Goal: Task Accomplishment & Management: Use online tool/utility

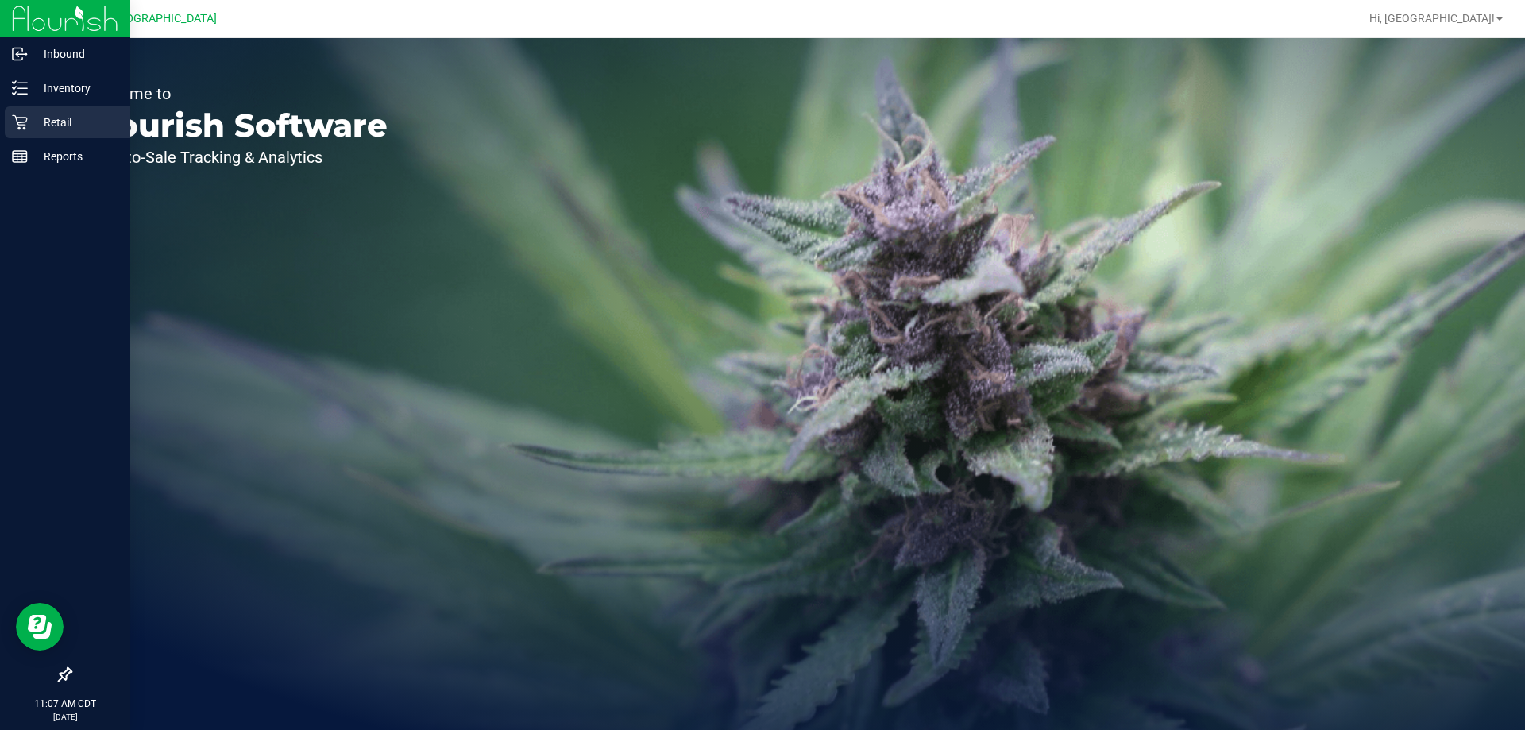
click at [18, 127] on icon at bounding box center [20, 122] width 16 height 16
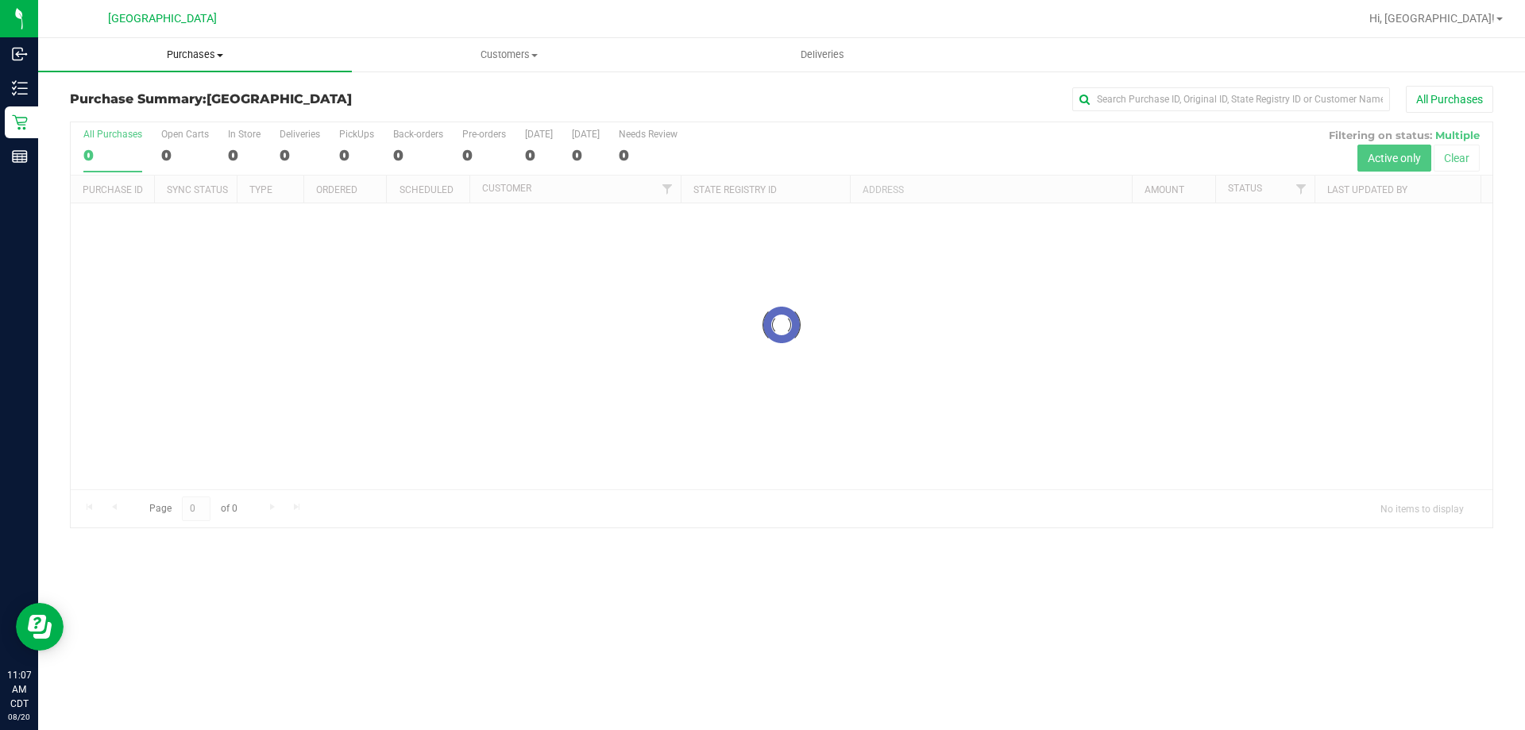
click at [215, 57] on span "Purchases" at bounding box center [195, 55] width 314 height 14
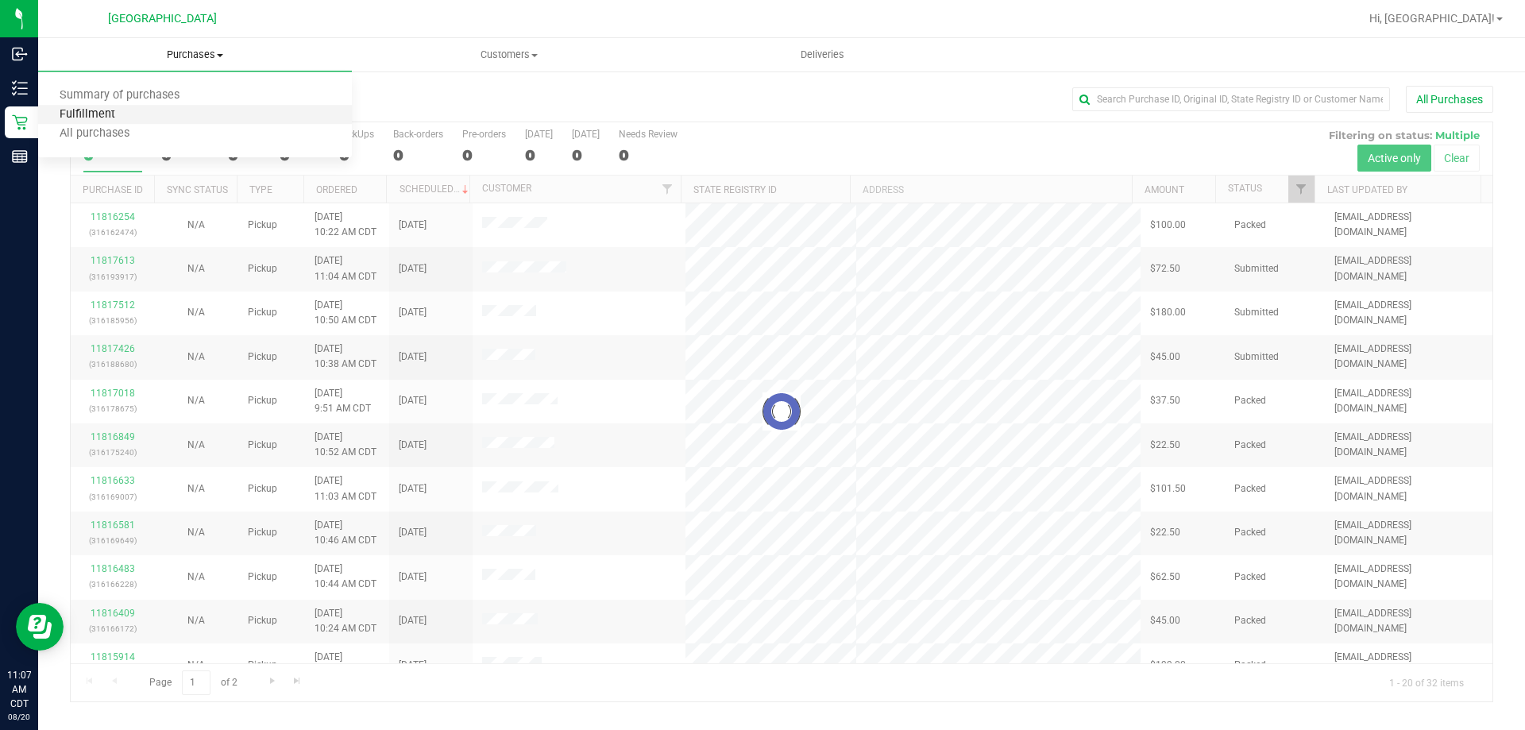
click at [110, 109] on span "Fulfillment" at bounding box center [87, 115] width 98 height 14
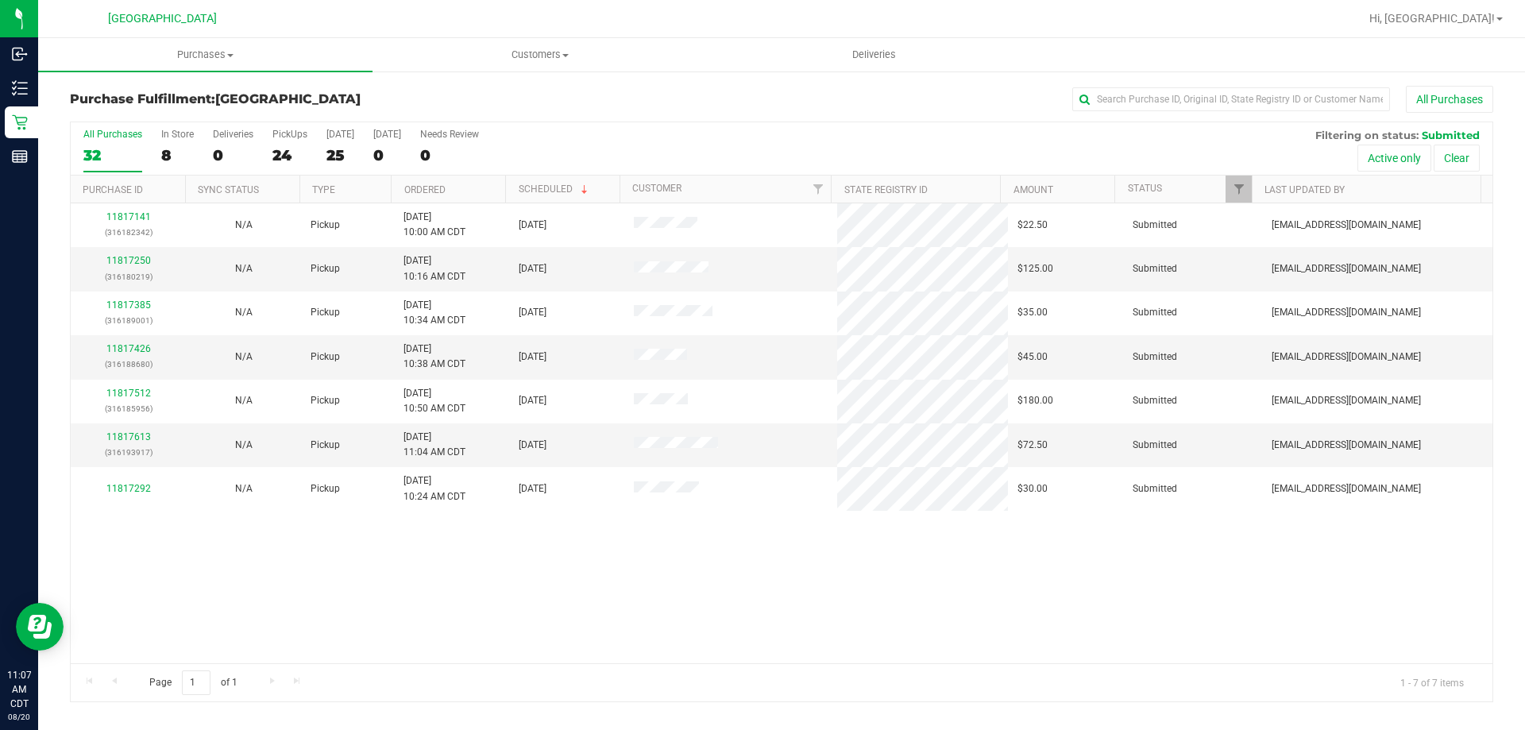
click at [471, 195] on th "Ordered" at bounding box center [448, 190] width 114 height 28
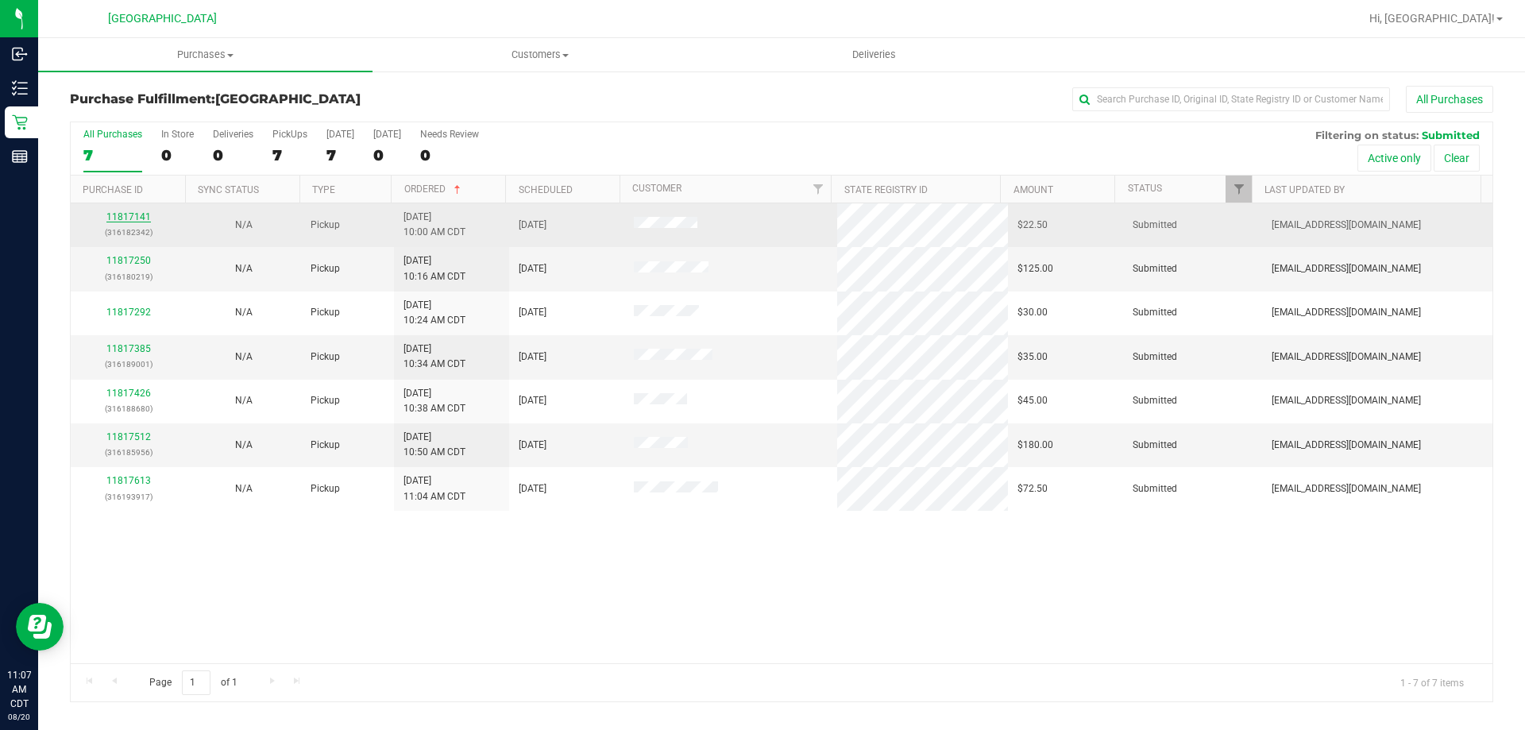
click at [141, 219] on link "11817141" at bounding box center [128, 216] width 44 height 11
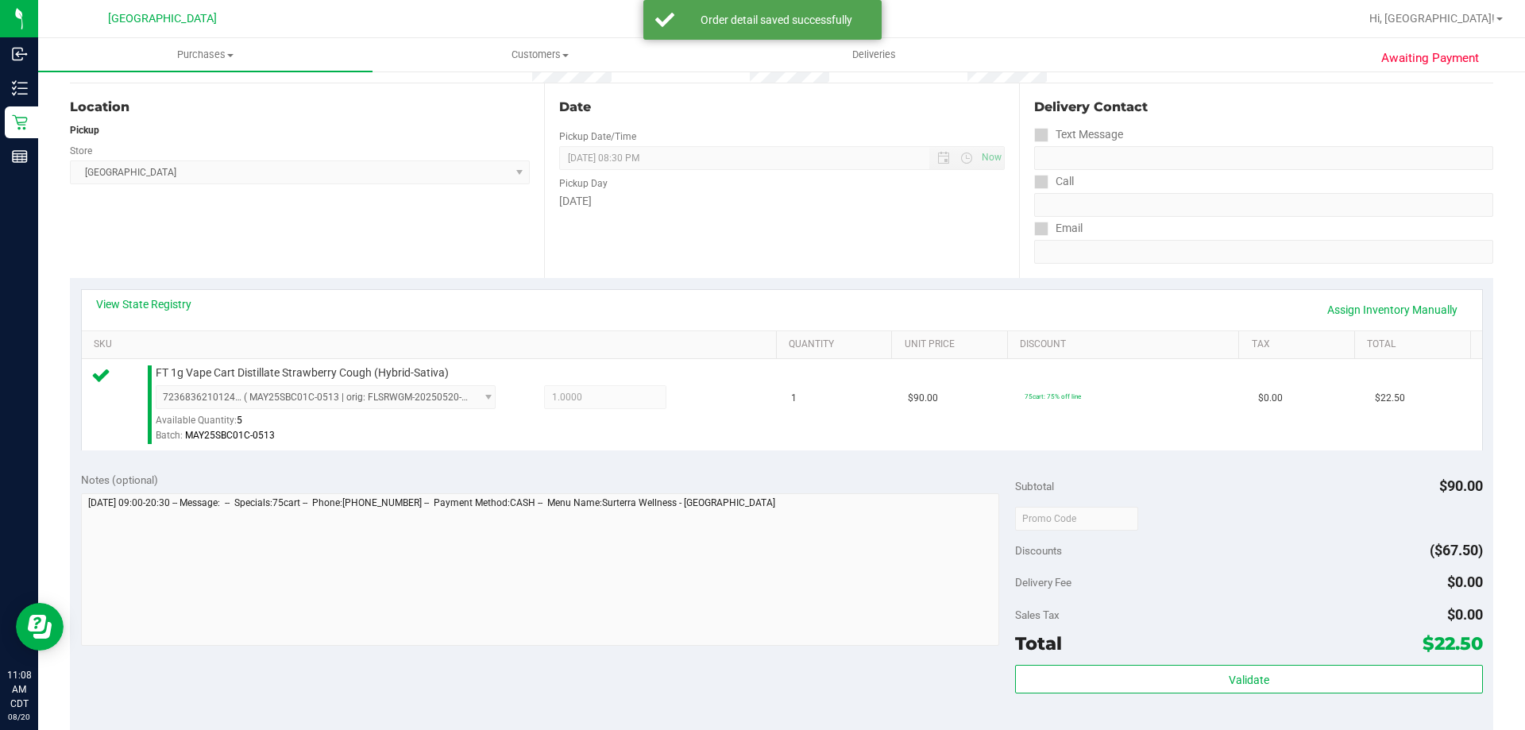
scroll to position [238, 0]
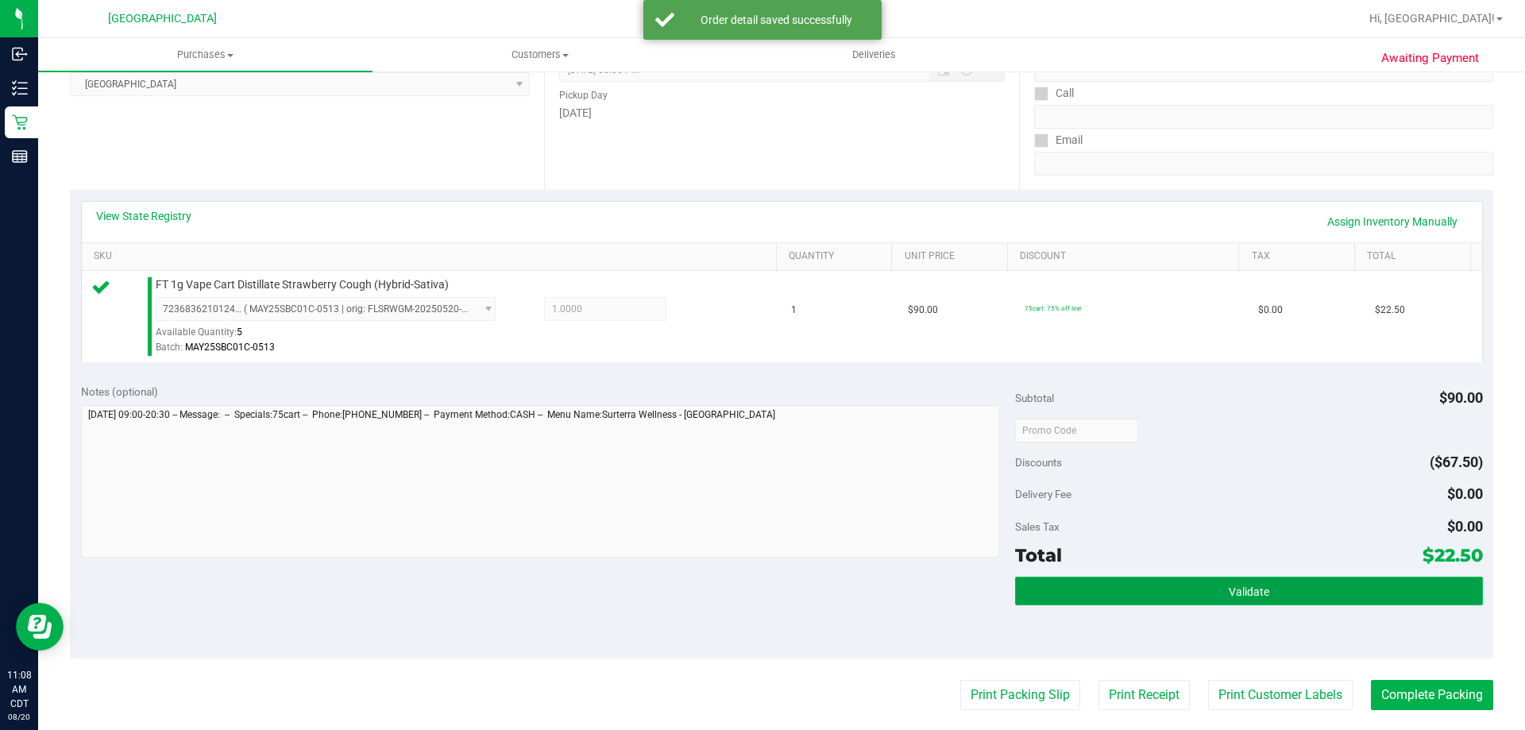
click at [1094, 596] on button "Validate" at bounding box center [1248, 591] width 467 height 29
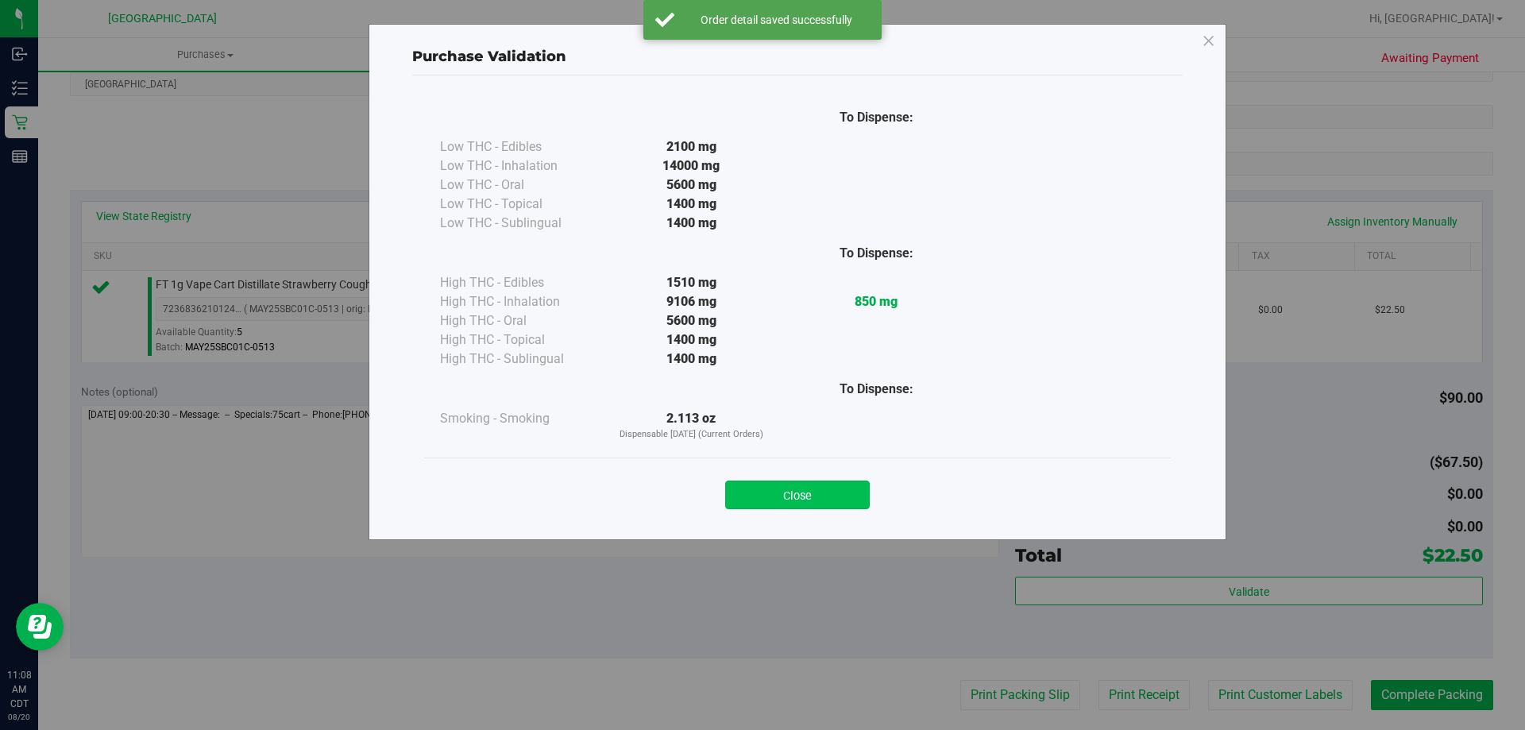
click at [826, 487] on button "Close" at bounding box center [797, 494] width 145 height 29
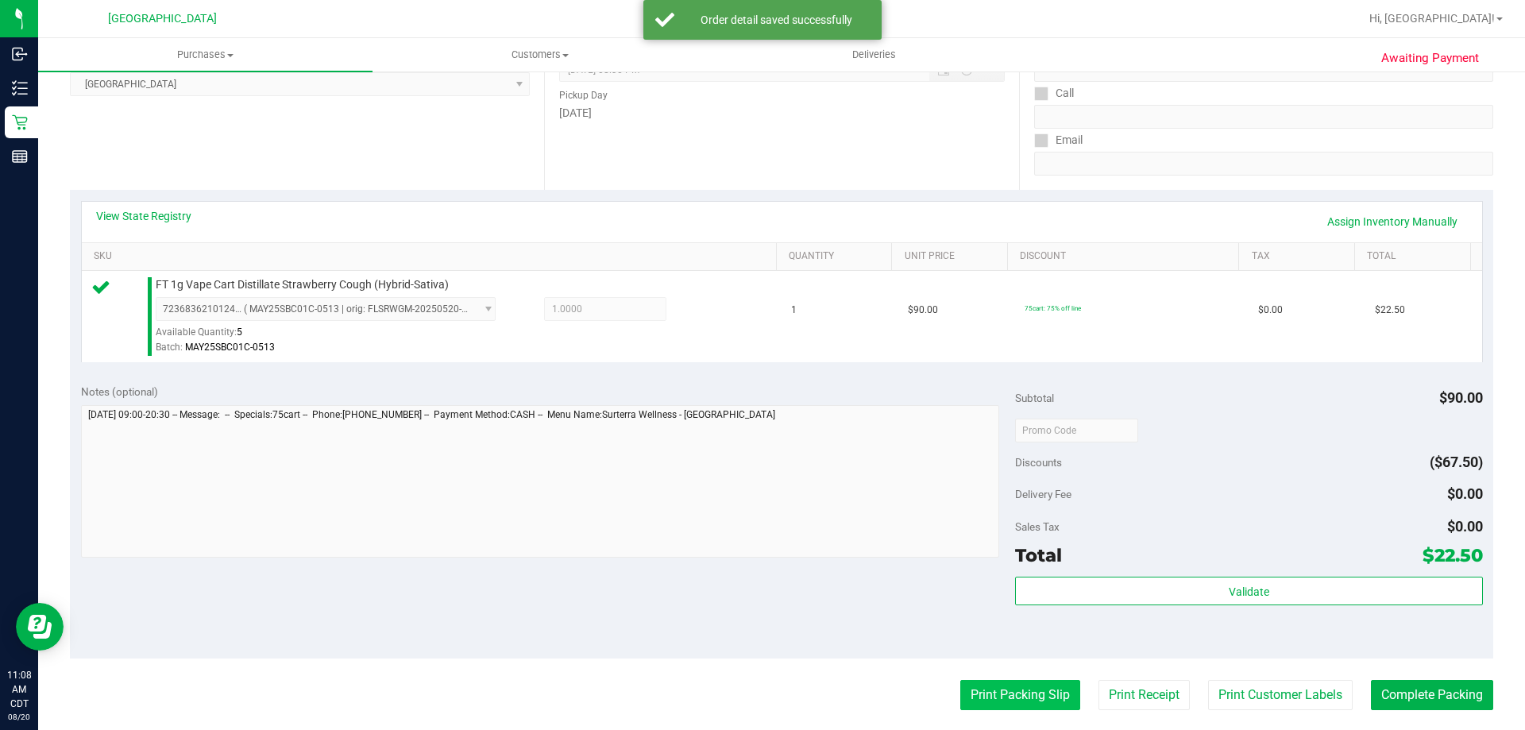
click at [1008, 697] on button "Print Packing Slip" at bounding box center [1020, 695] width 120 height 30
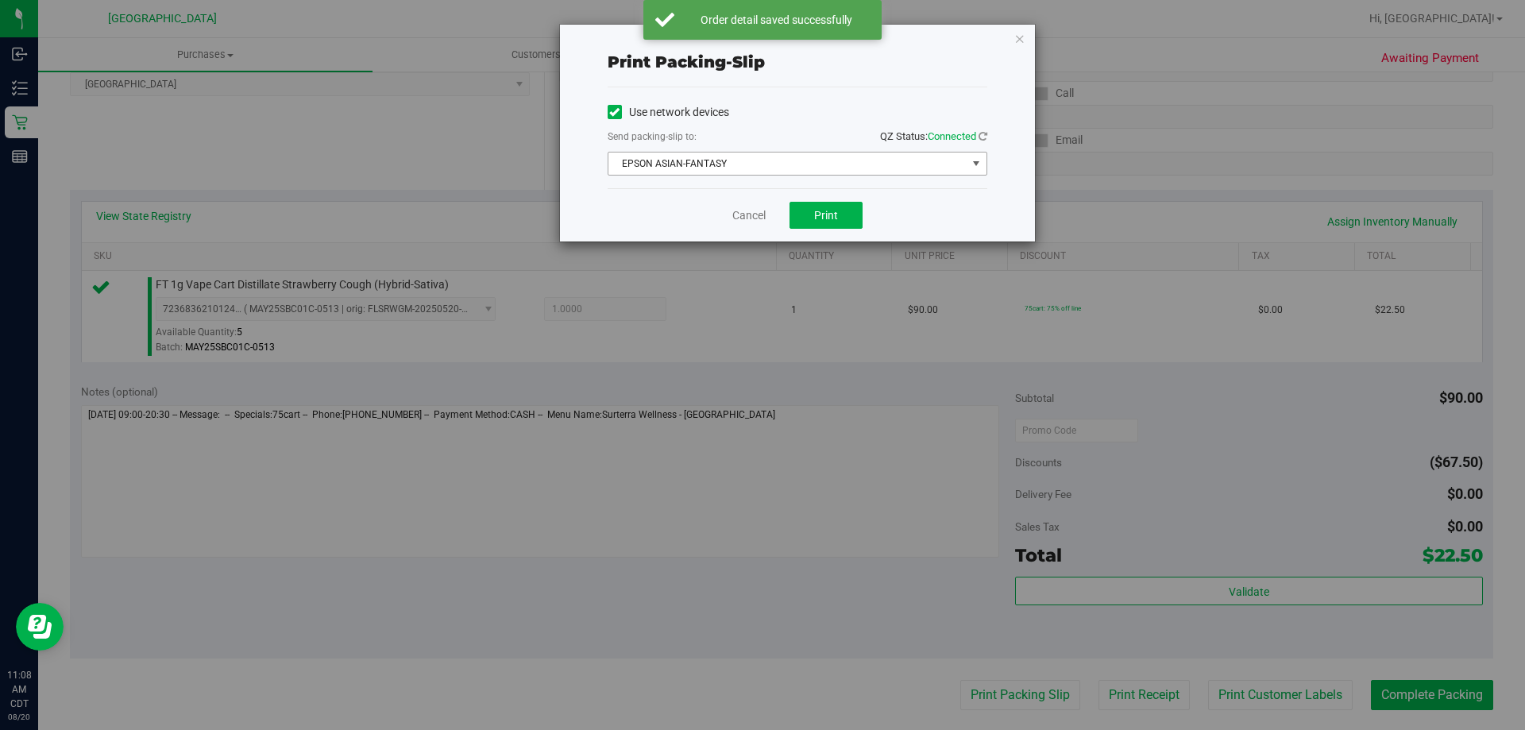
click at [712, 158] on span "EPSON ASIAN-FANTASY" at bounding box center [787, 163] width 358 height 22
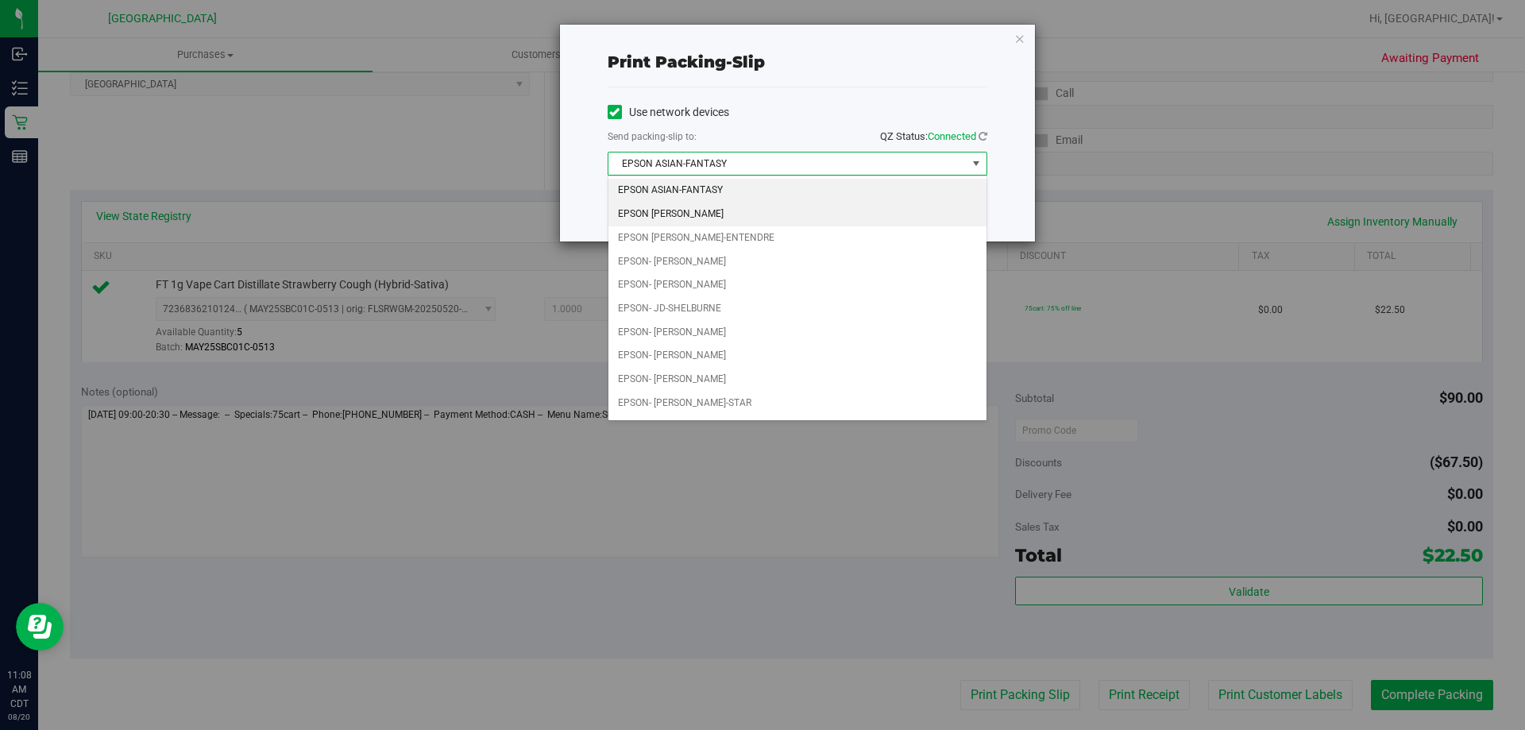
click at [710, 208] on li "EPSON [PERSON_NAME]" at bounding box center [797, 215] width 378 height 24
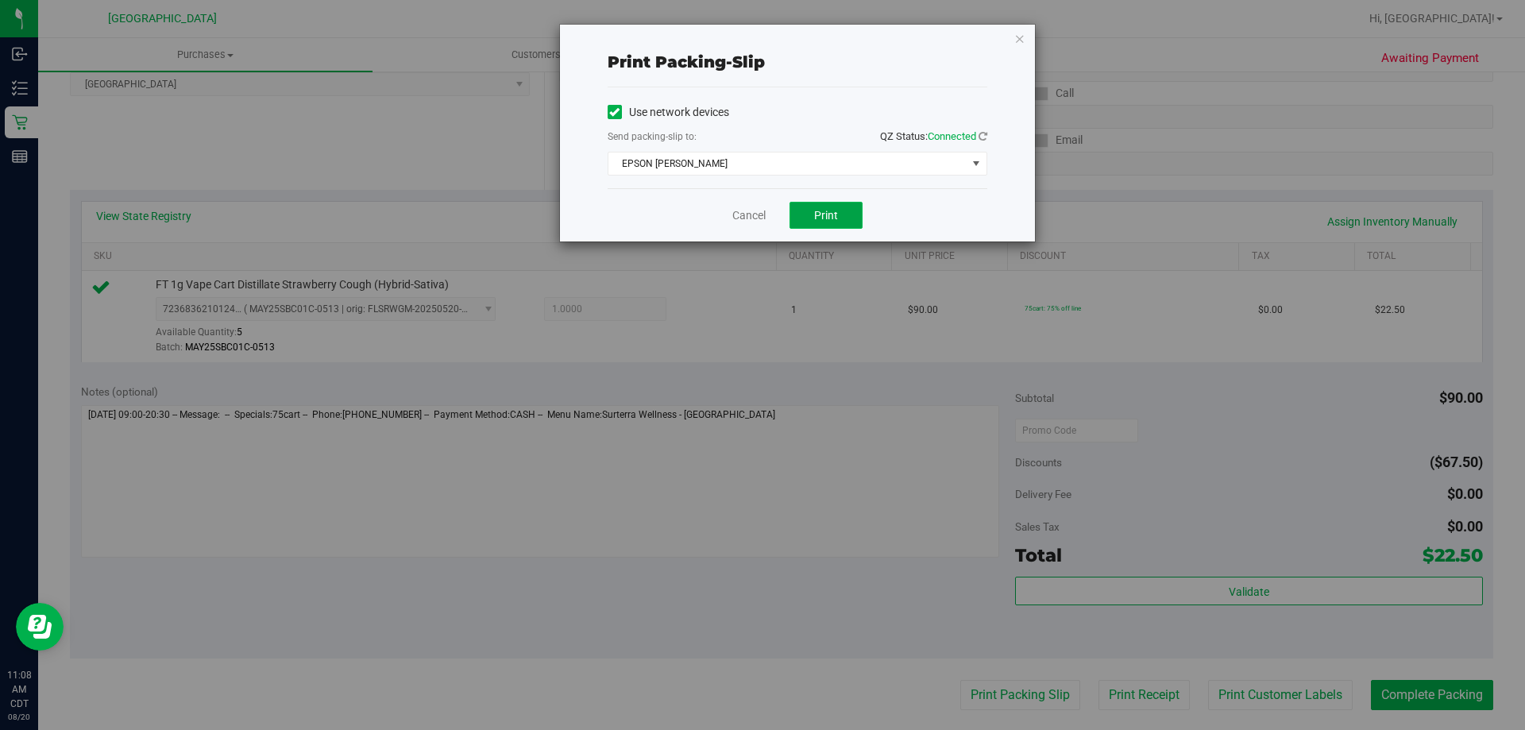
click at [828, 225] on button "Print" at bounding box center [825, 215] width 73 height 27
click at [750, 222] on link "Cancel" at bounding box center [748, 215] width 33 height 17
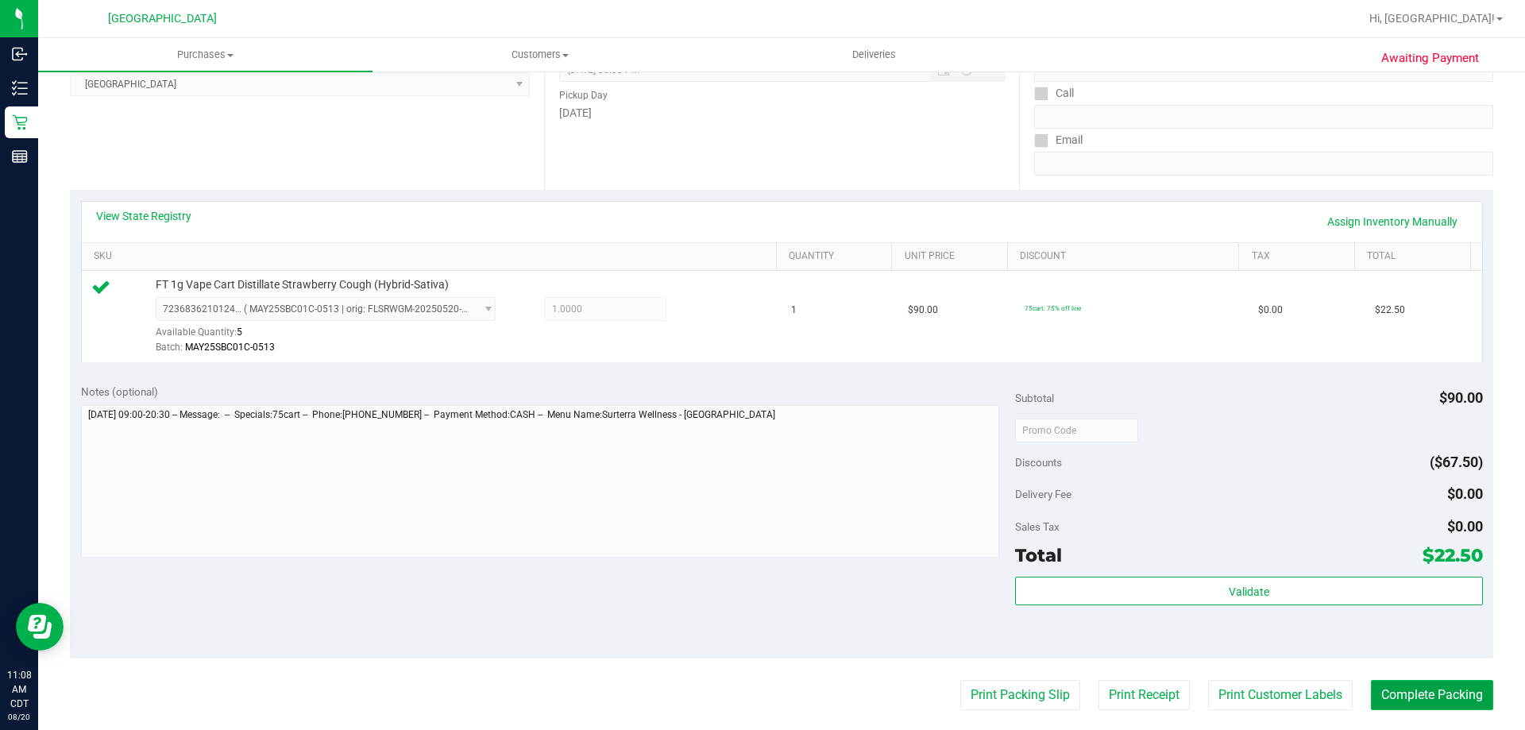
click at [1394, 693] on button "Complete Packing" at bounding box center [1432, 695] width 122 height 30
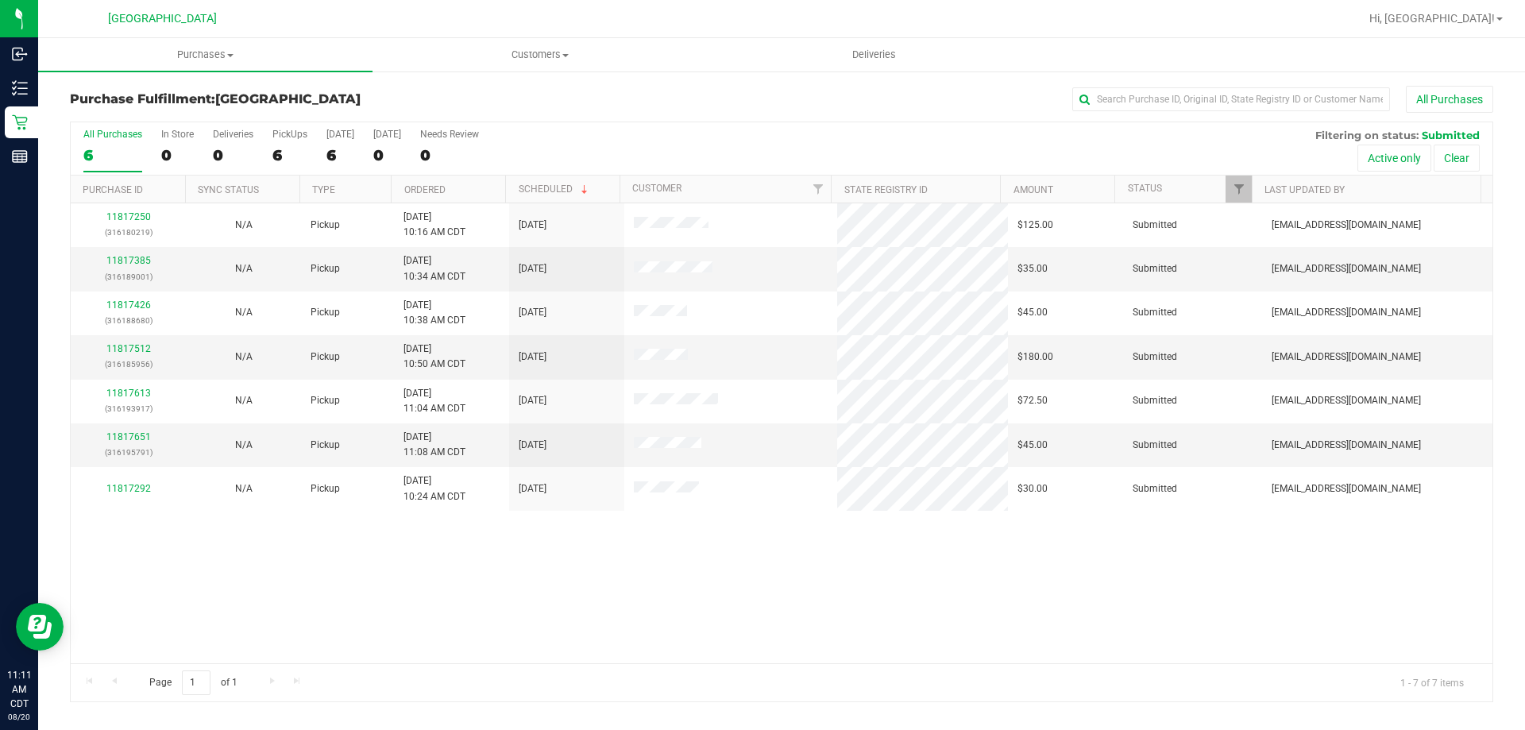
click at [479, 186] on th "Ordered" at bounding box center [448, 190] width 114 height 28
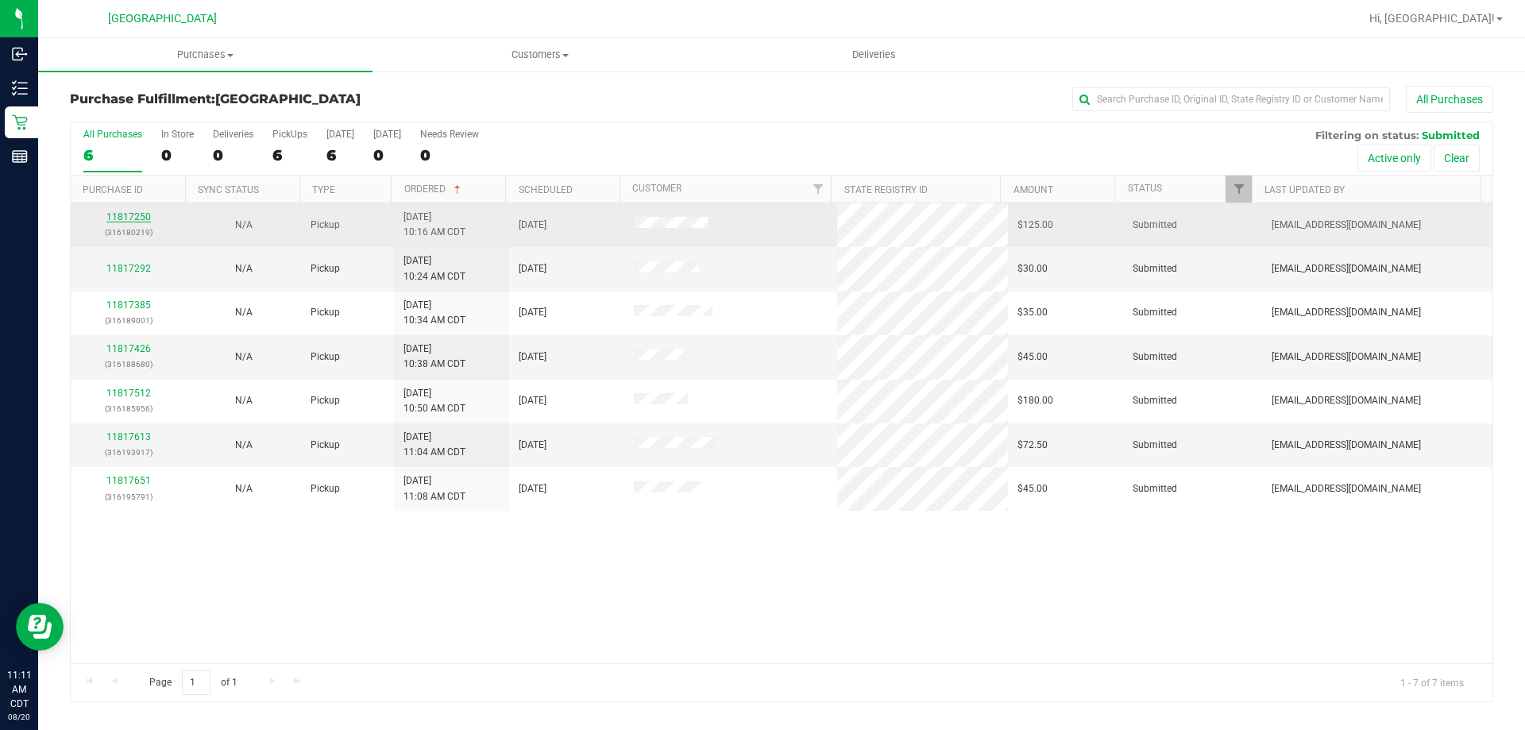
click at [146, 217] on link "11817250" at bounding box center [128, 216] width 44 height 11
click at [139, 211] on link "11817250" at bounding box center [128, 216] width 44 height 11
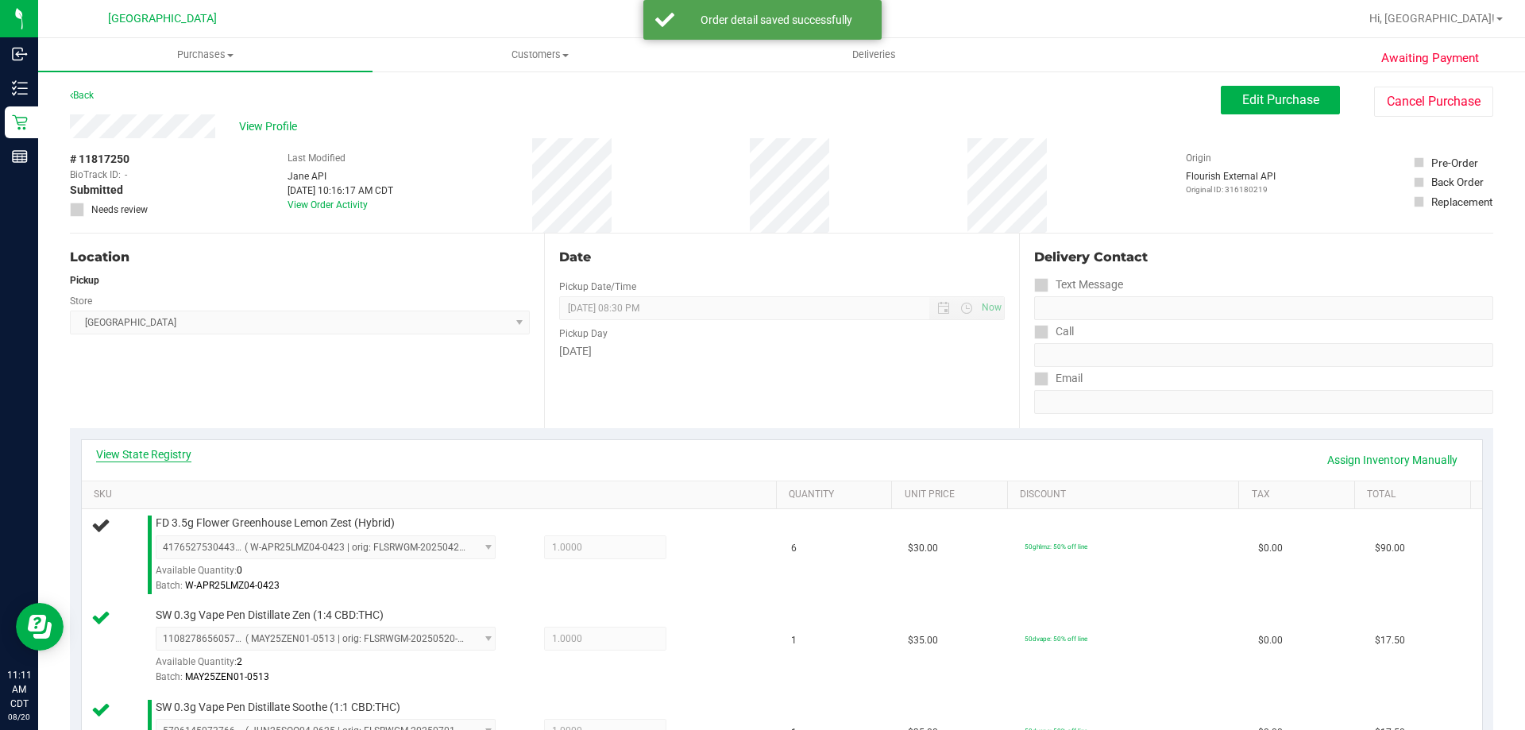
click at [129, 459] on link "View State Registry" at bounding box center [143, 454] width 95 height 16
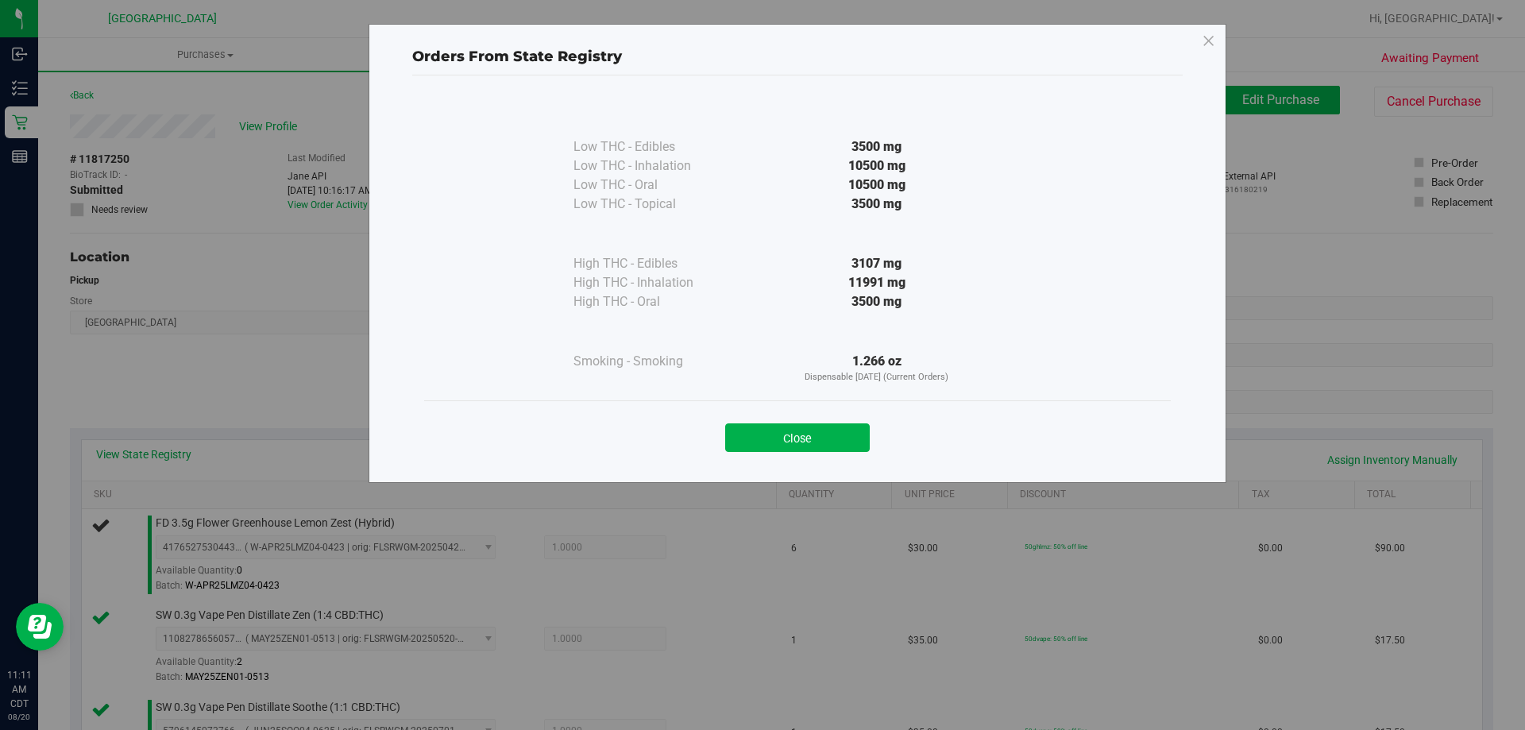
click at [762, 456] on div "Close" at bounding box center [797, 432] width 747 height 64
click at [772, 433] on button "Close" at bounding box center [797, 437] width 145 height 29
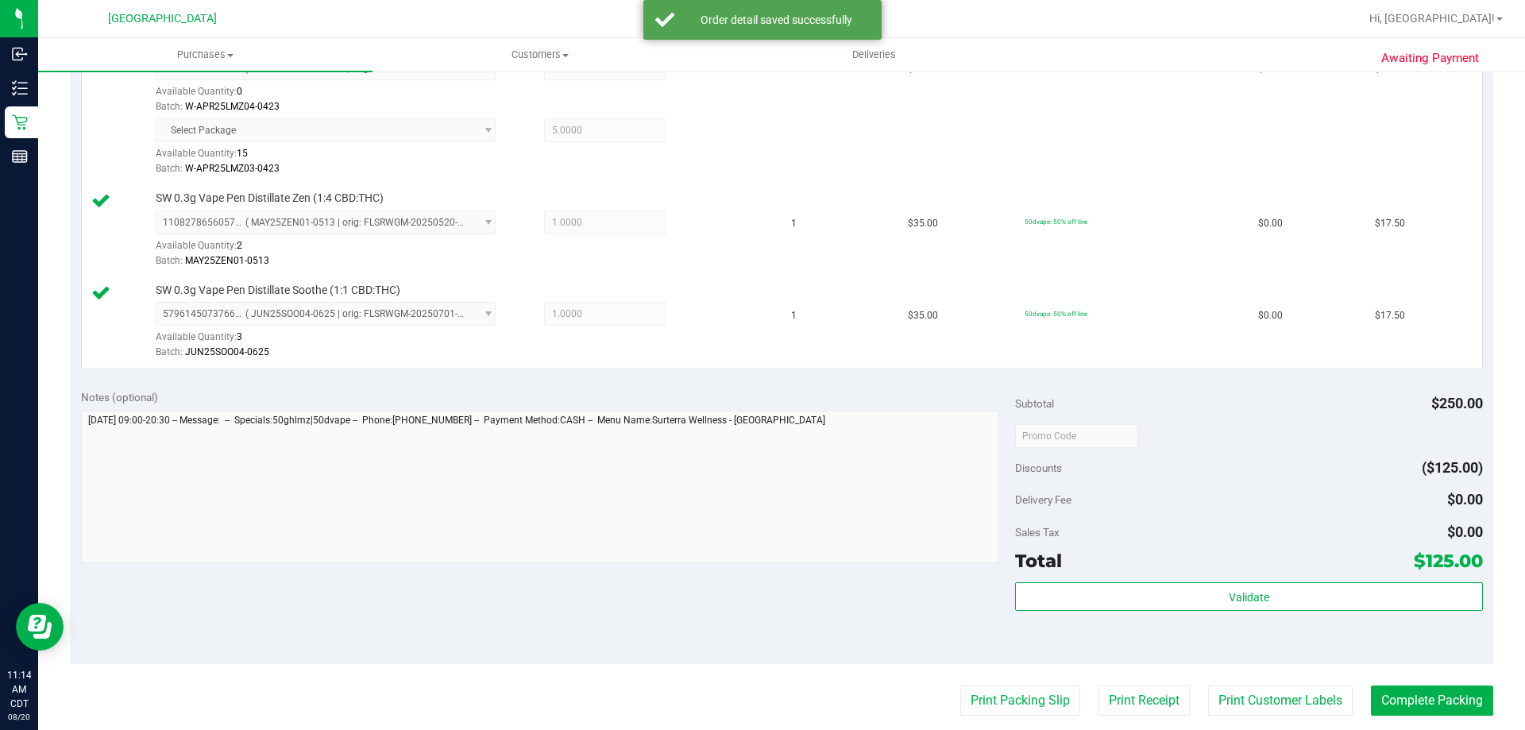
scroll to position [556, 0]
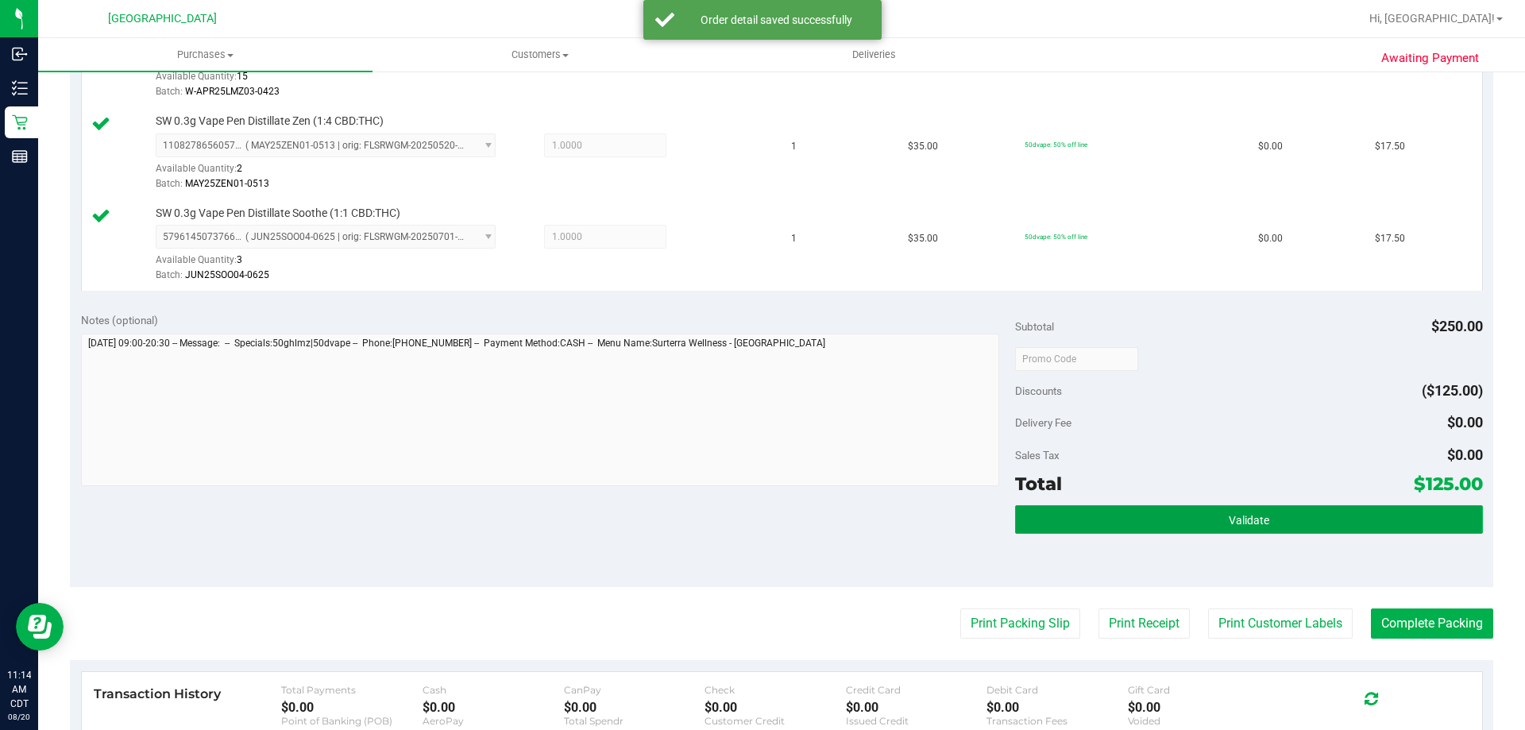
click at [1044, 512] on button "Validate" at bounding box center [1248, 519] width 467 height 29
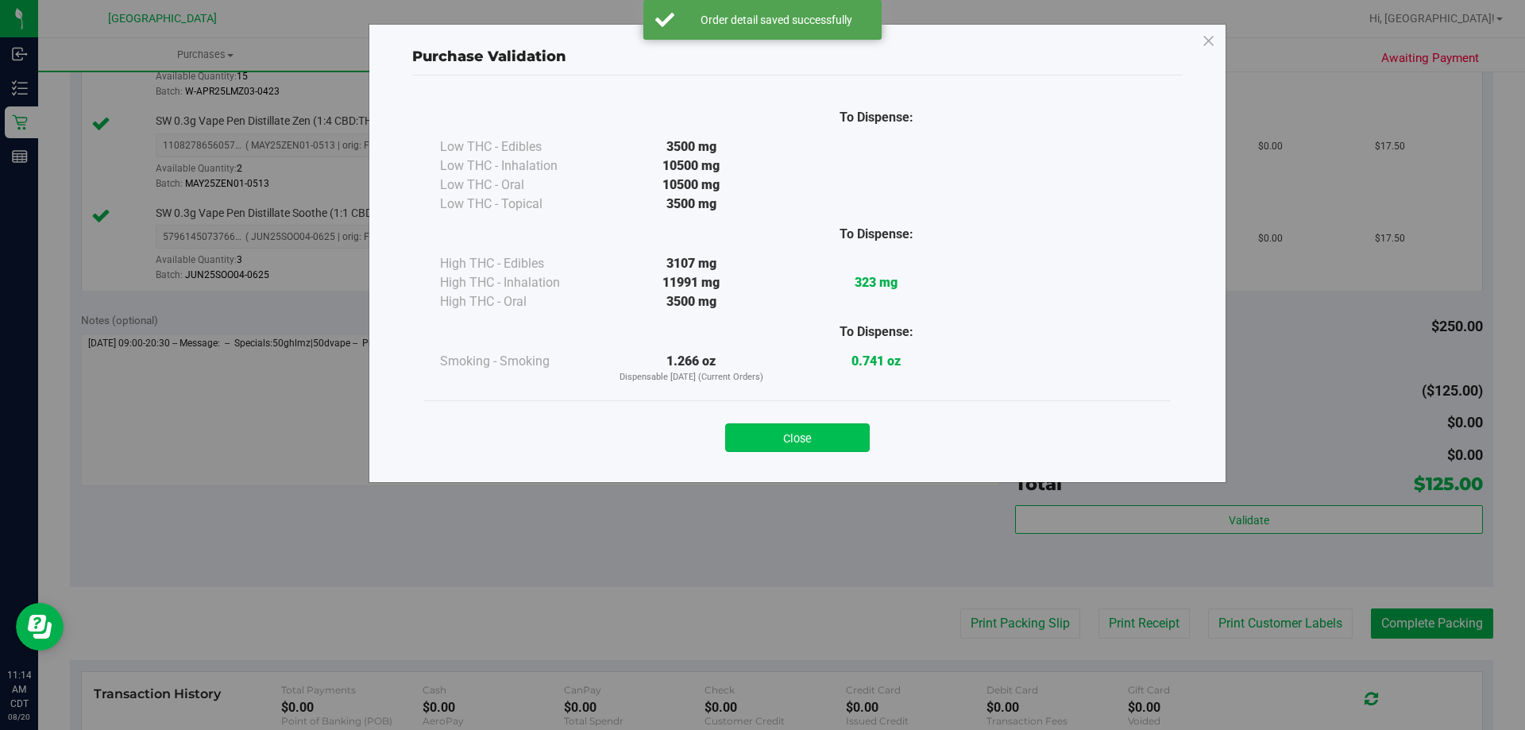
click at [828, 437] on button "Close" at bounding box center [797, 437] width 145 height 29
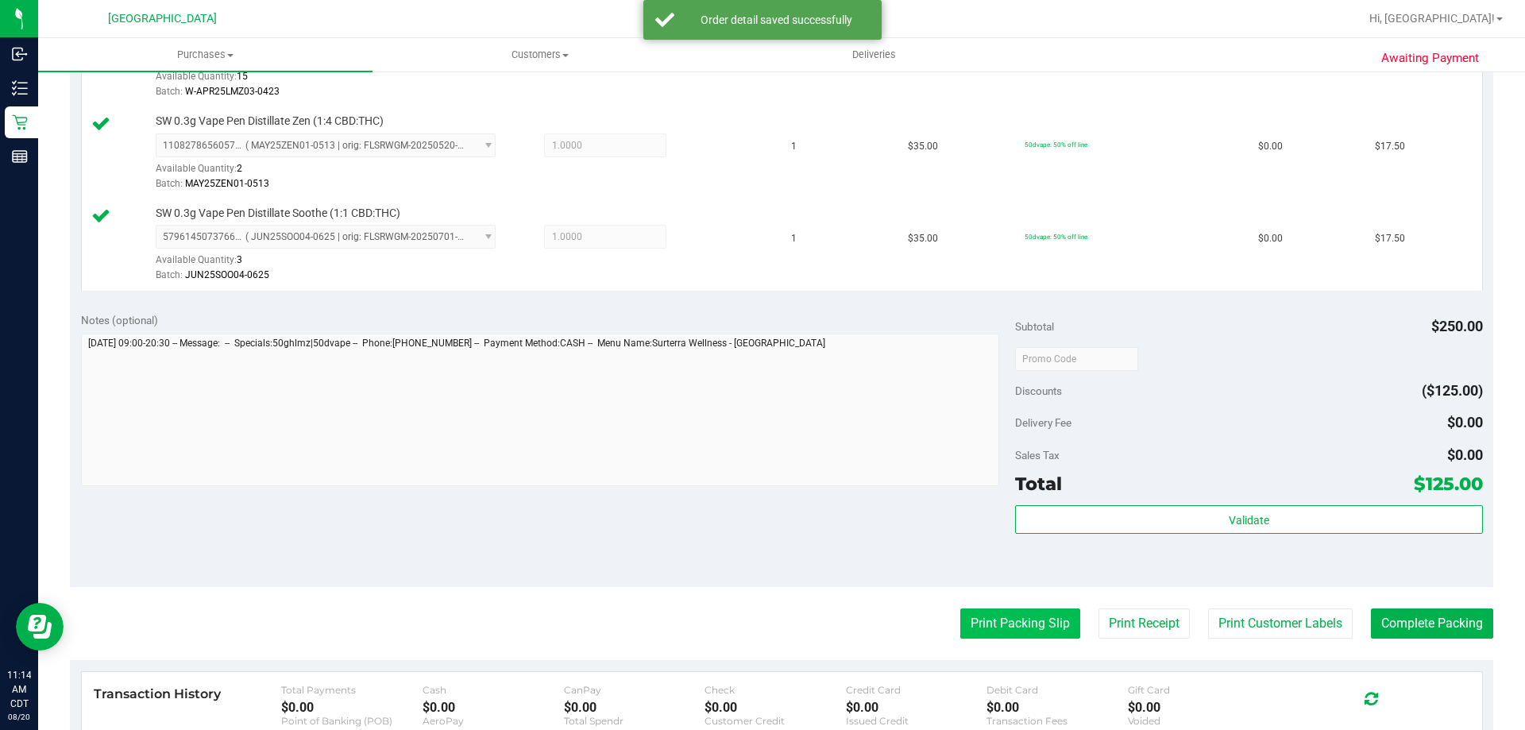
click at [990, 612] on button "Print Packing Slip" at bounding box center [1020, 623] width 120 height 30
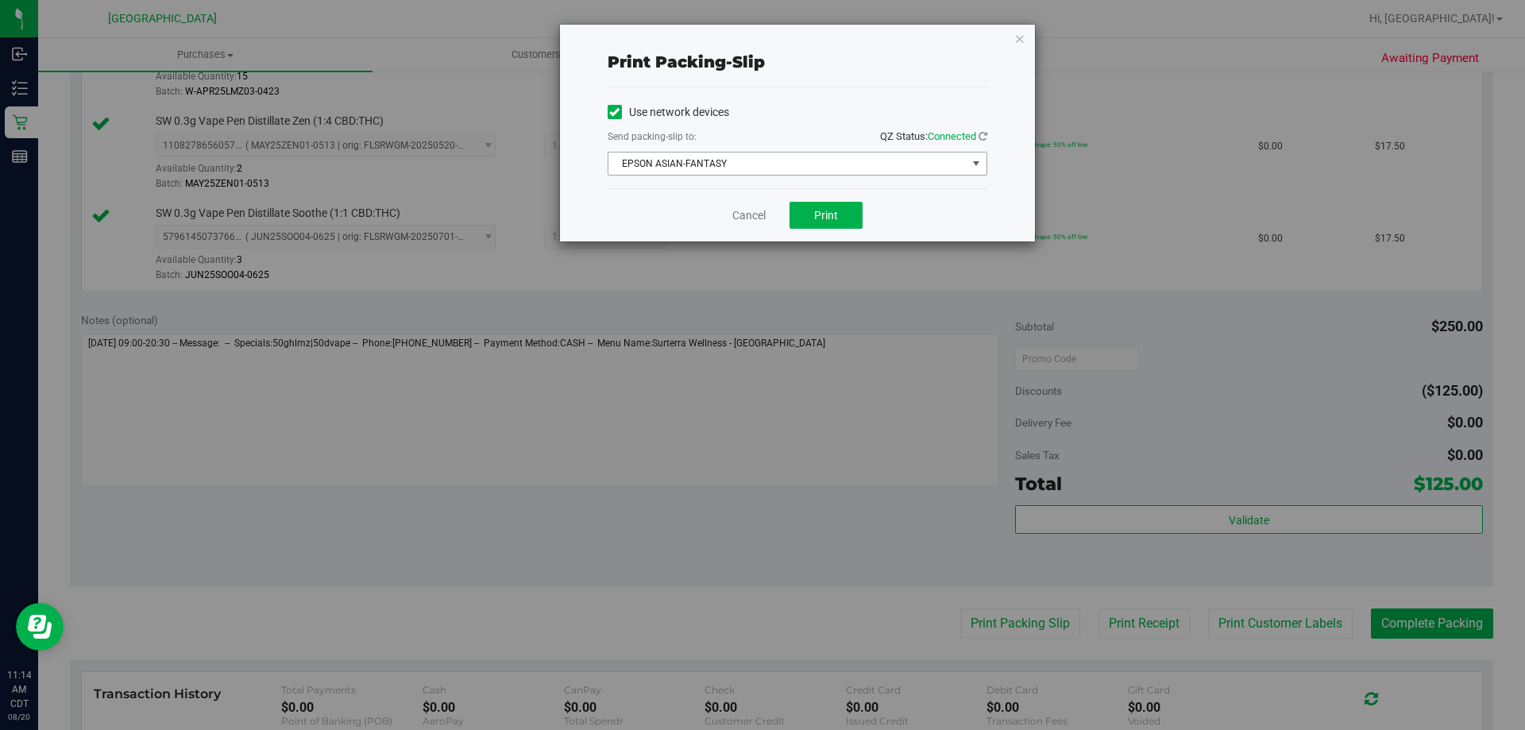
click at [781, 160] on span "EPSON ASIAN-FANTASY" at bounding box center [787, 163] width 358 height 22
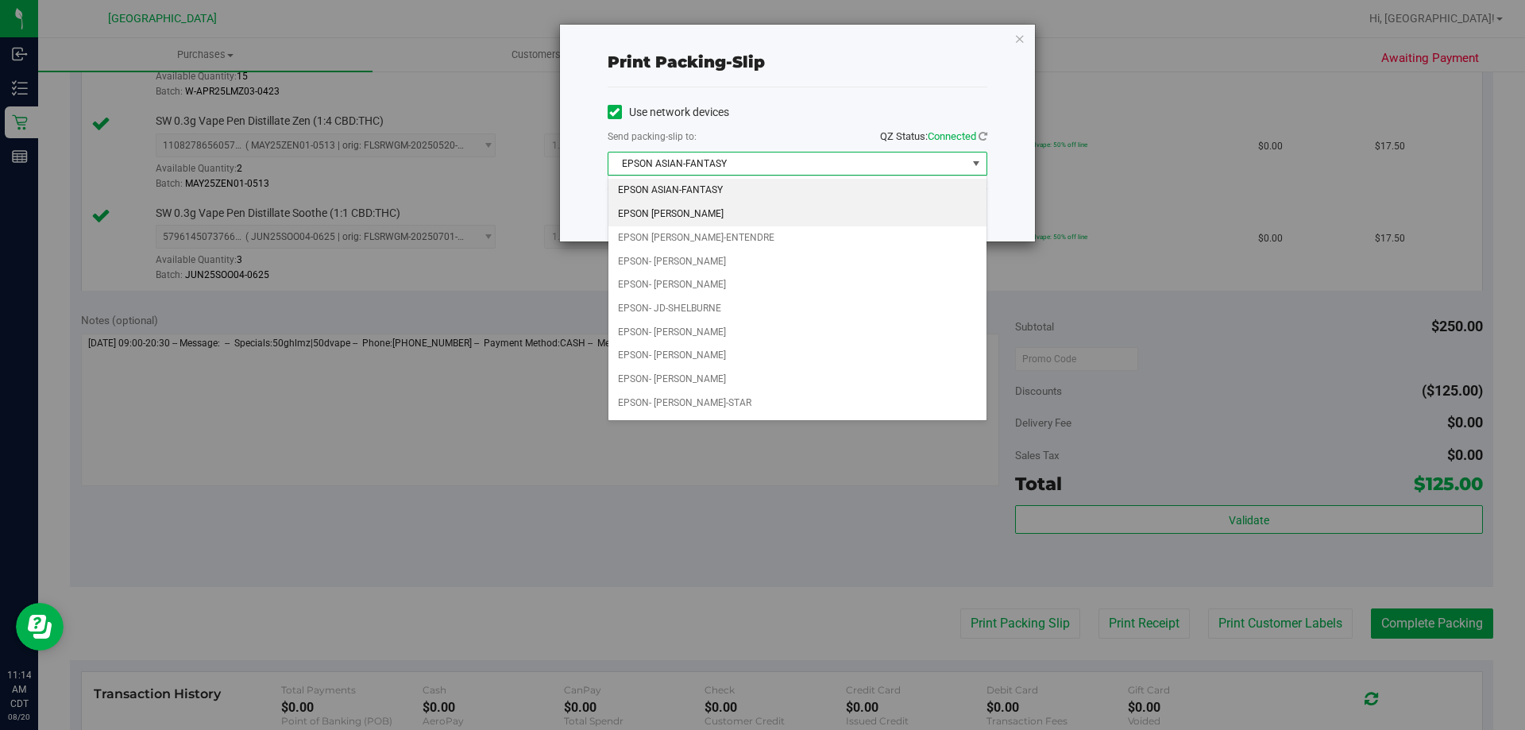
click at [702, 212] on li "EPSON [PERSON_NAME]" at bounding box center [797, 215] width 378 height 24
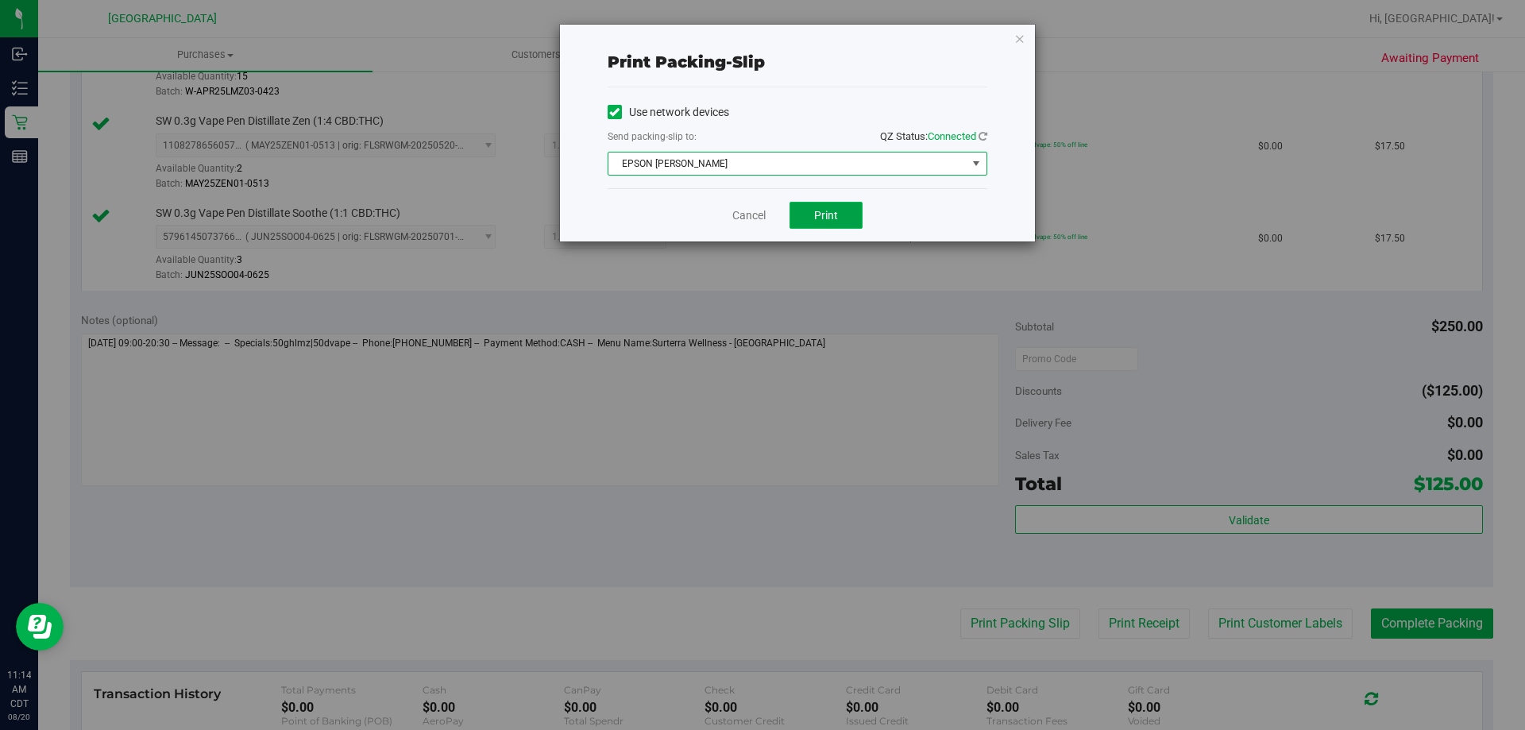
click at [837, 207] on button "Print" at bounding box center [825, 215] width 73 height 27
click at [734, 218] on link "Cancel" at bounding box center [748, 215] width 33 height 17
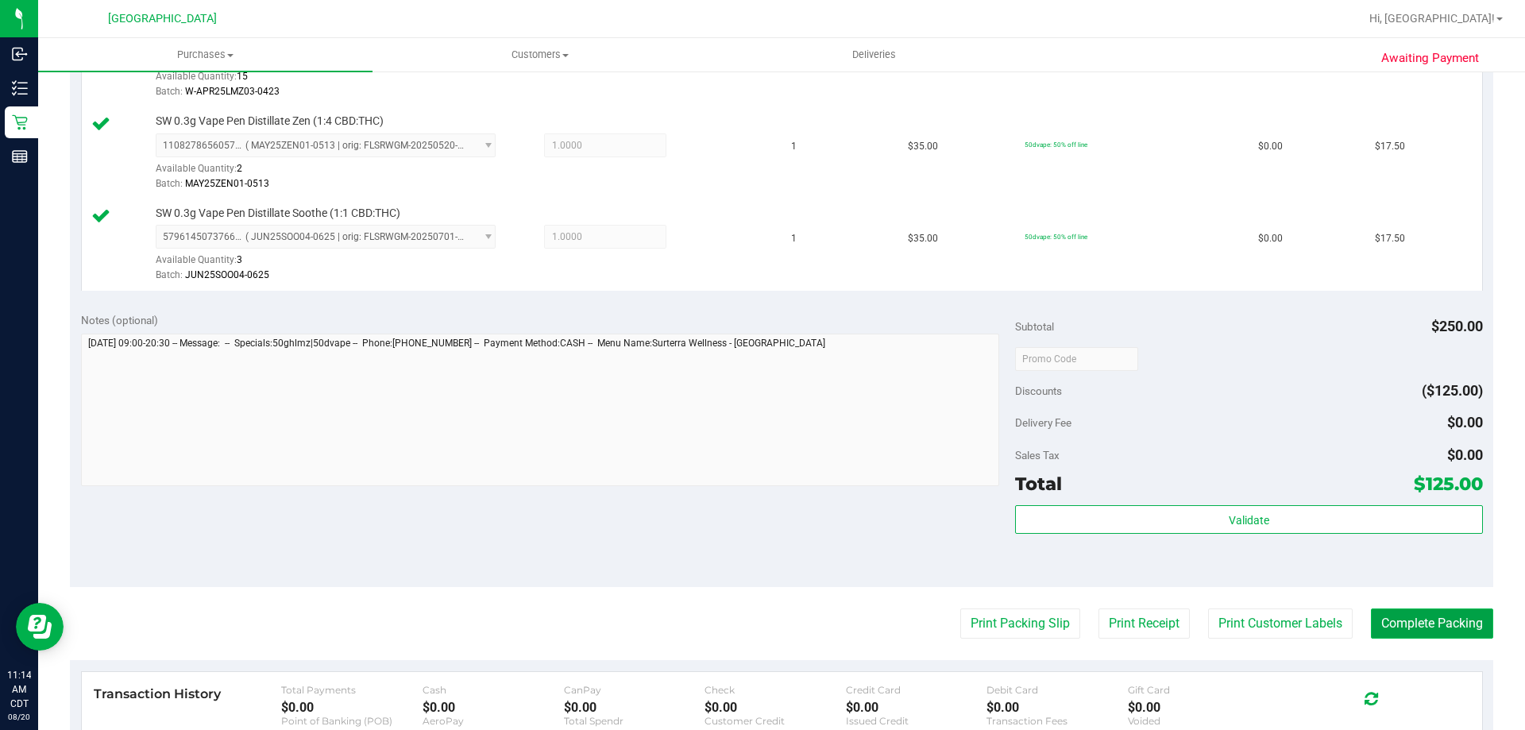
click at [1448, 617] on button "Complete Packing" at bounding box center [1432, 623] width 122 height 30
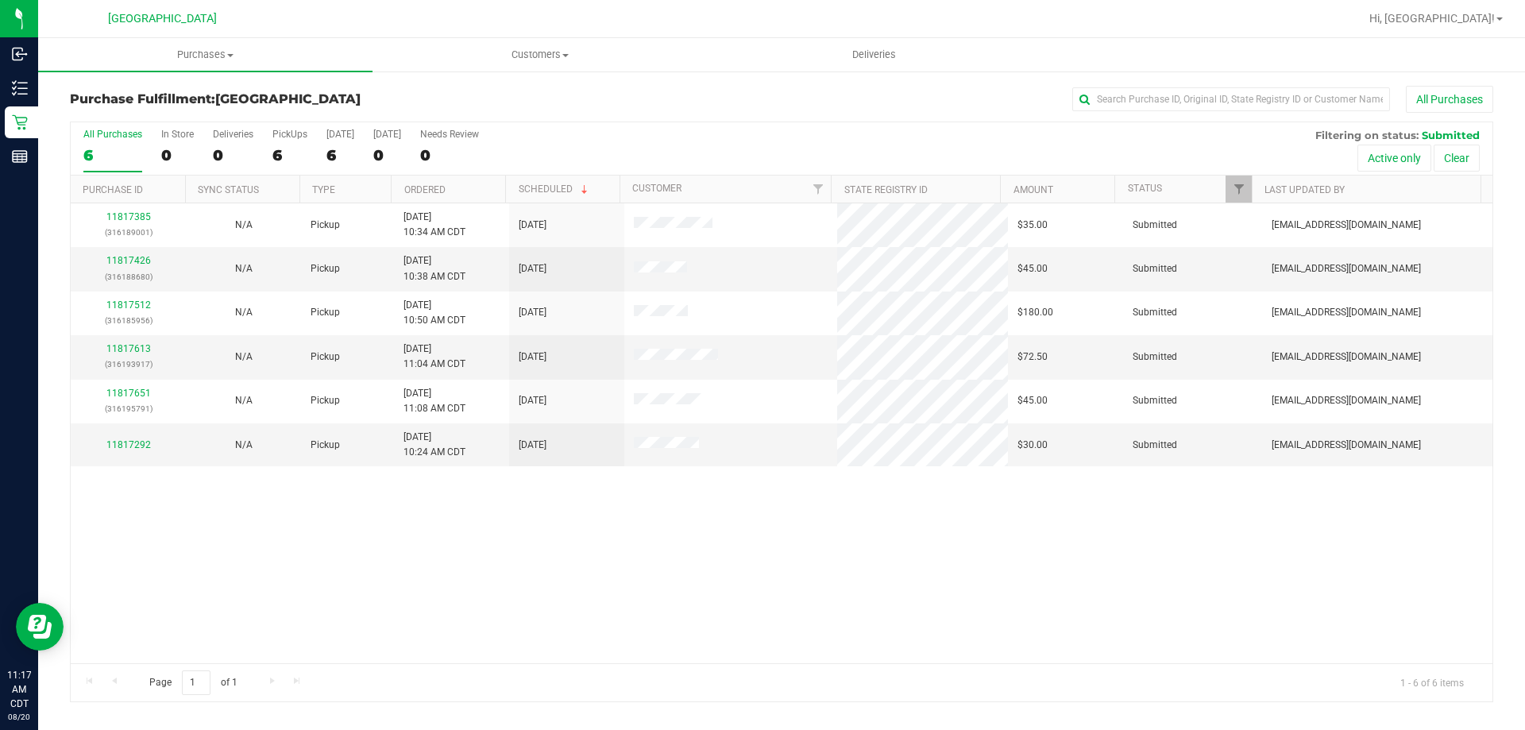
click at [458, 192] on th "Ordered" at bounding box center [448, 190] width 114 height 28
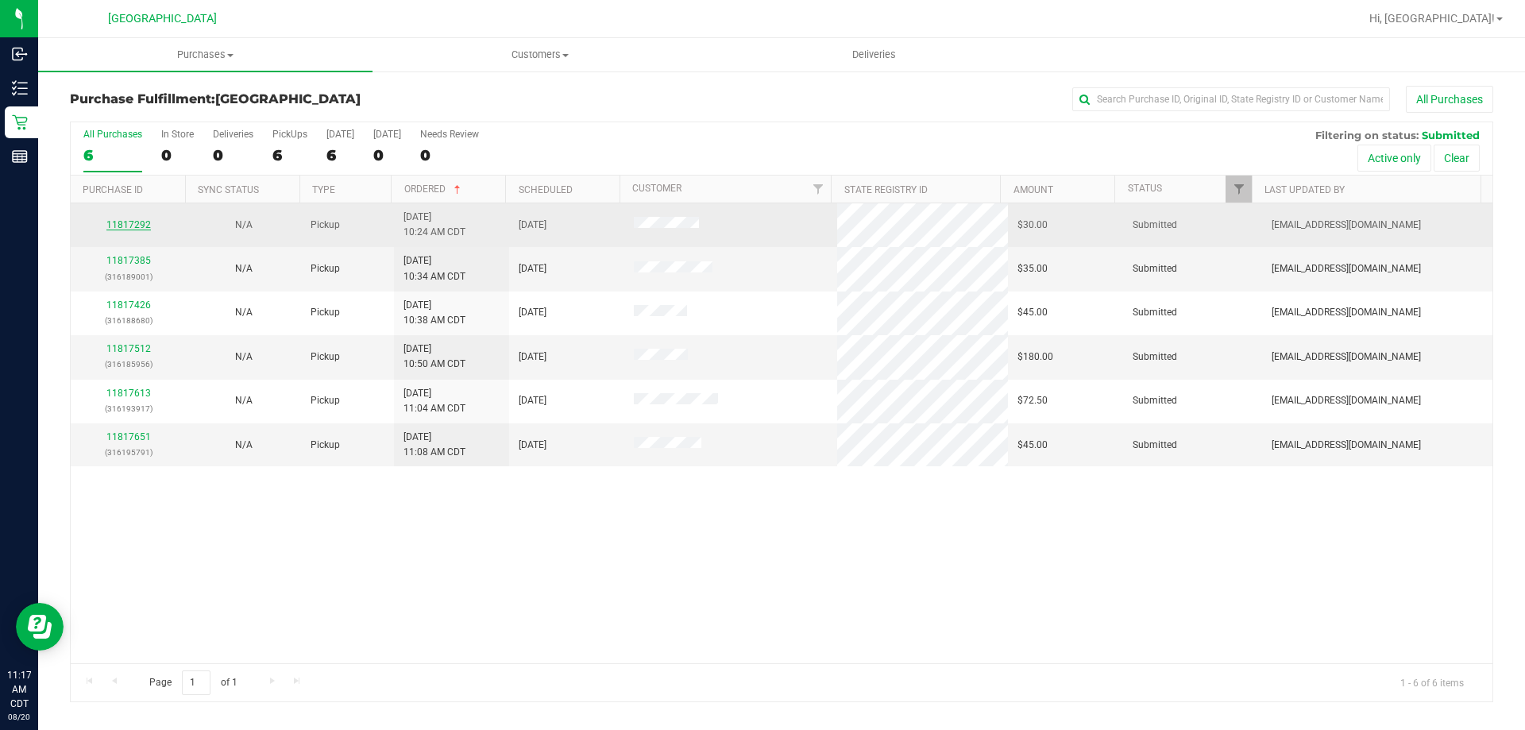
click at [129, 230] on link "11817292" at bounding box center [128, 224] width 44 height 11
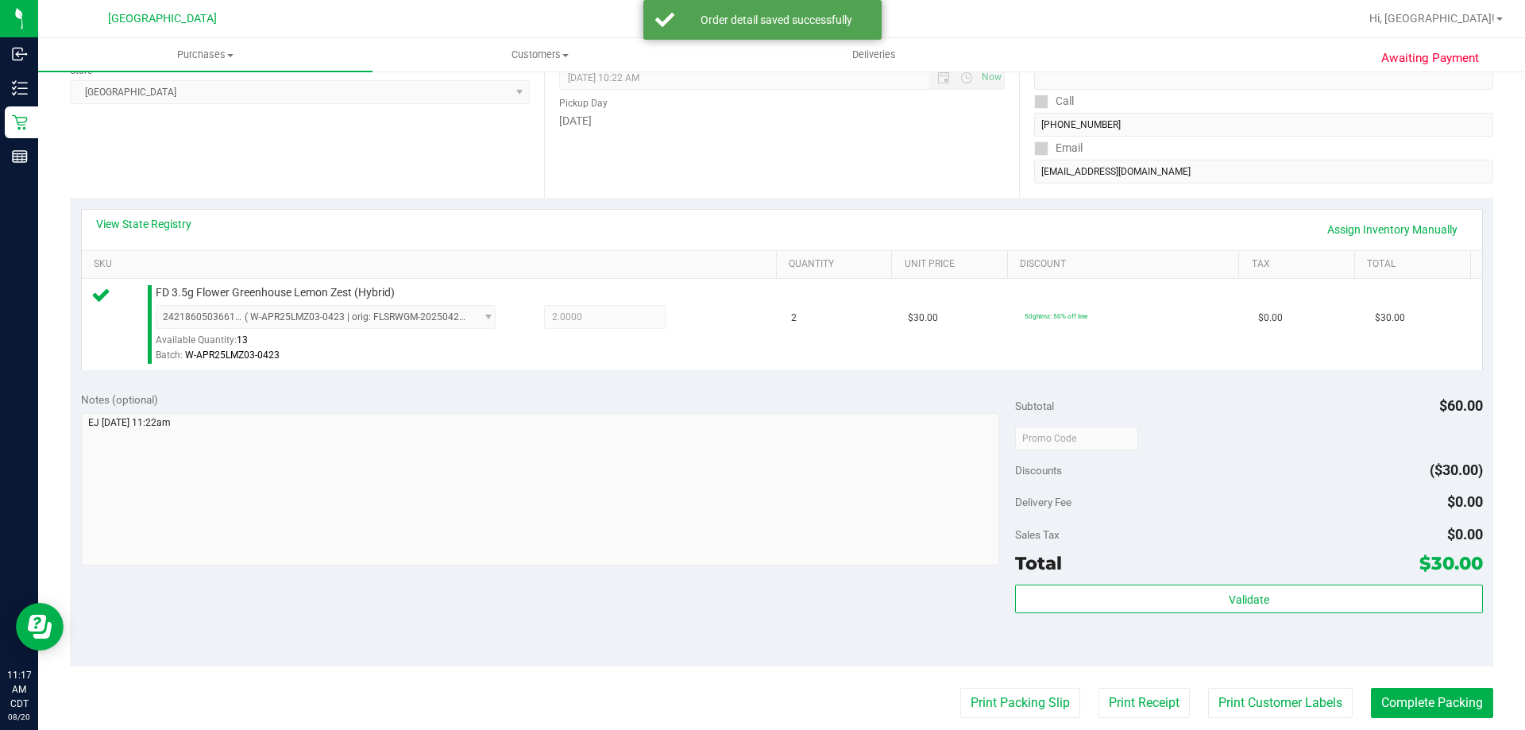
scroll to position [318, 0]
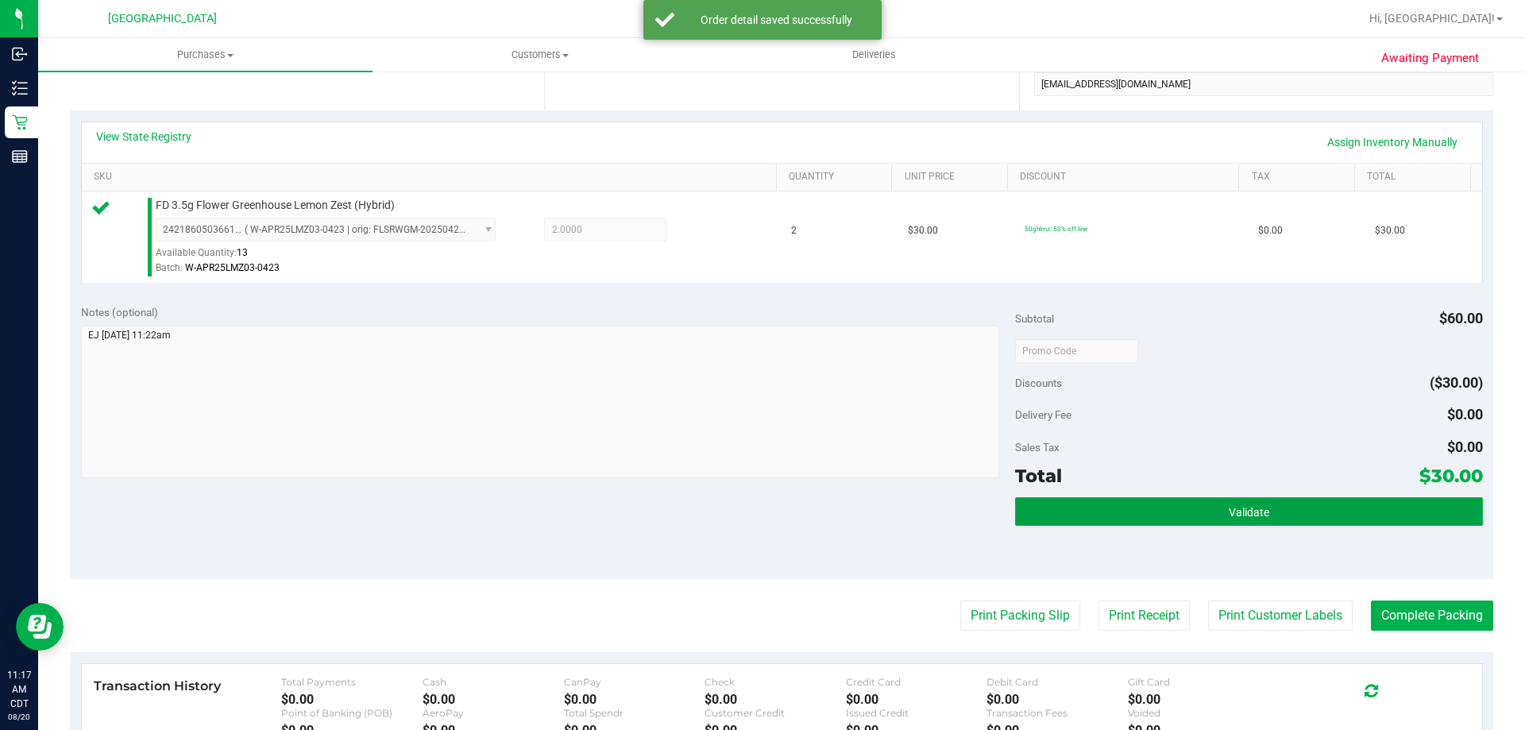
click at [1137, 517] on button "Validate" at bounding box center [1248, 511] width 467 height 29
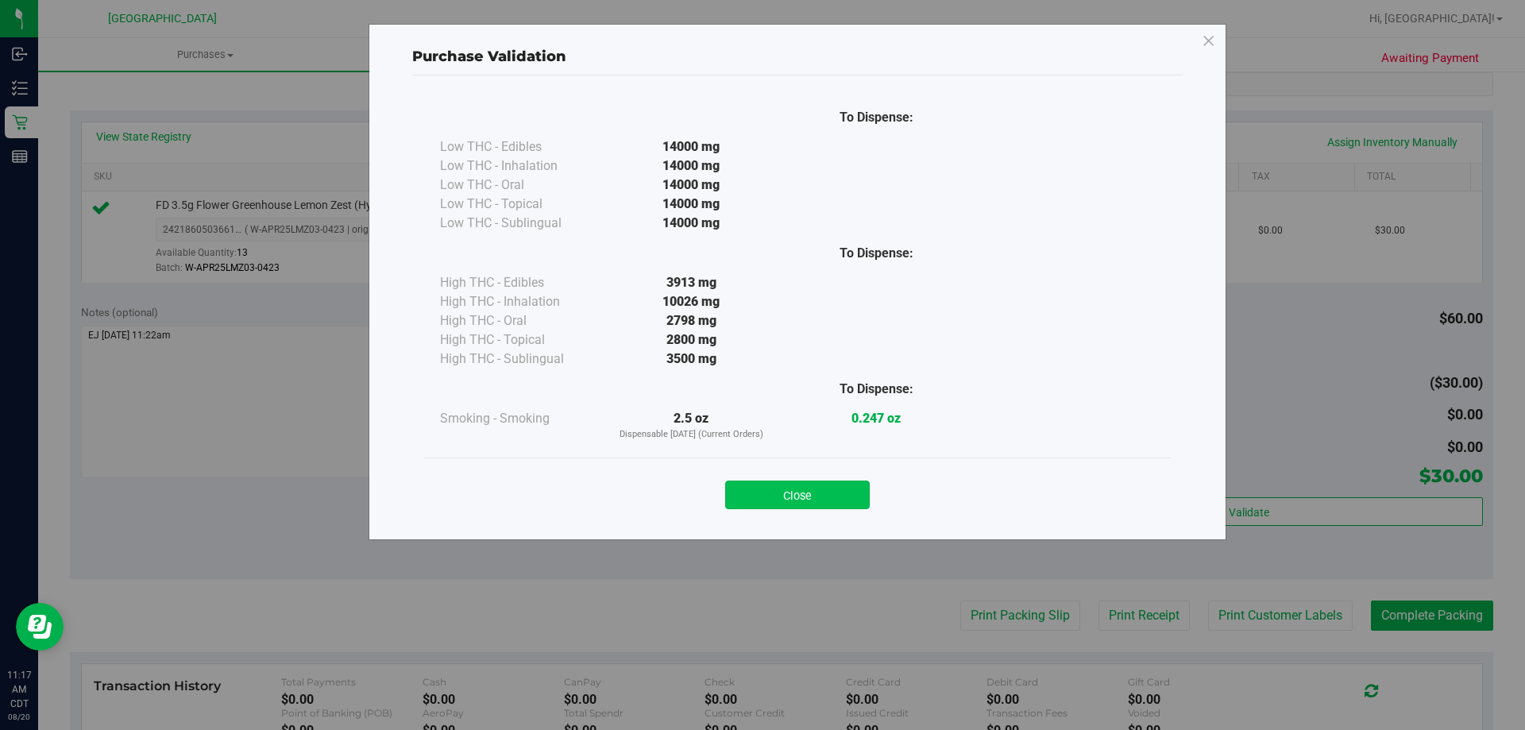
click at [787, 491] on button "Close" at bounding box center [797, 494] width 145 height 29
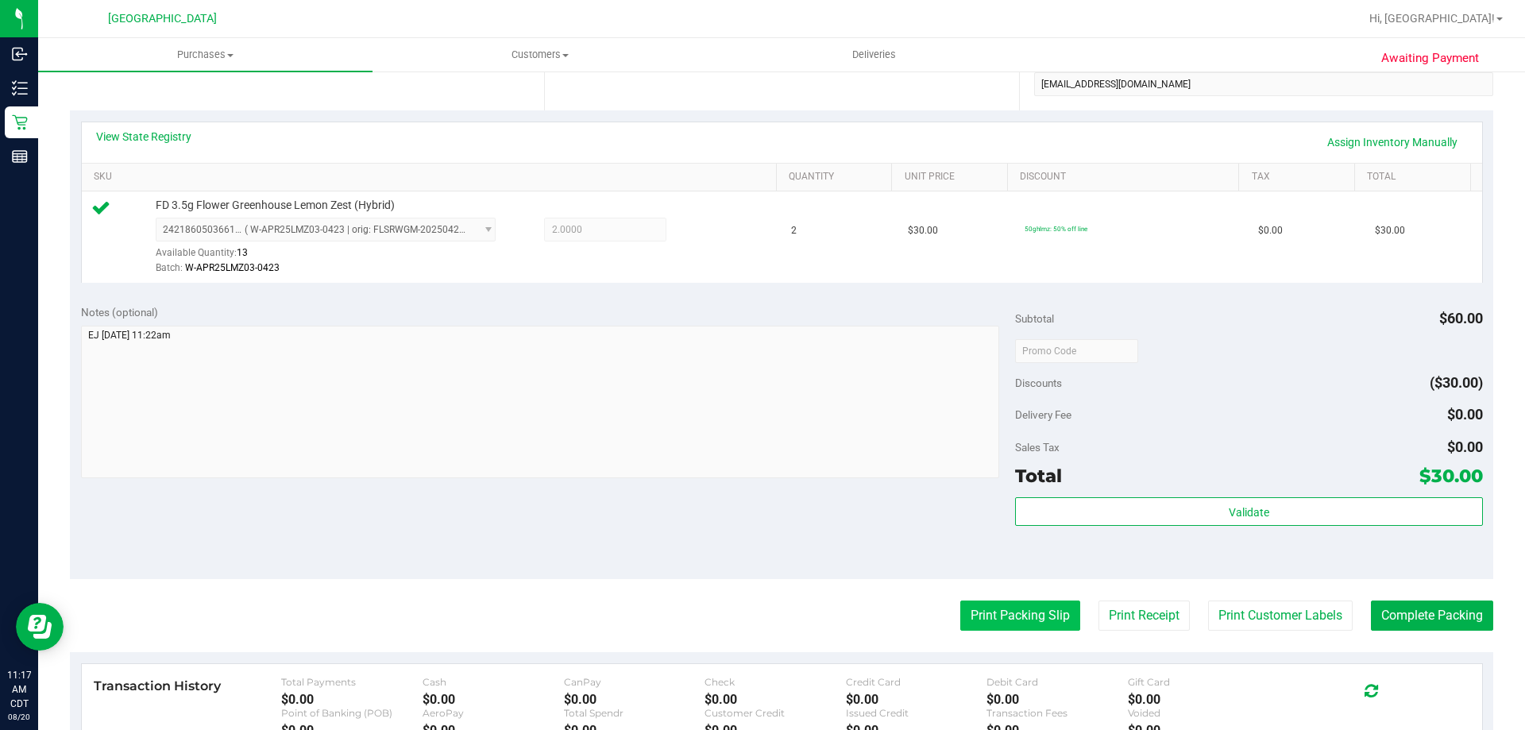
click at [977, 601] on button "Print Packing Slip" at bounding box center [1020, 615] width 120 height 30
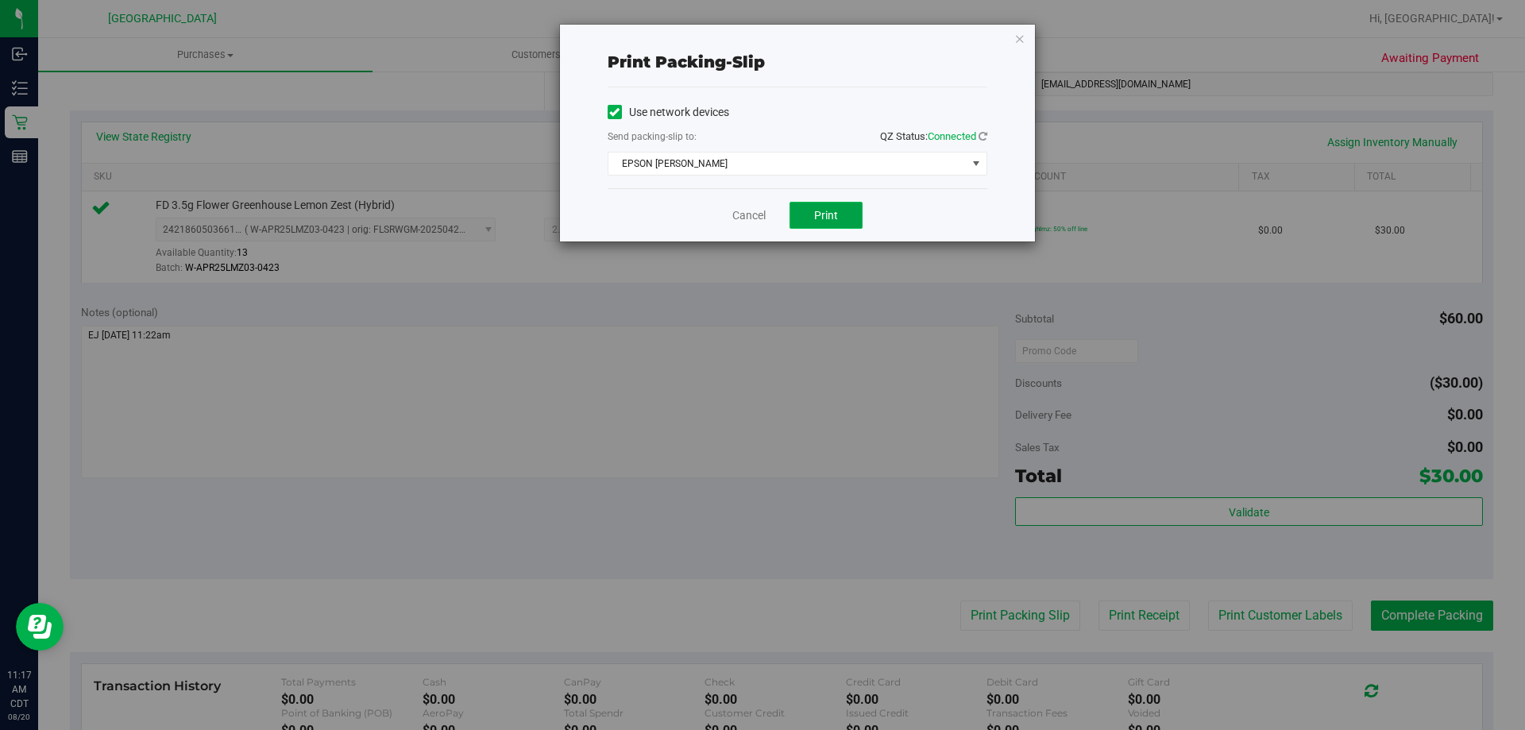
click at [840, 208] on button "Print" at bounding box center [825, 215] width 73 height 27
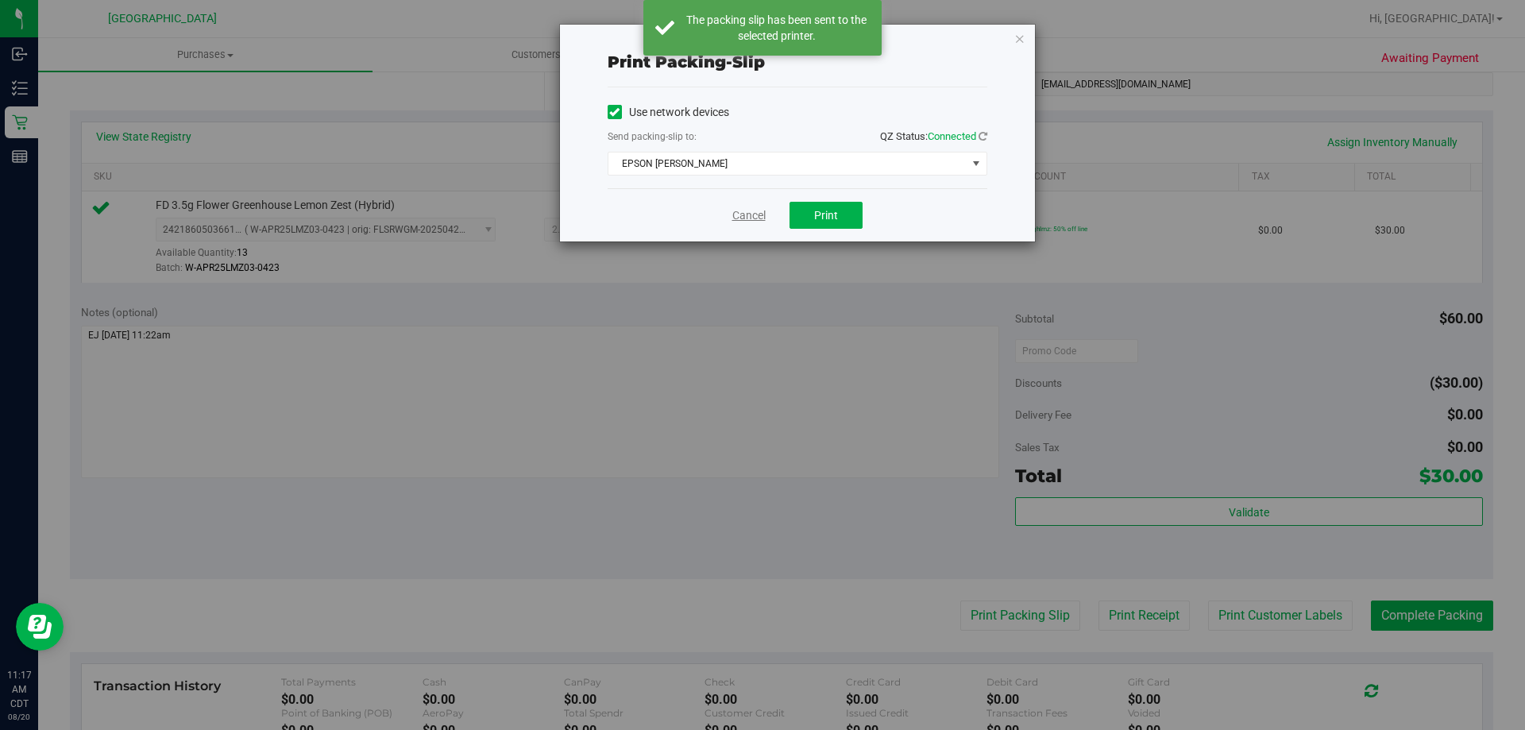
click at [752, 209] on link "Cancel" at bounding box center [748, 215] width 33 height 17
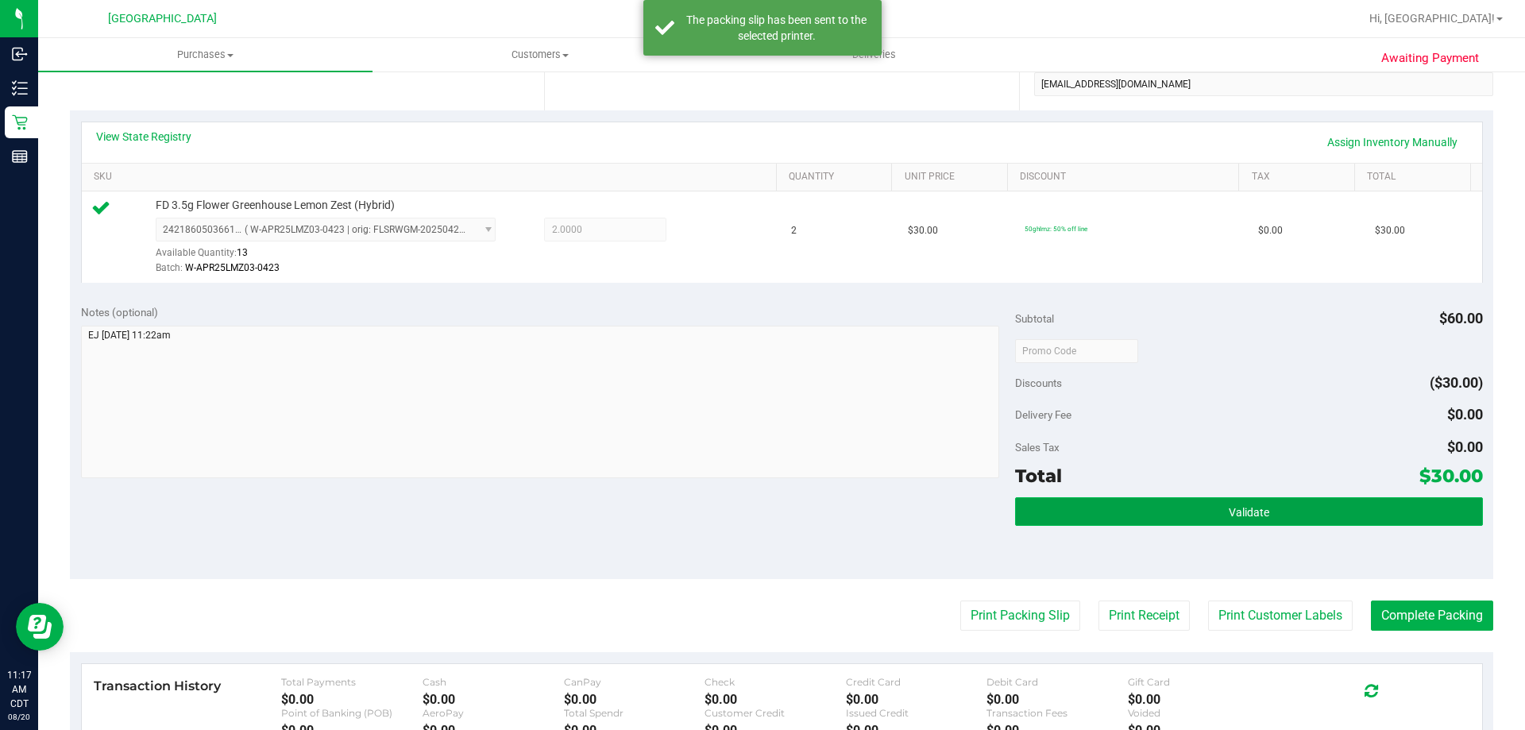
click at [1079, 521] on button "Validate" at bounding box center [1248, 511] width 467 height 29
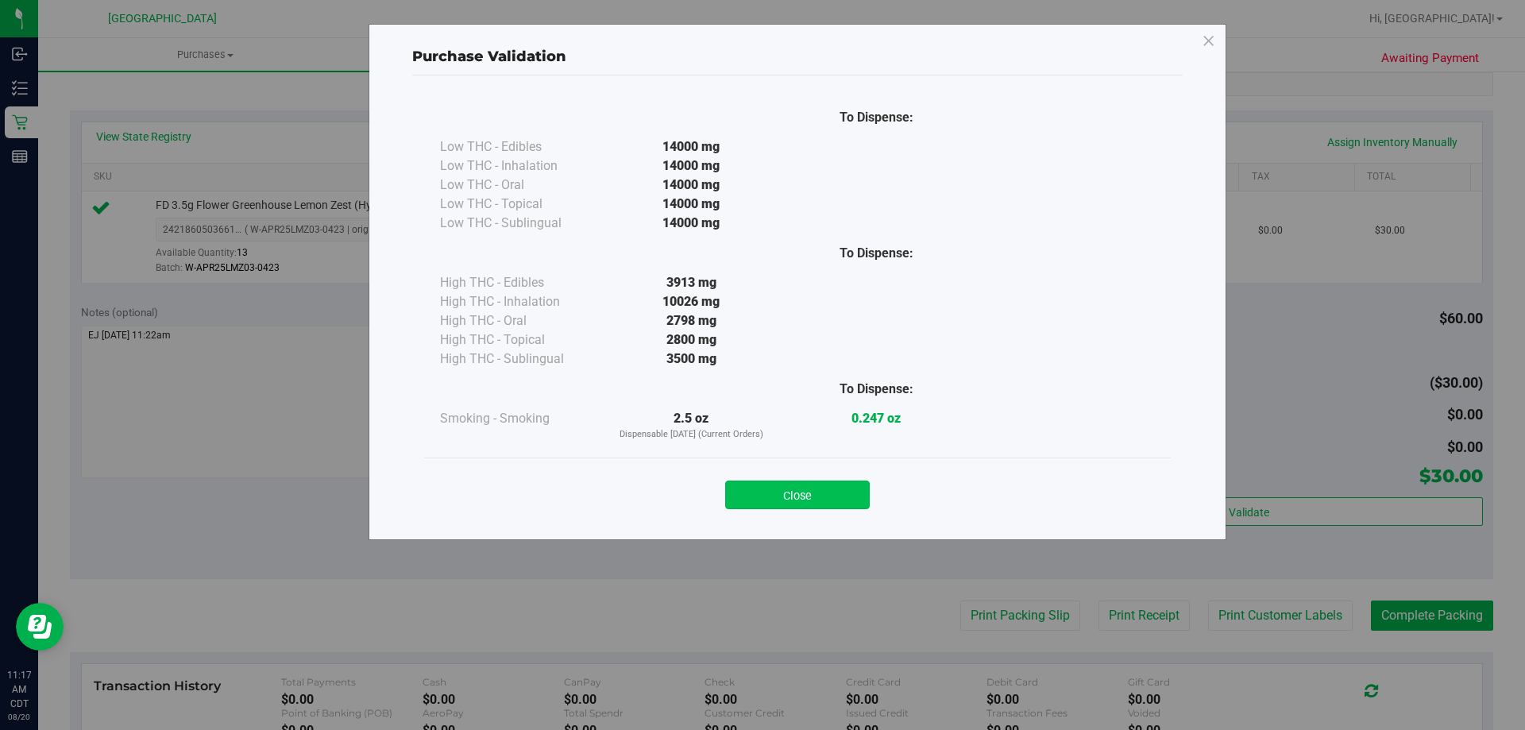
click at [847, 484] on button "Close" at bounding box center [797, 494] width 145 height 29
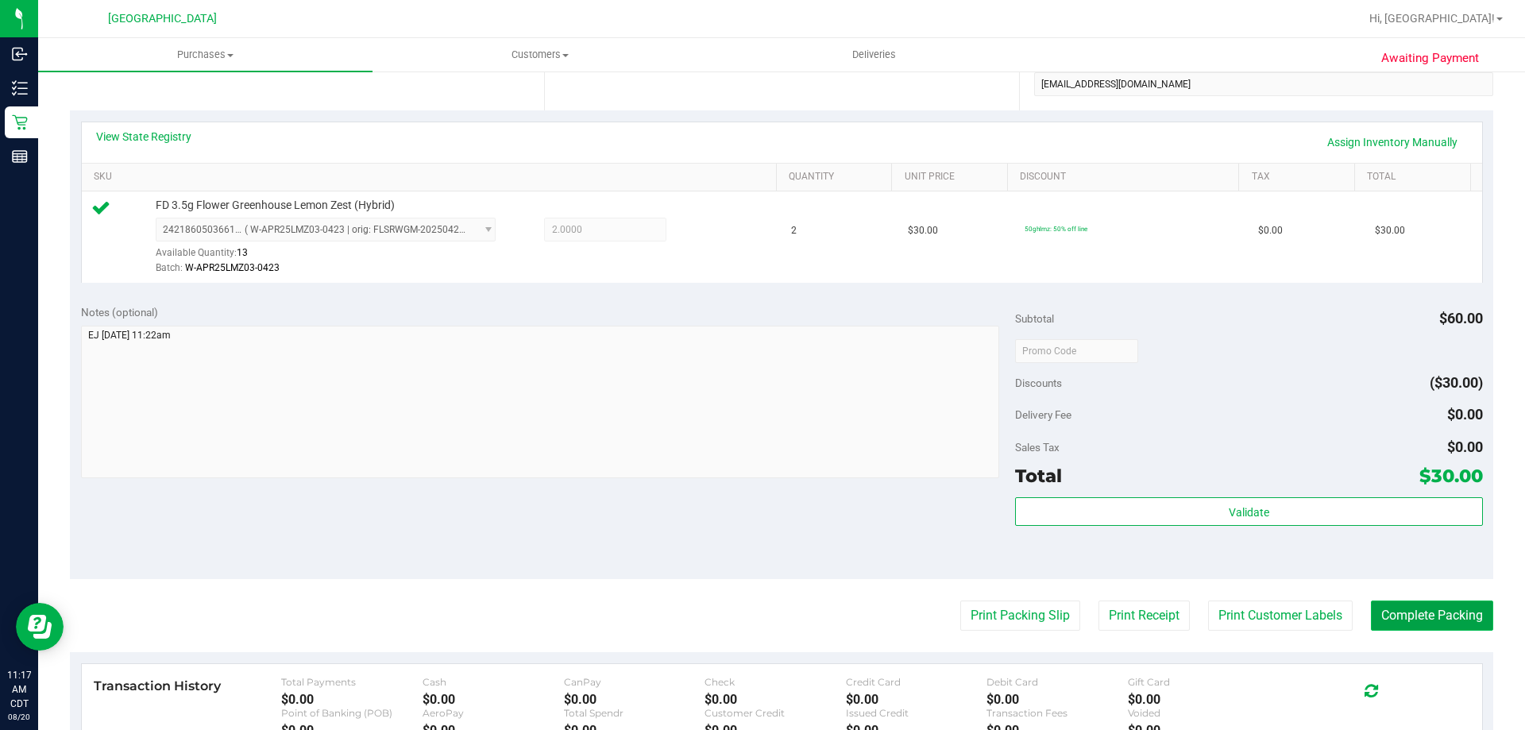
click at [1380, 620] on button "Complete Packing" at bounding box center [1432, 615] width 122 height 30
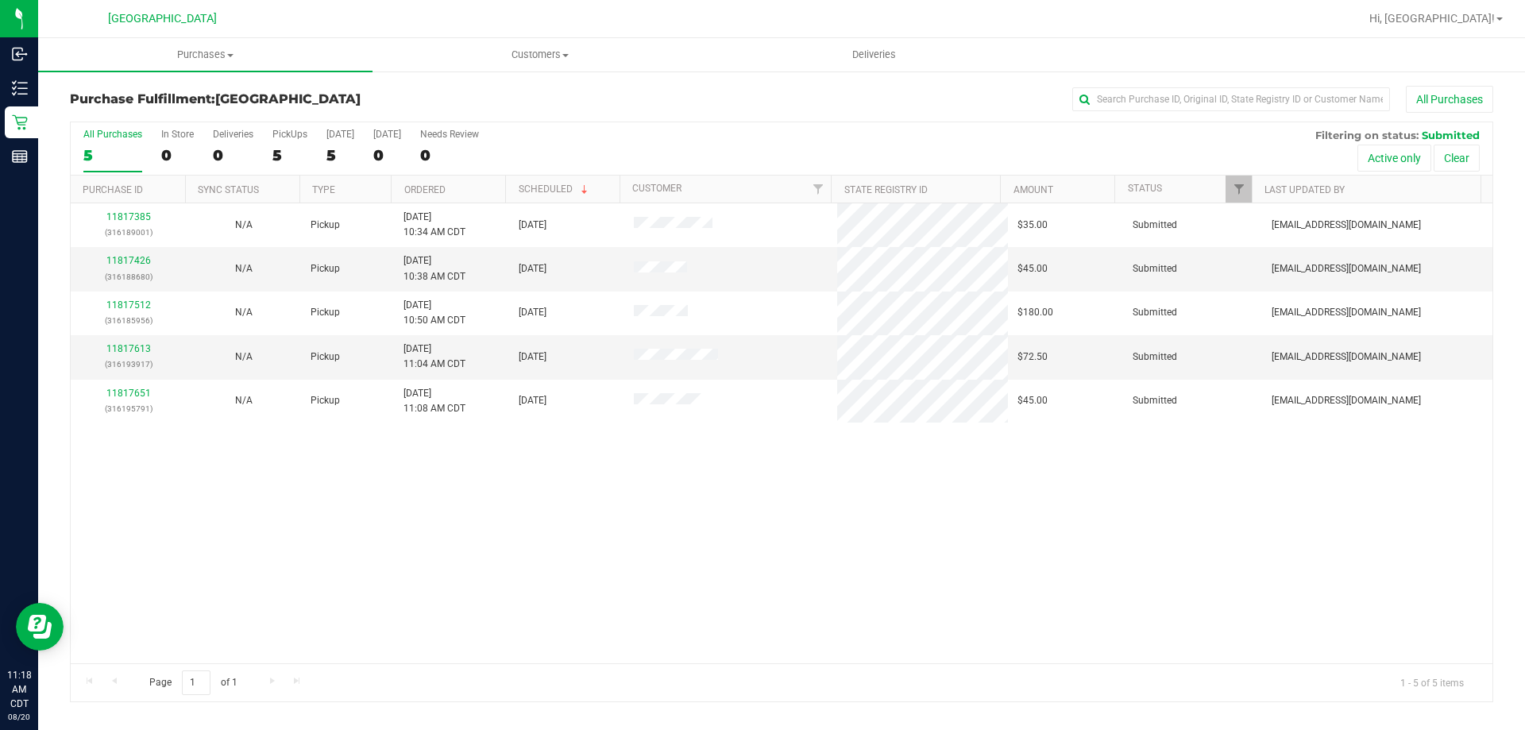
click at [490, 192] on th "Ordered" at bounding box center [448, 190] width 114 height 28
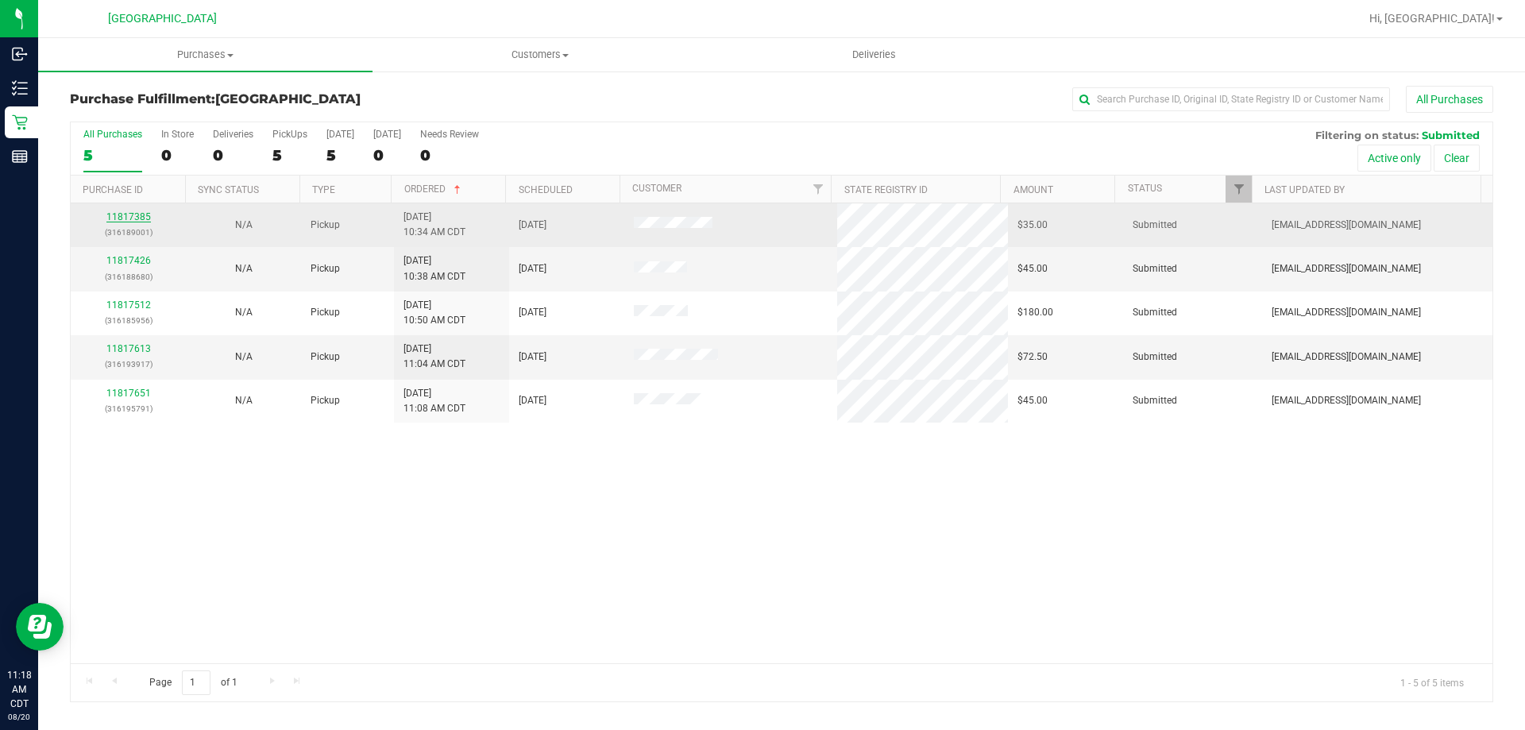
click at [114, 218] on link "11817385" at bounding box center [128, 216] width 44 height 11
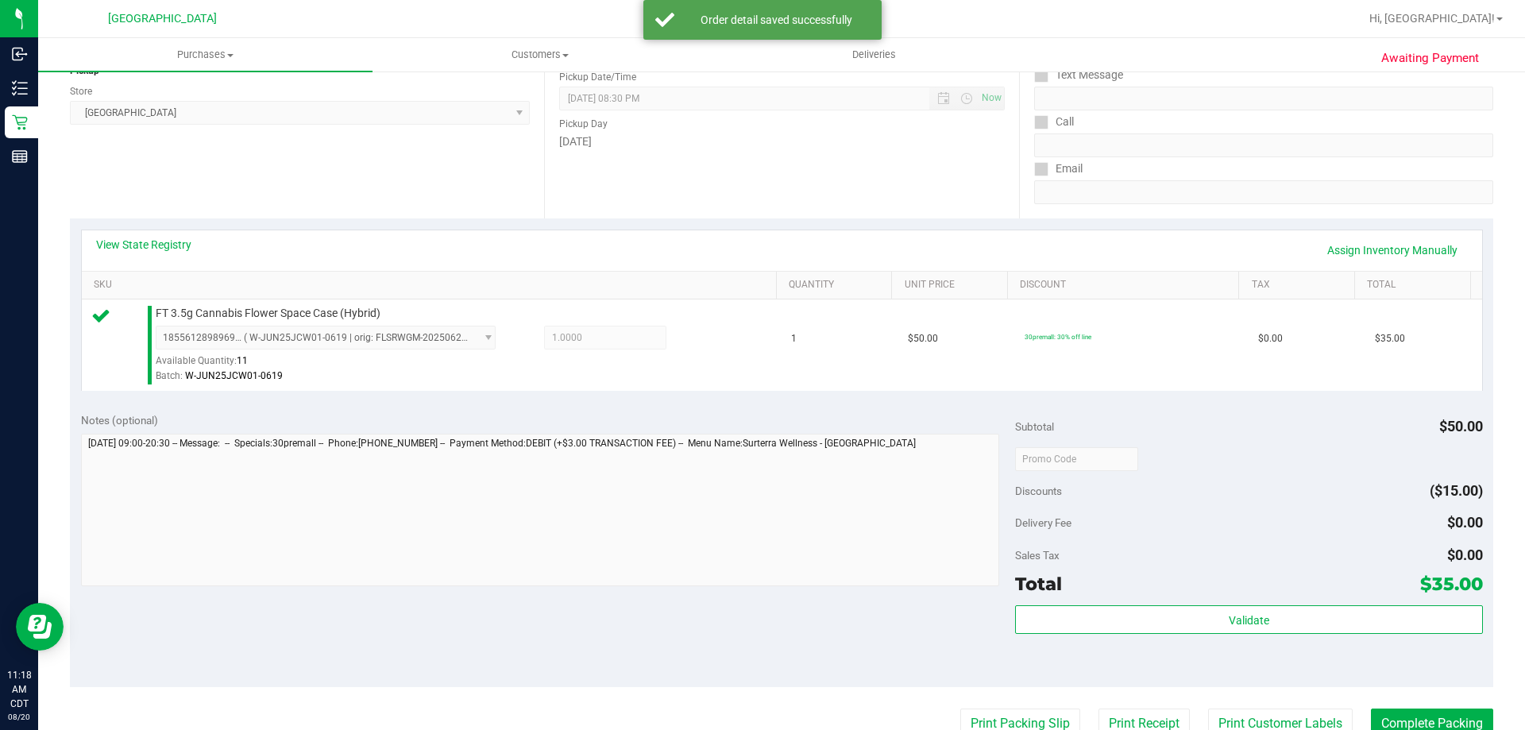
scroll to position [238, 0]
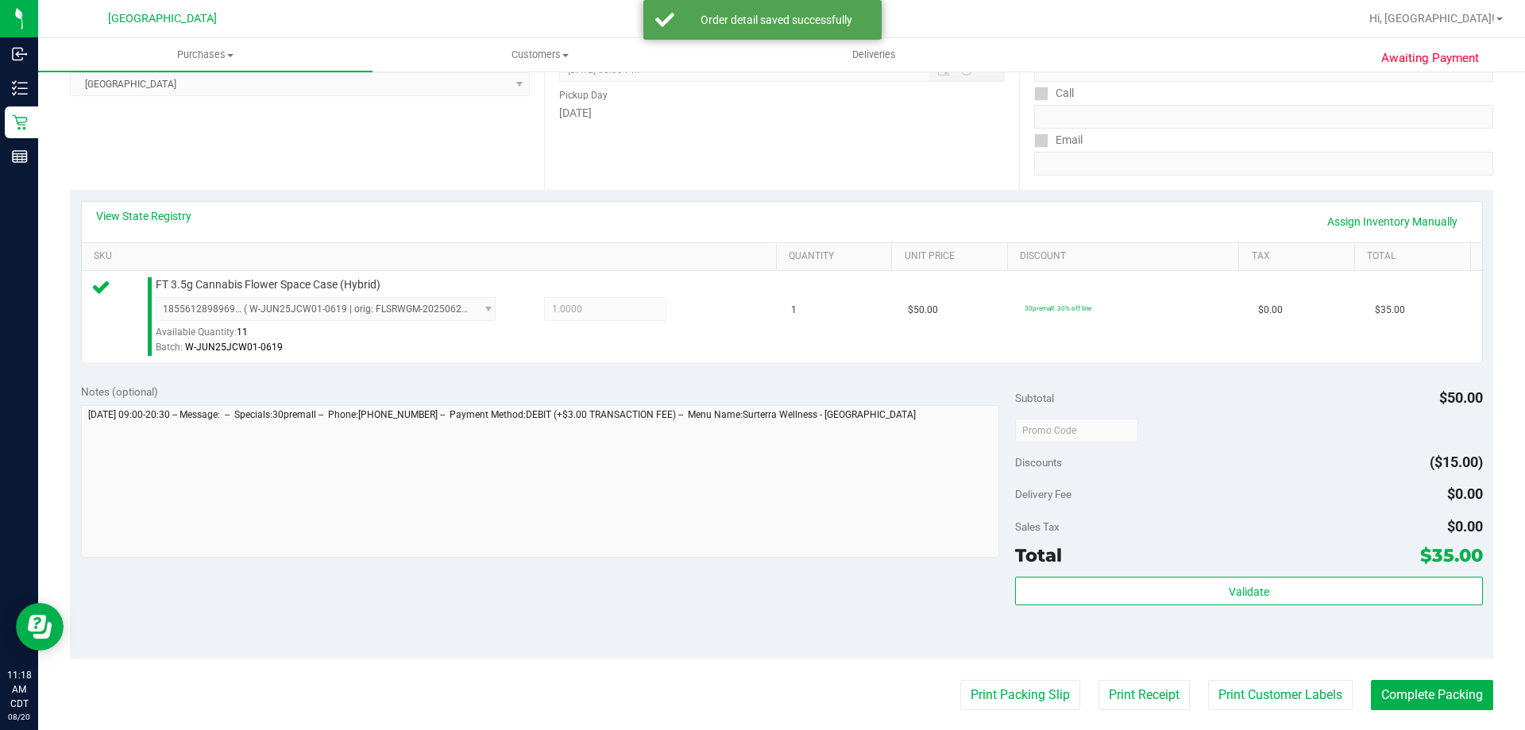
click at [1082, 614] on div "Validate" at bounding box center [1248, 612] width 467 height 71
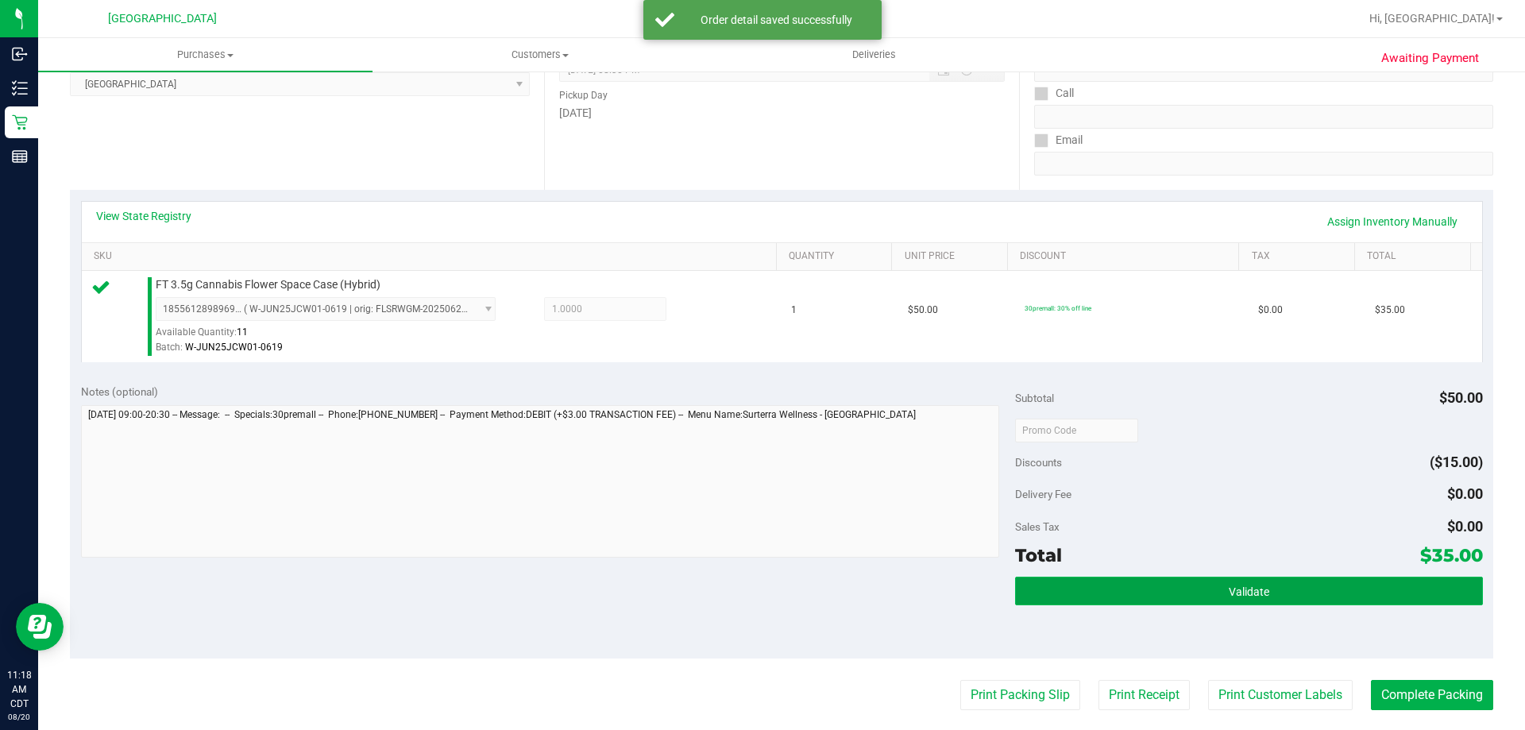
click at [1085, 602] on button "Validate" at bounding box center [1248, 591] width 467 height 29
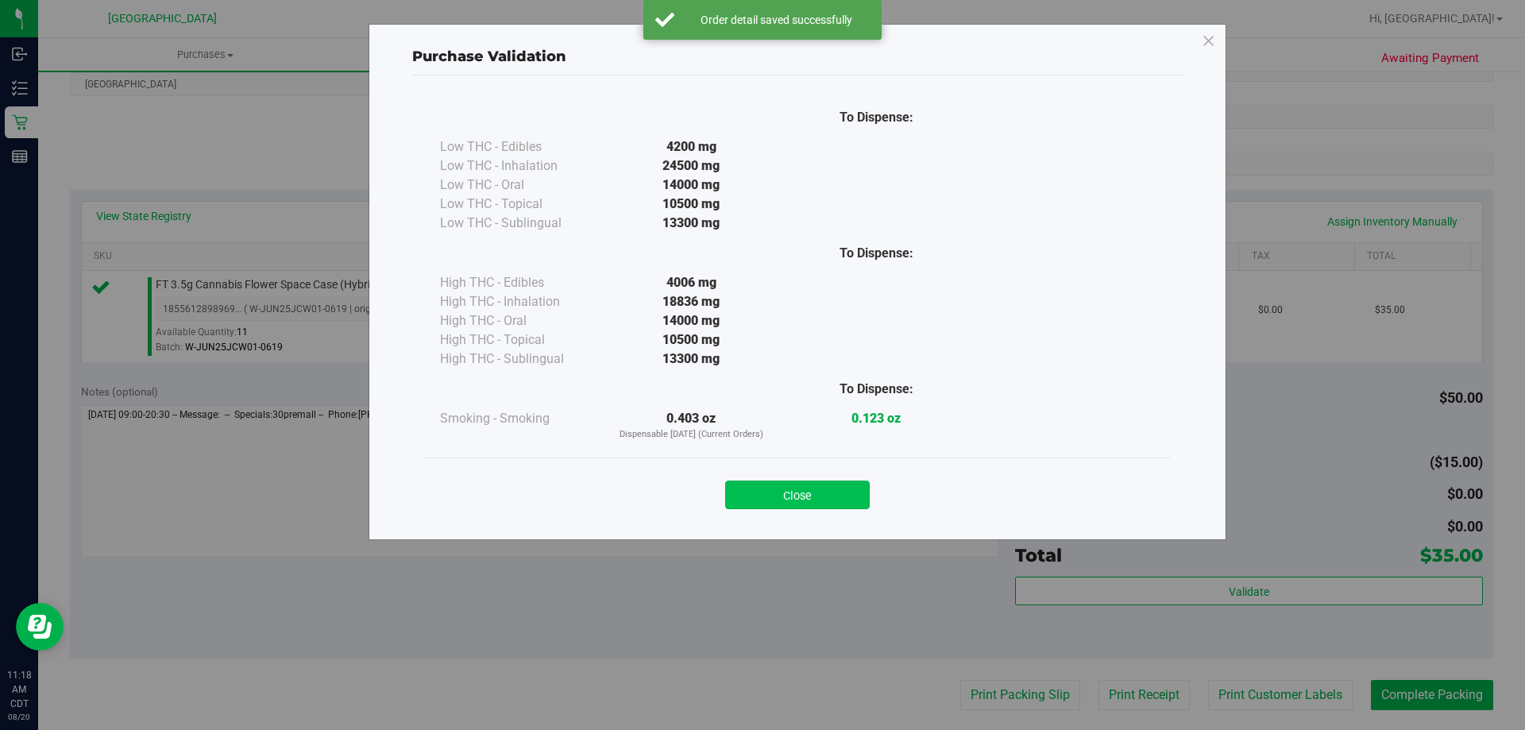
click at [851, 506] on button "Close" at bounding box center [797, 494] width 145 height 29
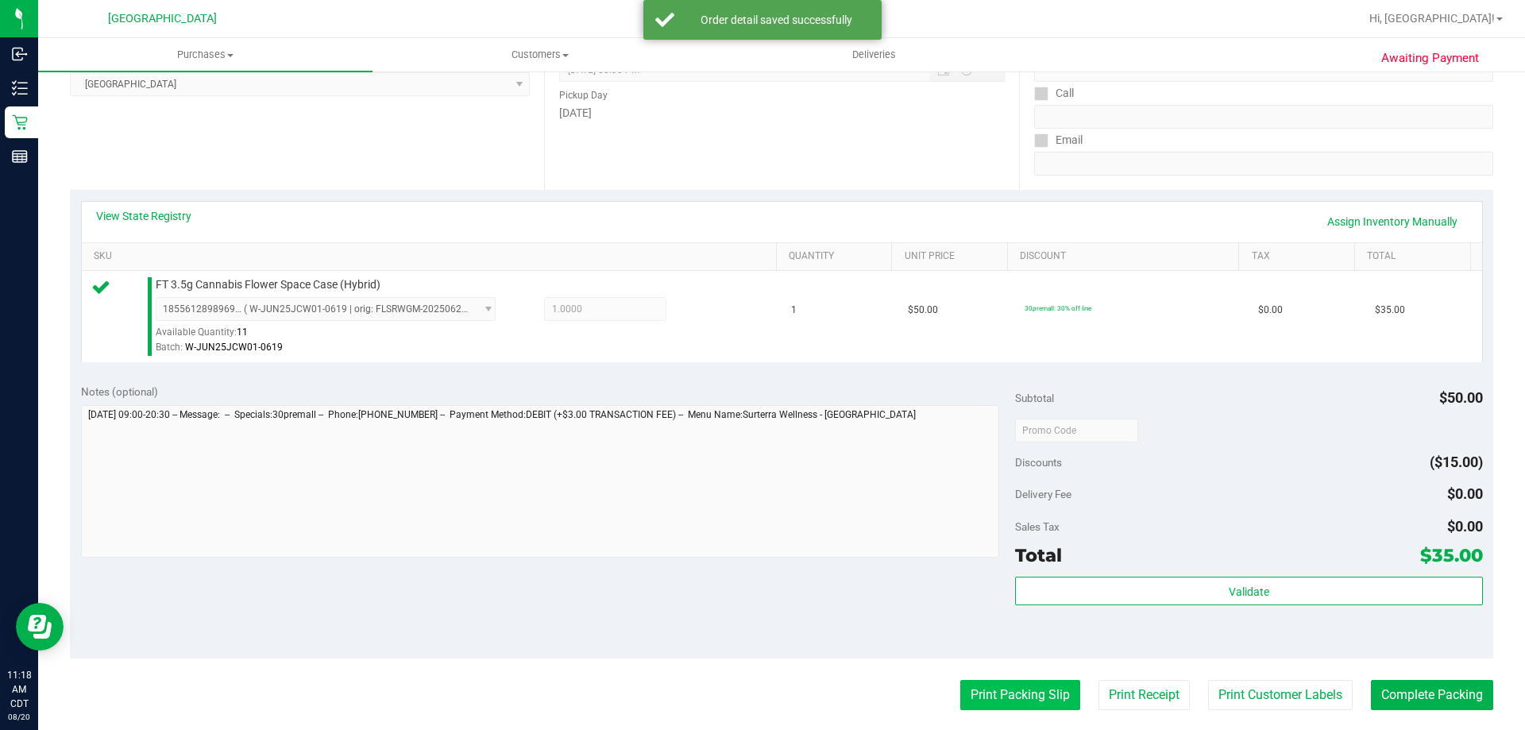
click at [978, 685] on button "Print Packing Slip" at bounding box center [1020, 695] width 120 height 30
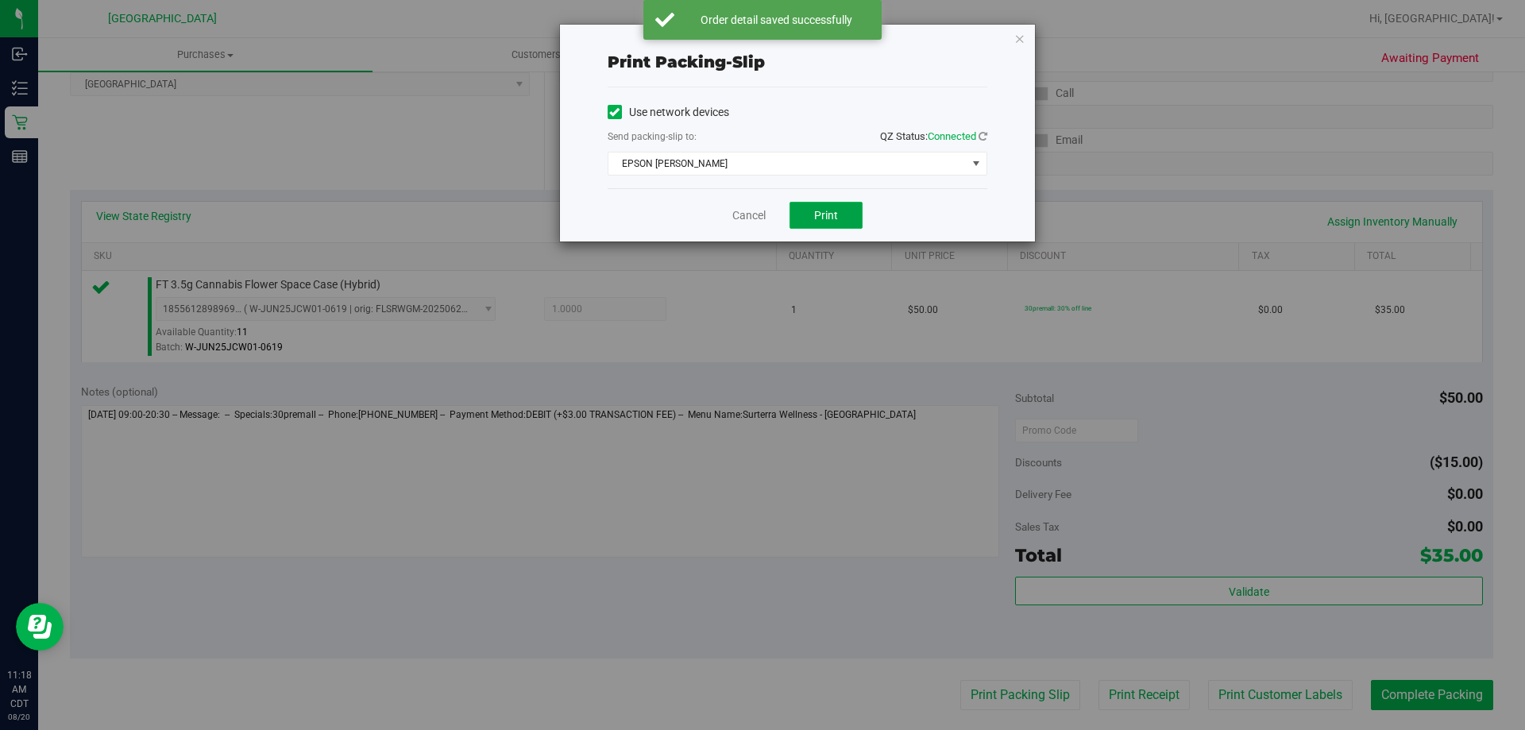
click at [828, 207] on button "Print" at bounding box center [825, 215] width 73 height 27
click at [729, 213] on div "Cancel Print" at bounding box center [798, 214] width 380 height 53
click at [747, 221] on link "Cancel" at bounding box center [748, 215] width 33 height 17
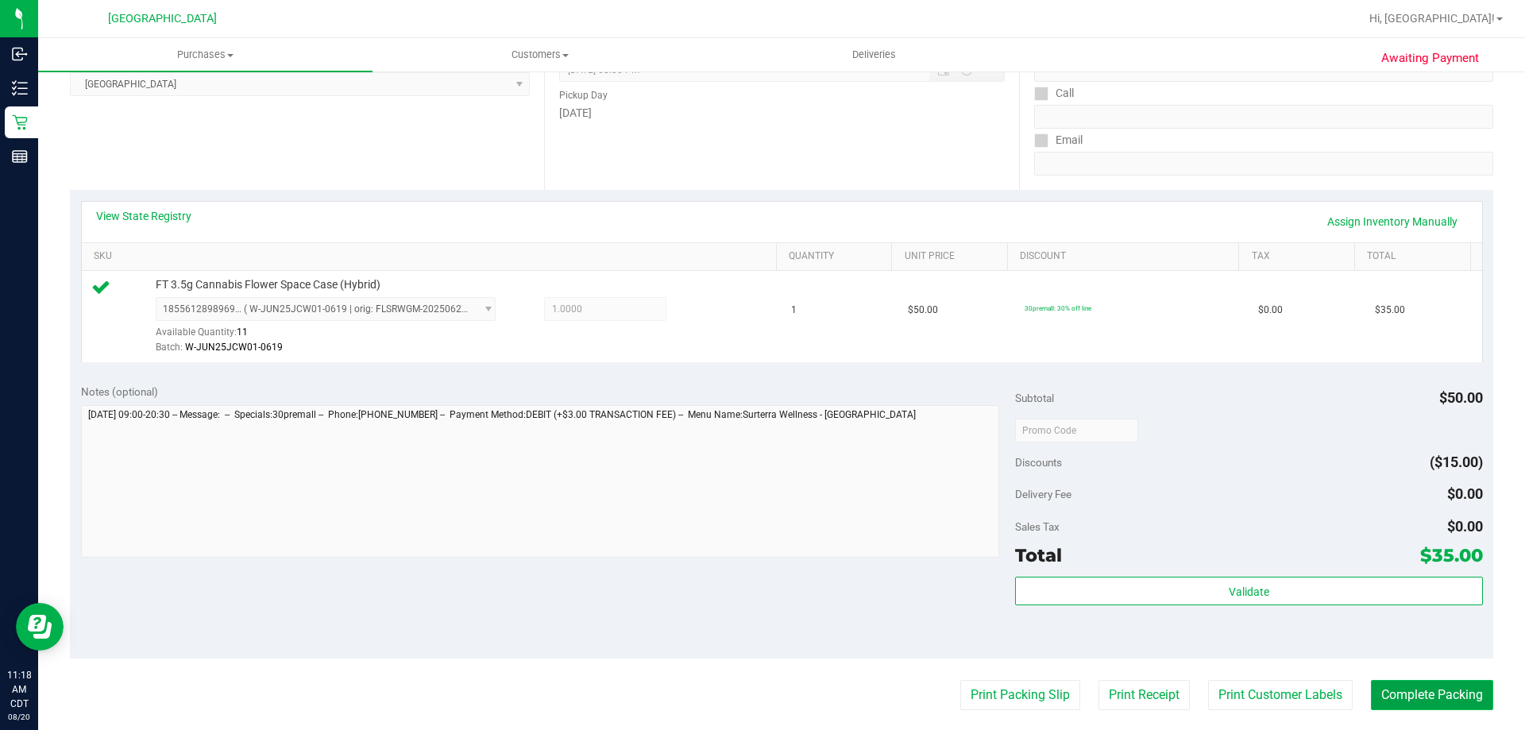
click at [1389, 701] on button "Complete Packing" at bounding box center [1432, 695] width 122 height 30
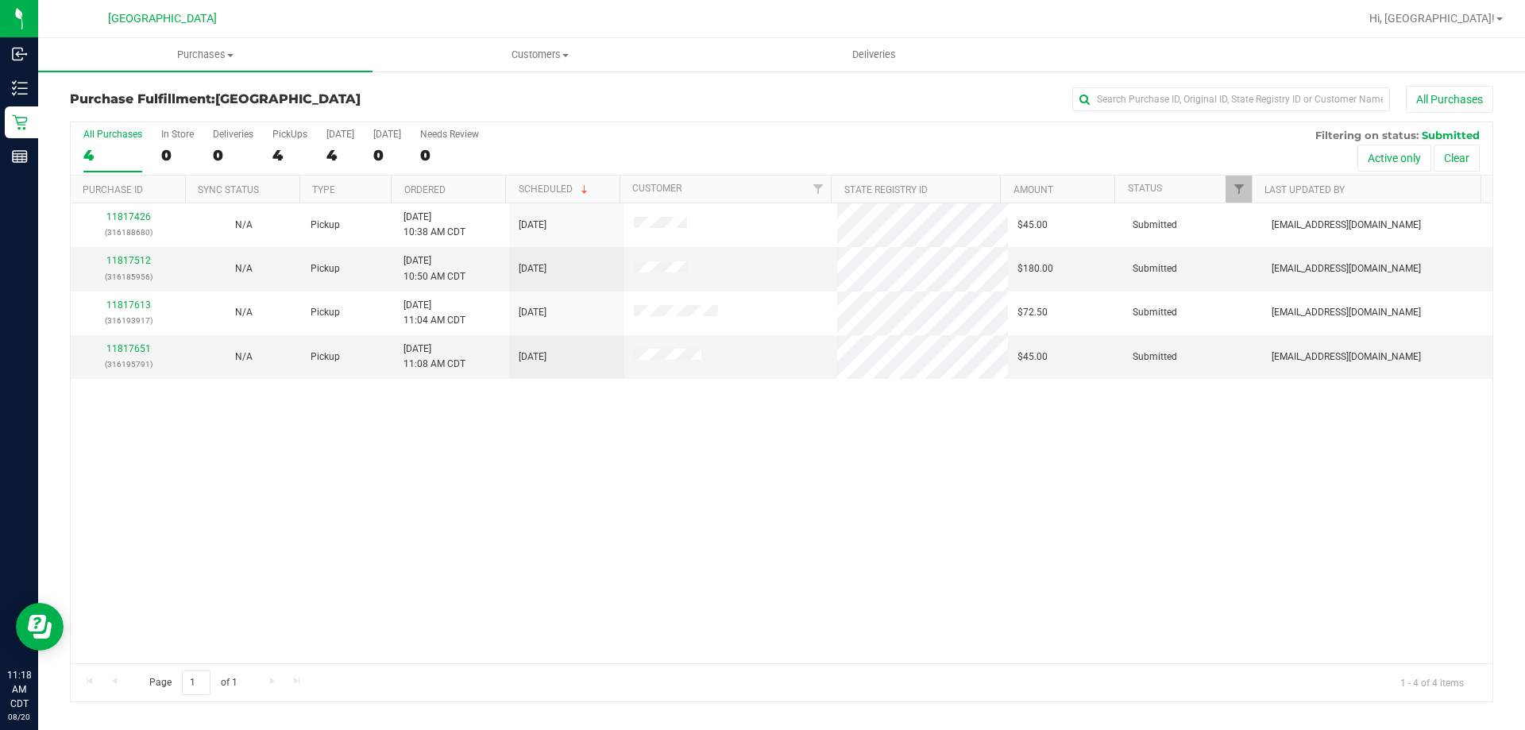
click at [485, 191] on th "Ordered" at bounding box center [448, 190] width 114 height 28
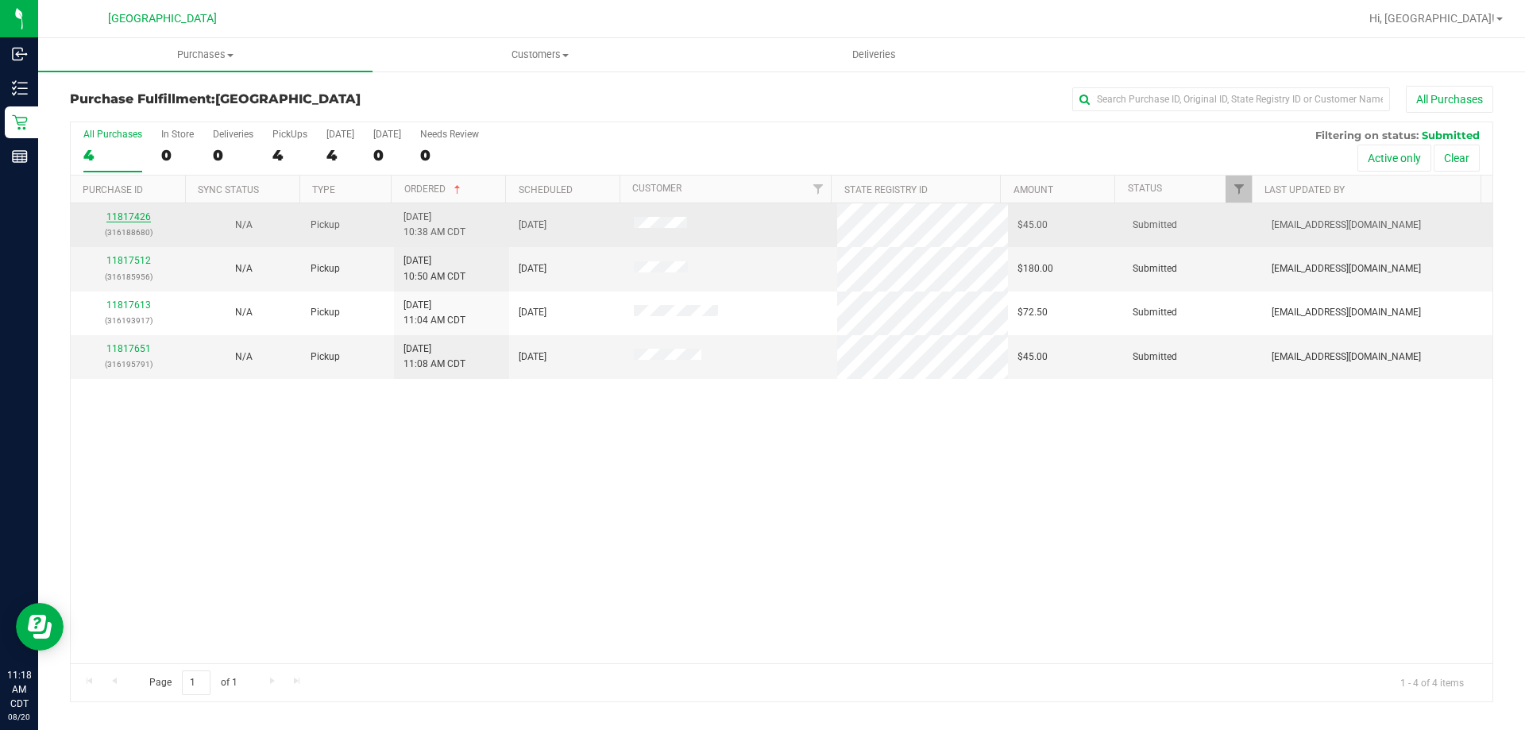
click at [142, 220] on link "11817426" at bounding box center [128, 216] width 44 height 11
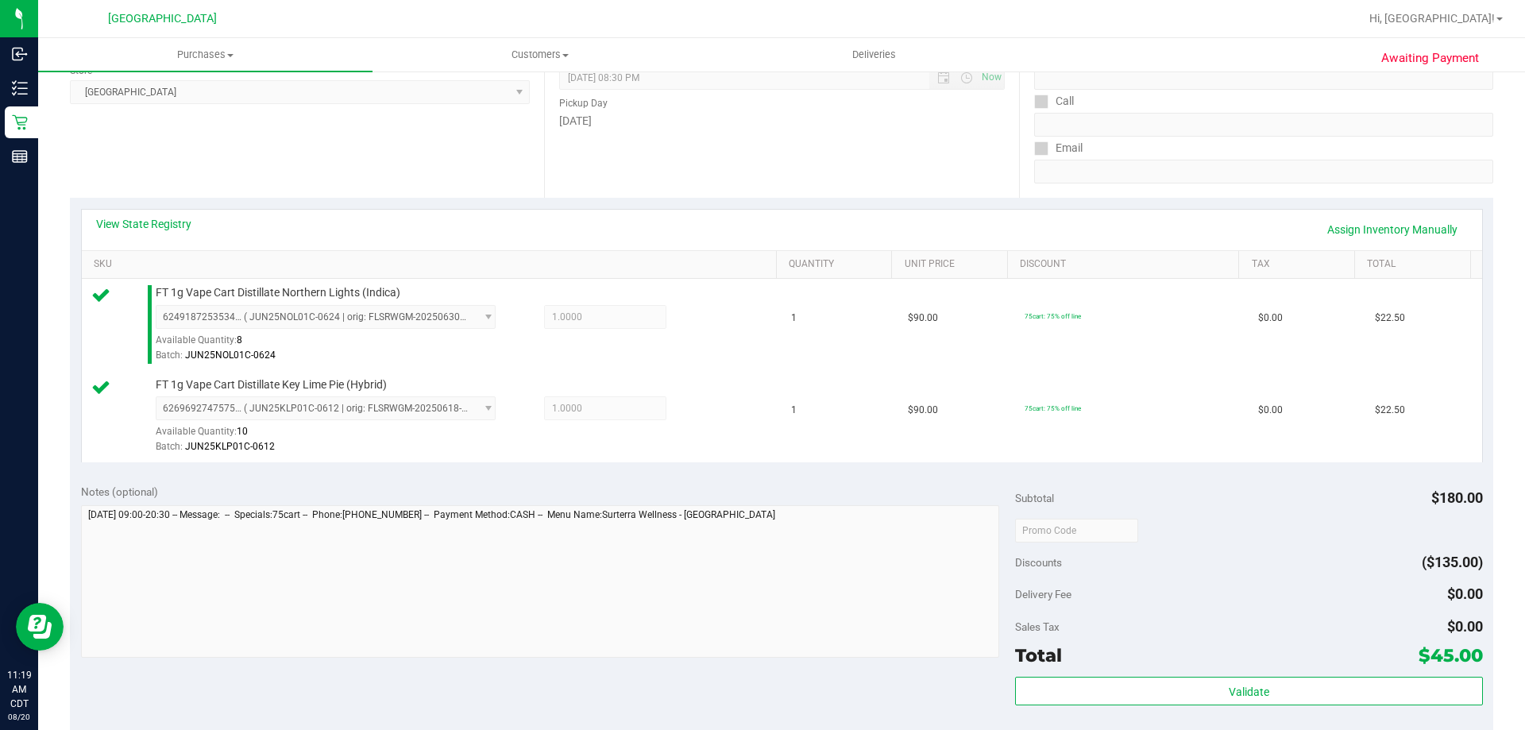
scroll to position [238, 0]
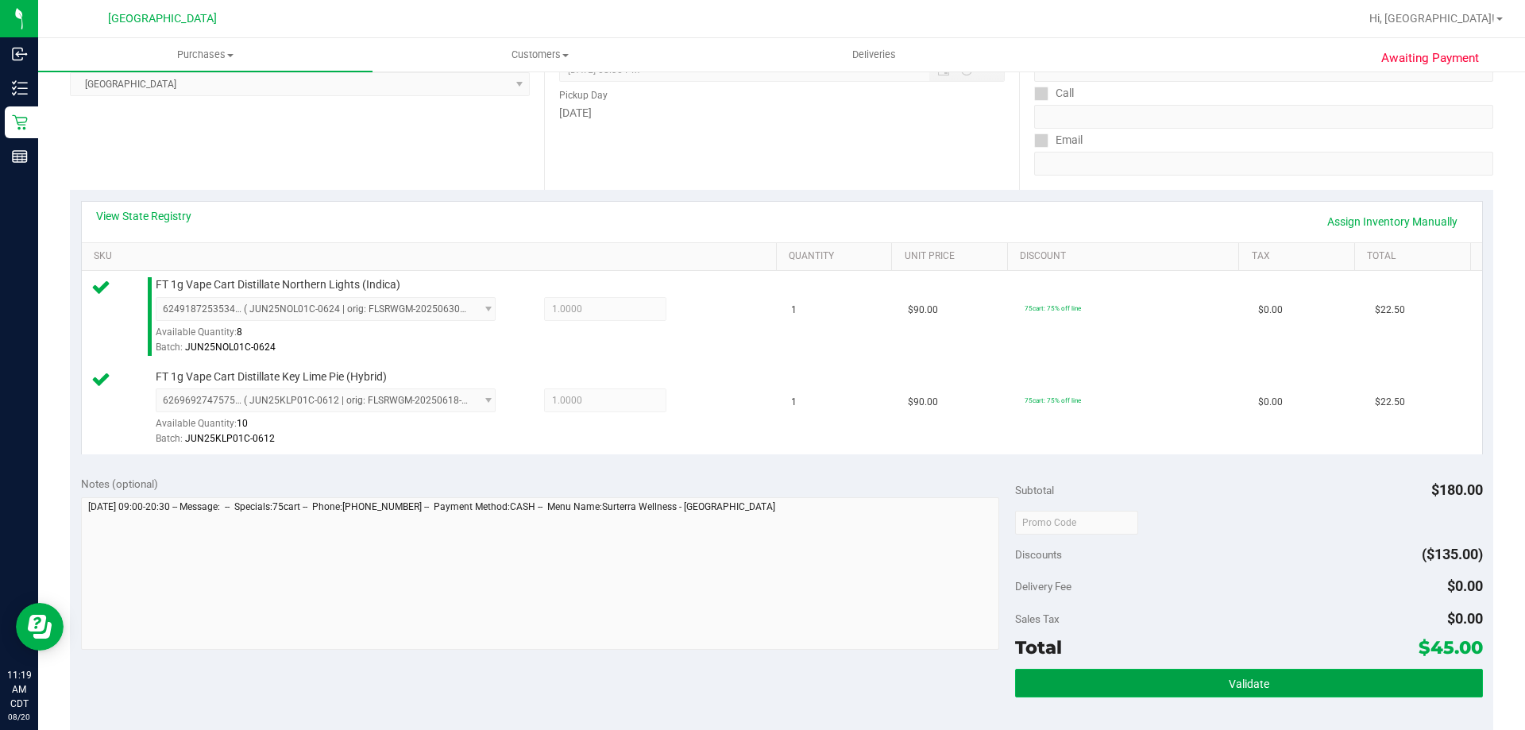
click at [1081, 673] on button "Validate" at bounding box center [1248, 683] width 467 height 29
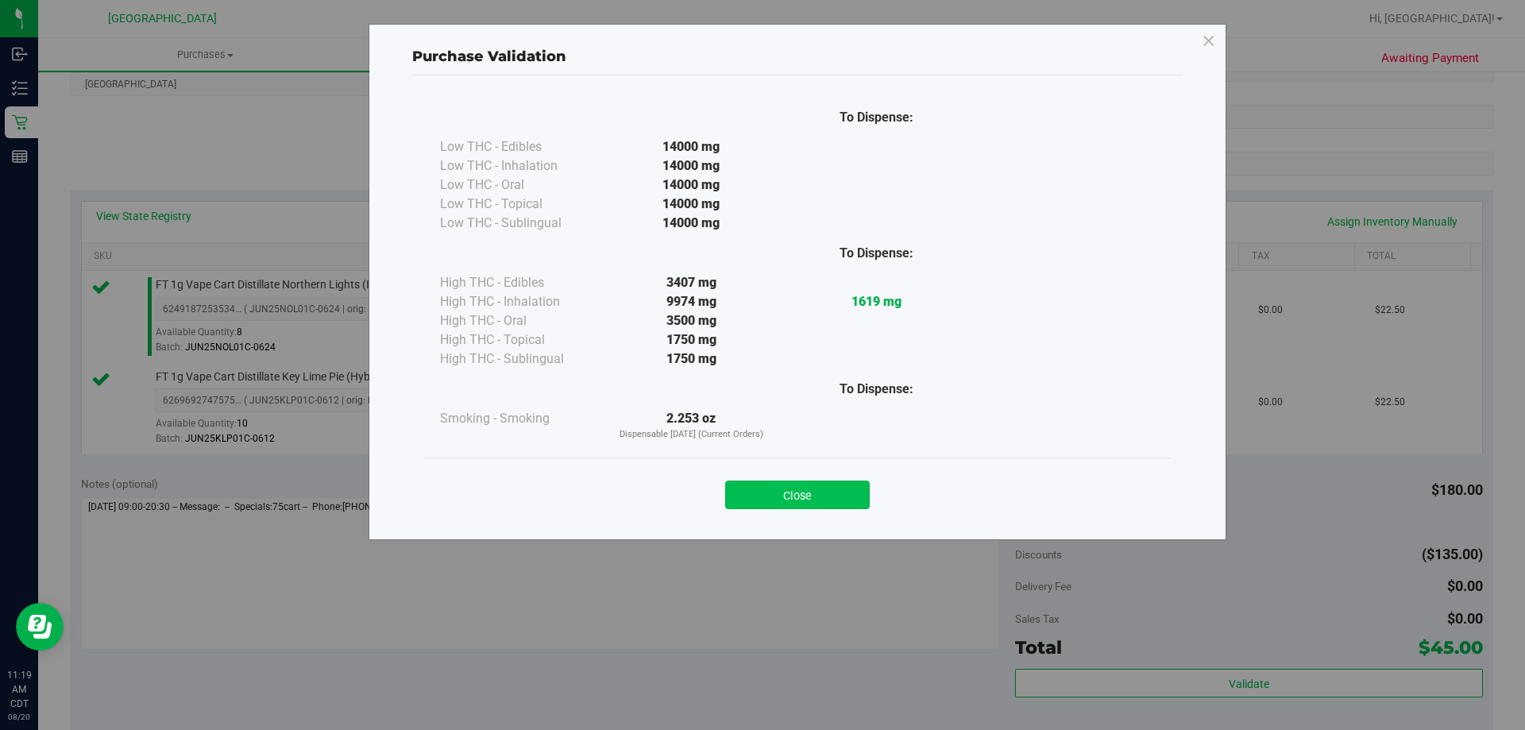
click at [855, 492] on button "Close" at bounding box center [797, 494] width 145 height 29
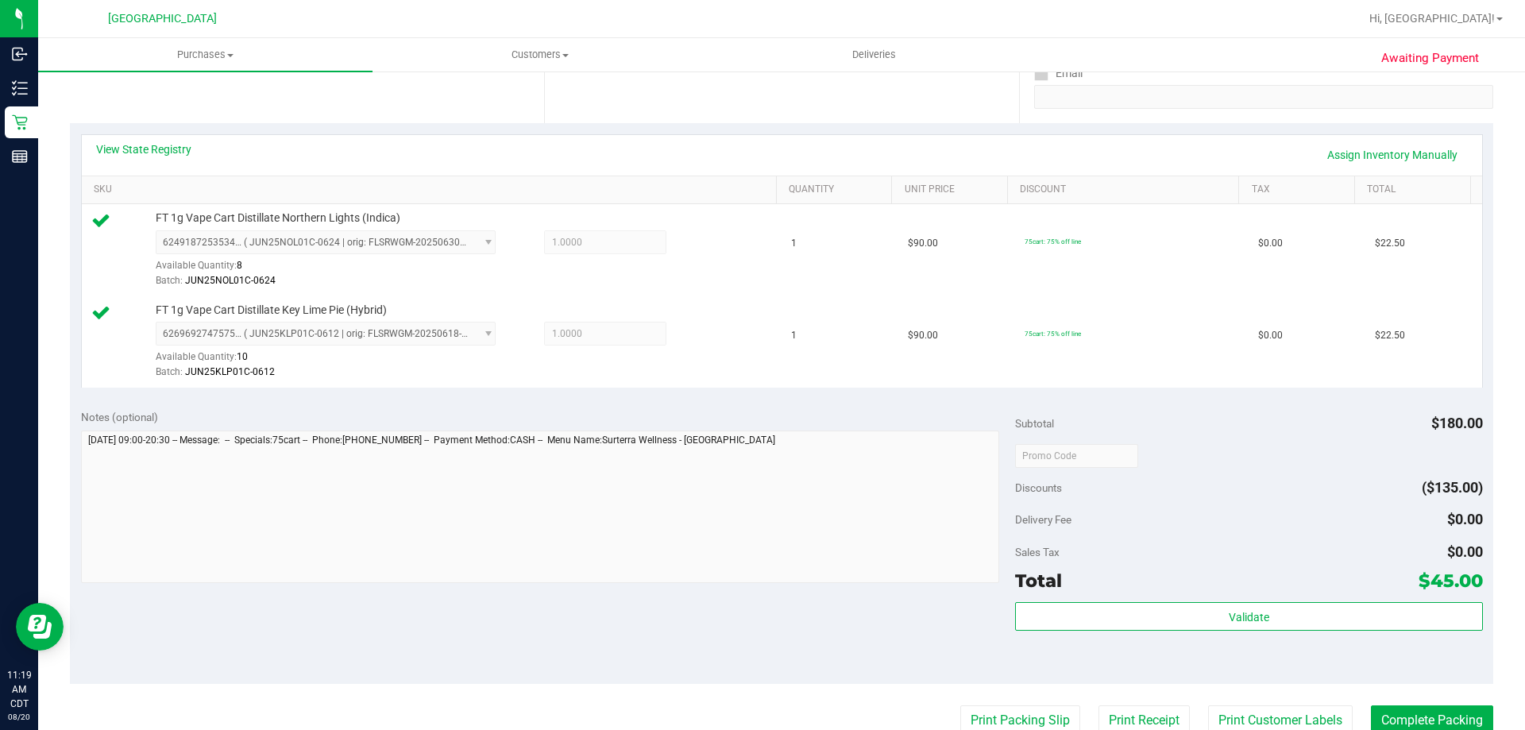
scroll to position [397, 0]
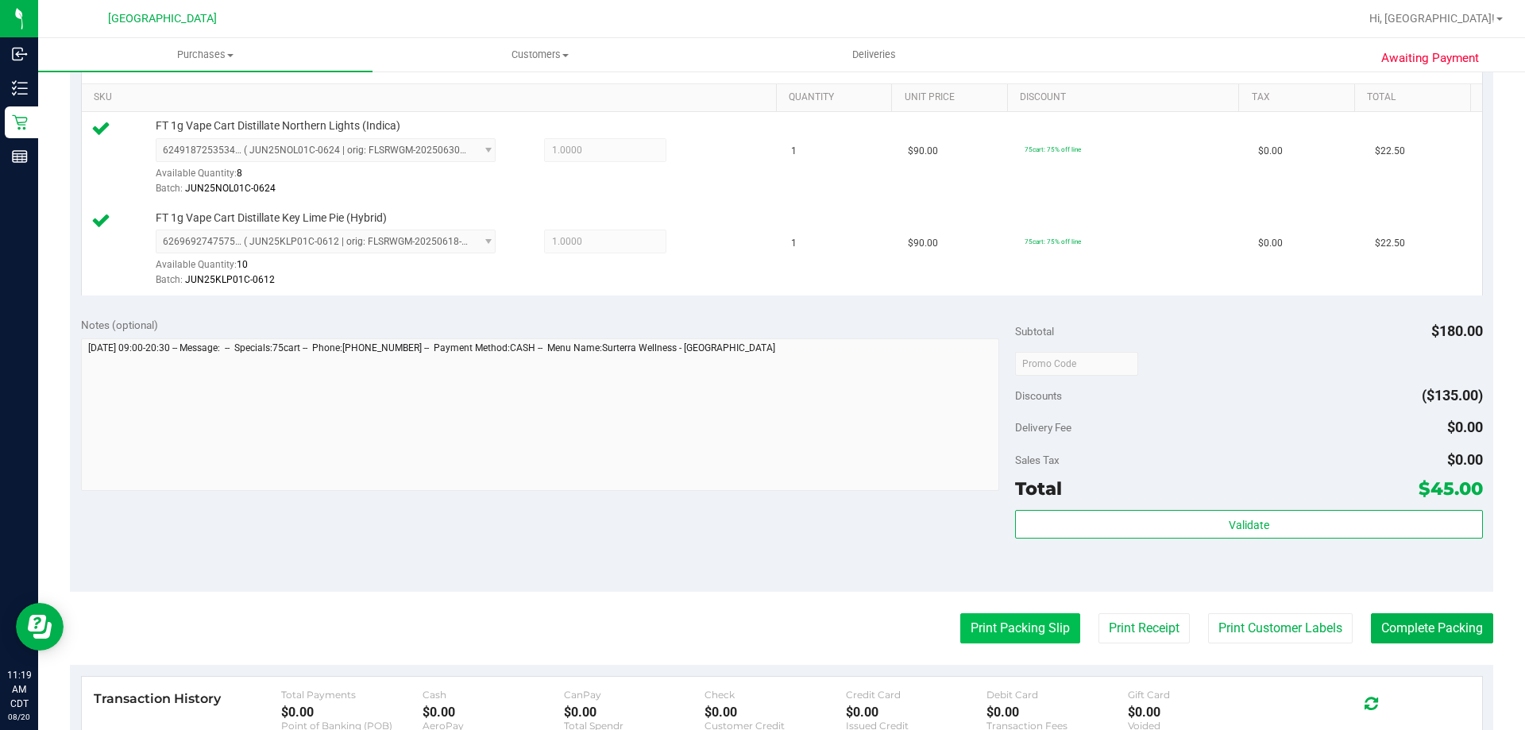
click at [973, 621] on button "Print Packing Slip" at bounding box center [1020, 628] width 120 height 30
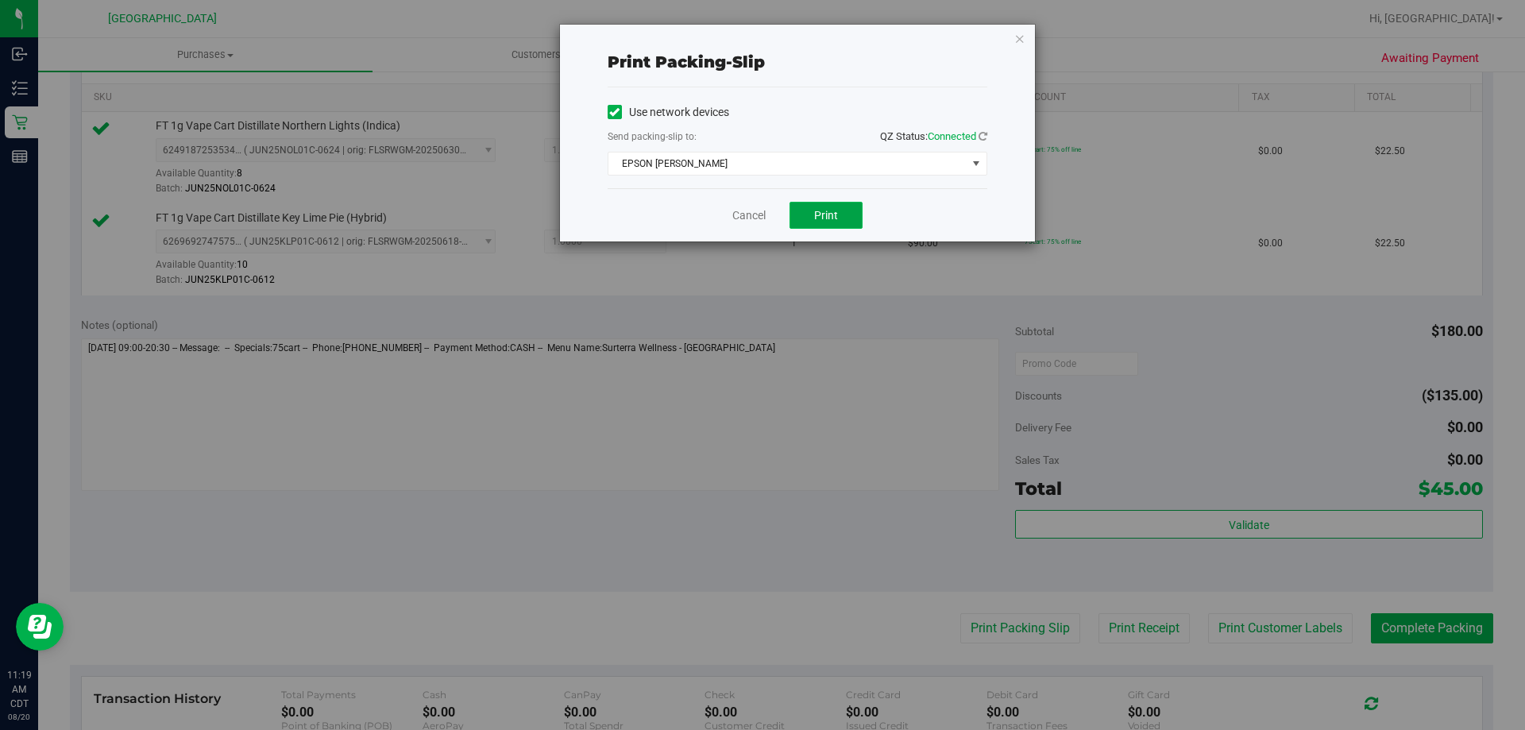
click at [836, 216] on span "Print" at bounding box center [826, 215] width 24 height 13
click at [736, 206] on div "Cancel Print" at bounding box center [798, 214] width 380 height 53
click at [747, 208] on link "Cancel" at bounding box center [748, 215] width 33 height 17
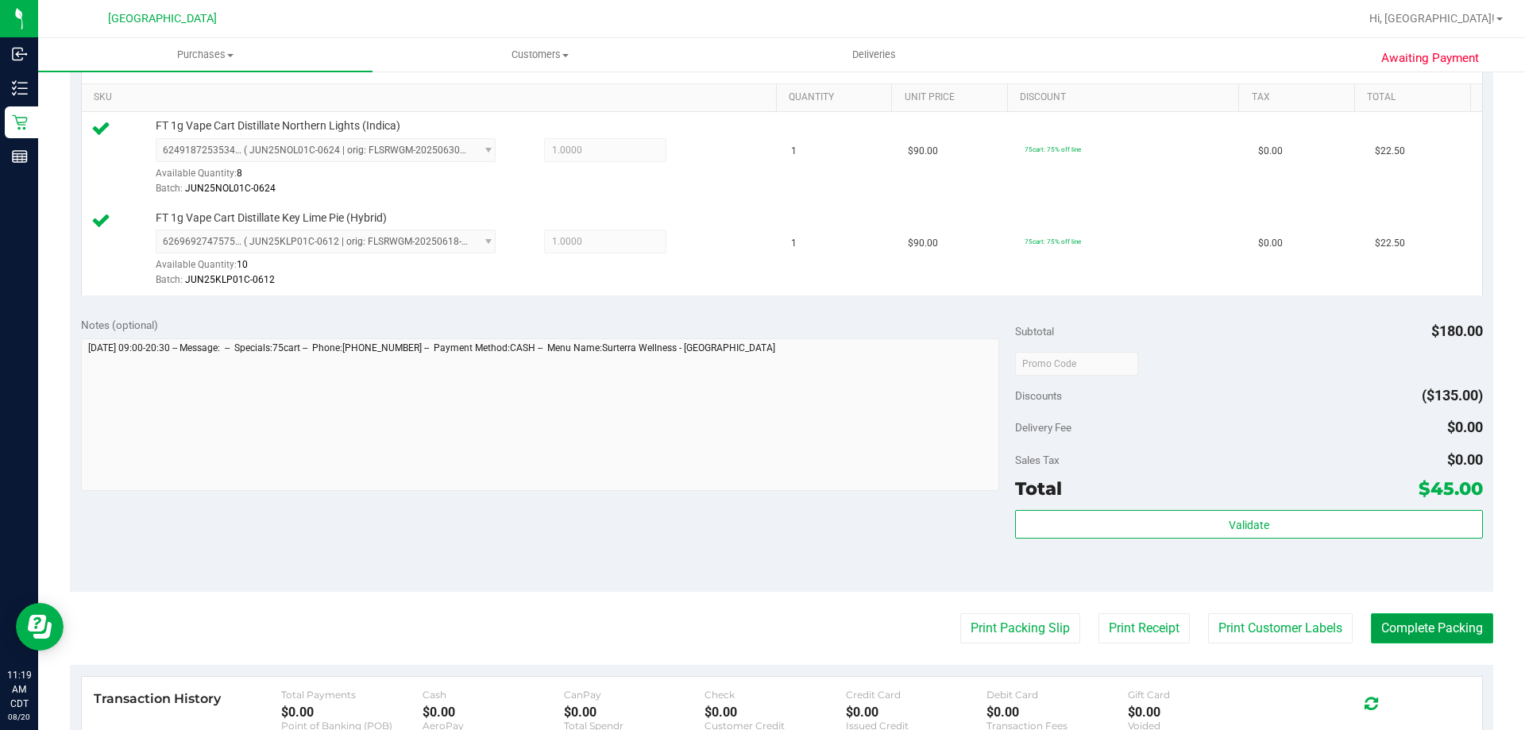
click at [1376, 626] on button "Complete Packing" at bounding box center [1432, 628] width 122 height 30
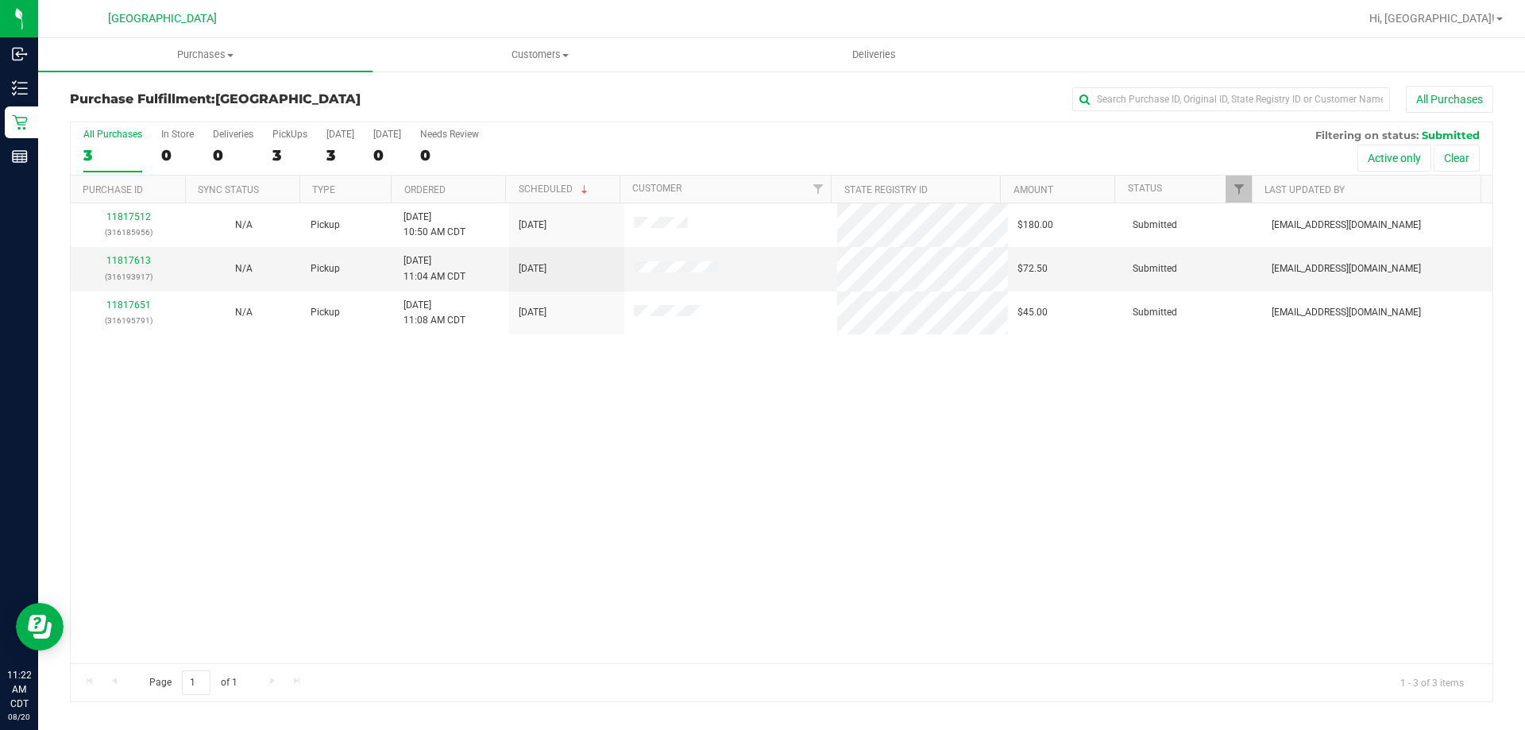
click at [459, 199] on th "Ordered" at bounding box center [448, 190] width 114 height 28
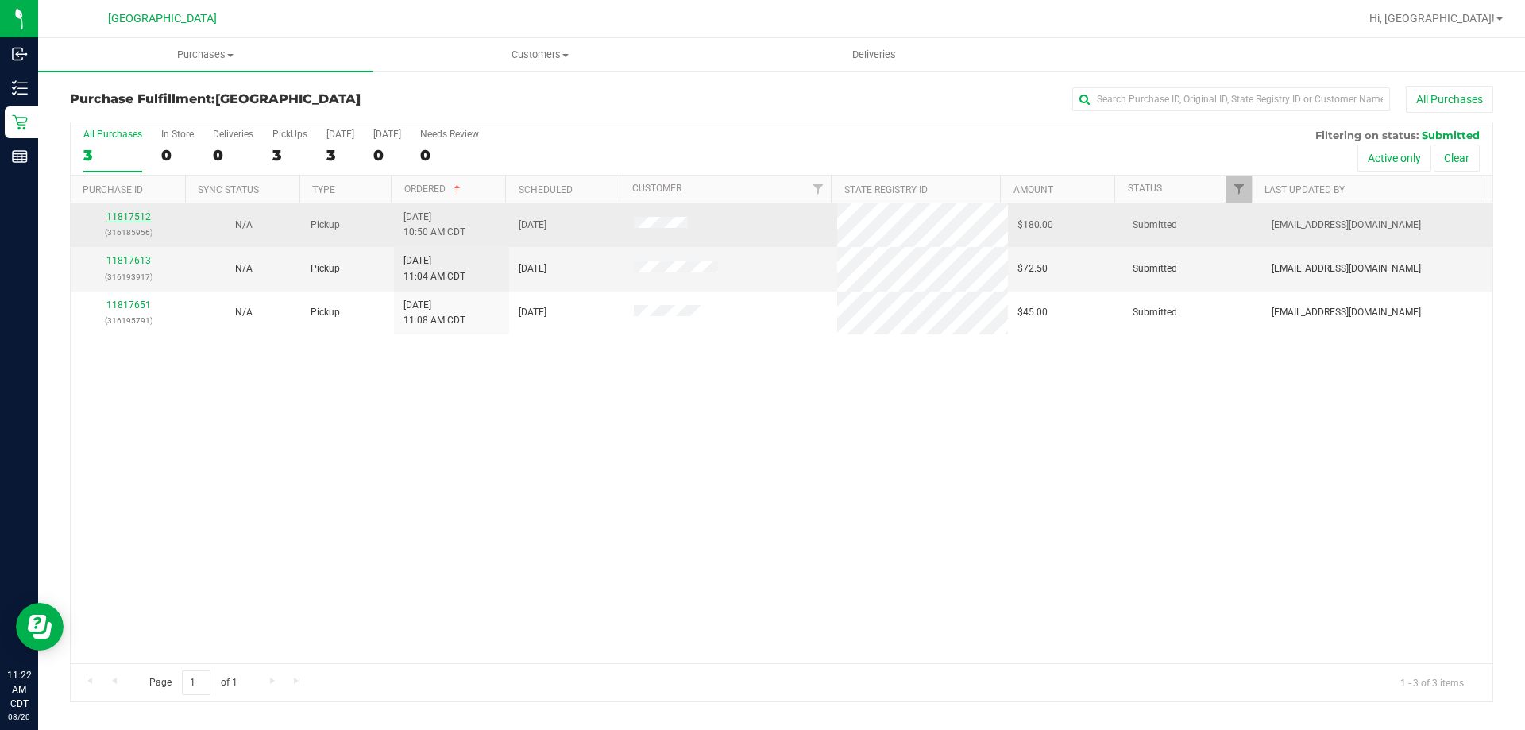
click at [136, 217] on link "11817512" at bounding box center [128, 216] width 44 height 11
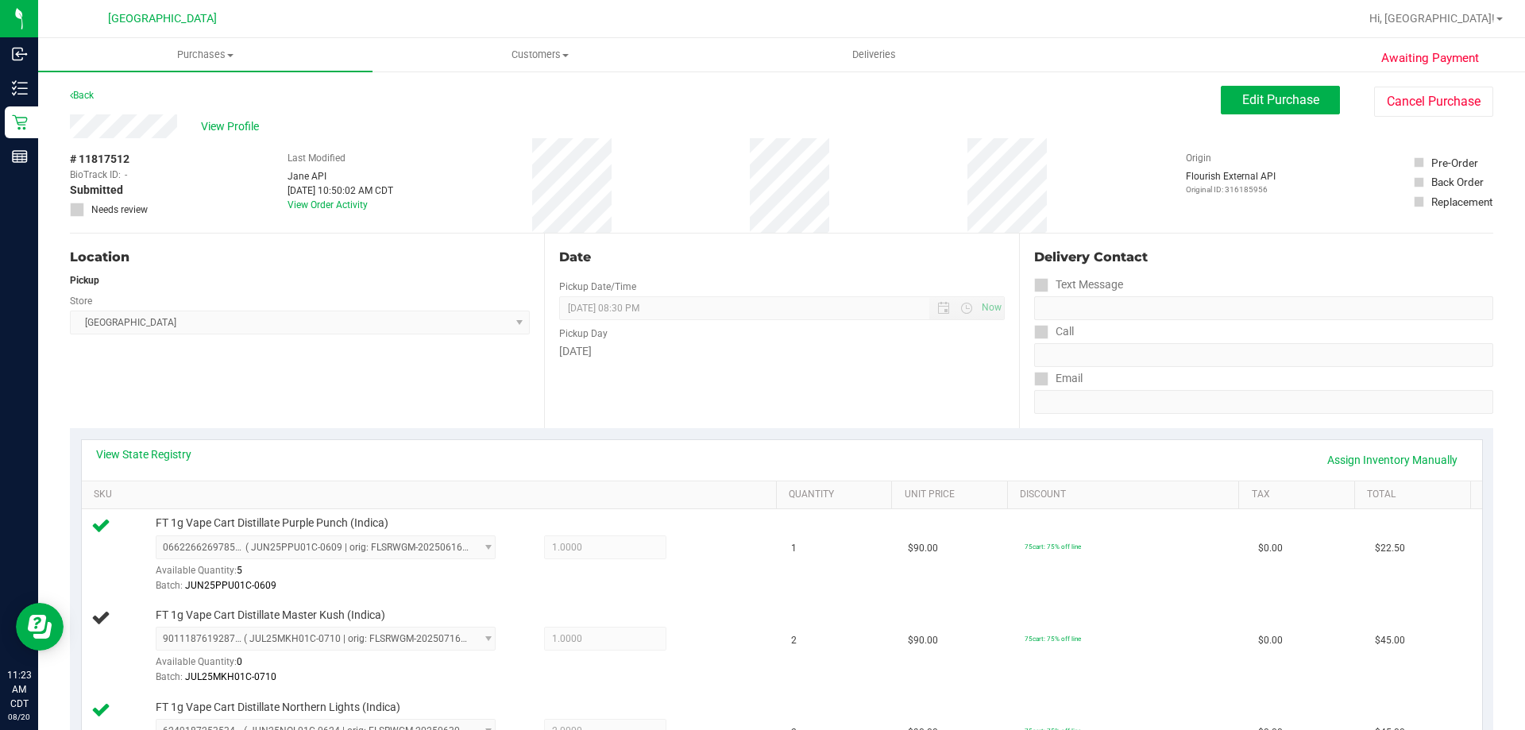
scroll to position [79, 0]
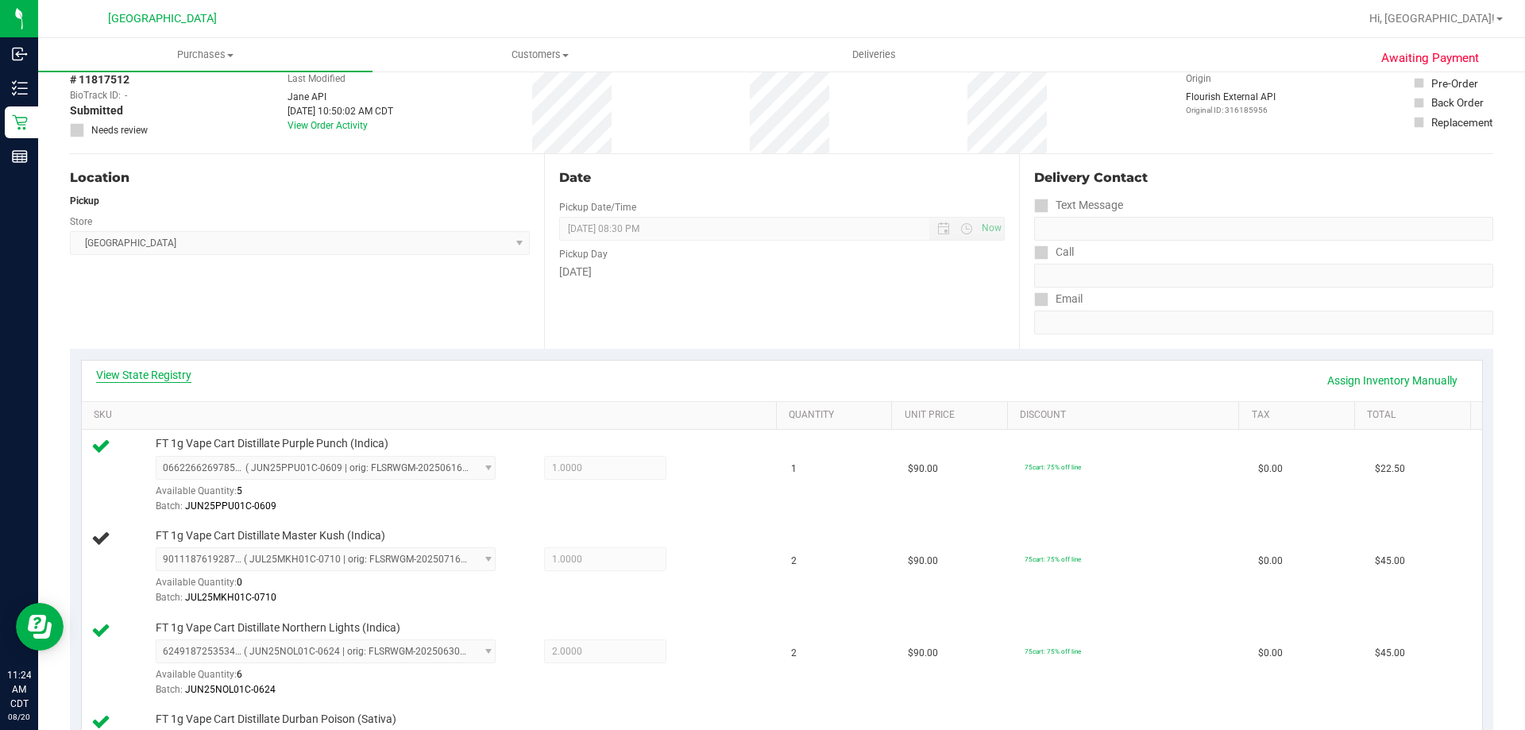
click at [177, 370] on link "View State Registry" at bounding box center [143, 375] width 95 height 16
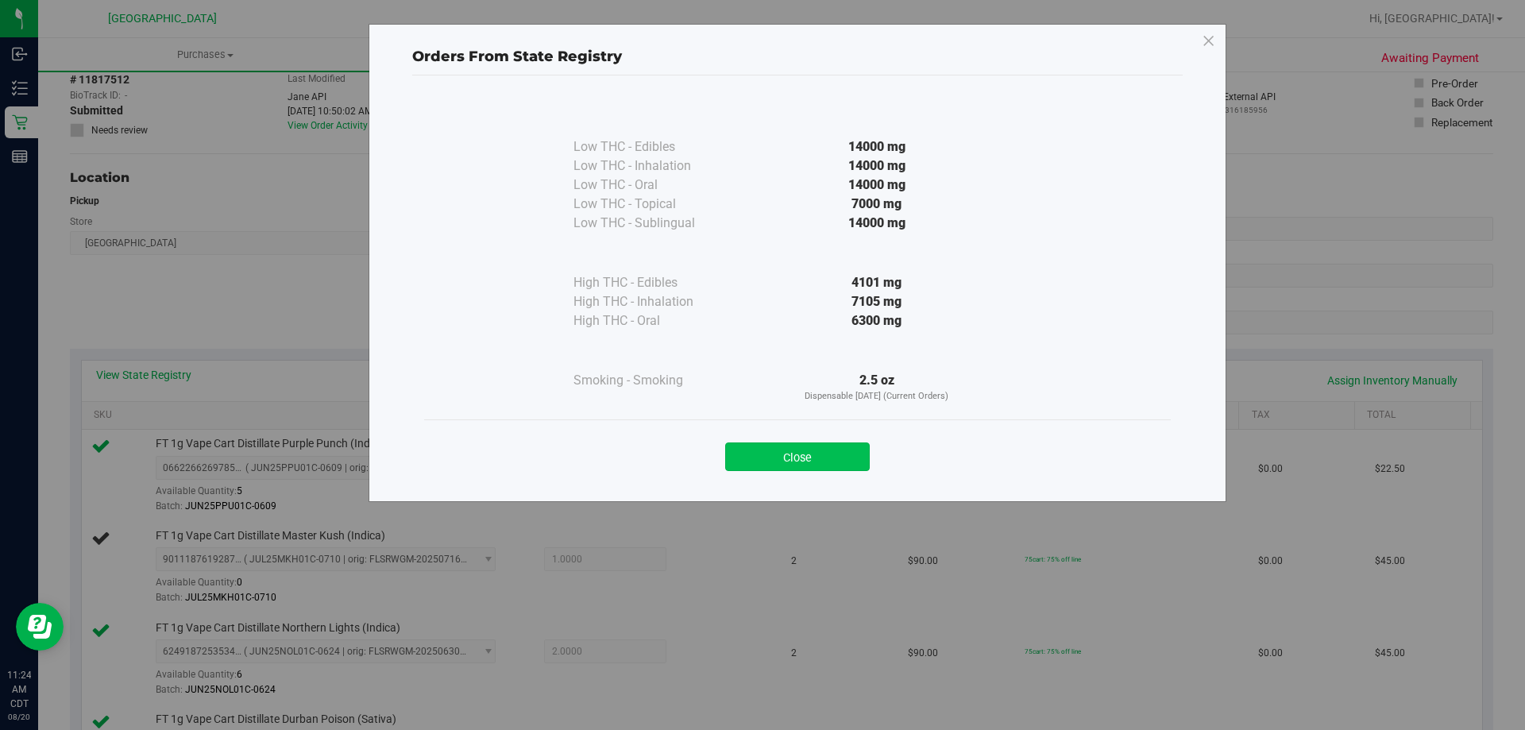
click at [798, 446] on button "Close" at bounding box center [797, 456] width 145 height 29
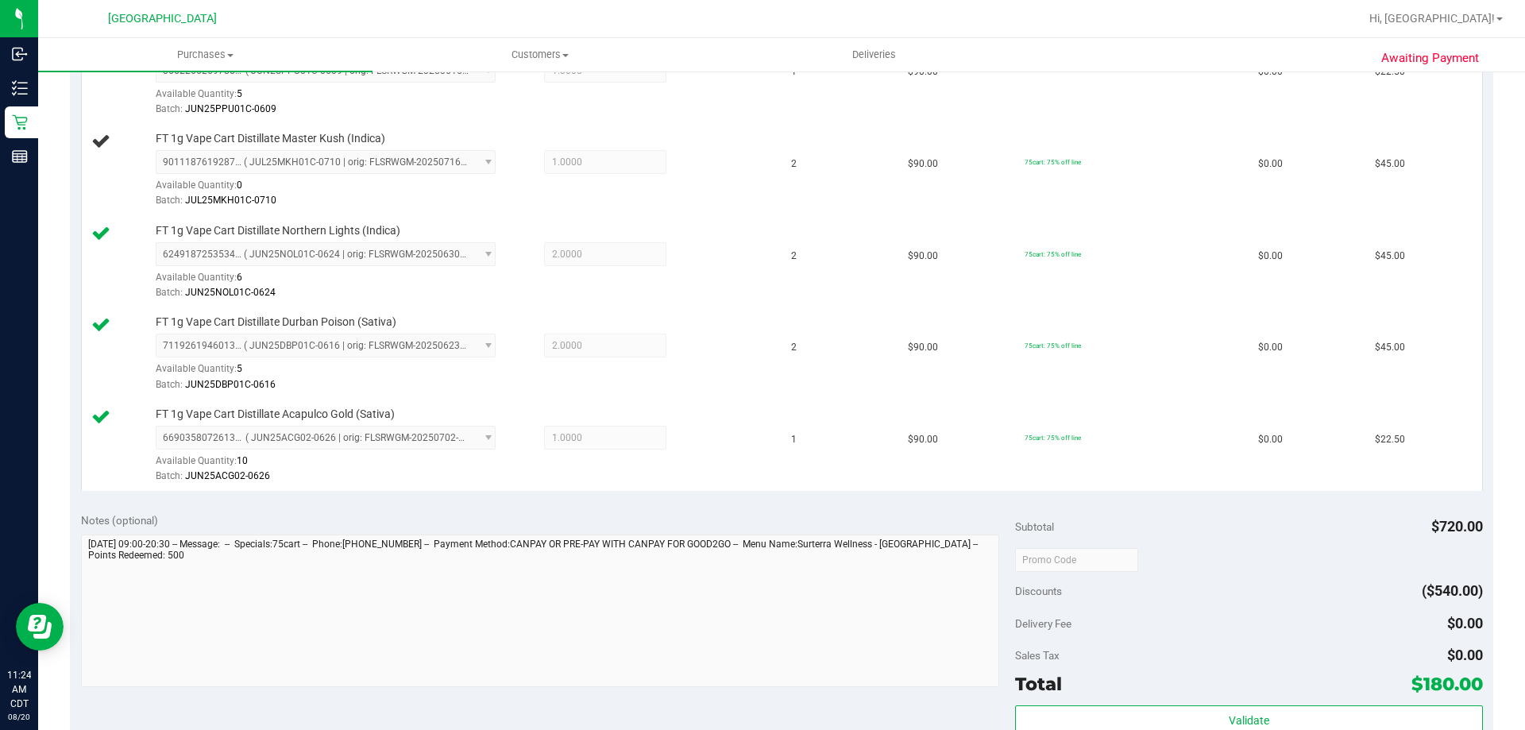
scroll to position [635, 0]
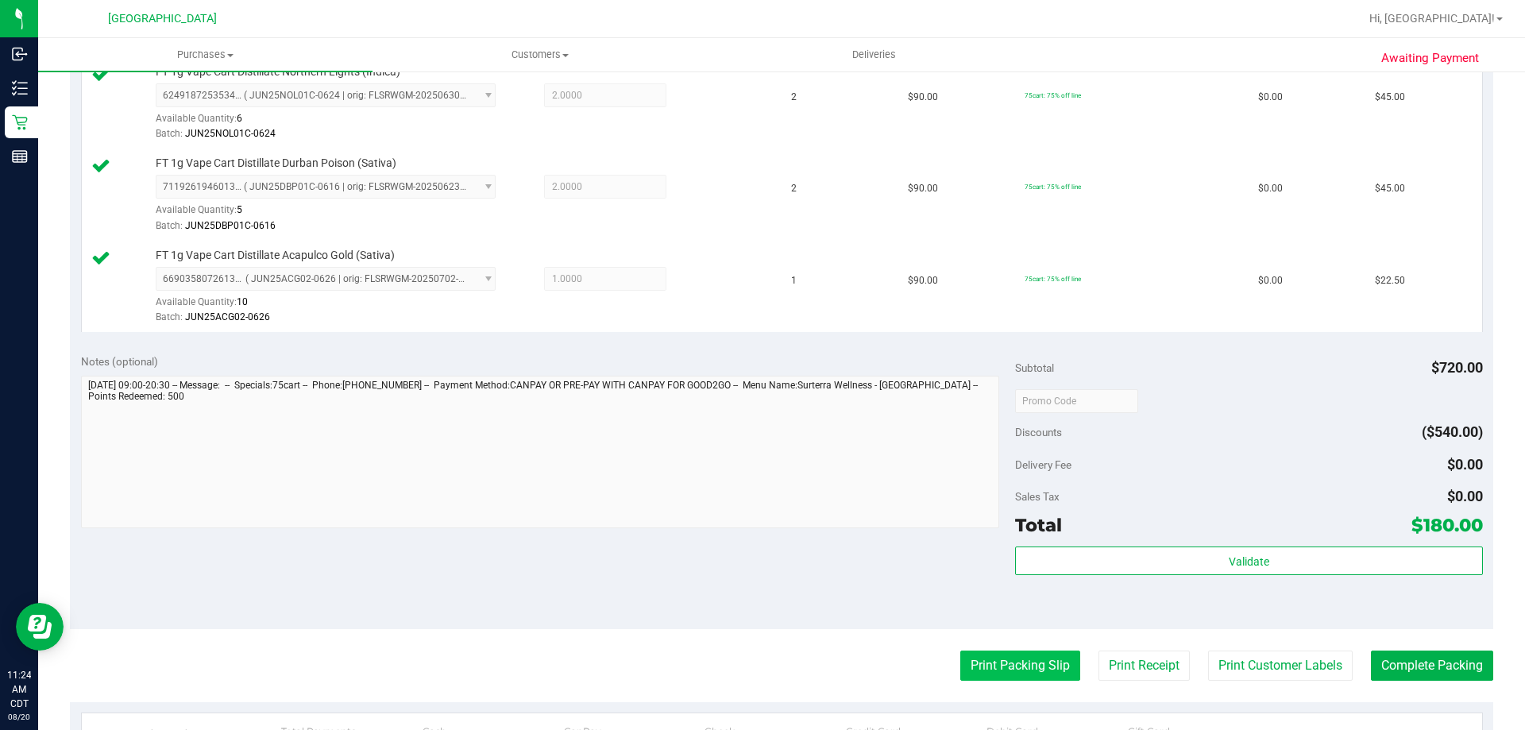
click at [1052, 665] on button "Print Packing Slip" at bounding box center [1020, 665] width 120 height 30
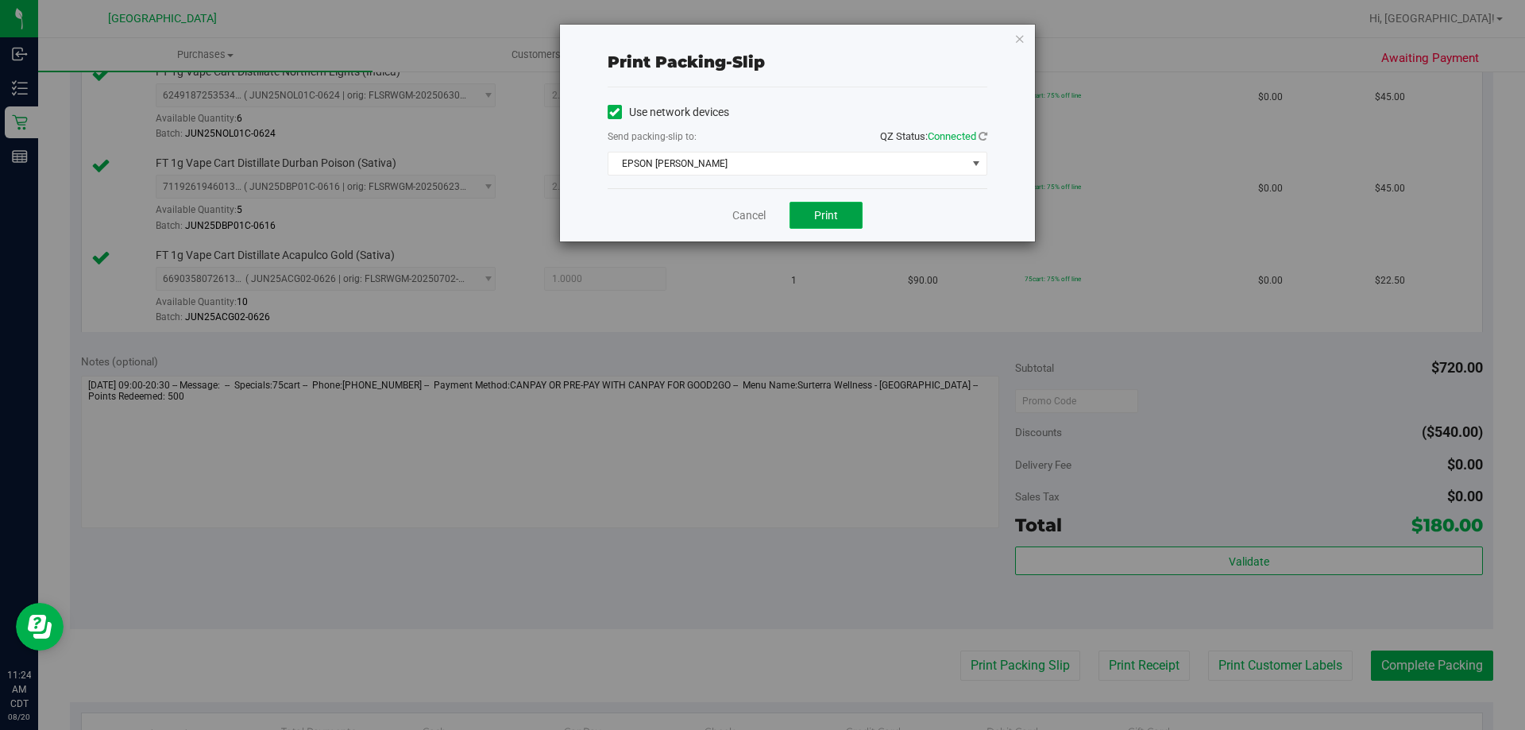
click at [846, 221] on button "Print" at bounding box center [825, 215] width 73 height 27
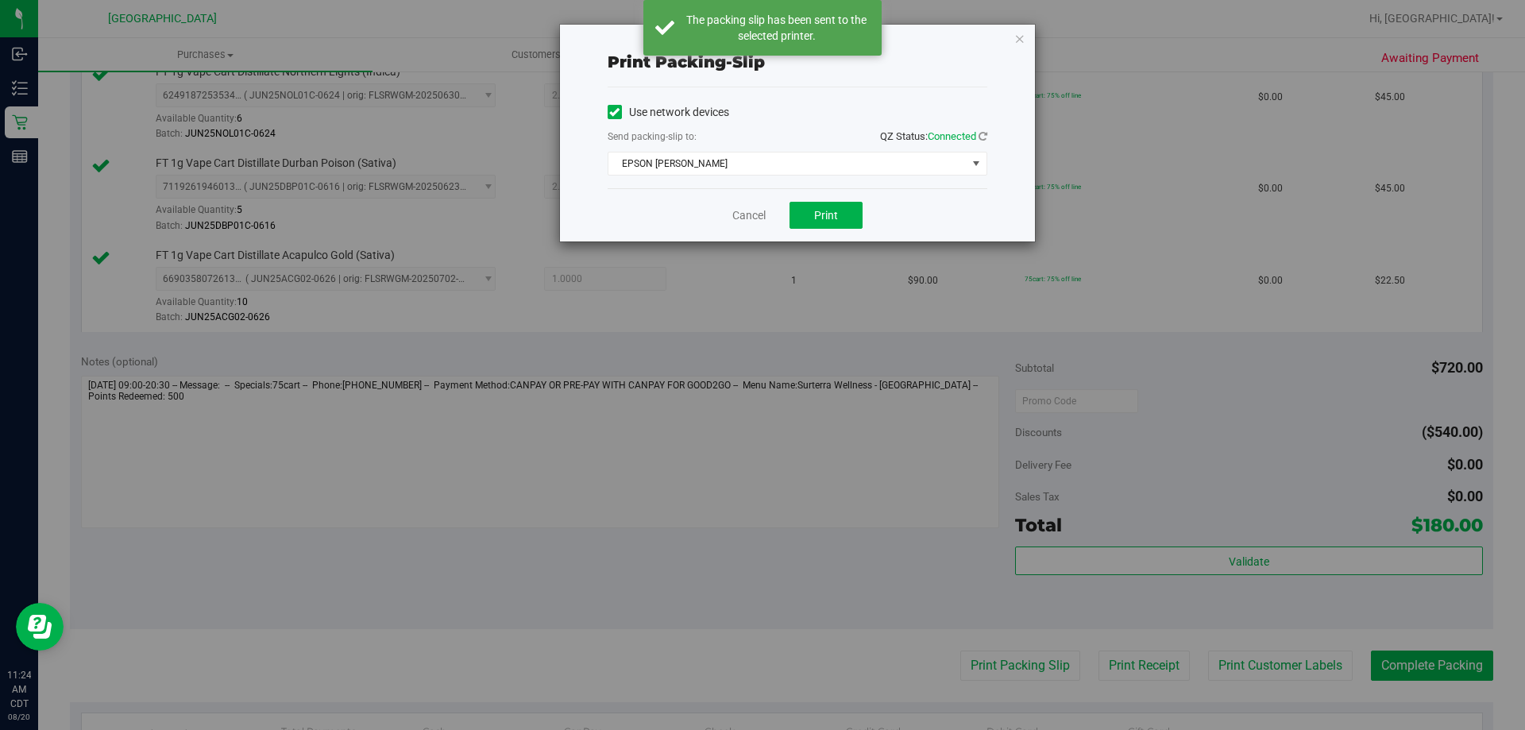
click at [753, 224] on div "Cancel Print" at bounding box center [798, 214] width 380 height 53
click at [744, 218] on link "Cancel" at bounding box center [748, 215] width 33 height 17
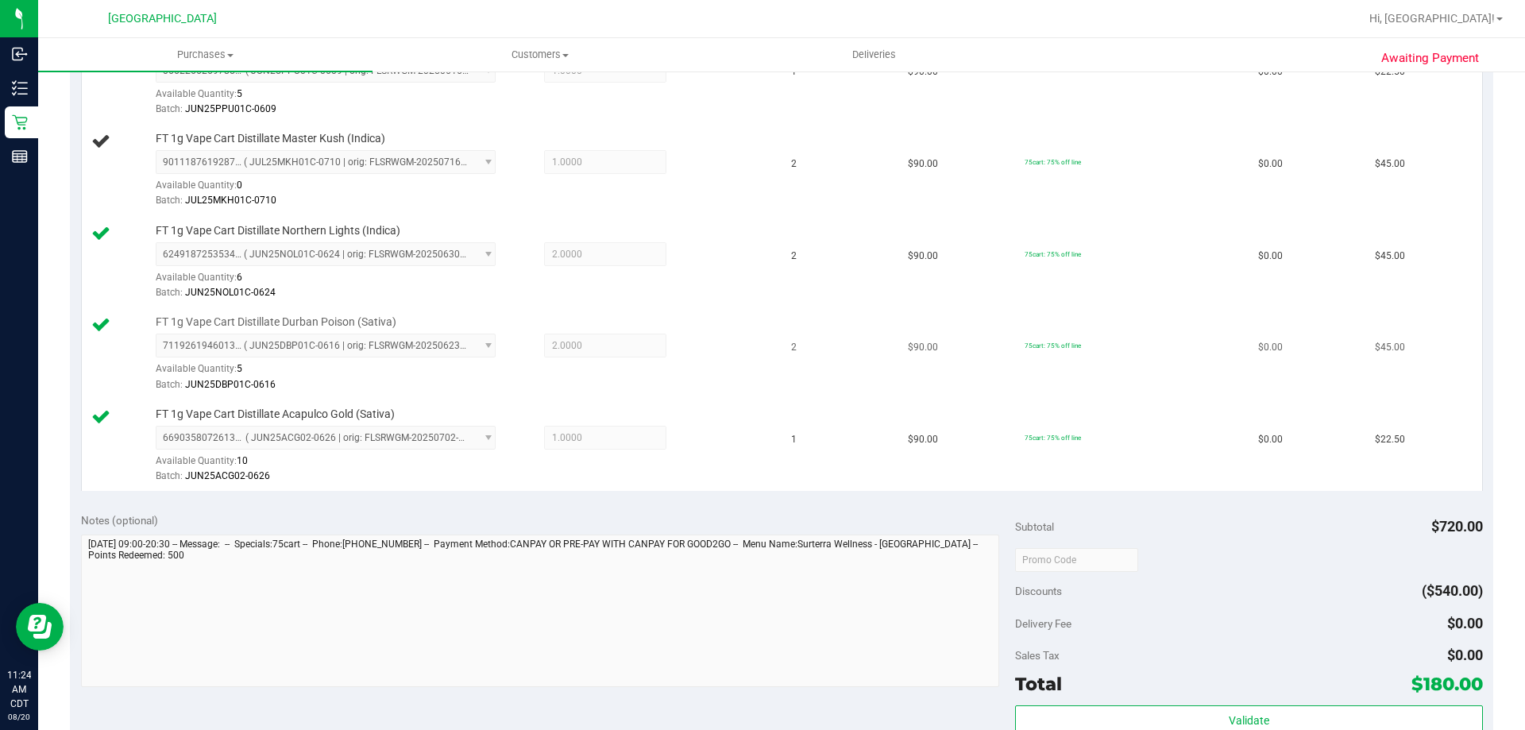
scroll to position [397, 0]
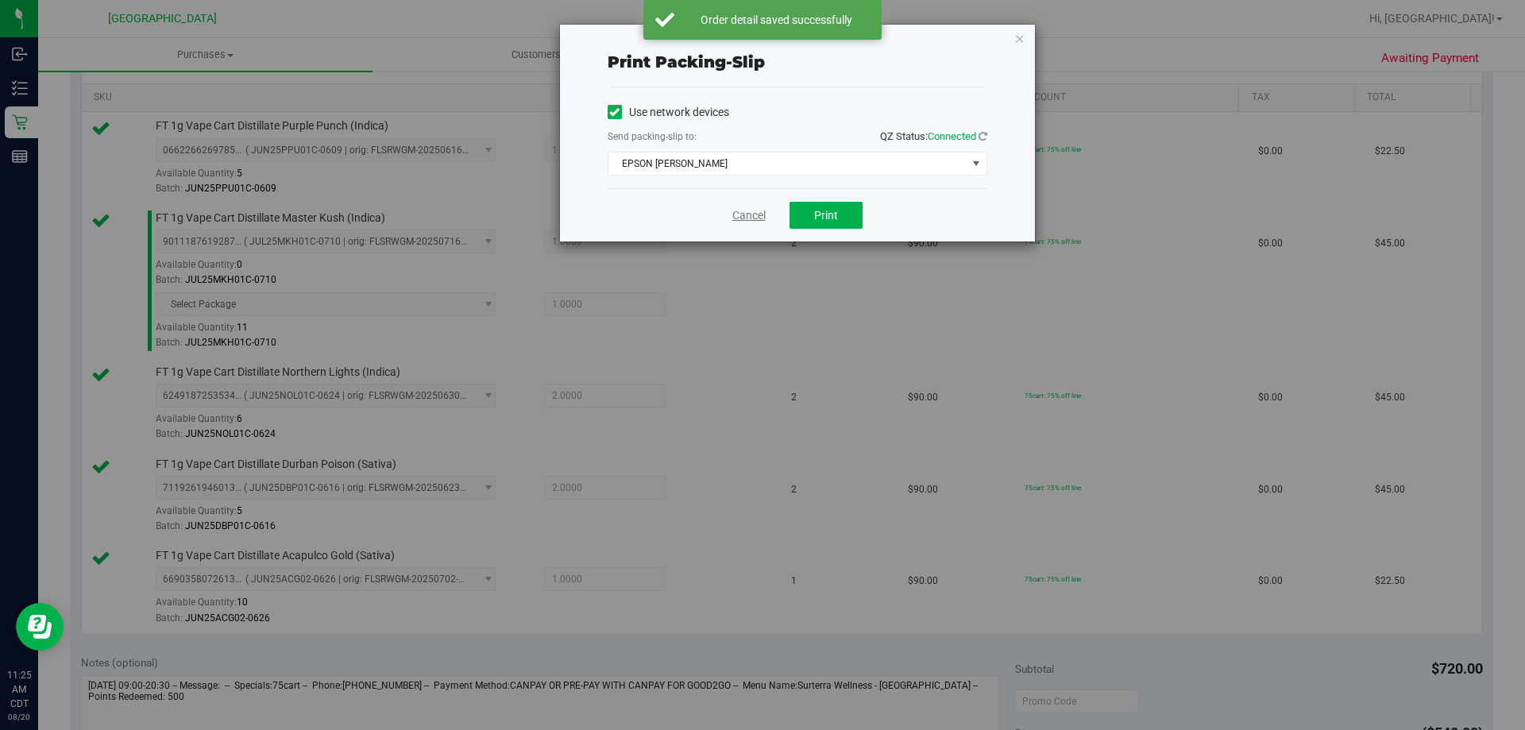
click at [739, 218] on link "Cancel" at bounding box center [748, 215] width 33 height 17
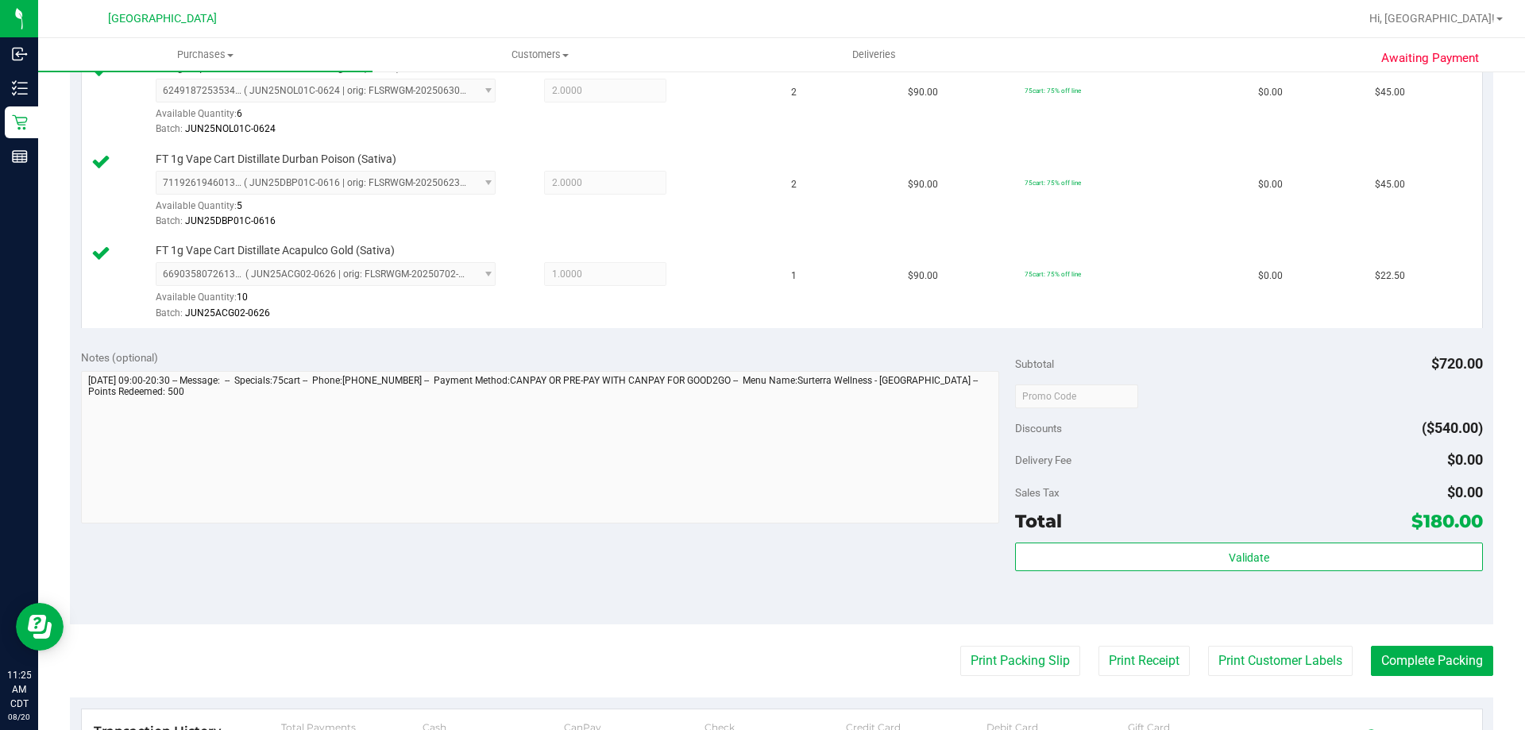
scroll to position [820, 0]
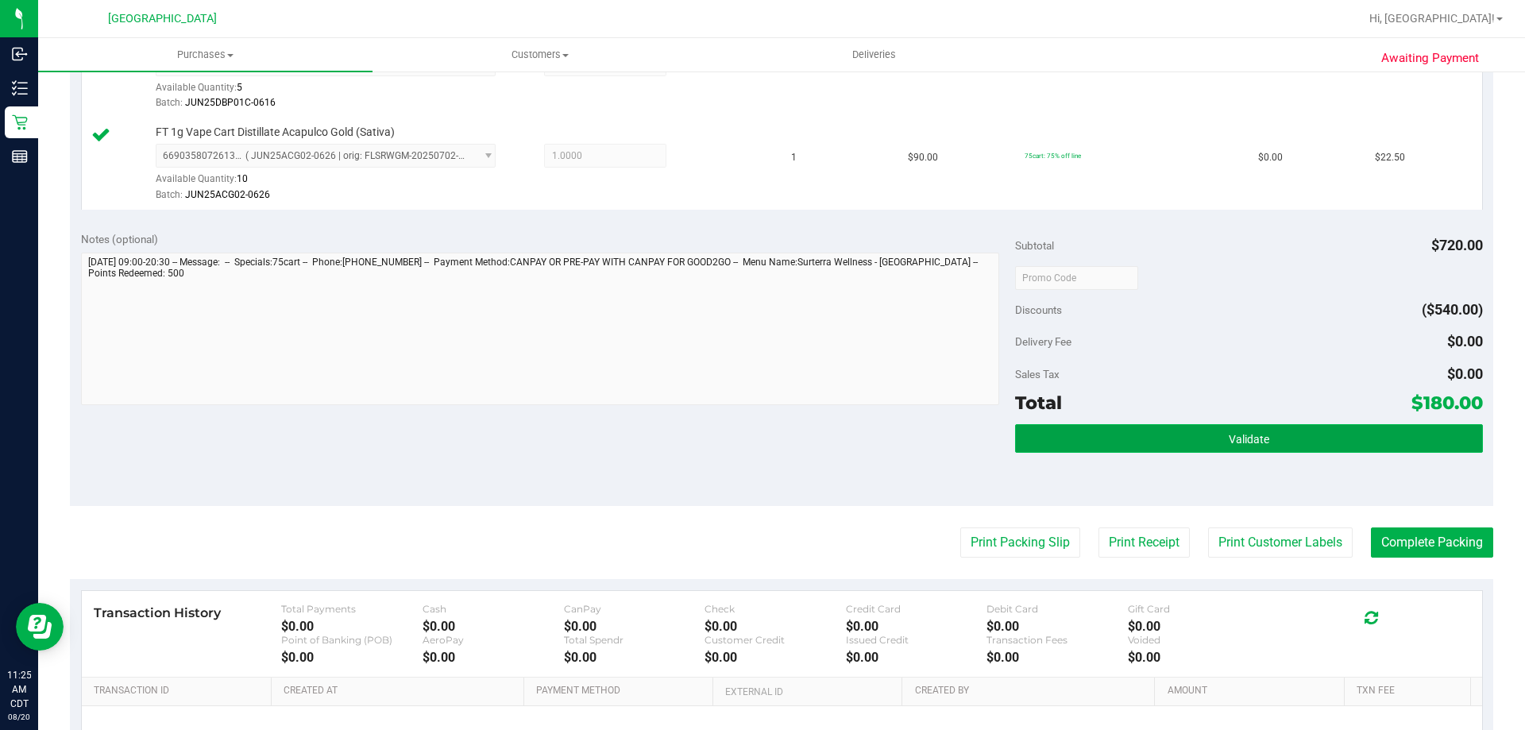
click at [1206, 451] on button "Validate" at bounding box center [1248, 438] width 467 height 29
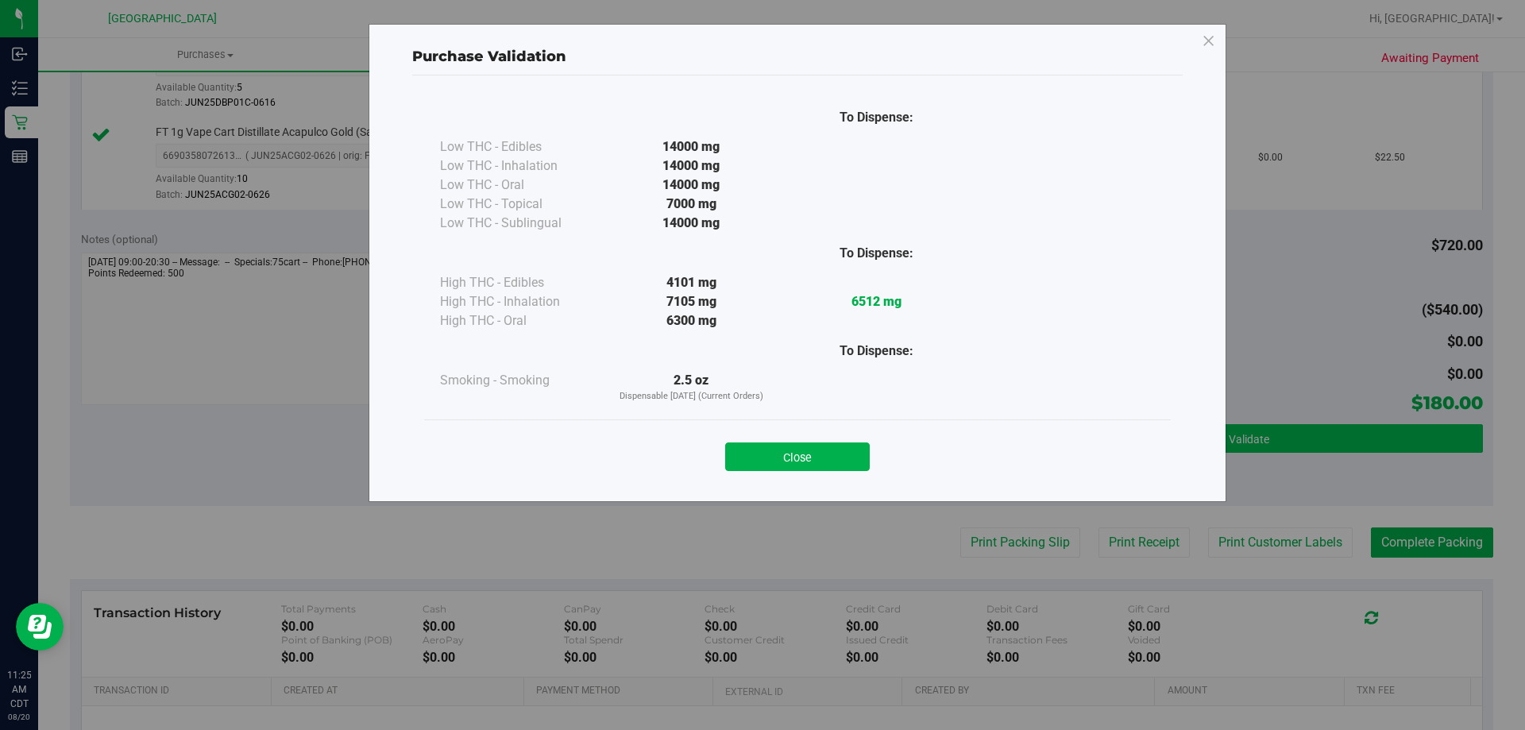
drag, startPoint x: 781, startPoint y: 458, endPoint x: 1193, endPoint y: 430, distance: 413.1
click at [785, 457] on button "Close" at bounding box center [797, 456] width 145 height 29
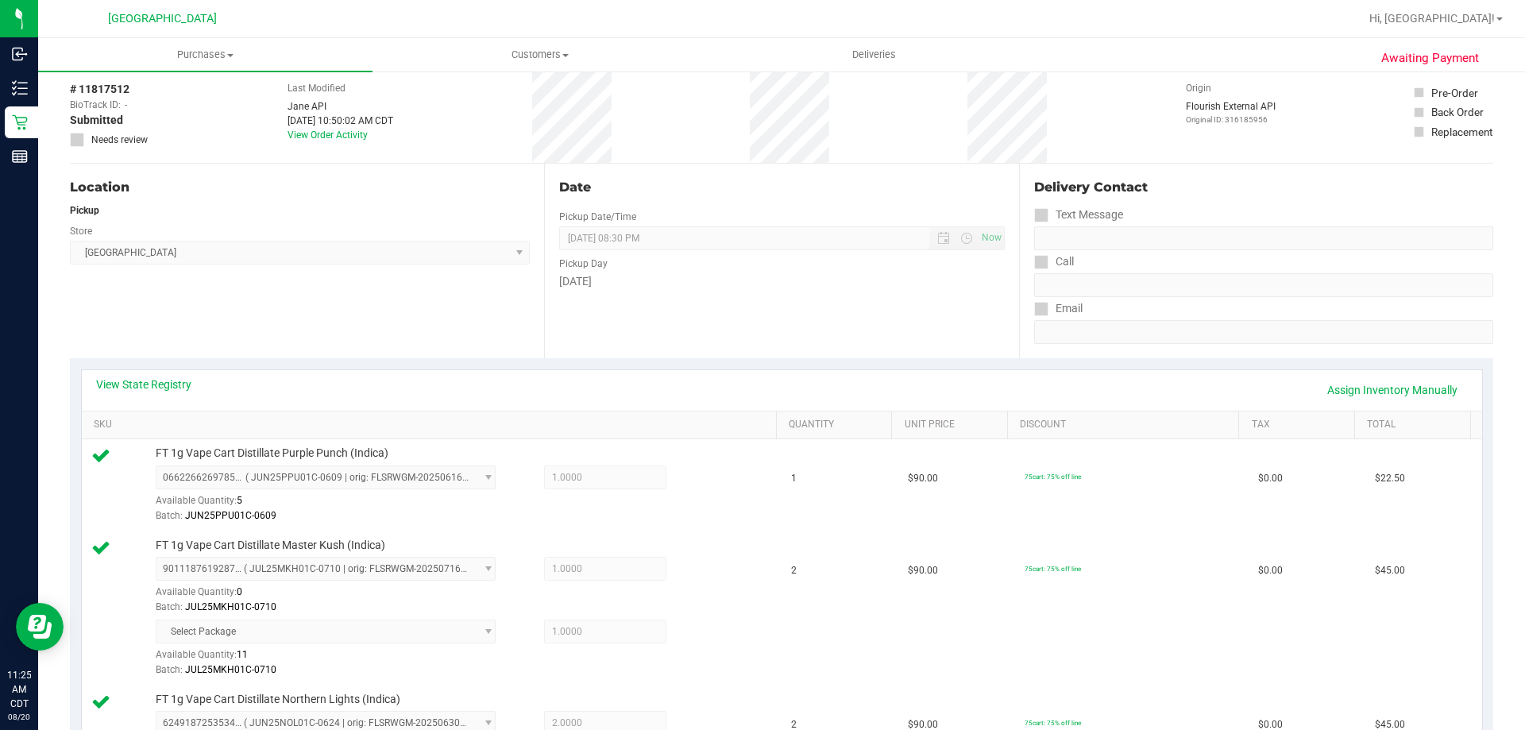
scroll to position [0, 0]
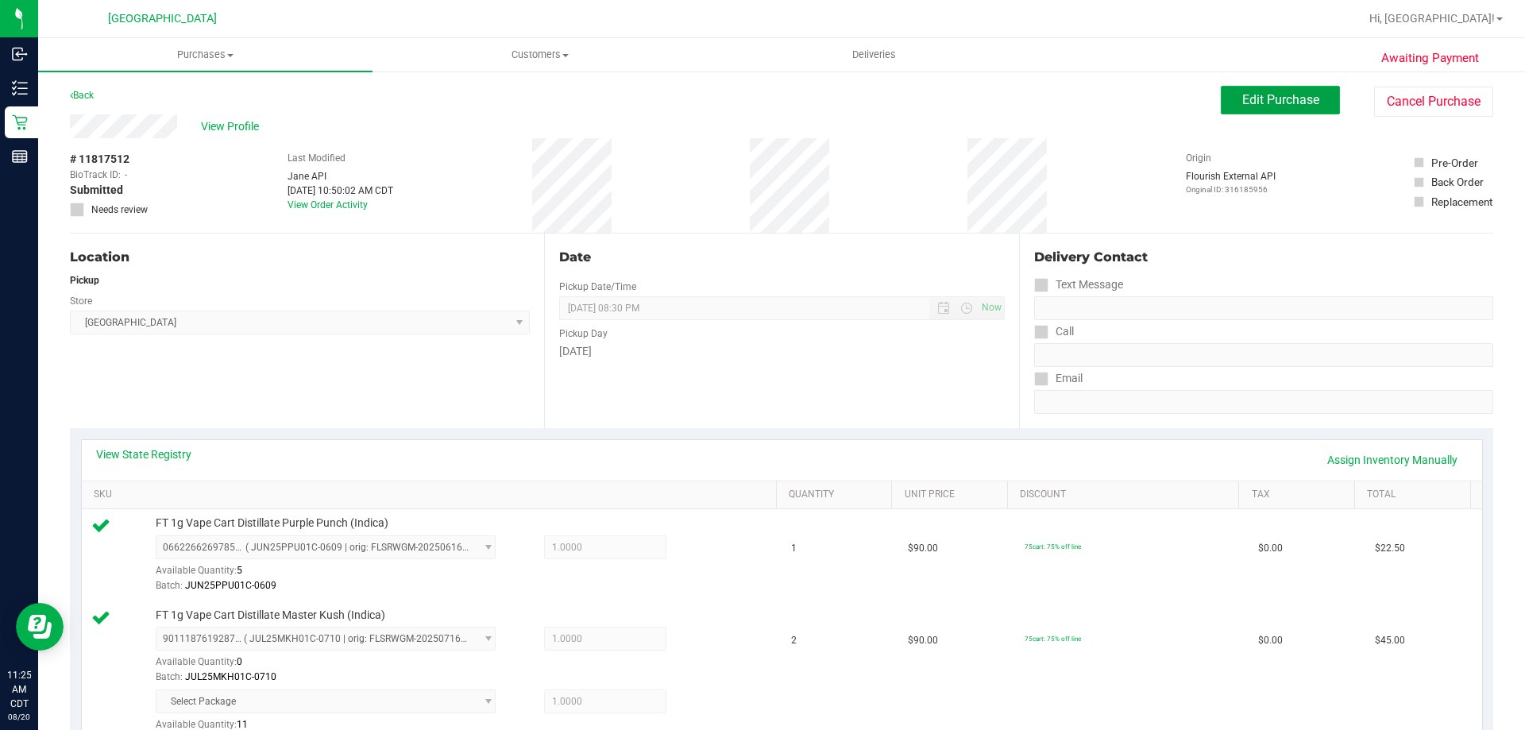
click at [1274, 104] on span "Edit Purchase" at bounding box center [1280, 99] width 77 height 15
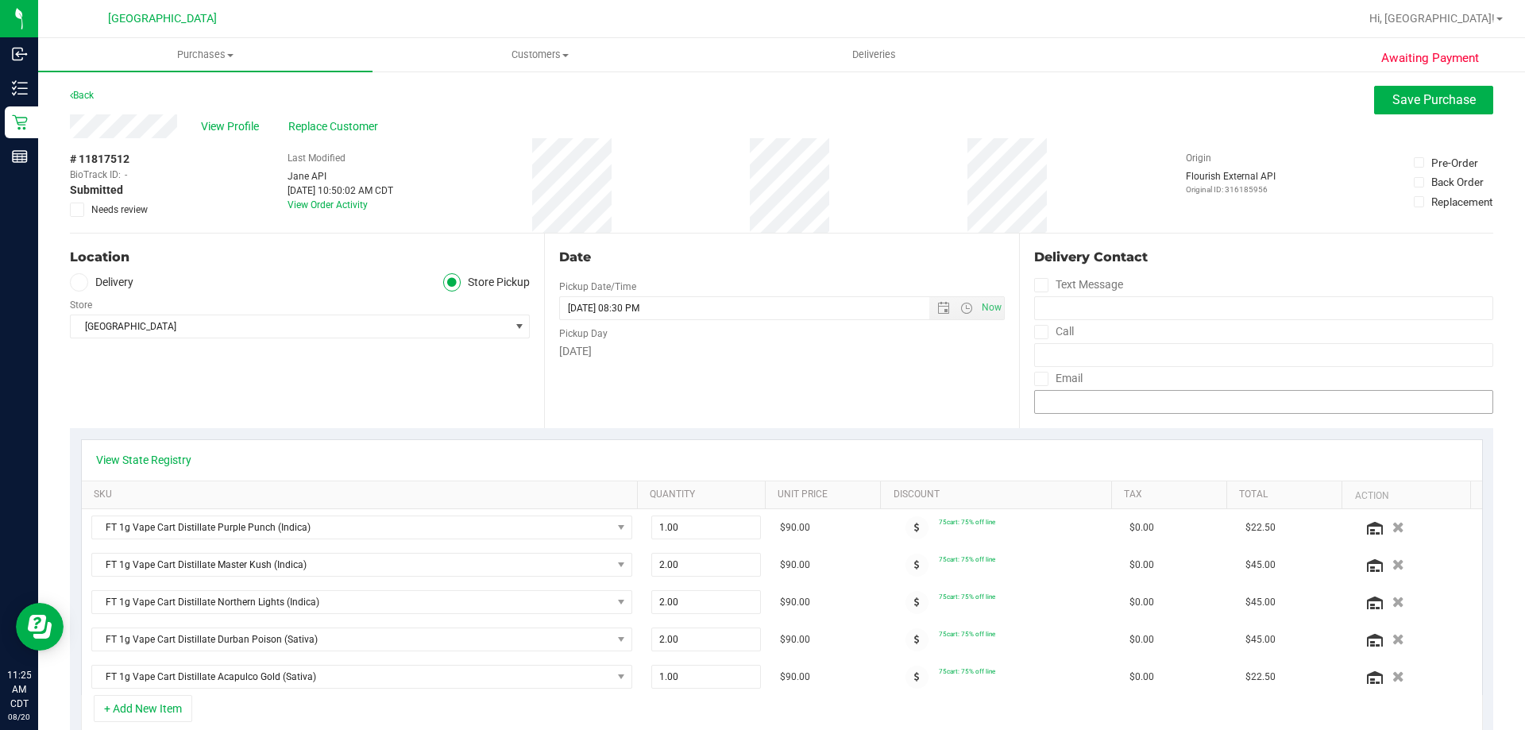
scroll to position [238, 0]
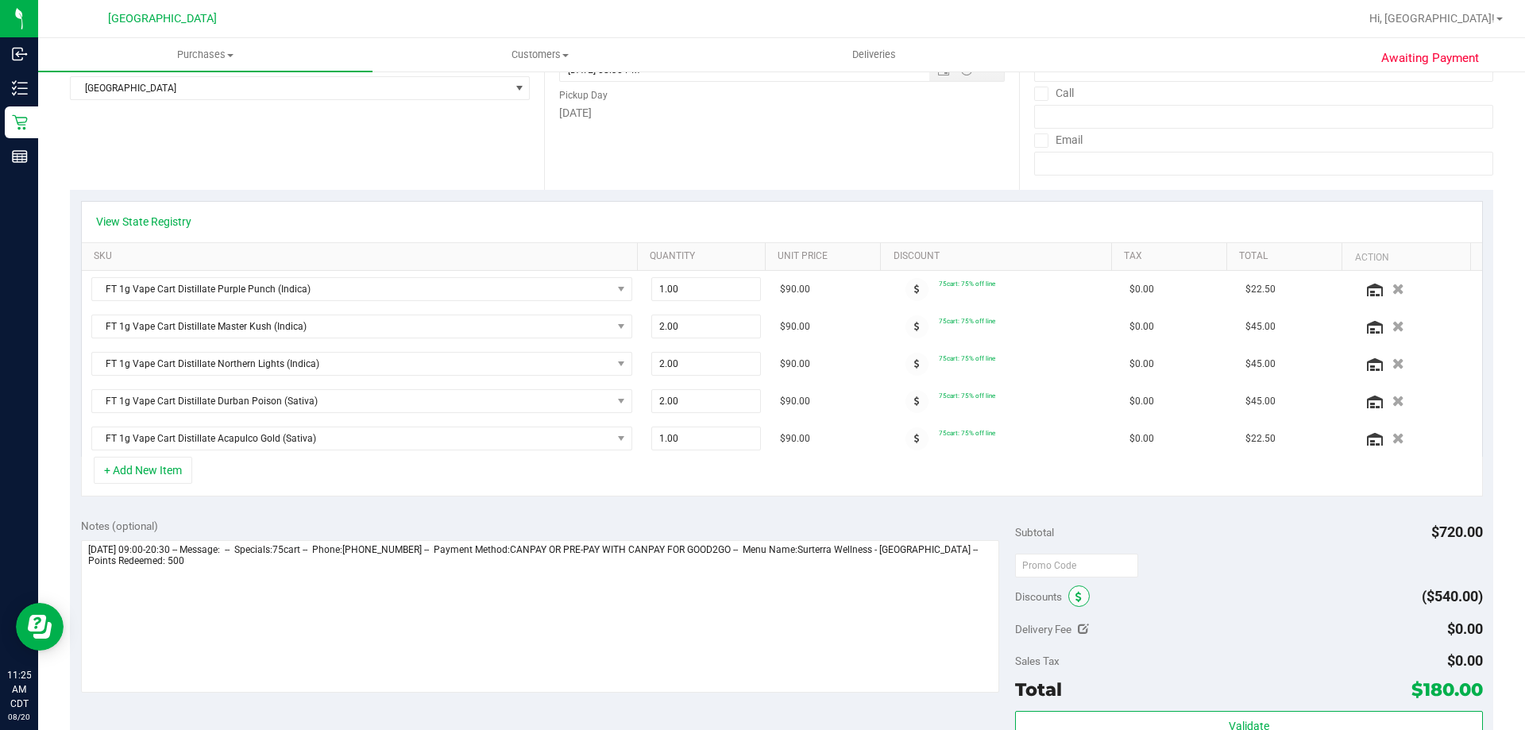
click at [1075, 599] on icon at bounding box center [1078, 597] width 6 height 11
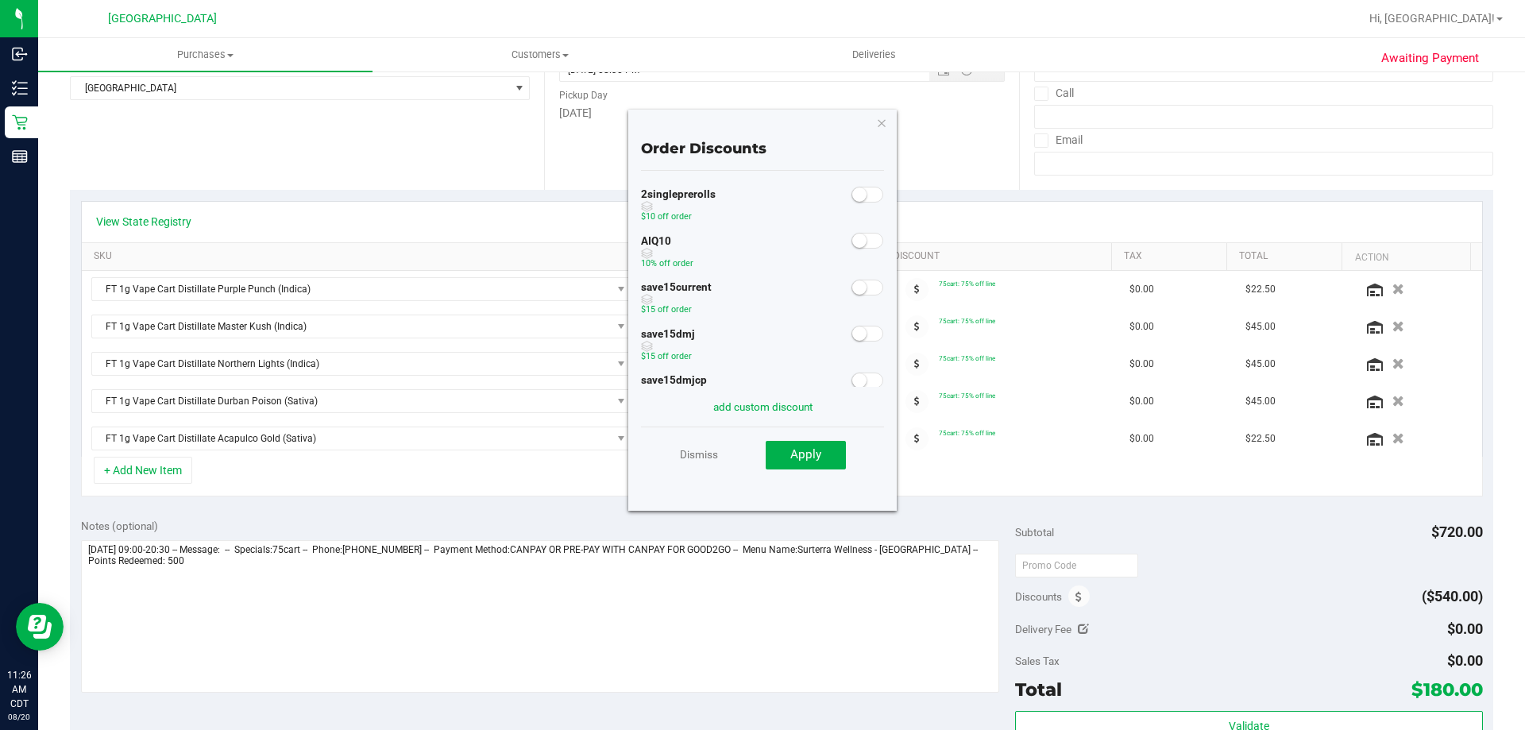
click at [863, 242] on span at bounding box center [867, 241] width 32 height 16
click at [824, 466] on button "Apply" at bounding box center [806, 455] width 80 height 29
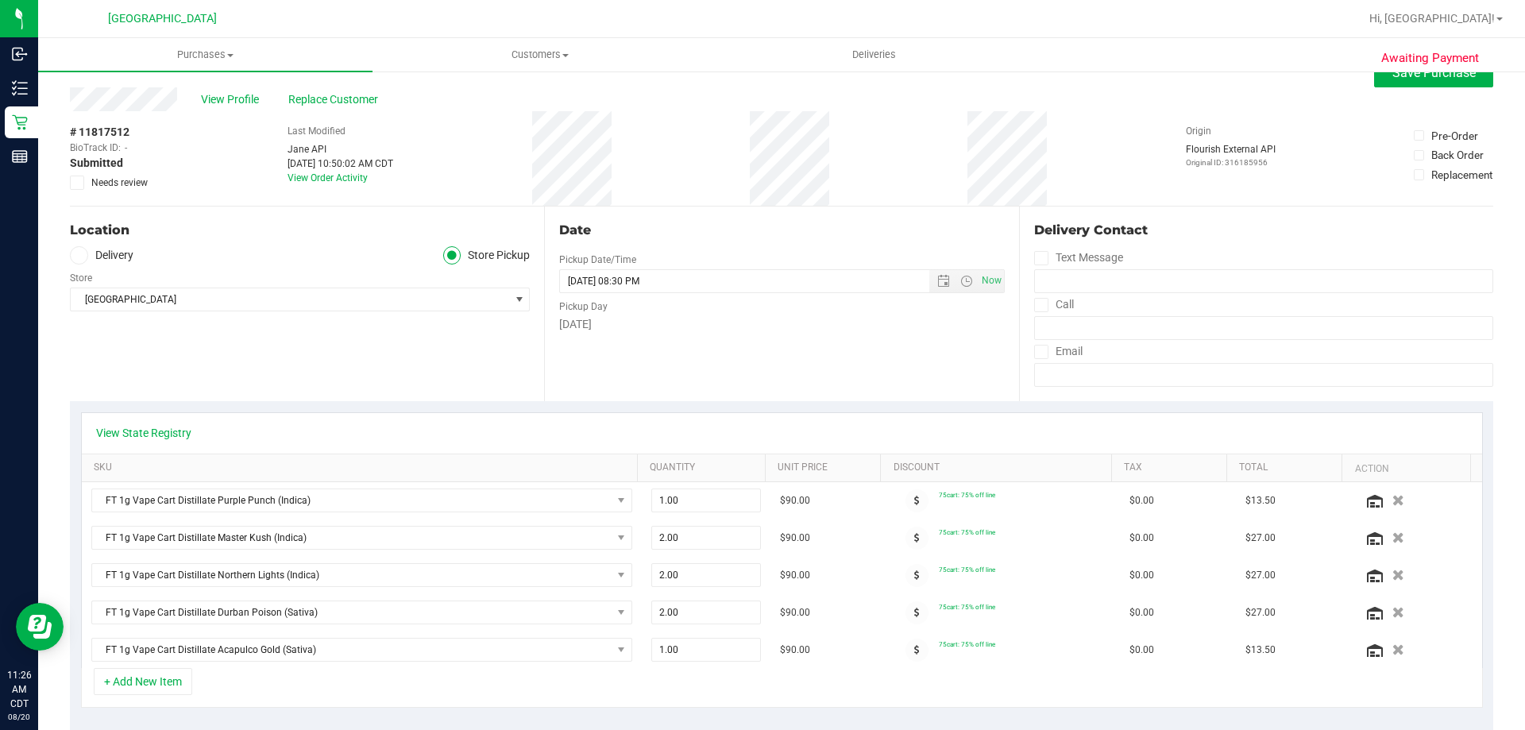
scroll to position [0, 0]
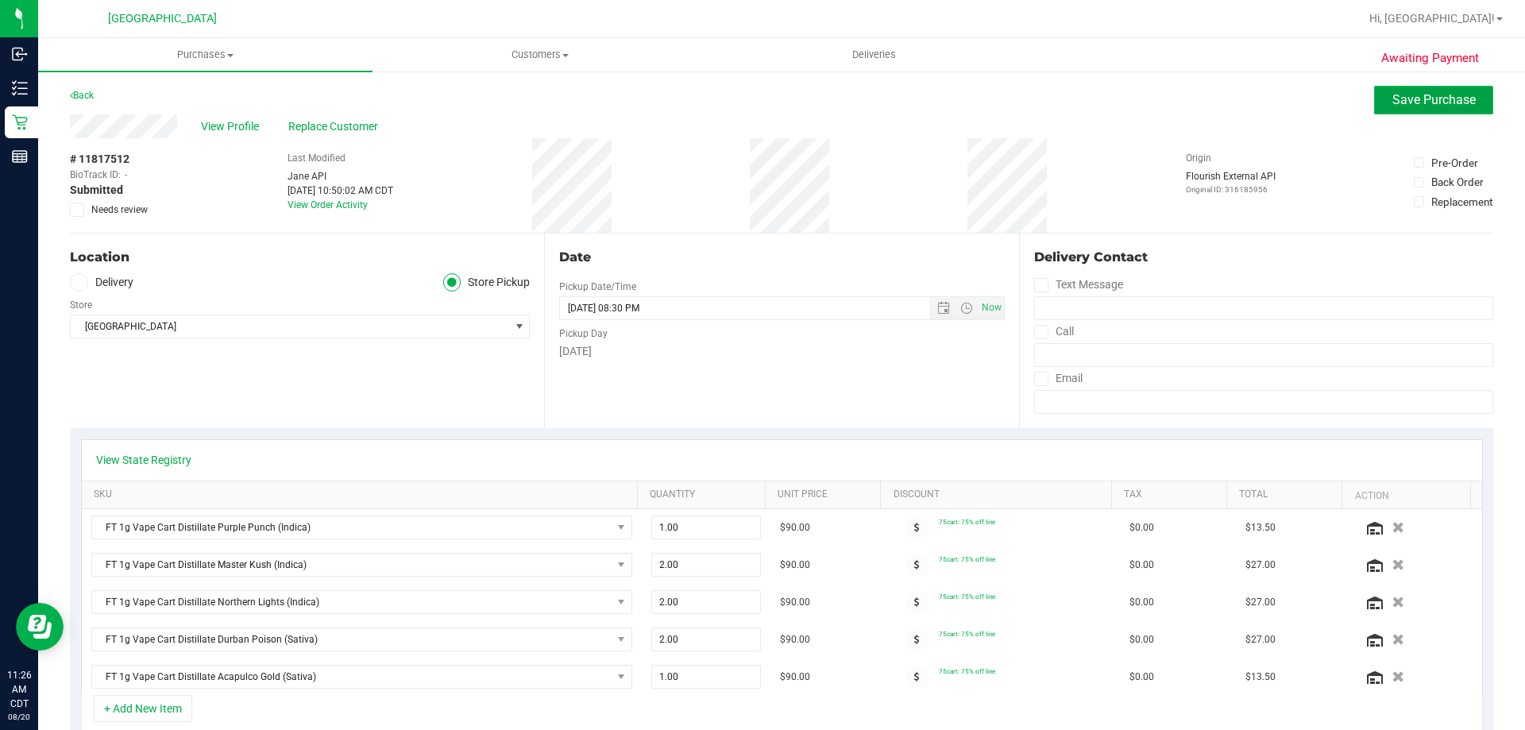
click at [1414, 105] on span "Save Purchase" at bounding box center [1433, 99] width 83 height 15
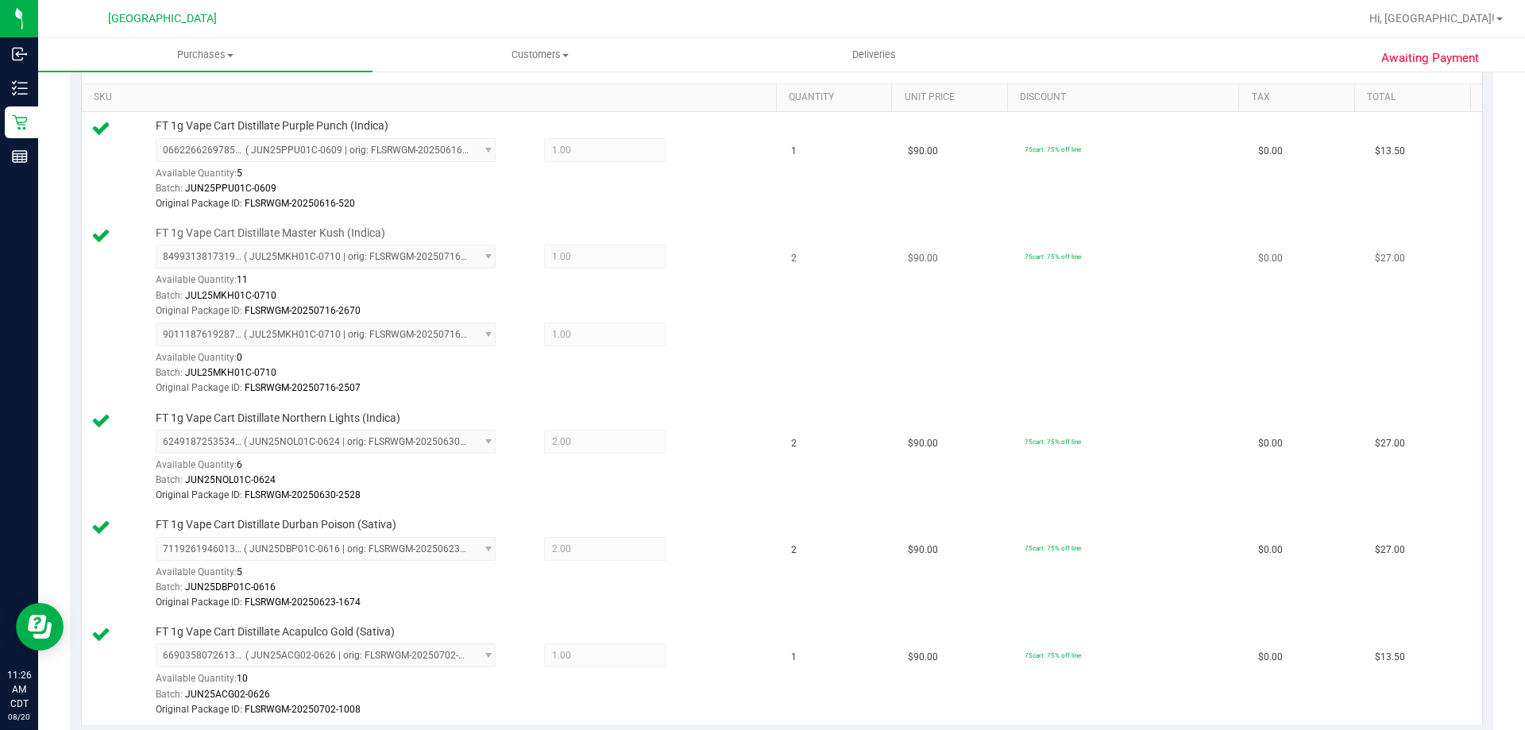
scroll to position [794, 0]
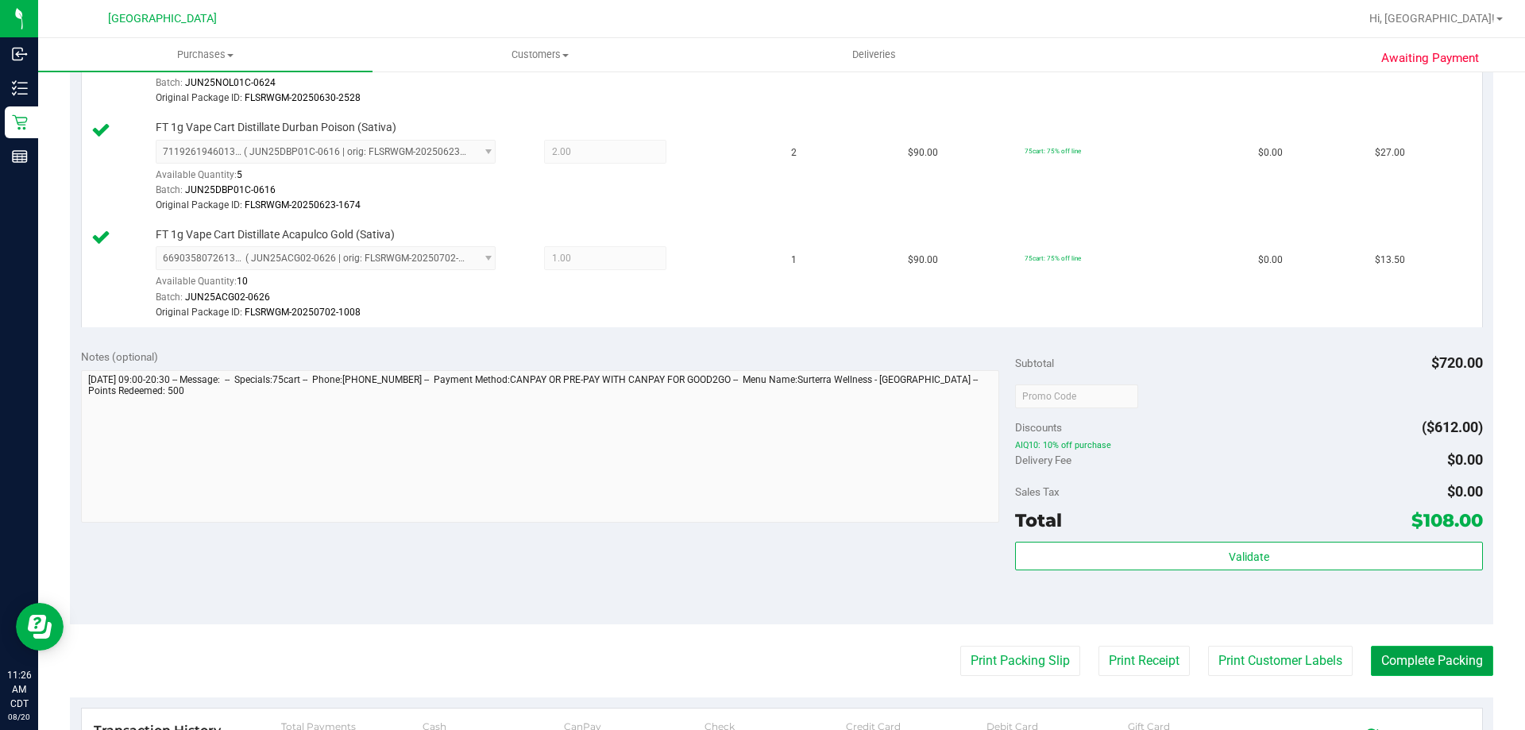
click at [1442, 672] on button "Complete Packing" at bounding box center [1432, 661] width 122 height 30
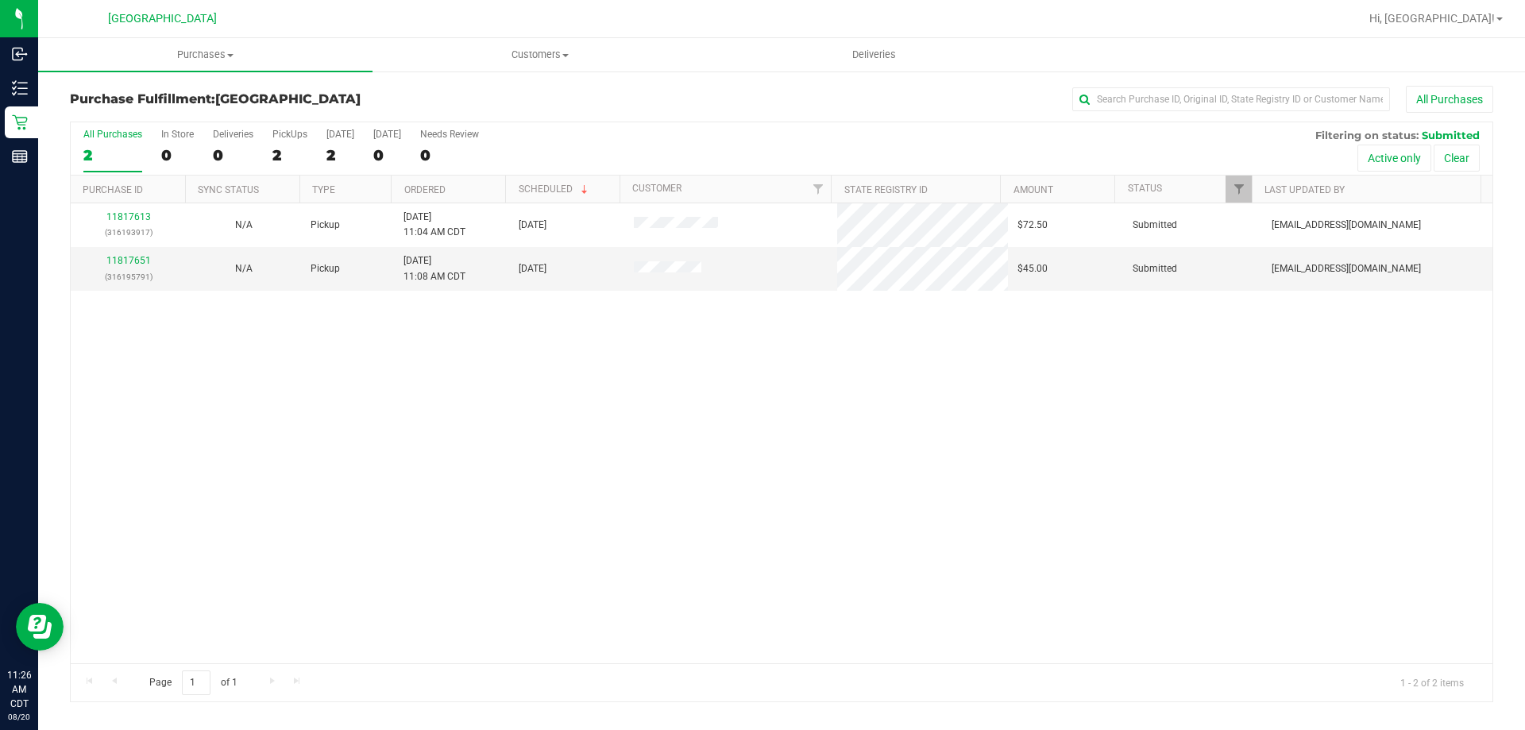
click at [477, 188] on th "Ordered" at bounding box center [448, 190] width 114 height 28
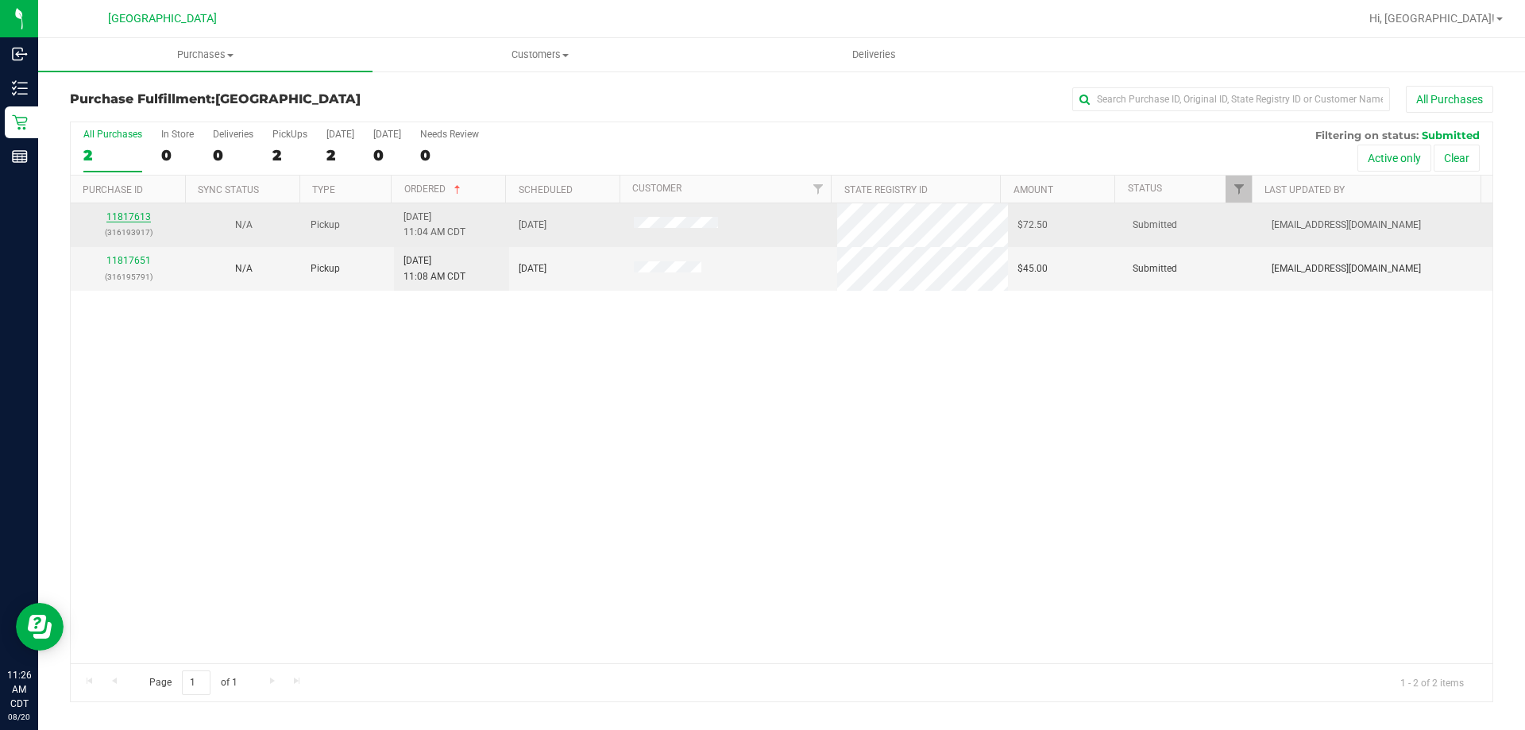
click at [133, 218] on link "11817613" at bounding box center [128, 216] width 44 height 11
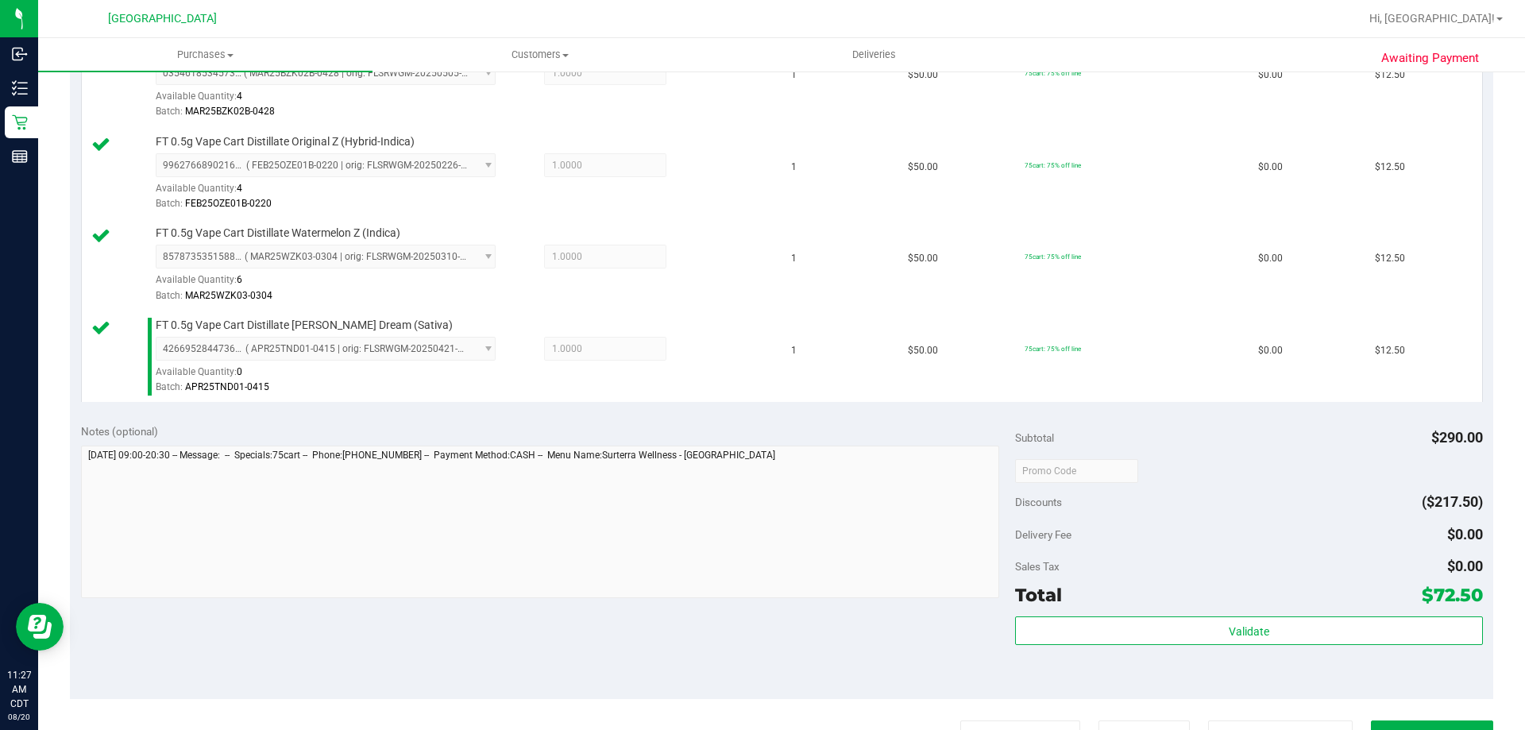
scroll to position [635, 0]
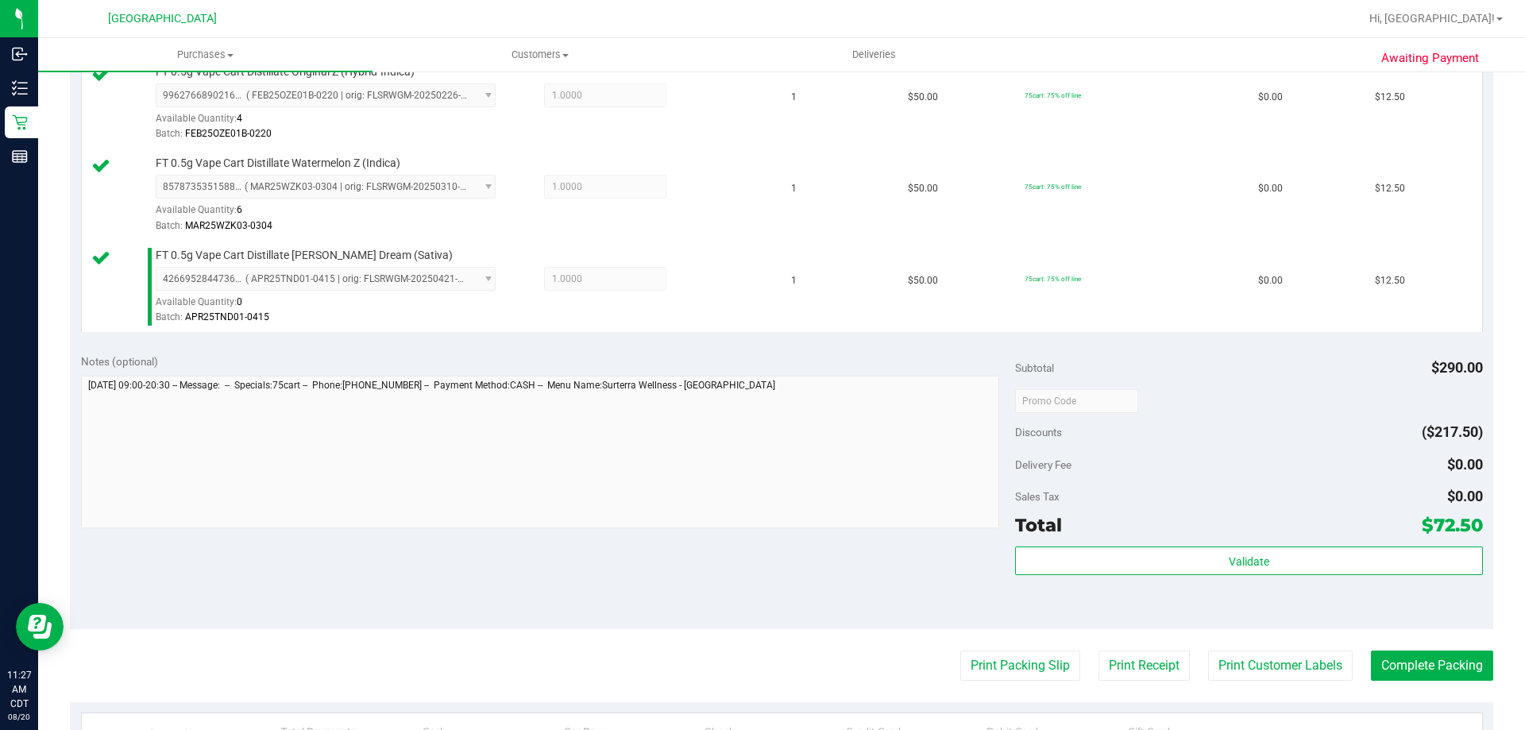
click at [1091, 584] on div "Validate" at bounding box center [1248, 581] width 467 height 71
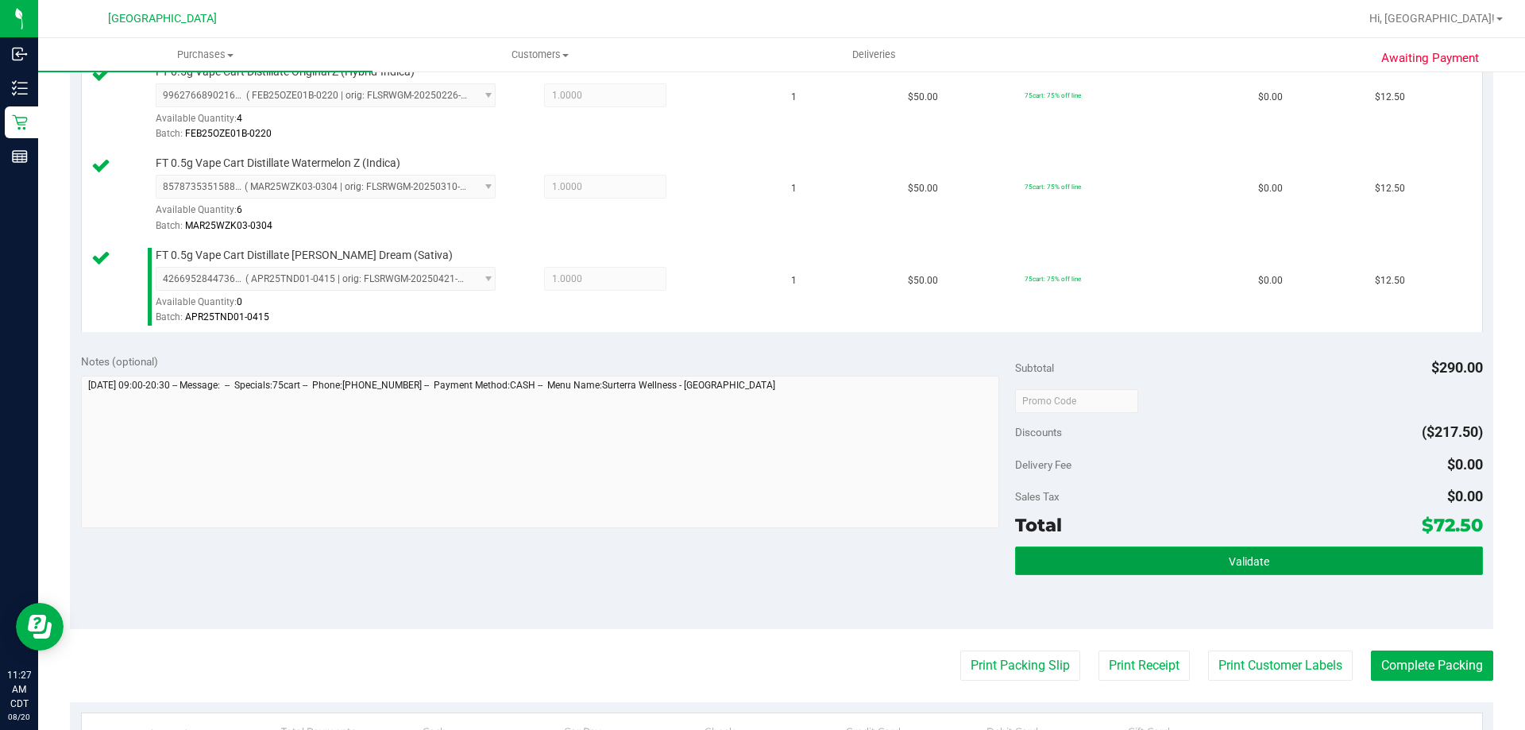
click at [1097, 566] on button "Validate" at bounding box center [1248, 560] width 467 height 29
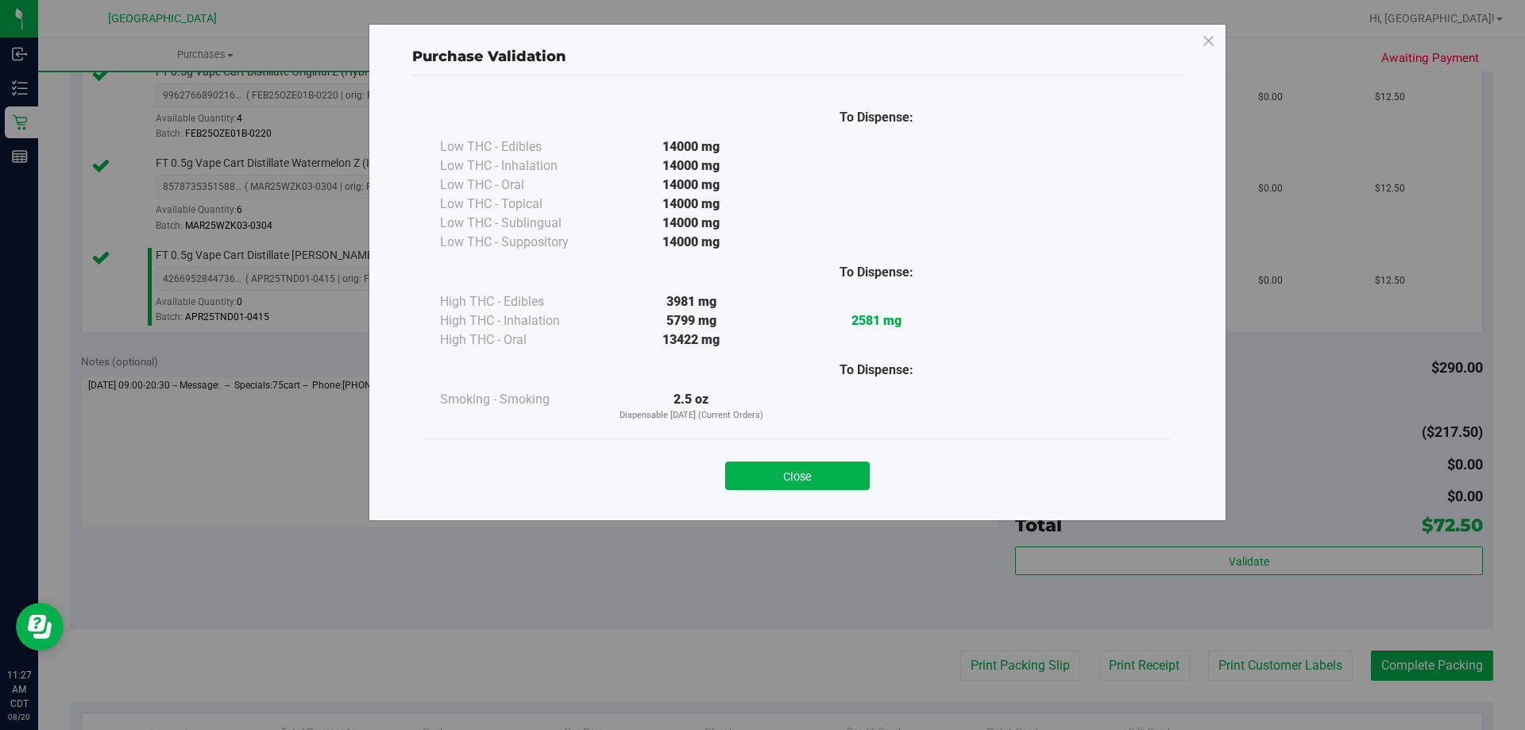
click at [781, 471] on button "Close" at bounding box center [797, 475] width 145 height 29
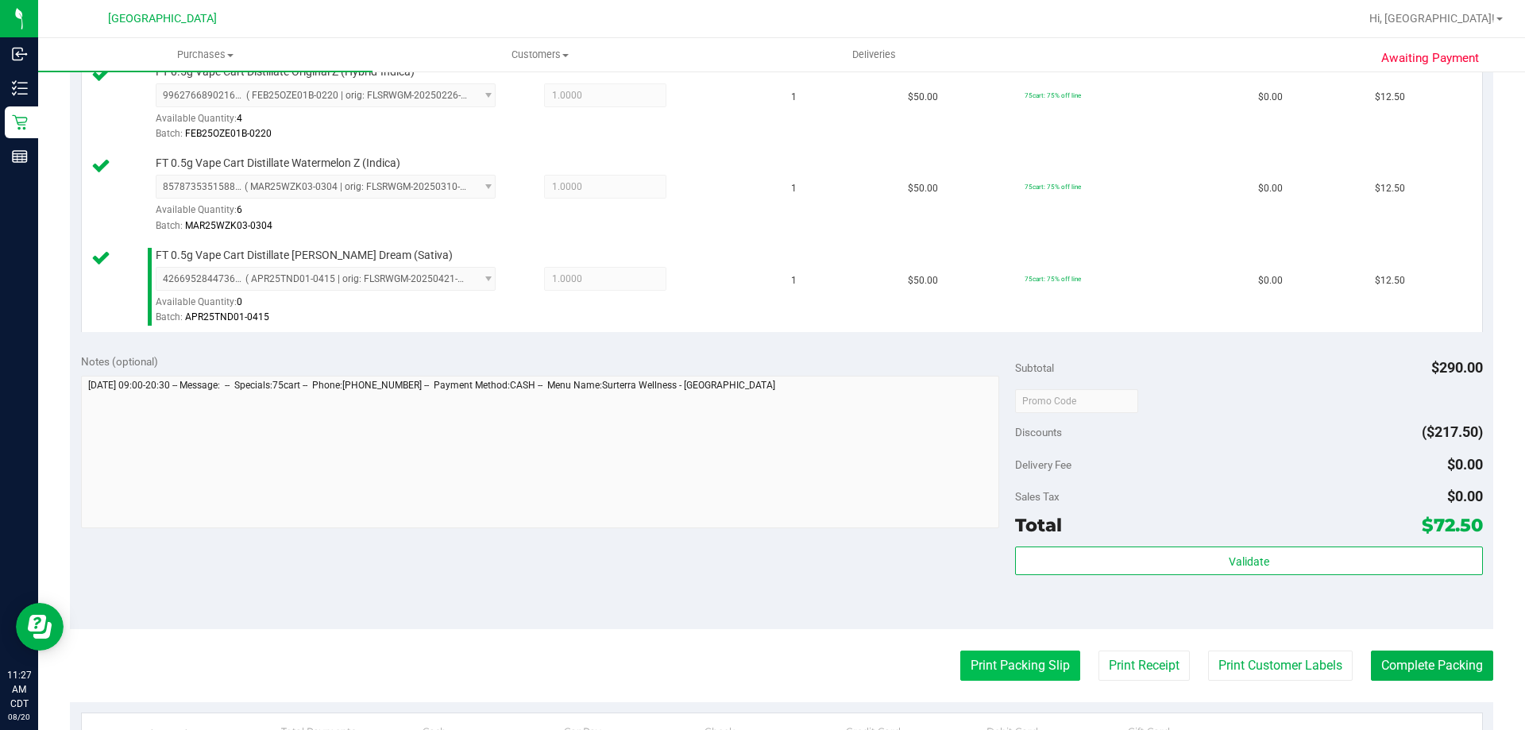
click at [961, 659] on button "Print Packing Slip" at bounding box center [1020, 665] width 120 height 30
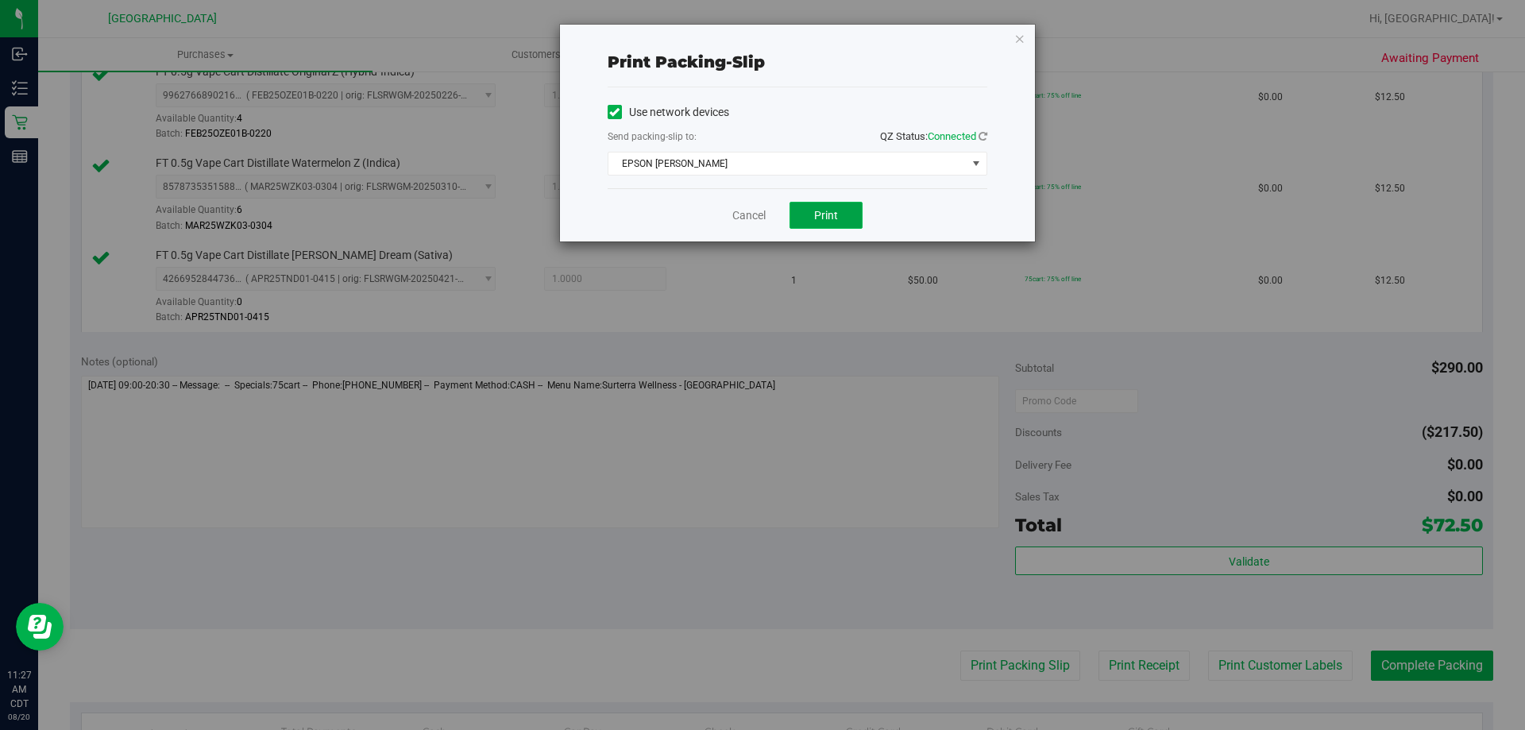
click at [824, 216] on span "Print" at bounding box center [826, 215] width 24 height 13
drag, startPoint x: 735, startPoint y: 218, endPoint x: 749, endPoint y: 226, distance: 15.7
click at [737, 218] on link "Cancel" at bounding box center [748, 215] width 33 height 17
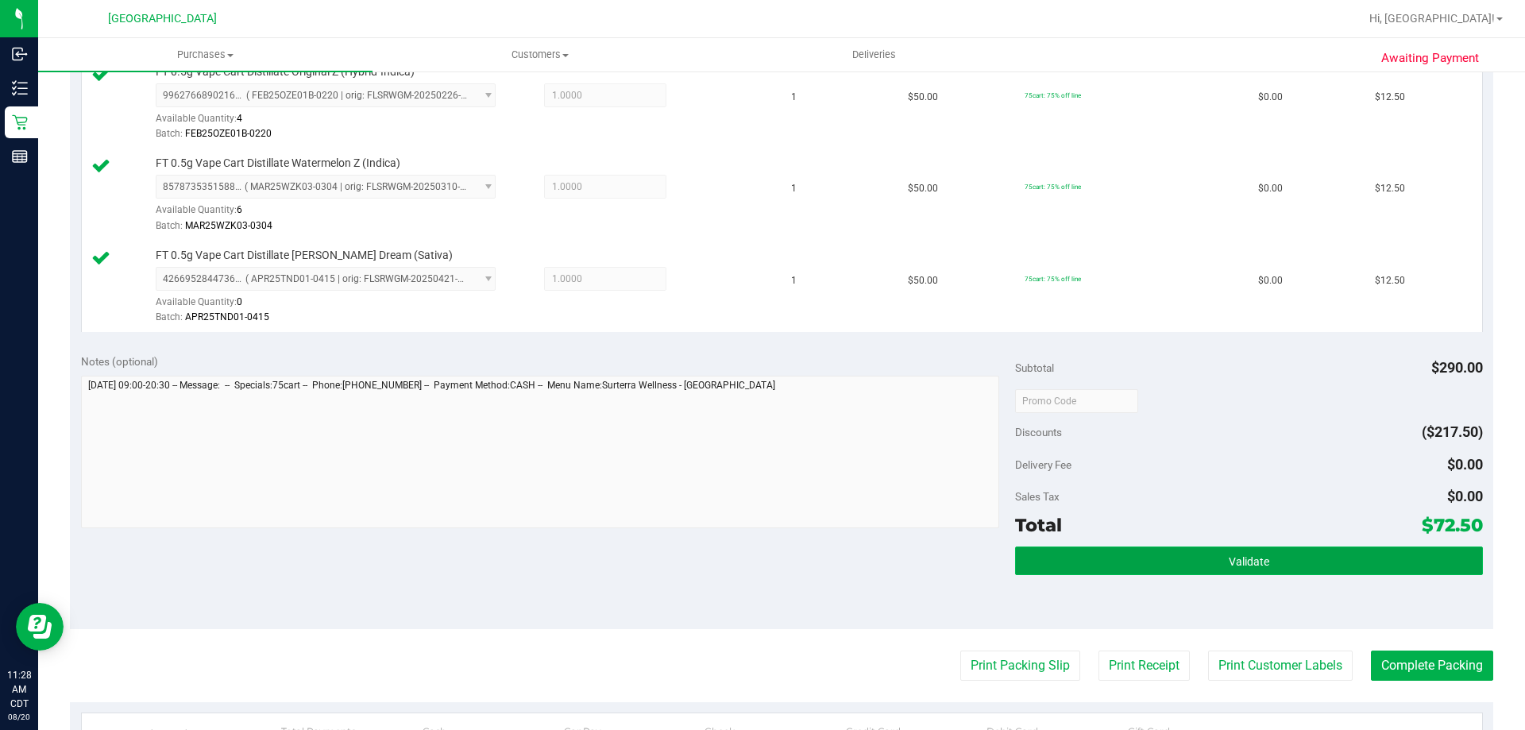
click at [1243, 558] on span "Validate" at bounding box center [1249, 561] width 41 height 13
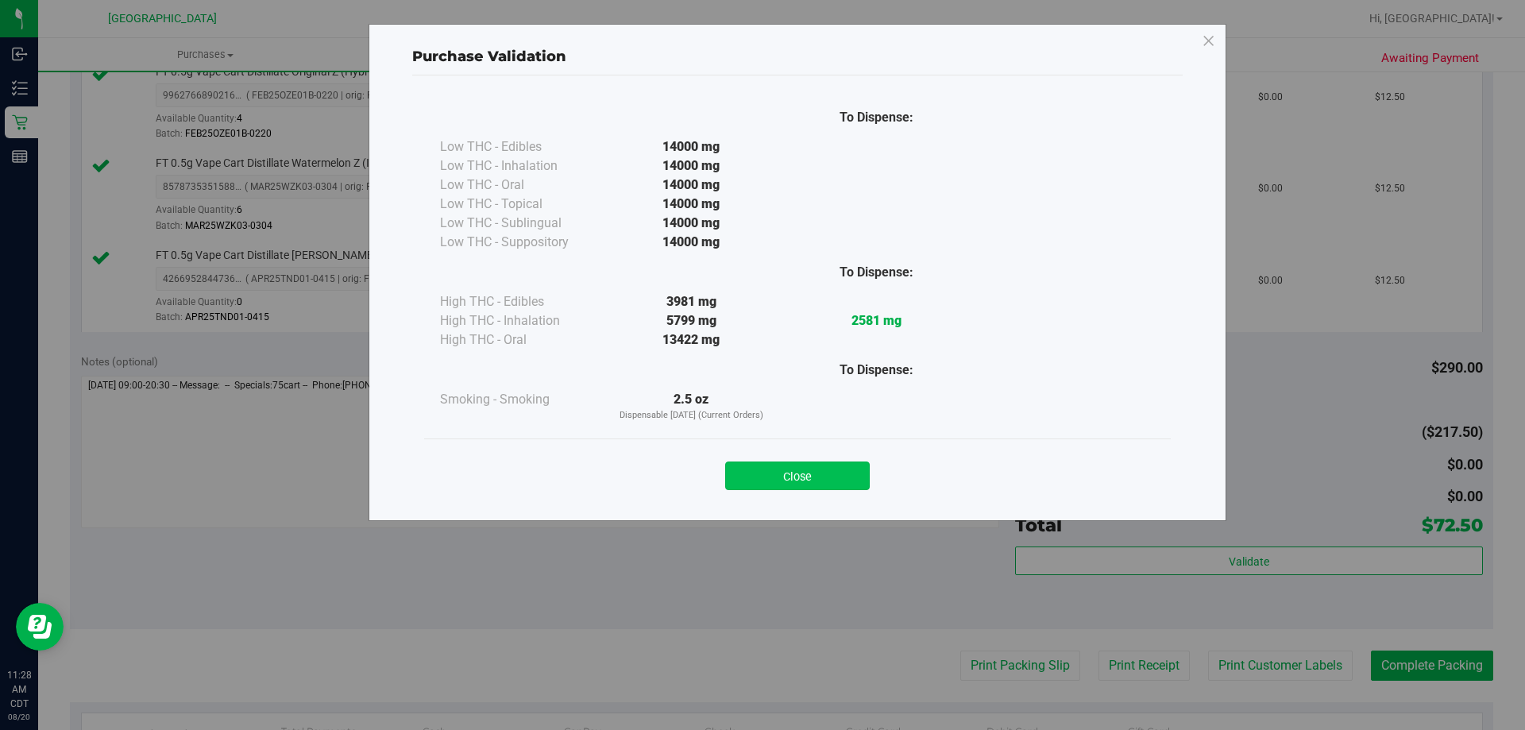
click at [849, 477] on button "Close" at bounding box center [797, 475] width 145 height 29
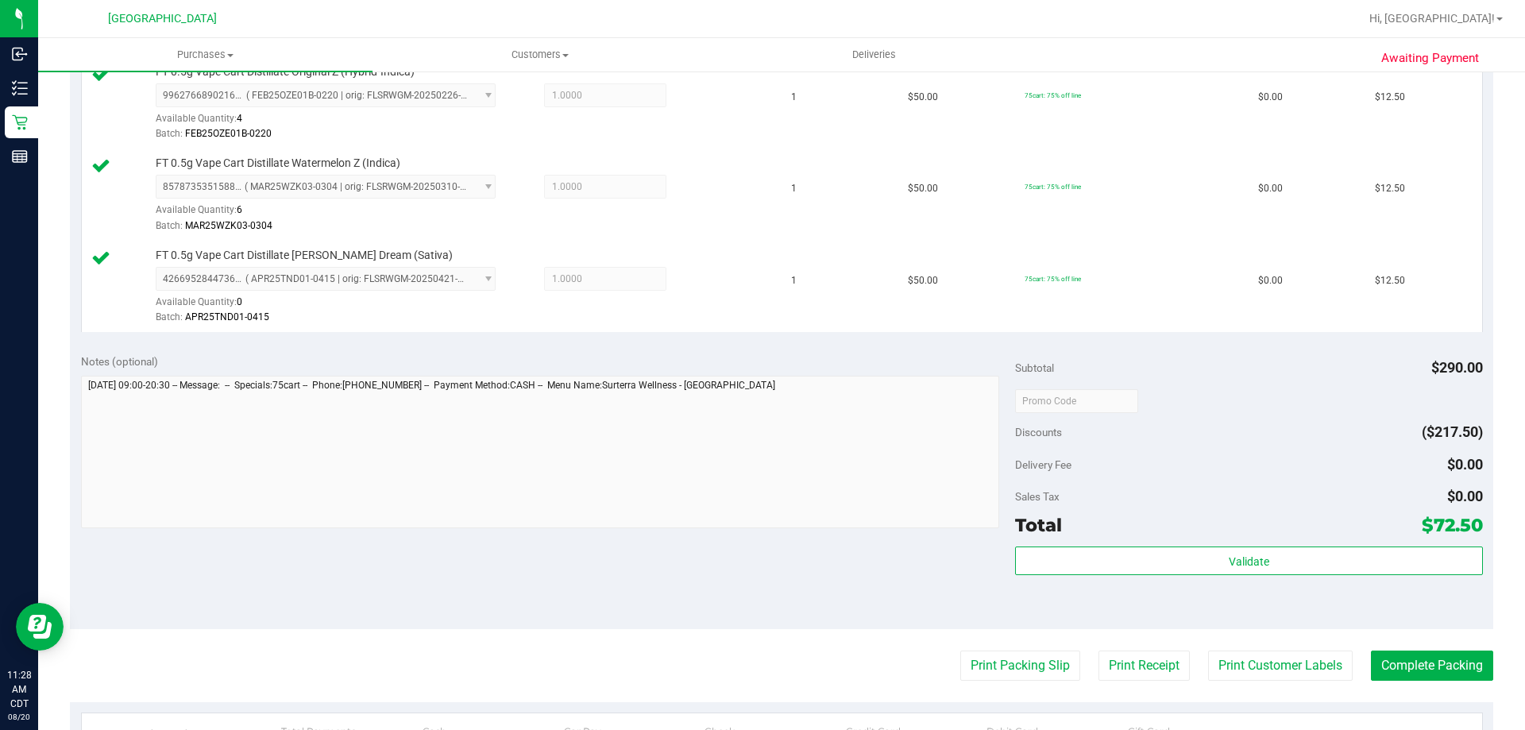
click at [1450, 631] on purchase-details "Back Edit Purchase Cancel Purchase View Profile # 11817613 BioTrack ID: - Submi…" at bounding box center [781, 224] width 1423 height 1549
click at [1440, 644] on purchase-details "Back Edit Purchase Cancel Purchase View Profile # 11817613 BioTrack ID: - Submi…" at bounding box center [781, 224] width 1423 height 1549
click at [1430, 660] on button "Complete Packing" at bounding box center [1432, 665] width 122 height 30
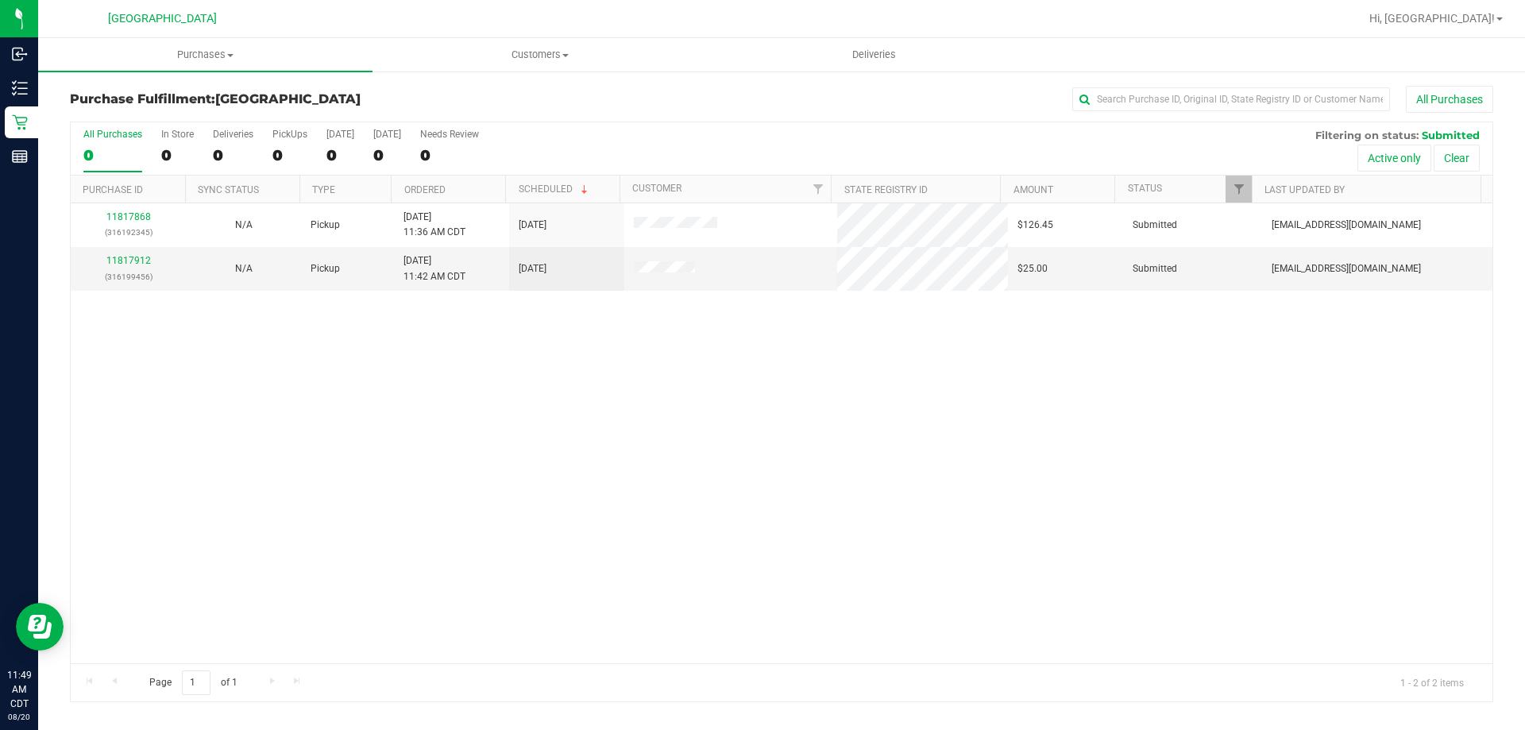
click at [463, 195] on th "Ordered" at bounding box center [448, 190] width 114 height 28
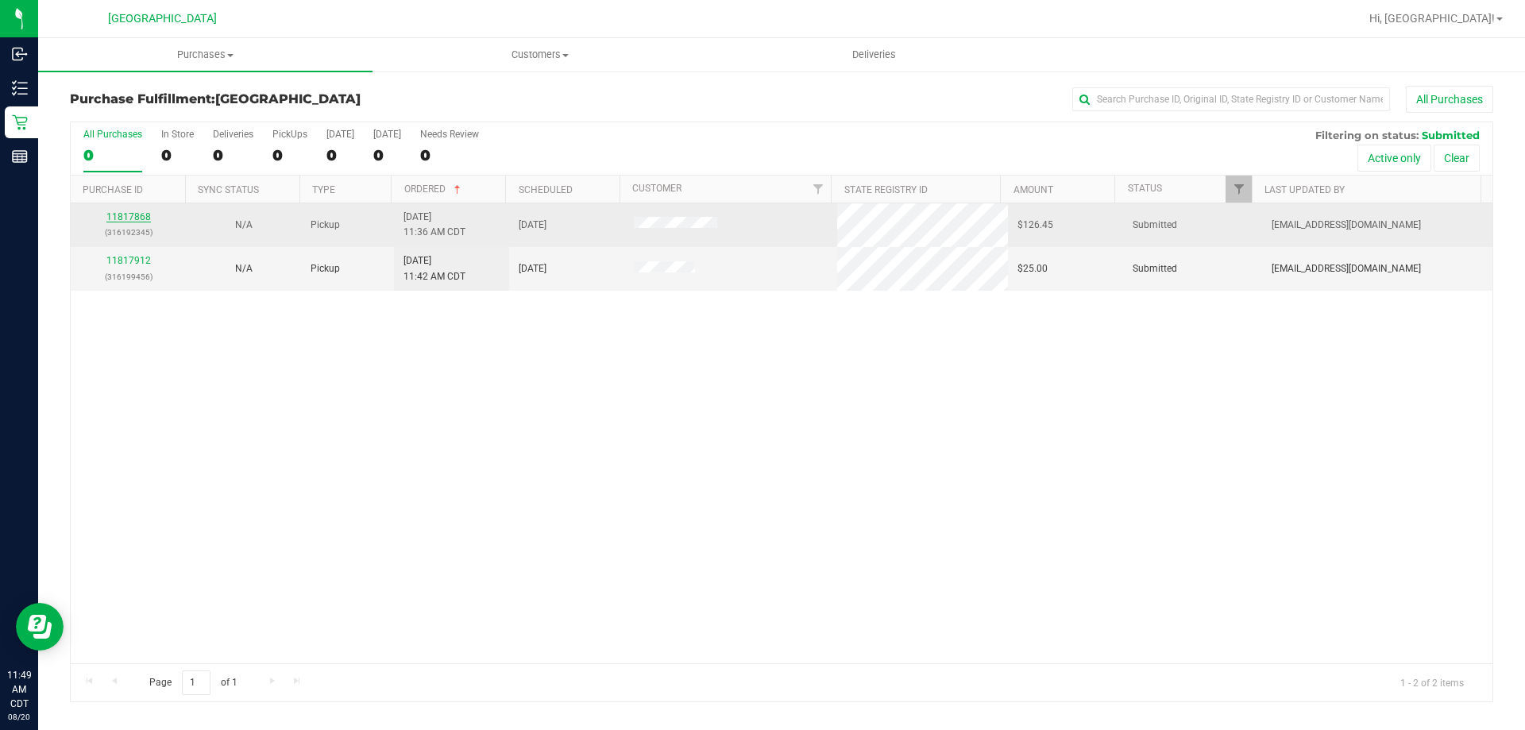
click at [140, 216] on link "11817868" at bounding box center [128, 216] width 44 height 11
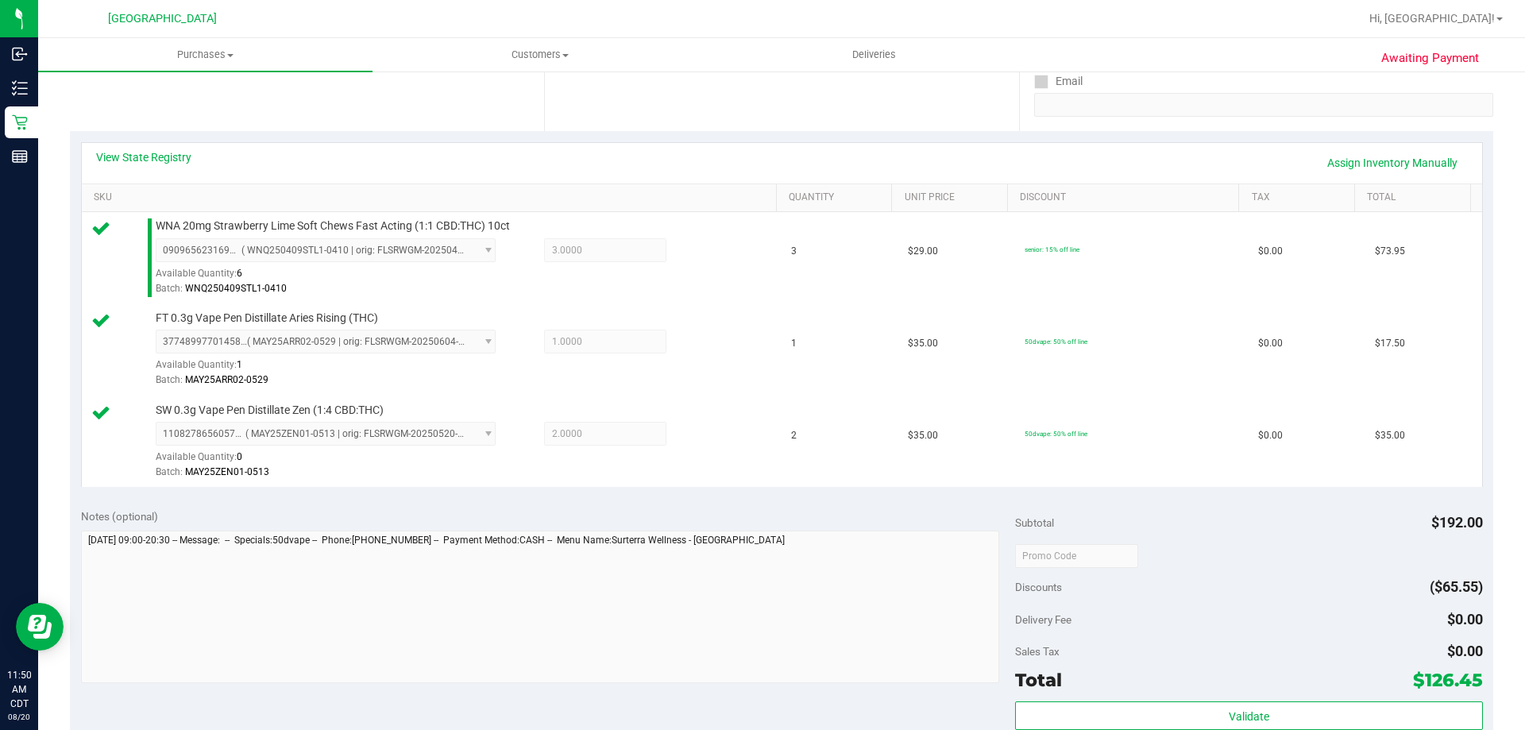
scroll to position [477, 0]
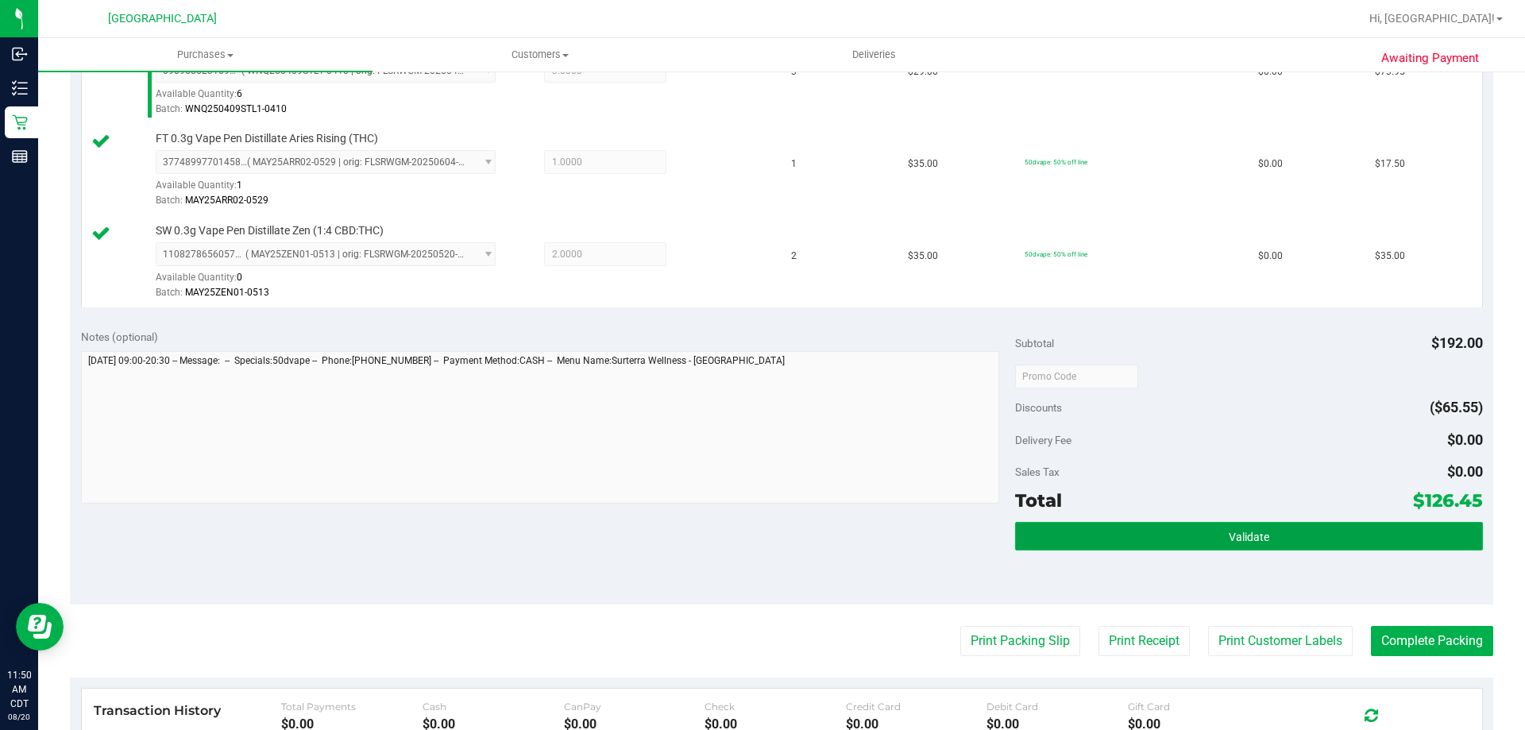
click at [1038, 542] on button "Validate" at bounding box center [1248, 536] width 467 height 29
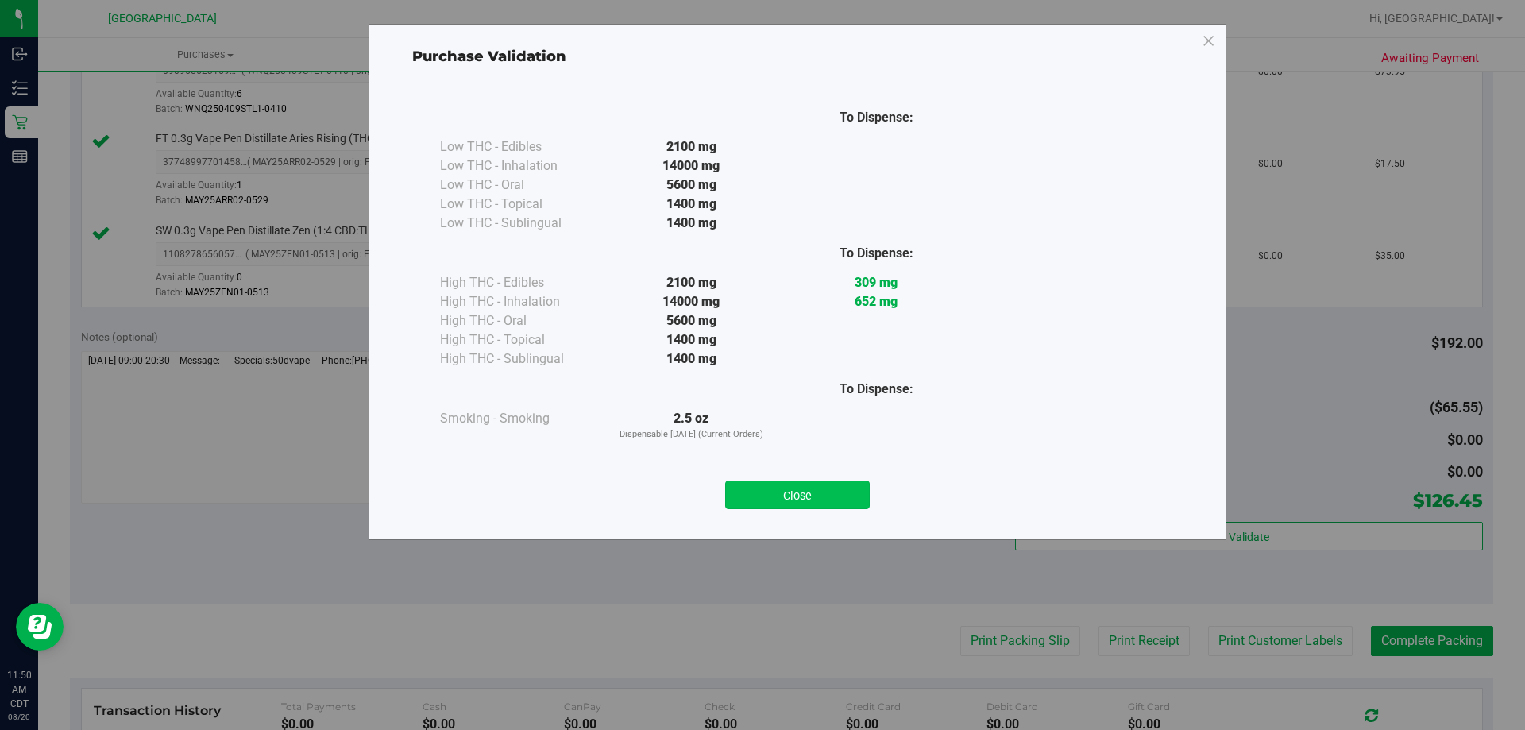
click at [797, 505] on button "Close" at bounding box center [797, 494] width 145 height 29
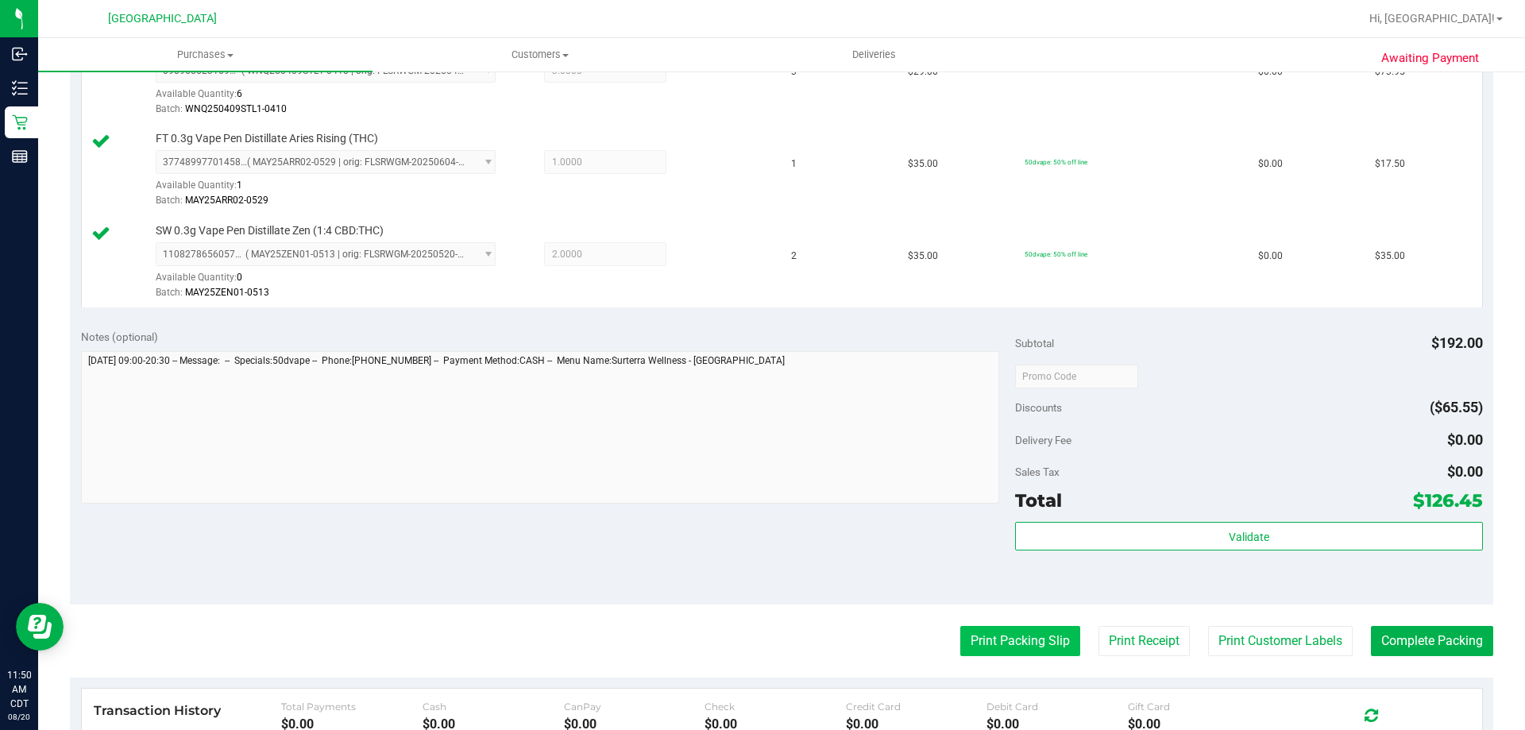
click at [969, 636] on button "Print Packing Slip" at bounding box center [1020, 641] width 120 height 30
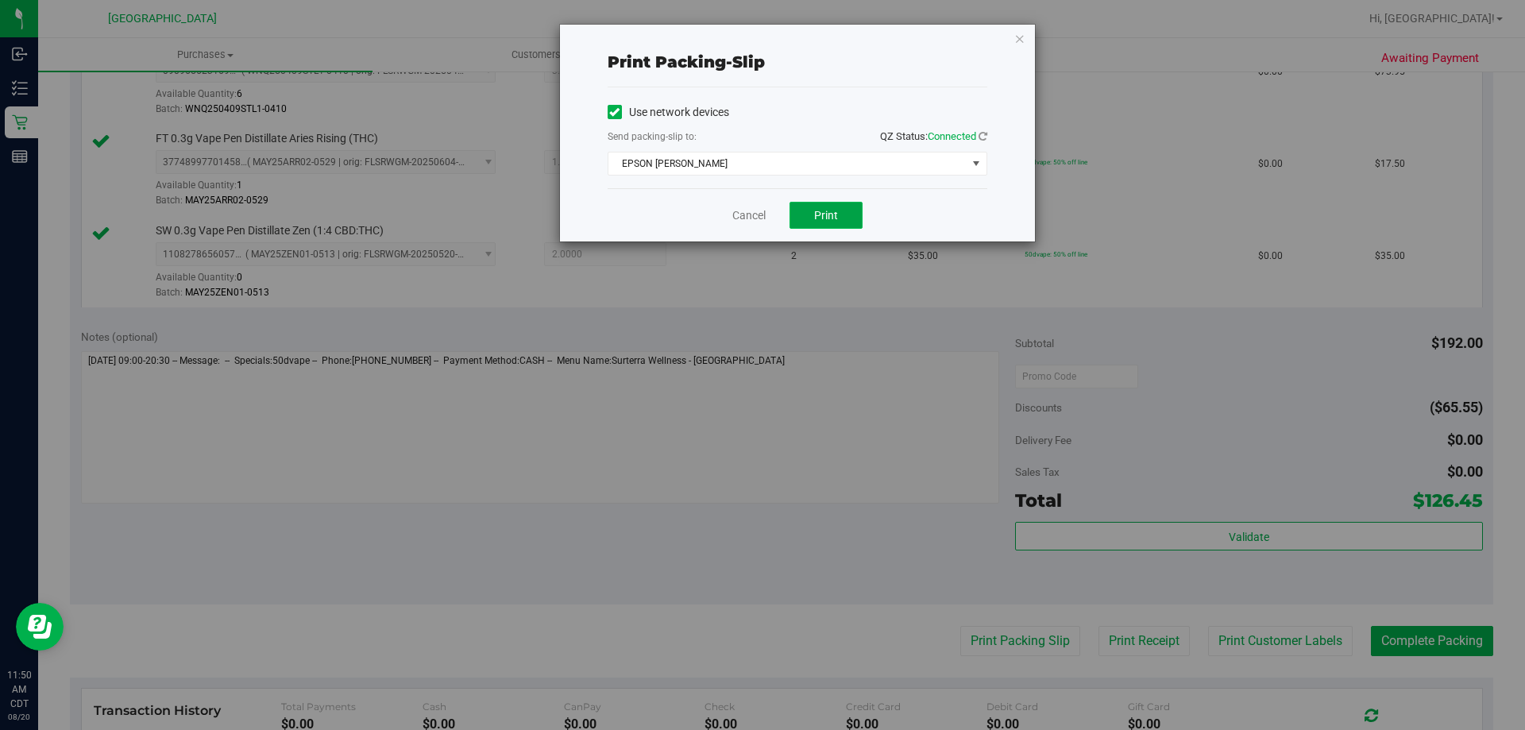
click at [849, 211] on button "Print" at bounding box center [825, 215] width 73 height 27
click at [761, 223] on link "Cancel" at bounding box center [748, 215] width 33 height 17
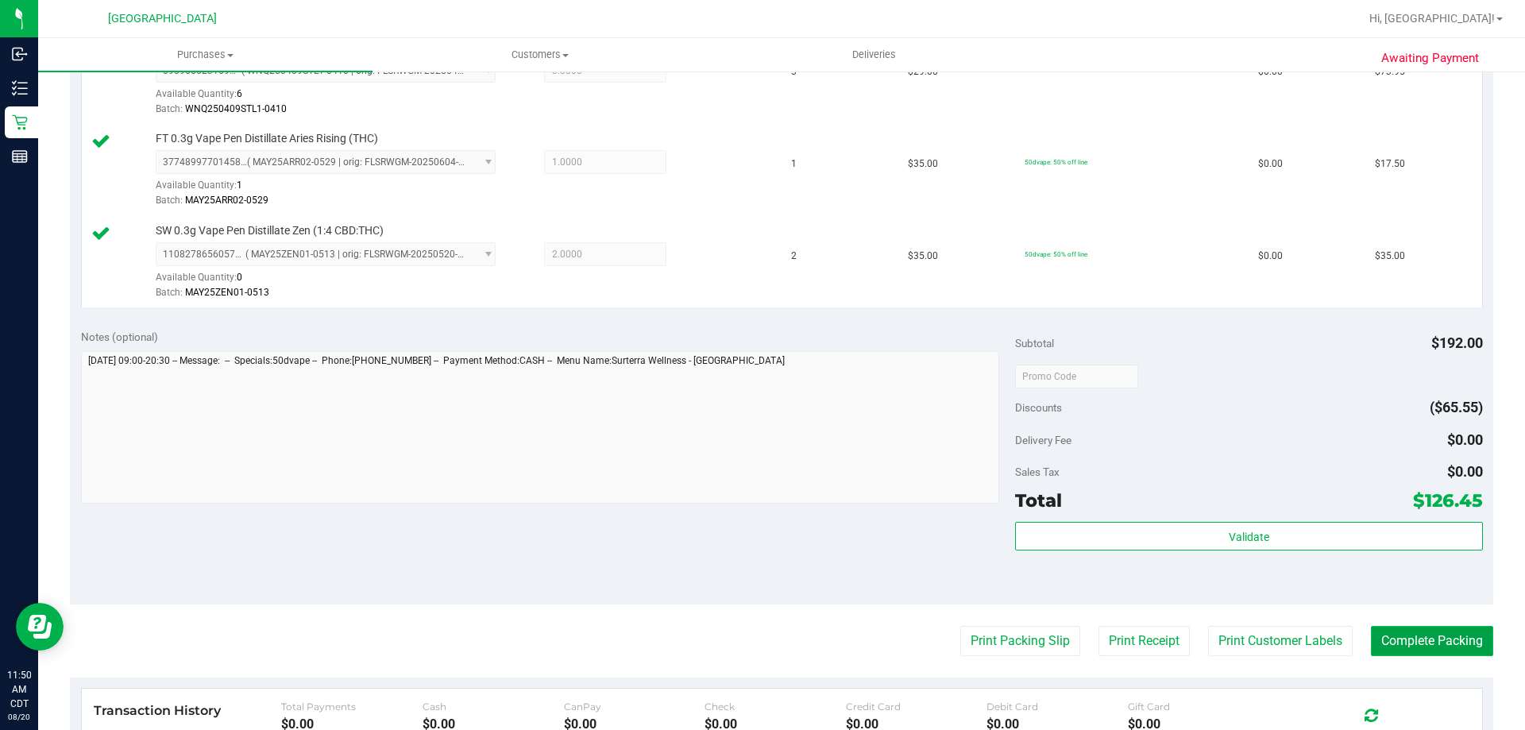
click at [1442, 646] on button "Complete Packing" at bounding box center [1432, 641] width 122 height 30
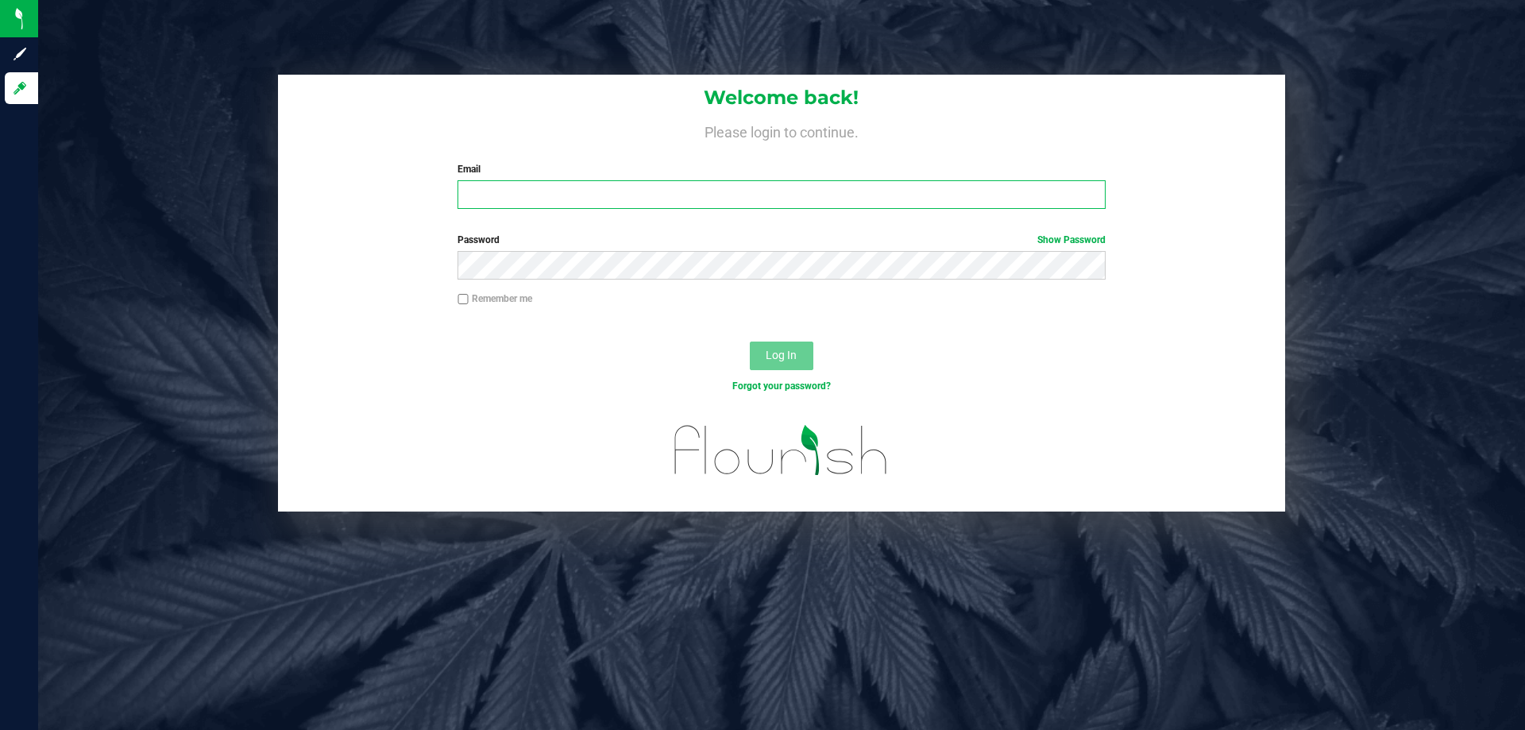
click at [539, 196] on input "Email" at bounding box center [780, 194] width 647 height 29
type input "[EMAIL_ADDRESS][DOMAIN_NAME]"
click at [750, 342] on button "Log In" at bounding box center [782, 356] width 64 height 29
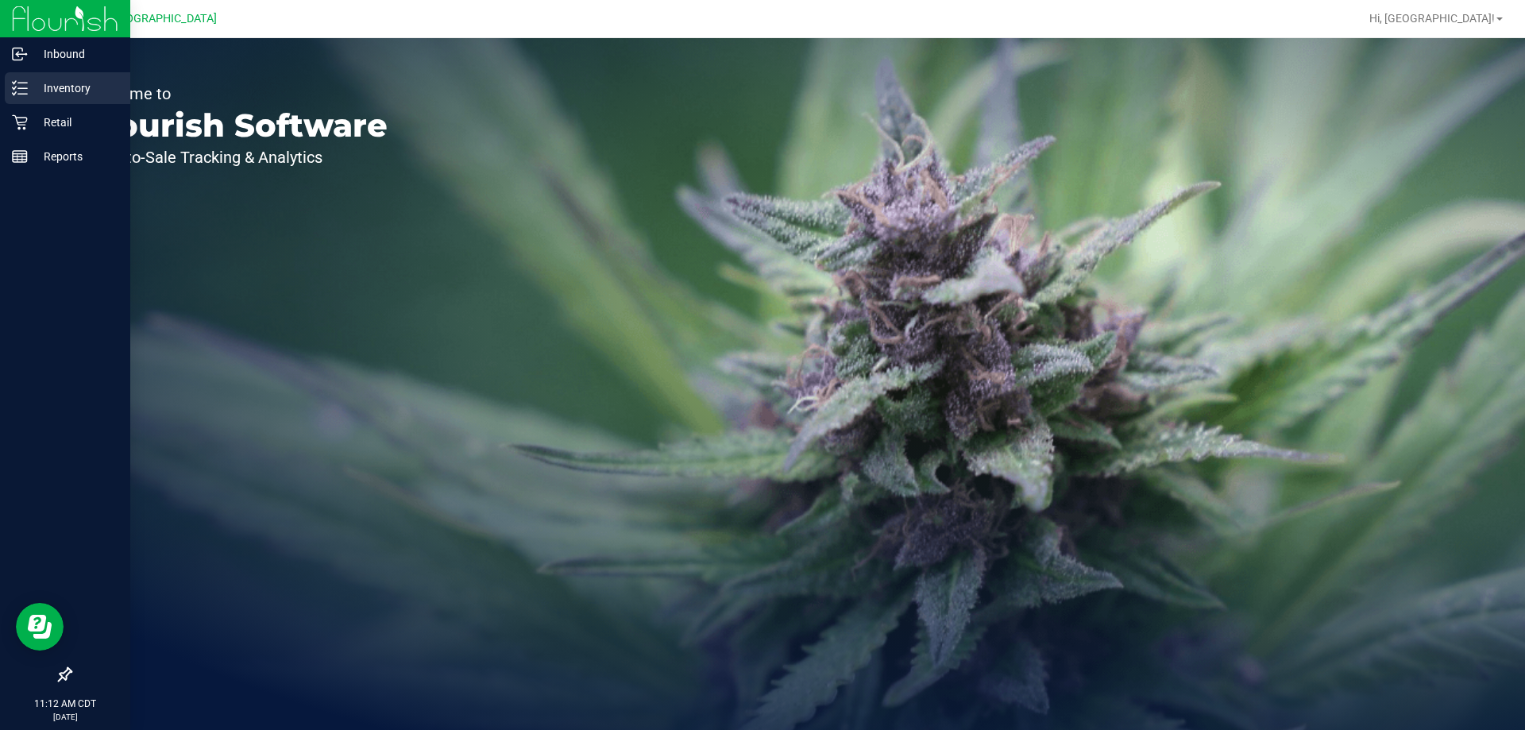
click at [67, 91] on p "Inventory" at bounding box center [75, 88] width 95 height 19
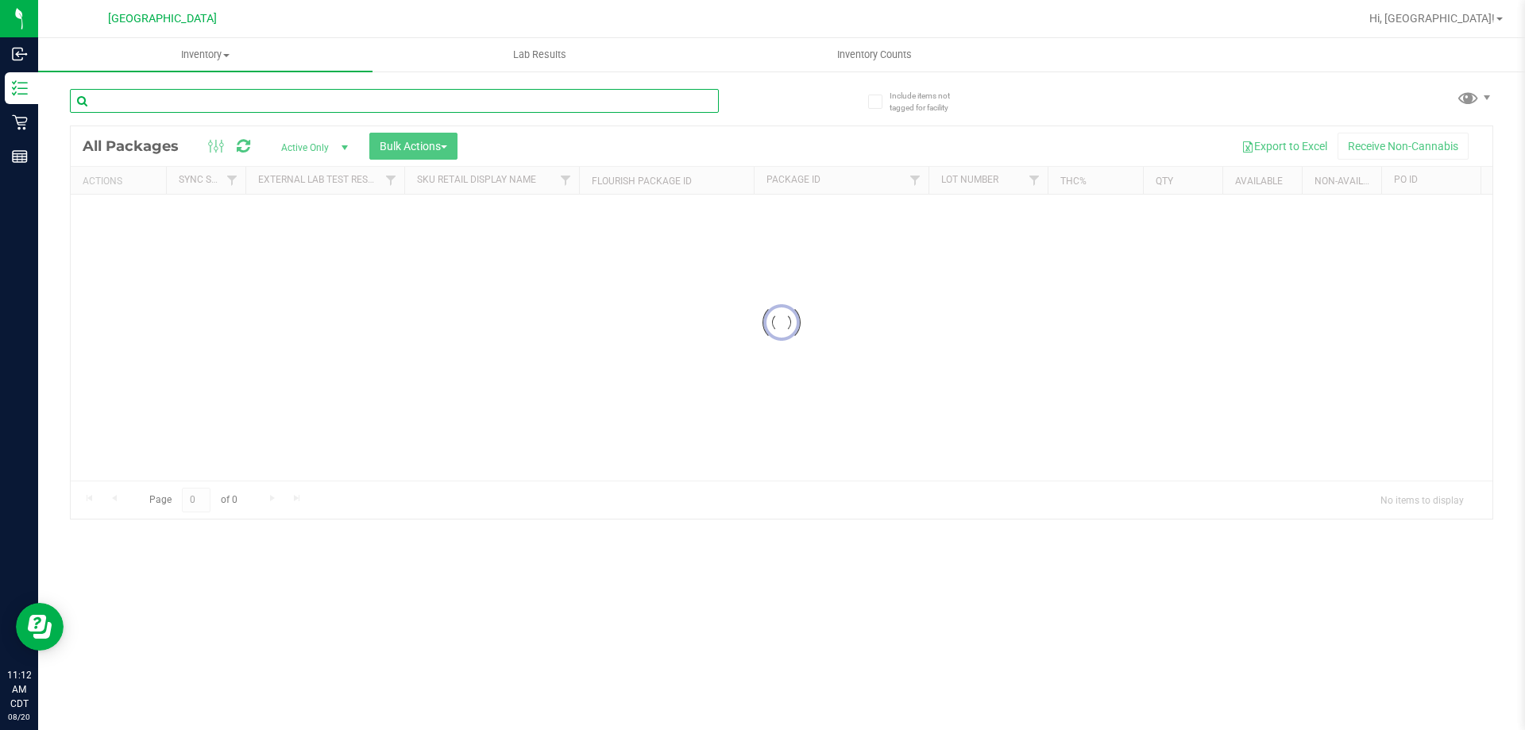
click at [172, 109] on input "text" at bounding box center [394, 101] width 649 height 24
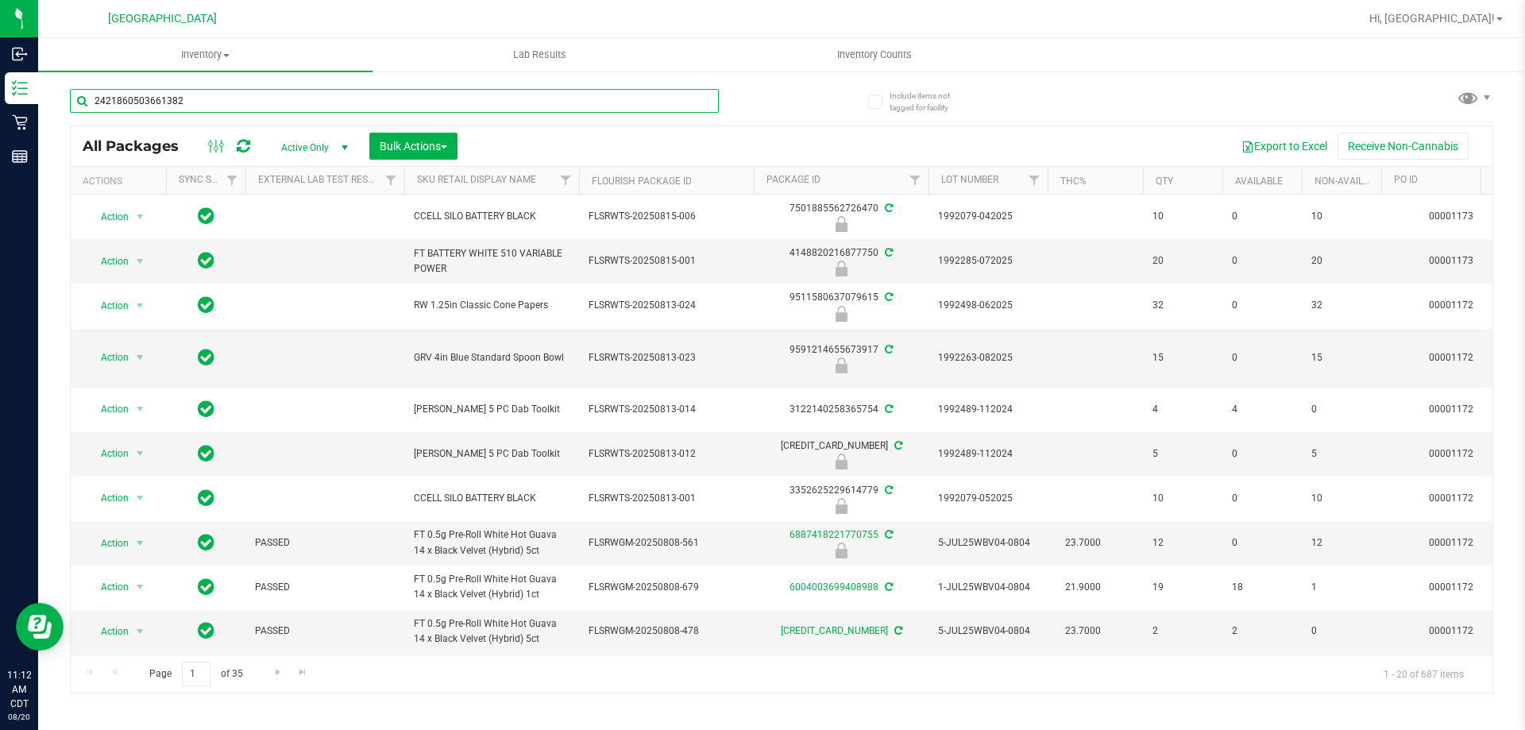
type input "2421860503661382"
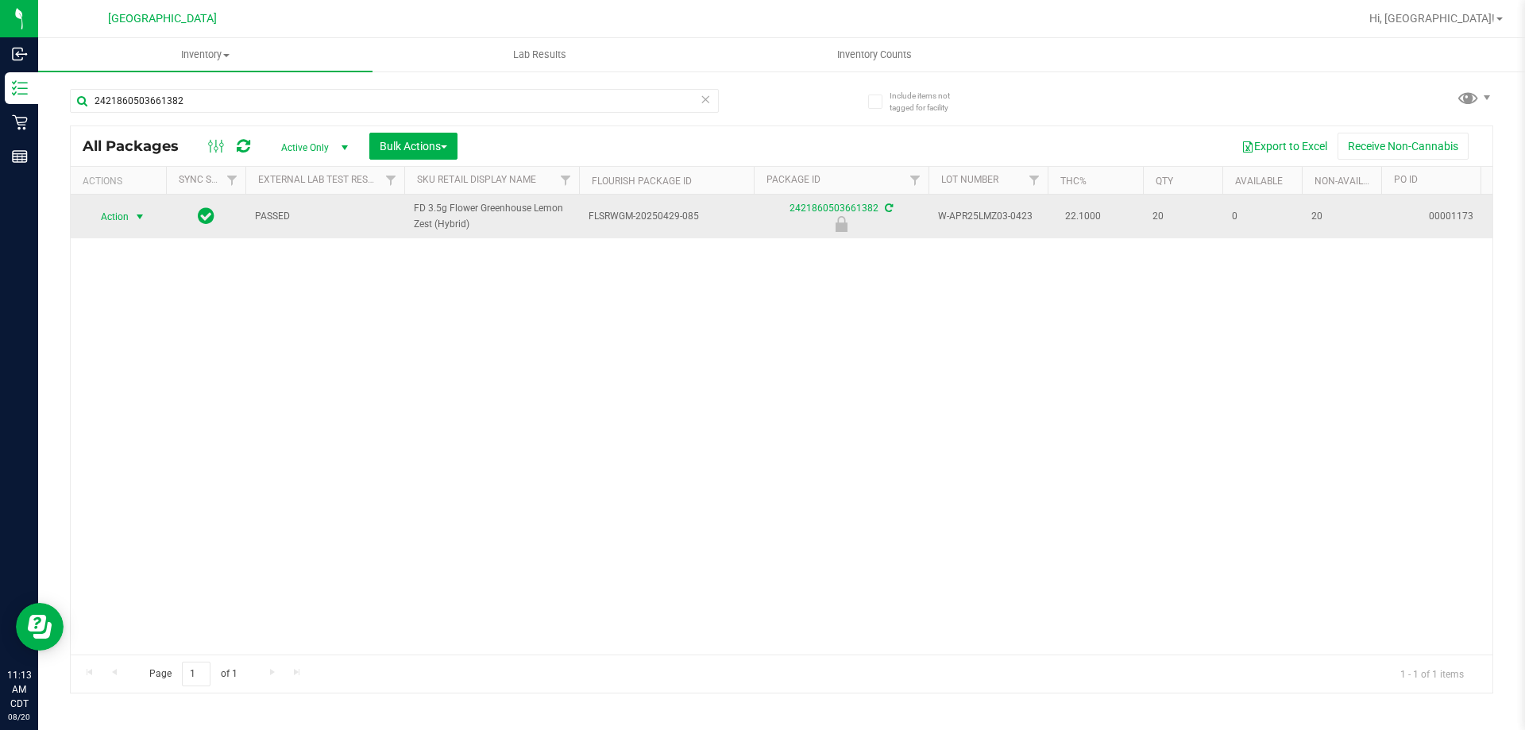
click at [137, 215] on span "select" at bounding box center [139, 216] width 13 height 13
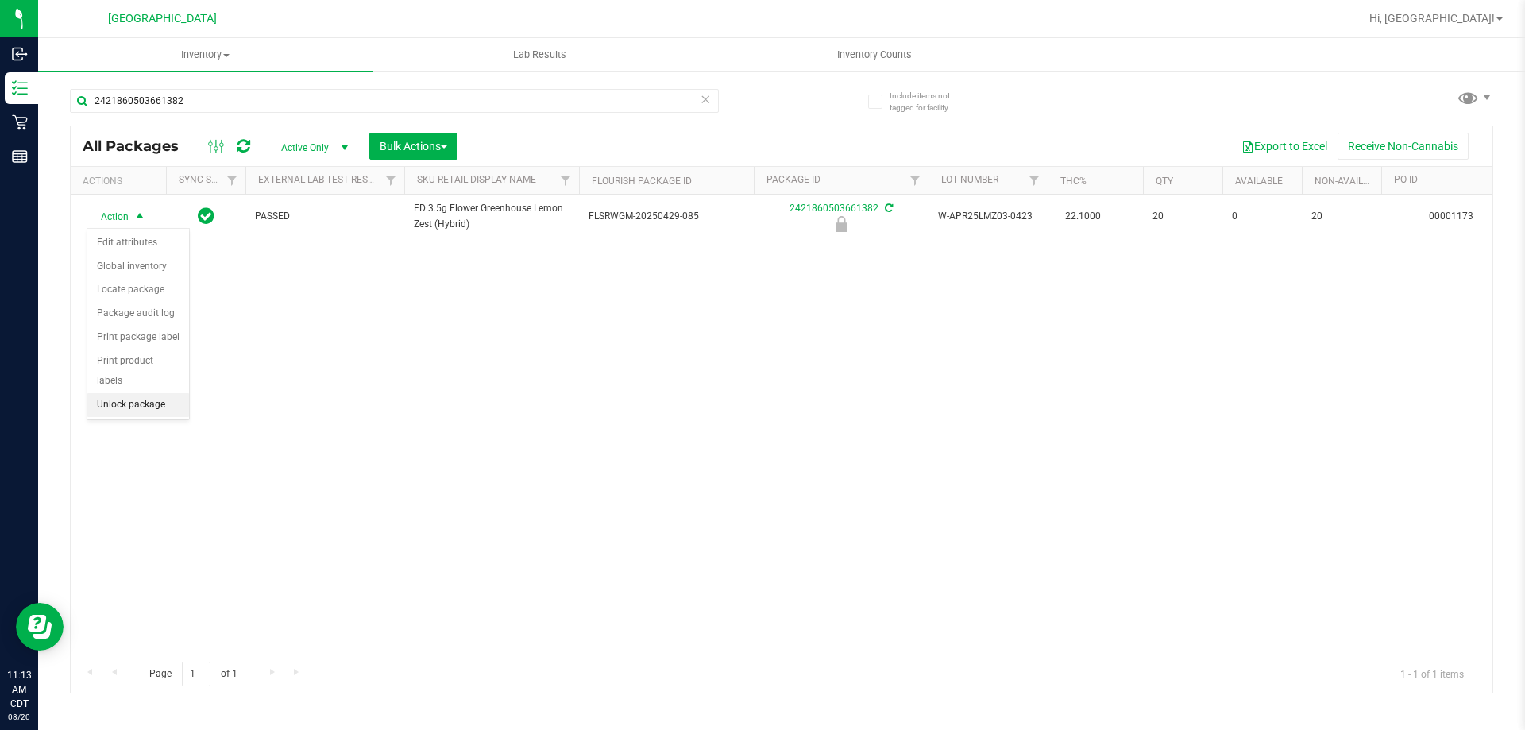
click at [108, 393] on li "Unlock package" at bounding box center [138, 405] width 102 height 24
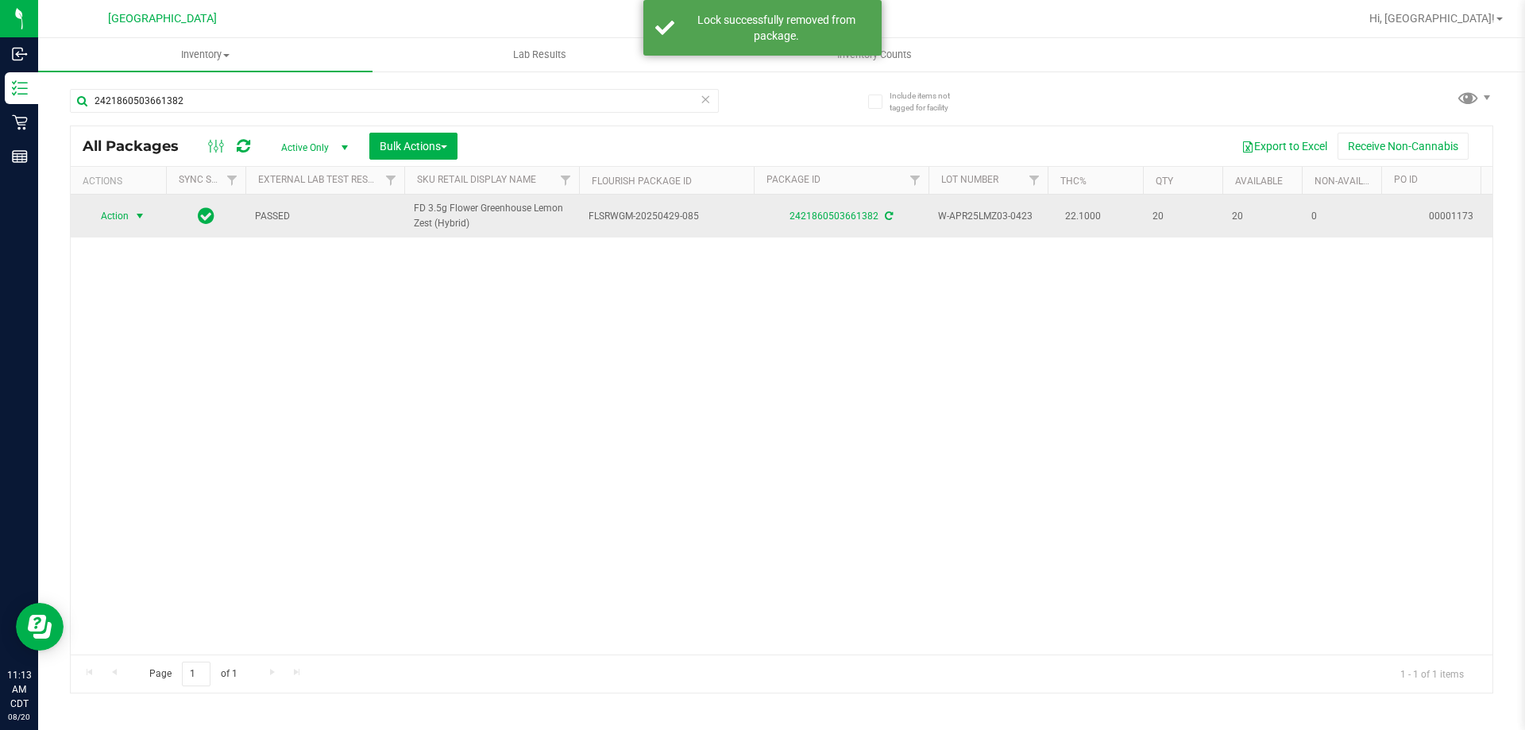
click at [145, 217] on span "select" at bounding box center [139, 216] width 13 height 13
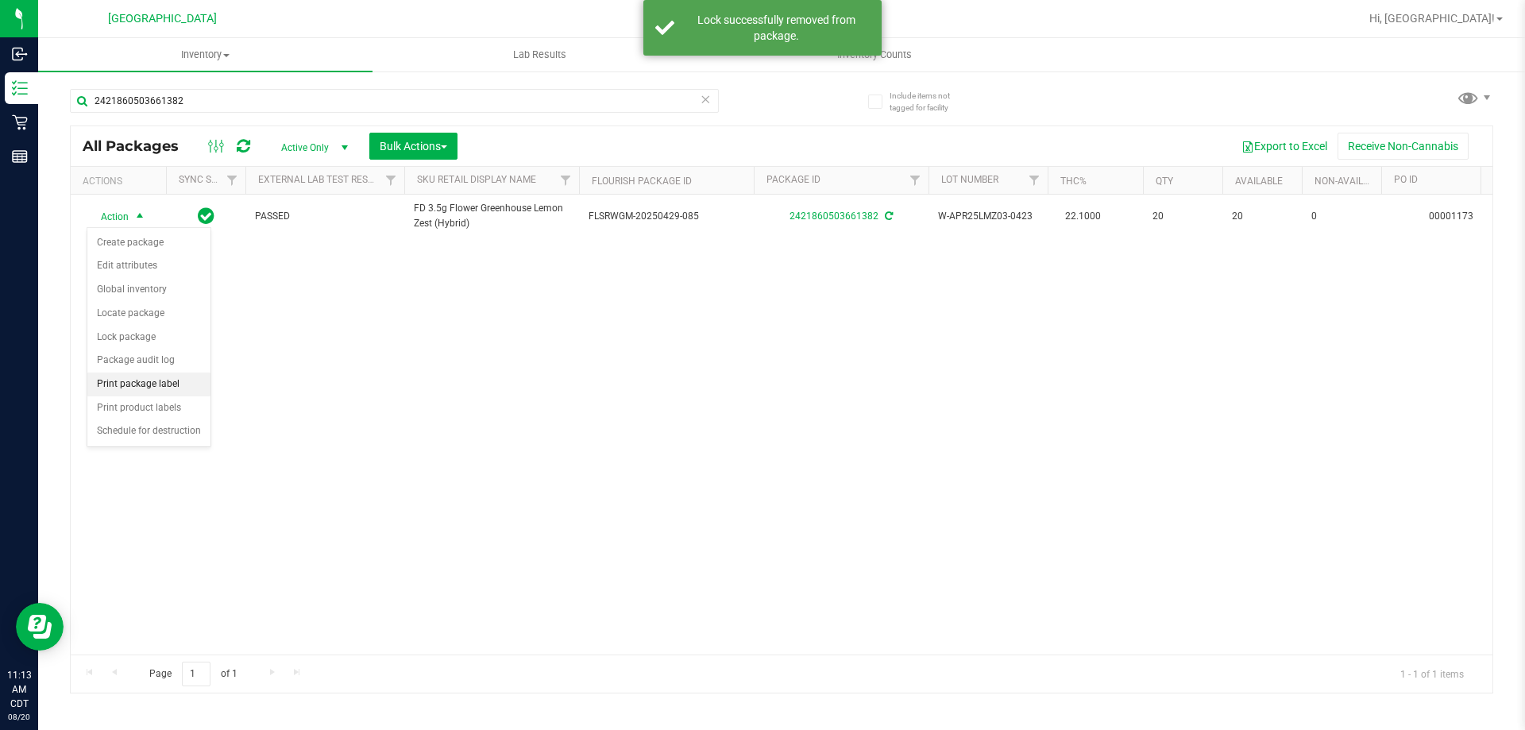
click at [149, 380] on li "Print package label" at bounding box center [148, 384] width 123 height 24
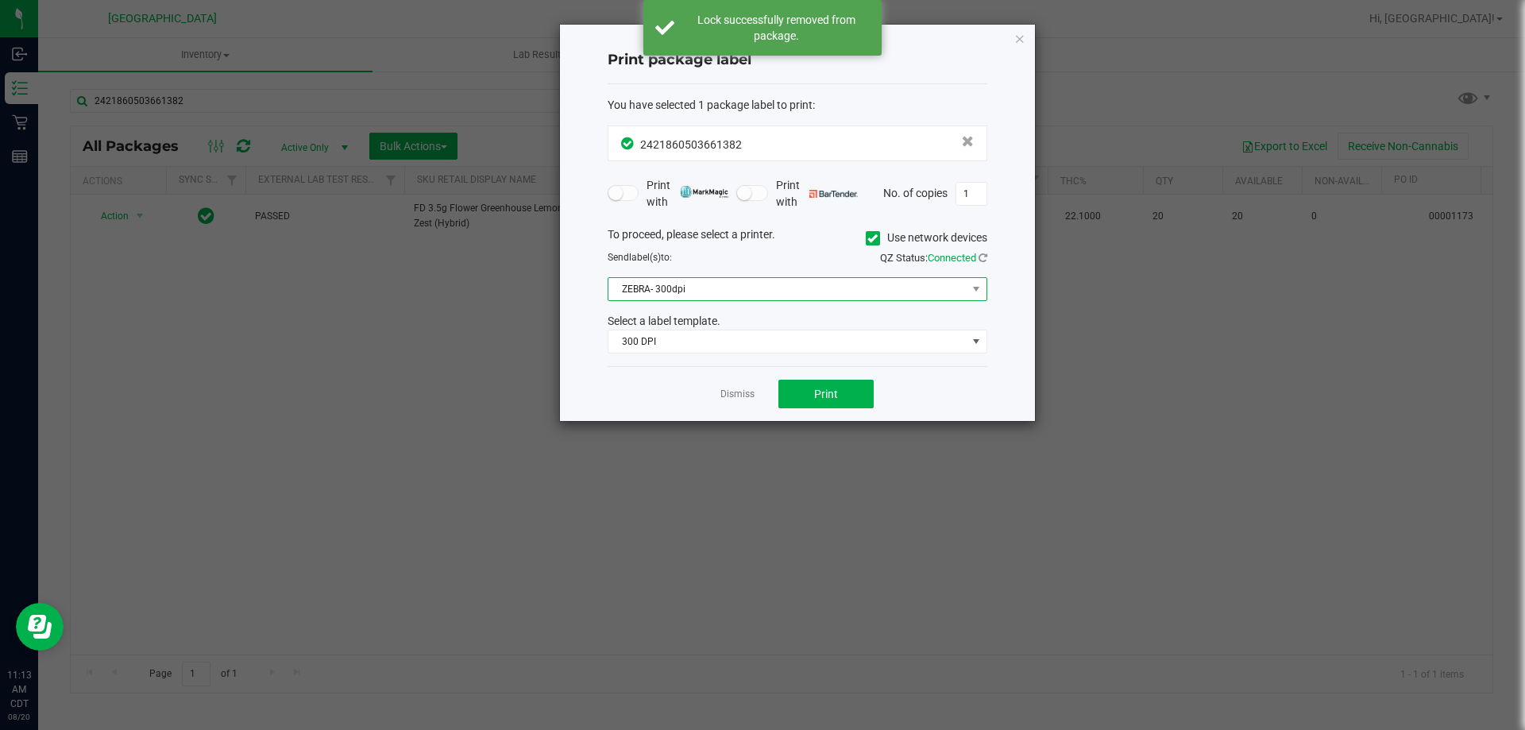
click at [719, 295] on span "ZEBRA- 300dpi" at bounding box center [787, 289] width 358 height 22
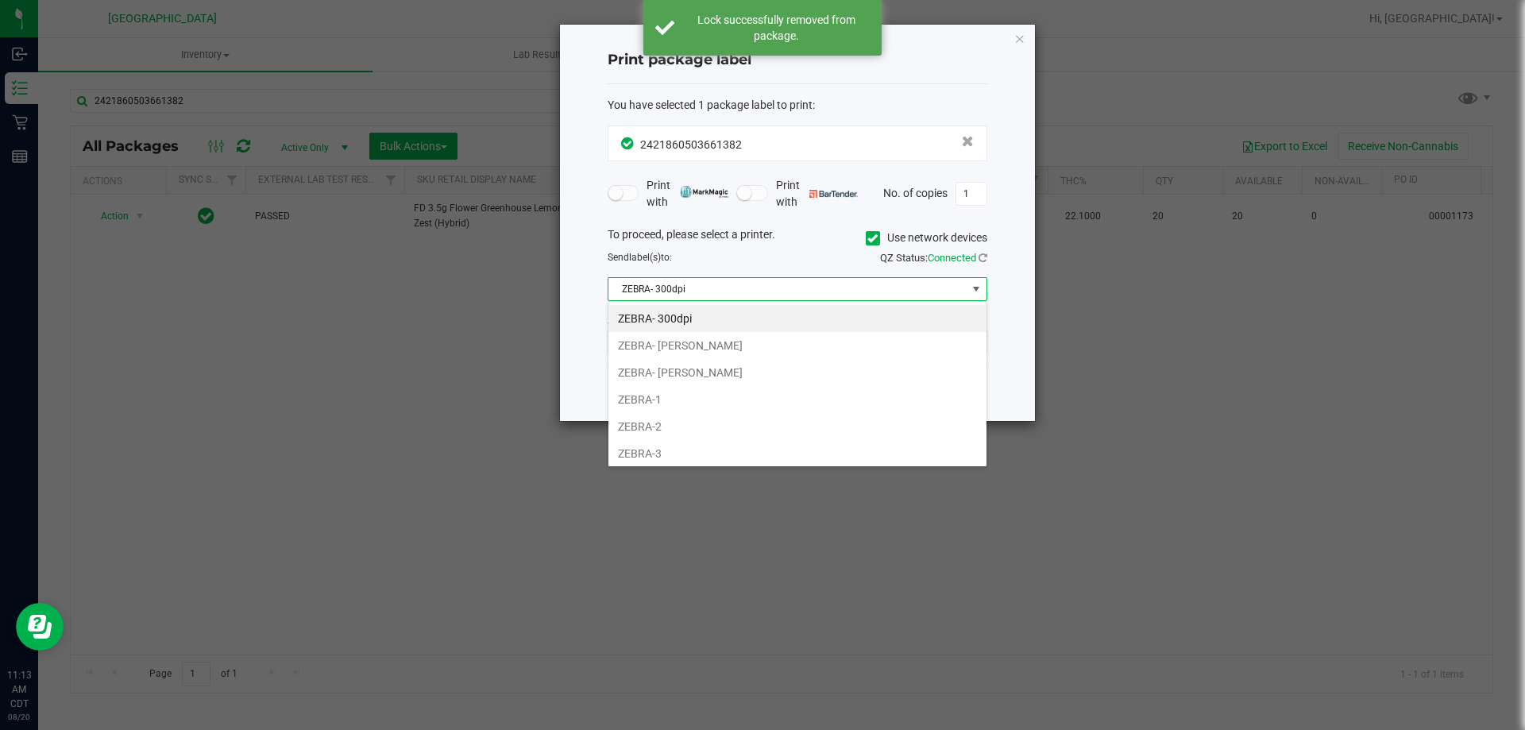
scroll to position [24, 380]
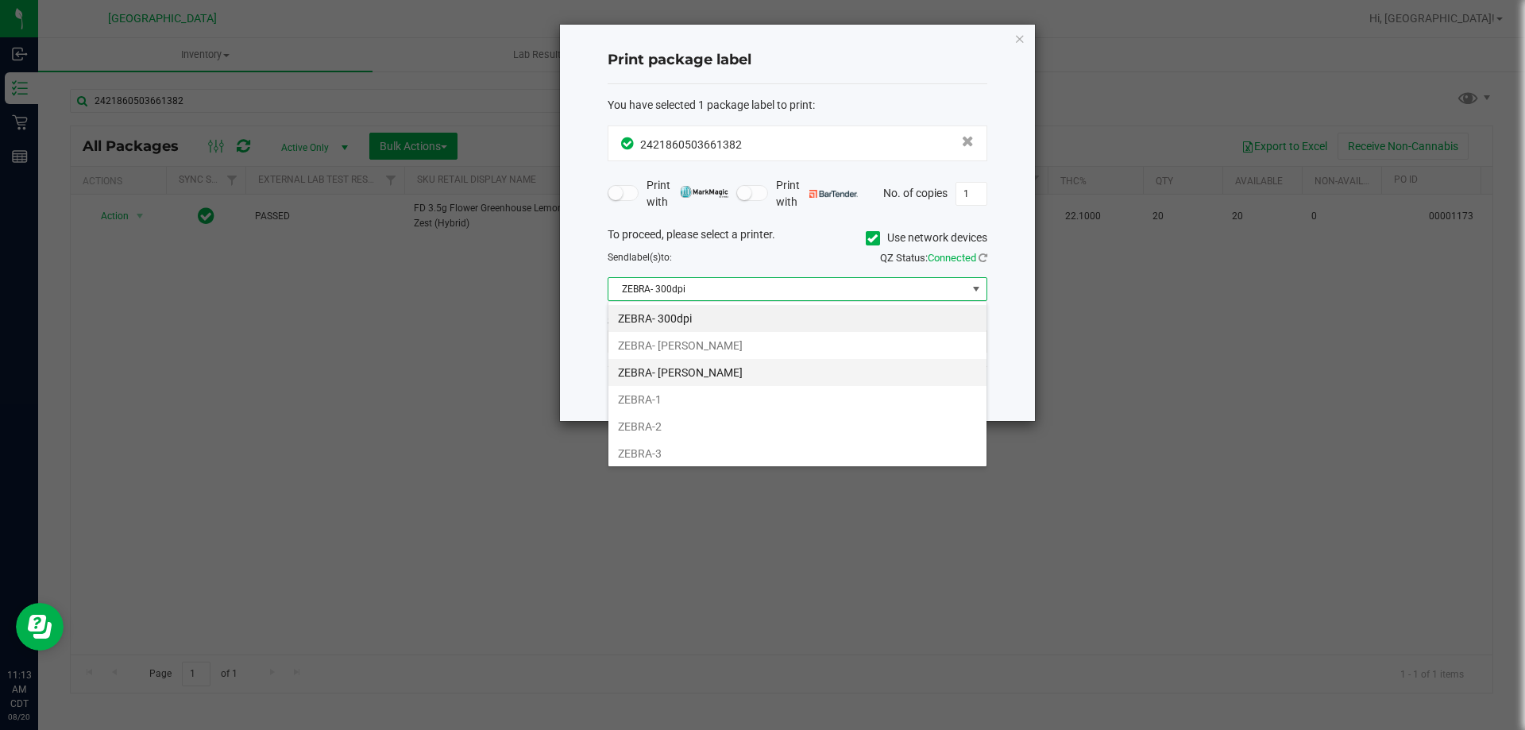
click at [711, 365] on li "ZEBRA- JEFFREY-BANKS" at bounding box center [797, 372] width 378 height 27
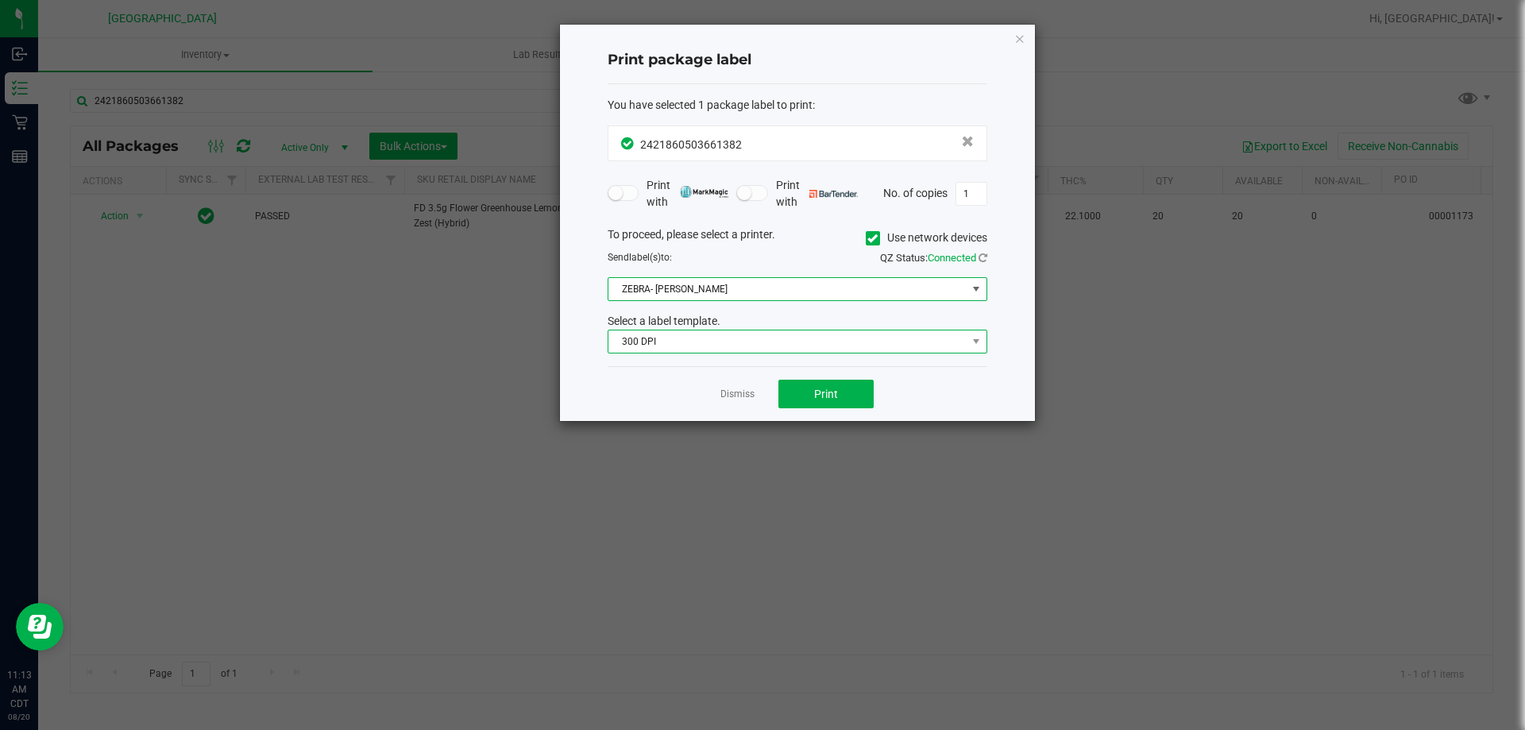
click at [710, 347] on span "300 DPI" at bounding box center [787, 341] width 358 height 22
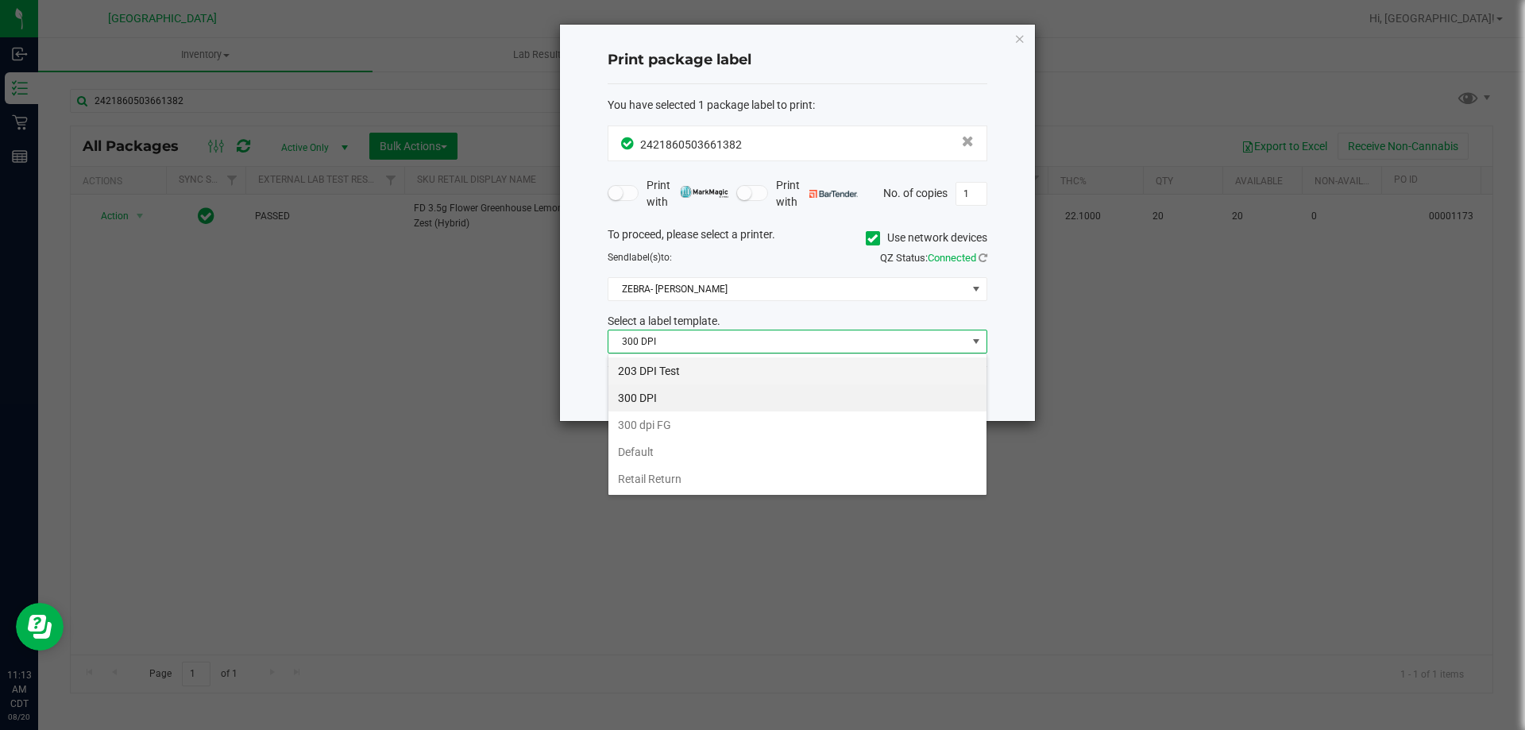
click at [706, 368] on li "203 DPI Test" at bounding box center [797, 370] width 378 height 27
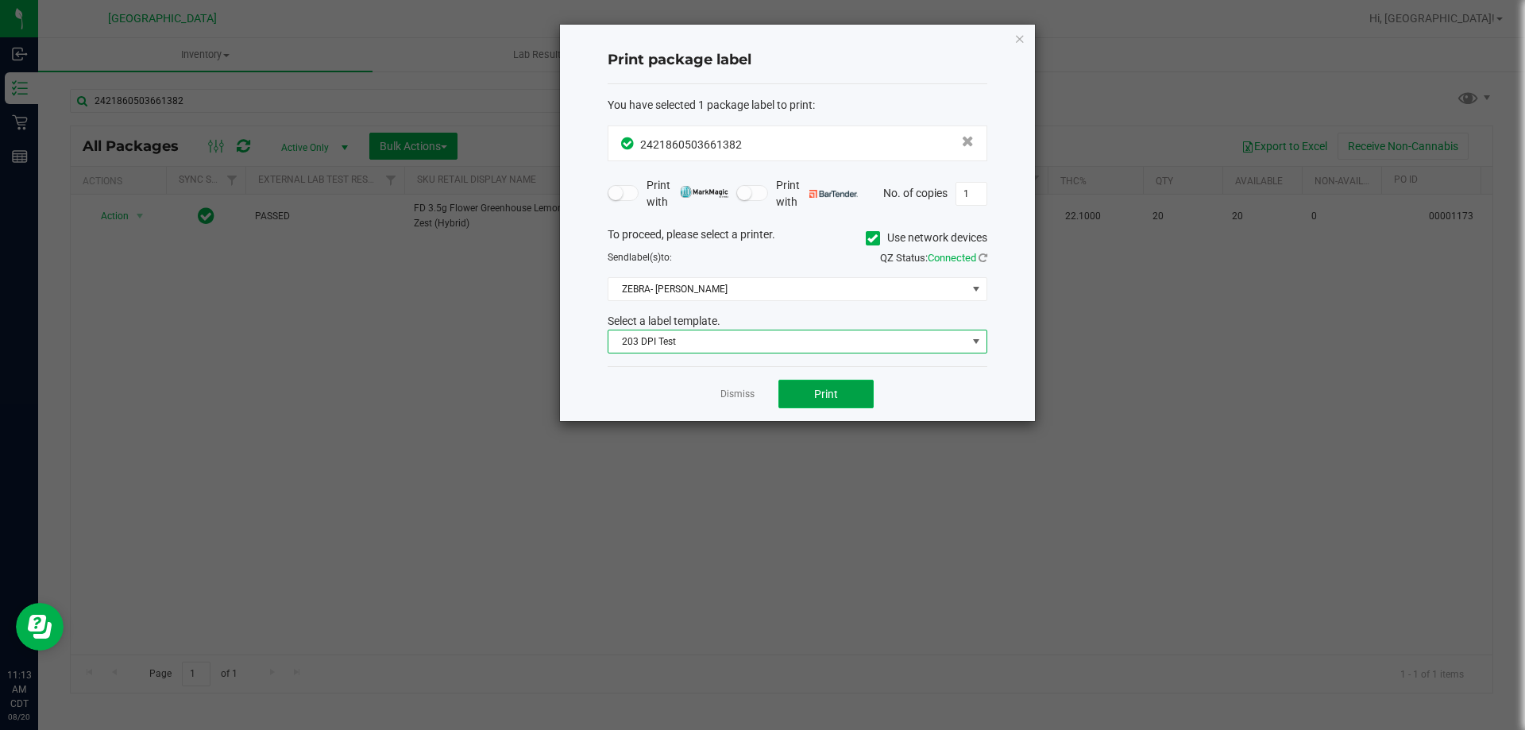
click at [798, 388] on button "Print" at bounding box center [825, 394] width 95 height 29
click at [734, 388] on link "Dismiss" at bounding box center [737, 395] width 34 height 14
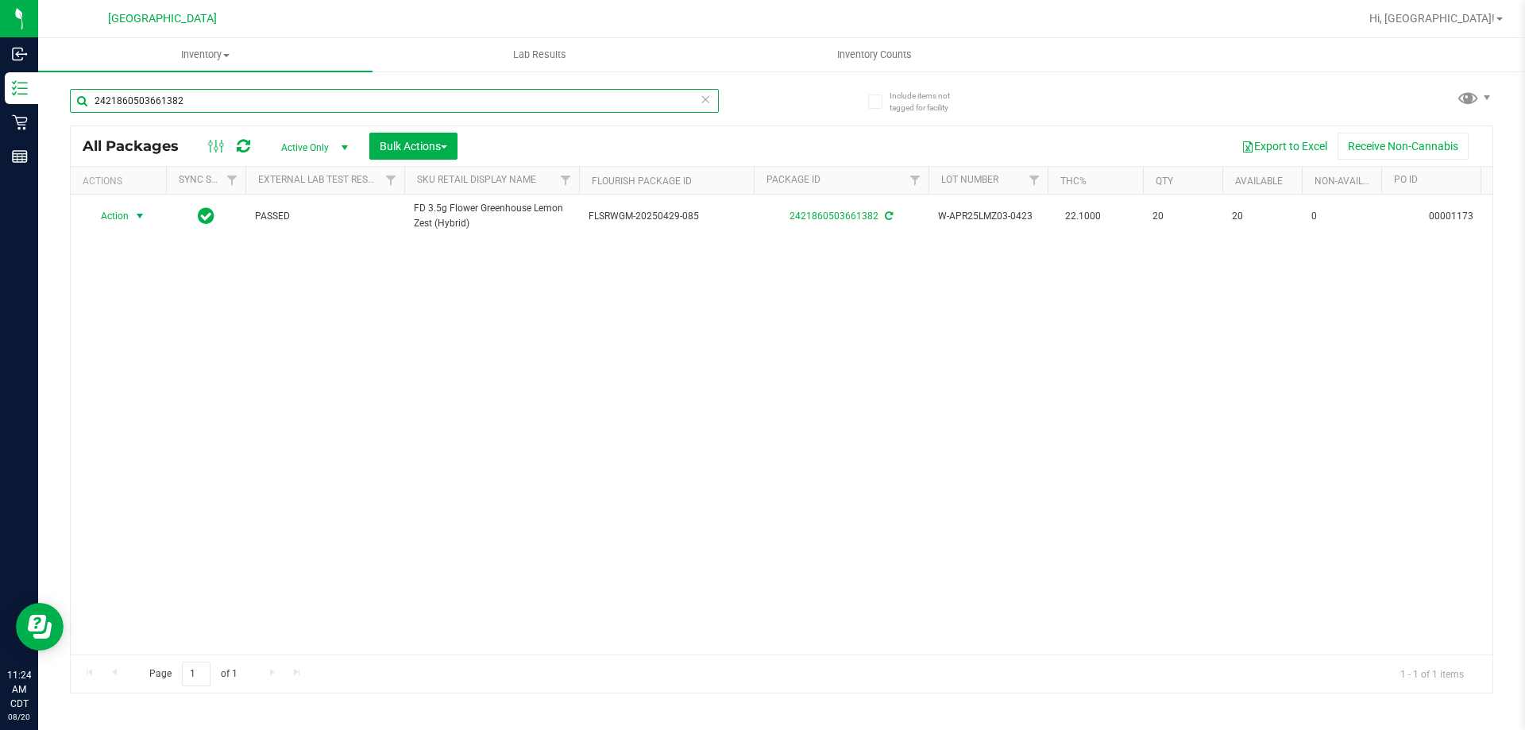
click at [328, 106] on input "2421860503661382" at bounding box center [394, 101] width 649 height 24
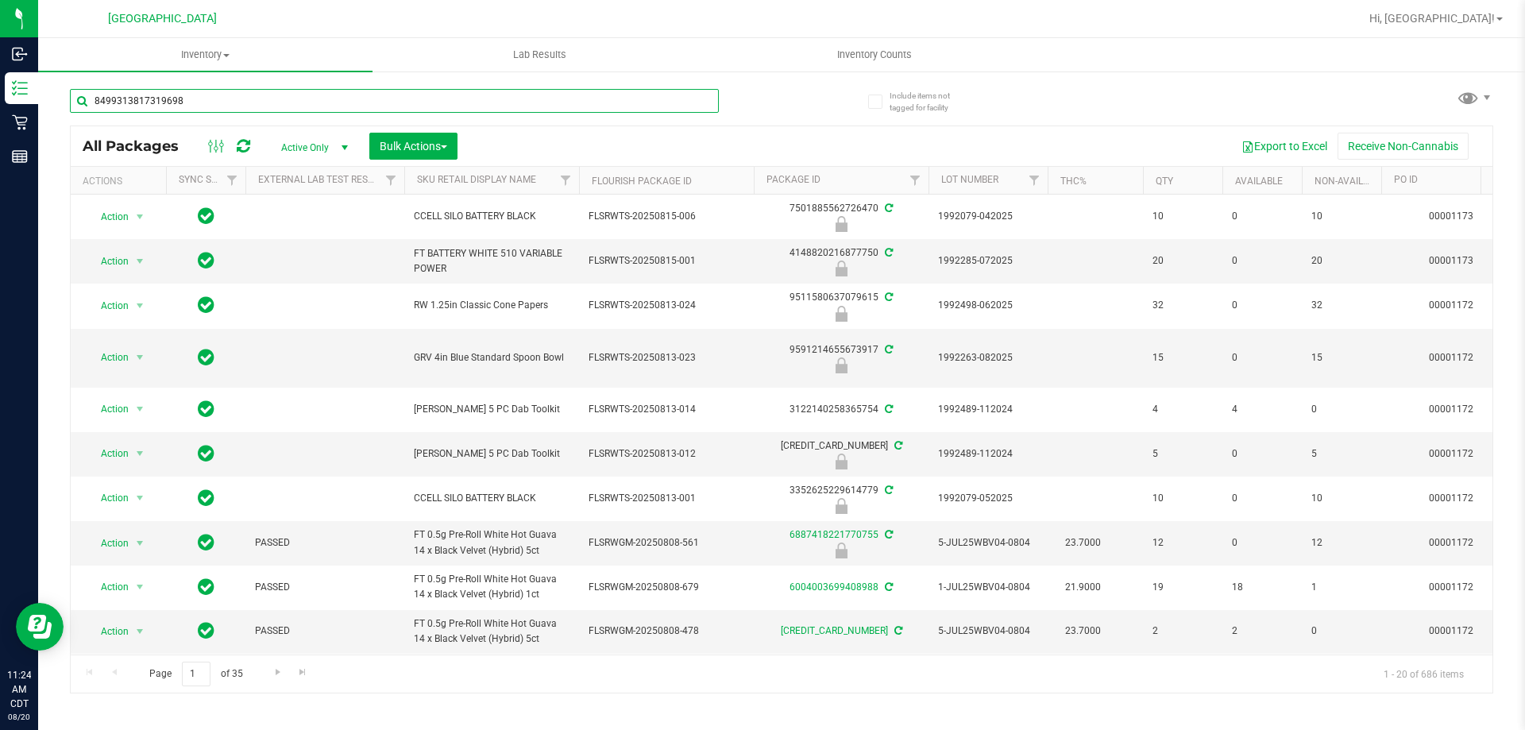
type input "8499313817319698"
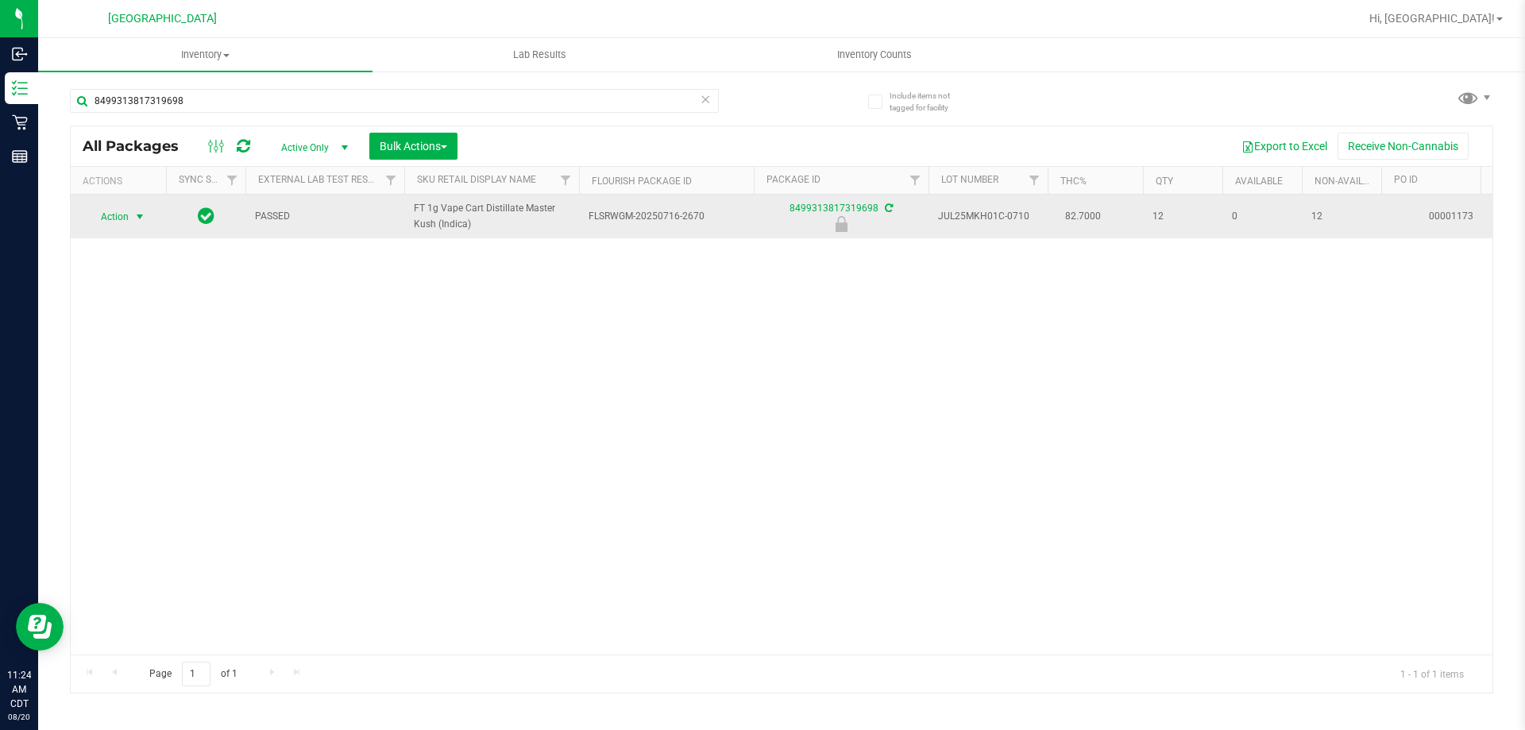
click at [141, 220] on span "select" at bounding box center [139, 216] width 13 height 13
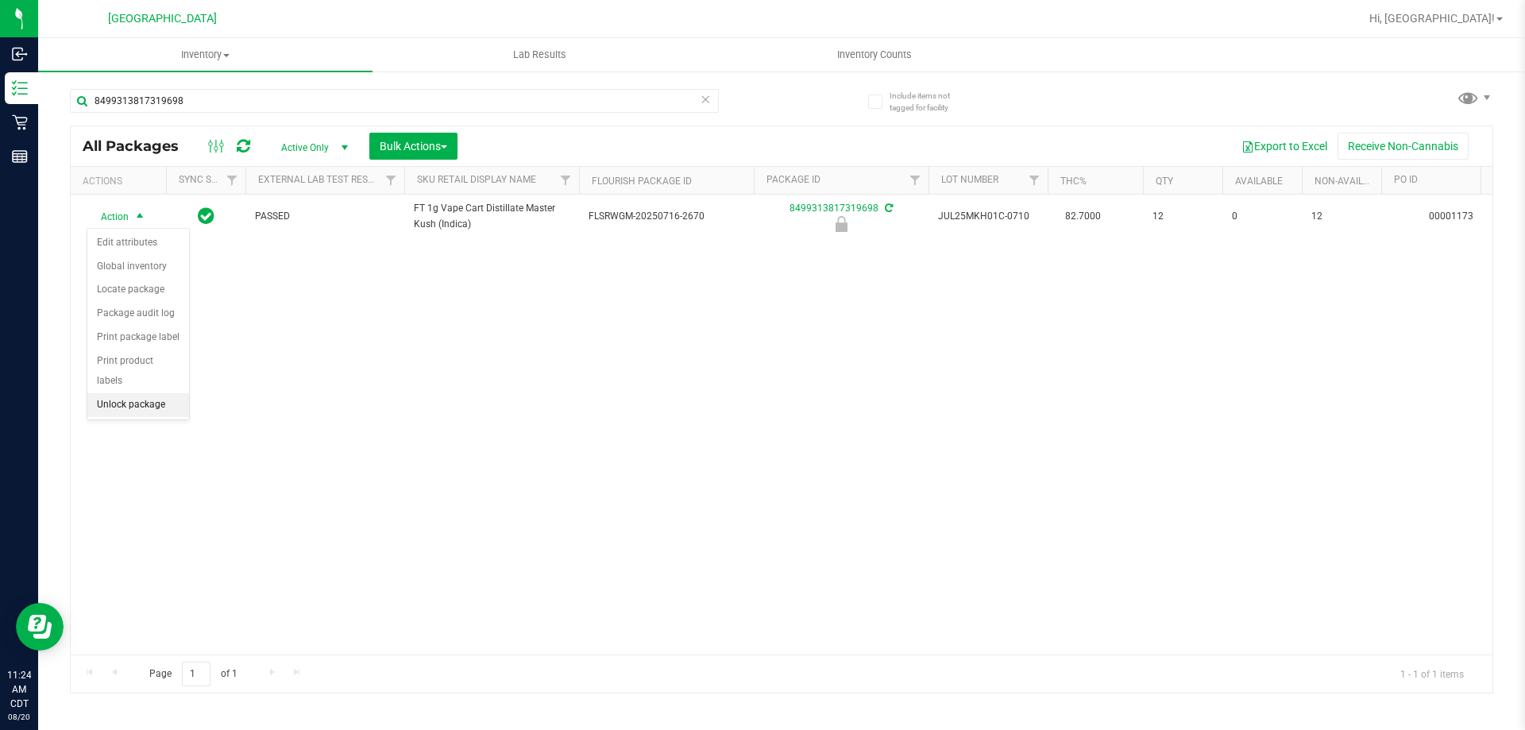
click at [122, 393] on li "Unlock package" at bounding box center [138, 405] width 102 height 24
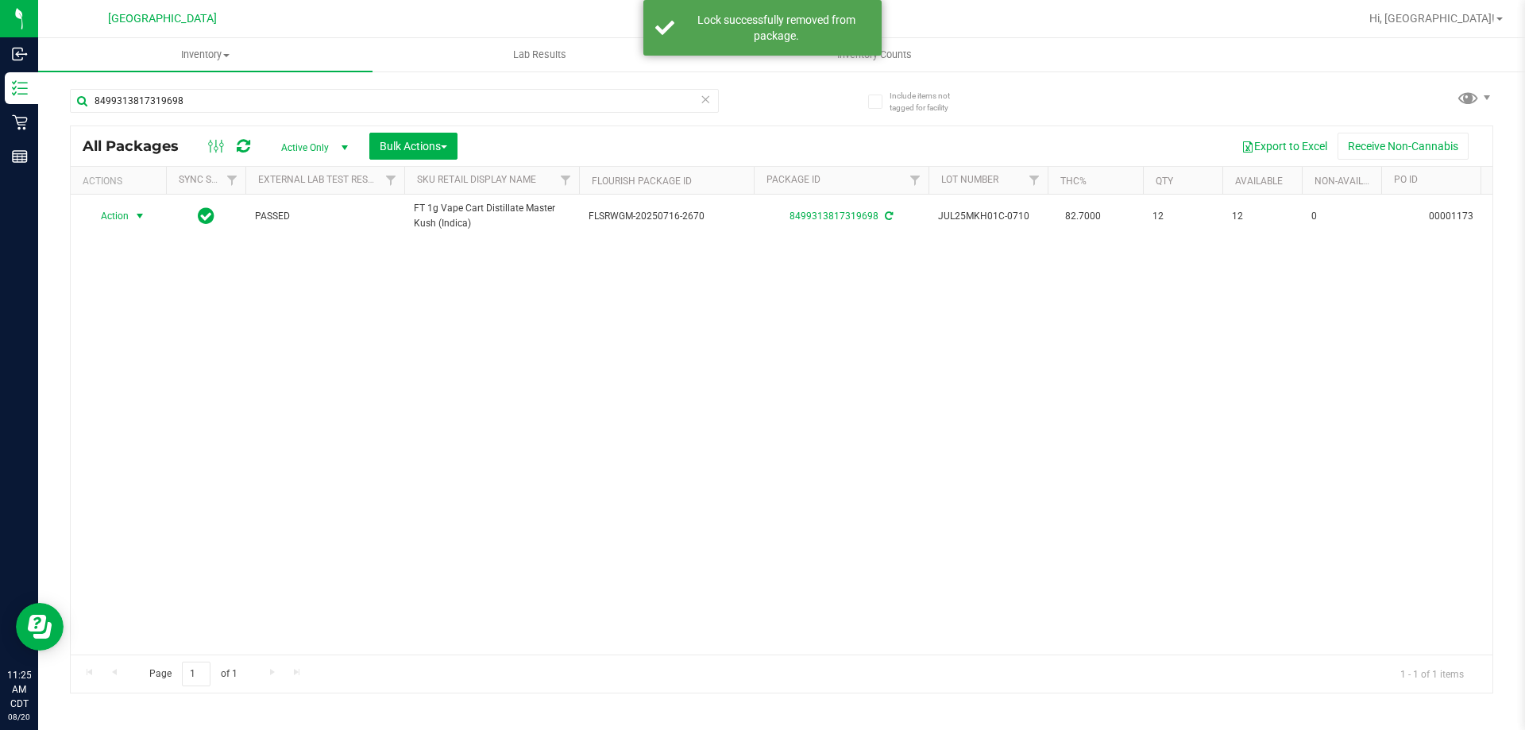
click at [140, 216] on span "select" at bounding box center [139, 216] width 13 height 13
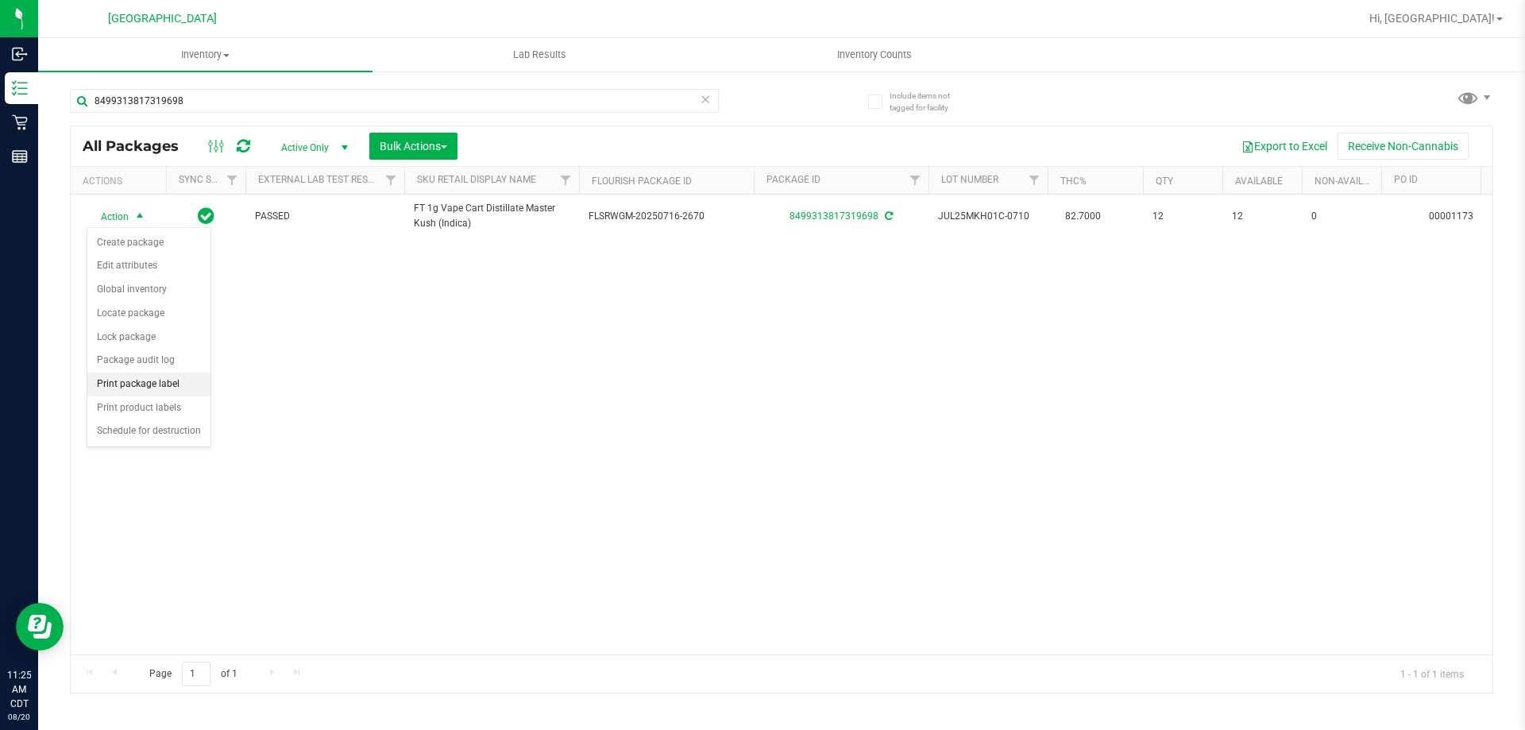
click at [131, 381] on li "Print package label" at bounding box center [148, 384] width 123 height 24
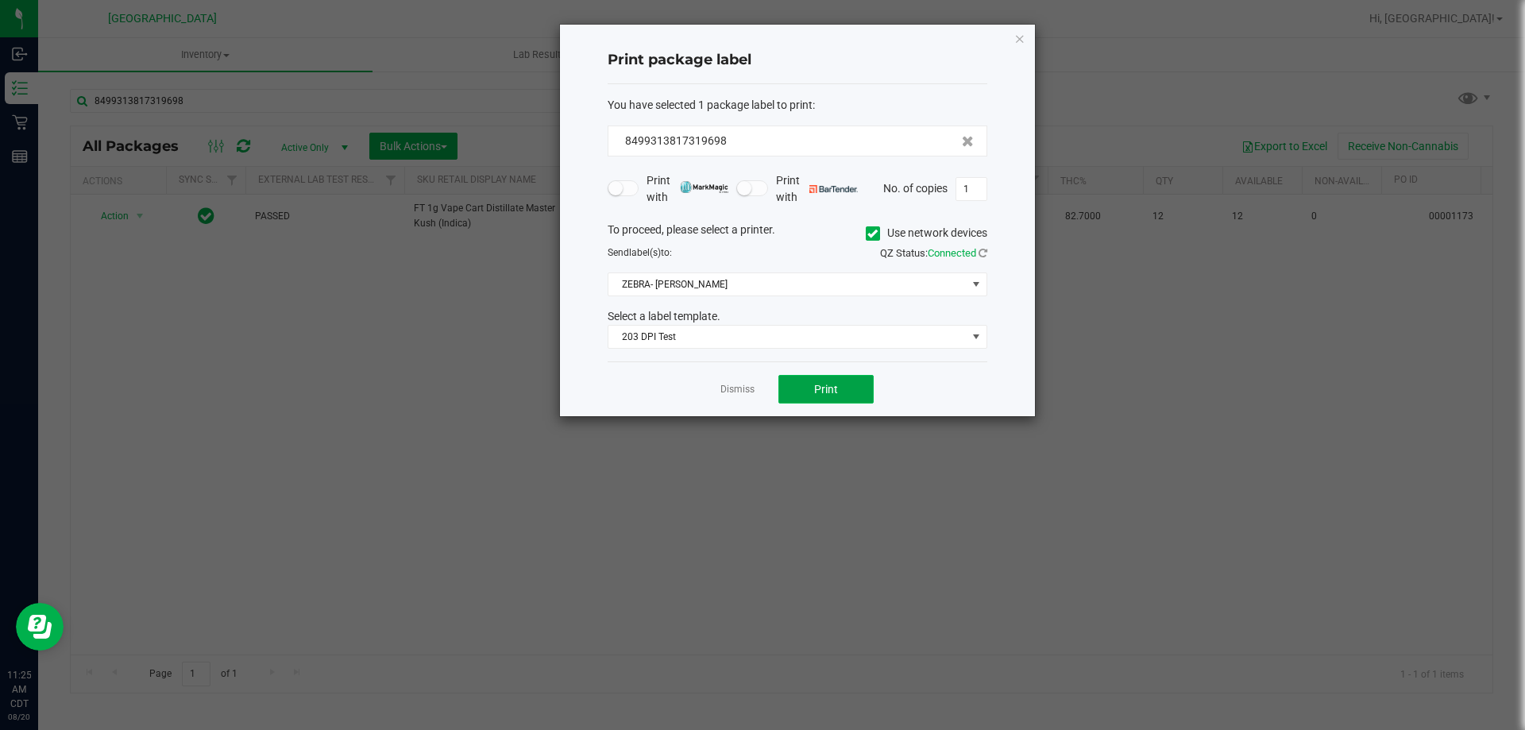
click at [813, 380] on button "Print" at bounding box center [825, 389] width 95 height 29
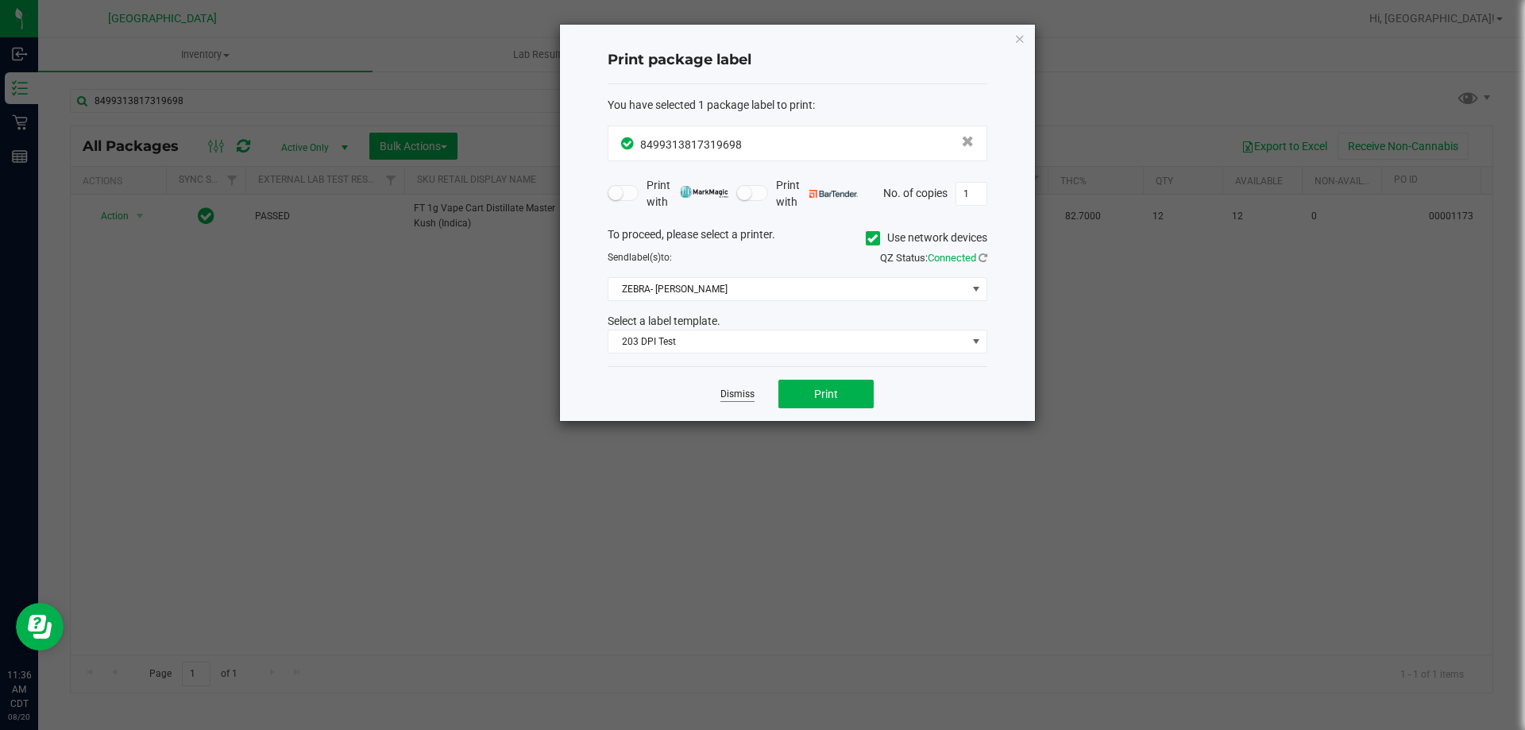
click at [735, 399] on link "Dismiss" at bounding box center [737, 395] width 34 height 14
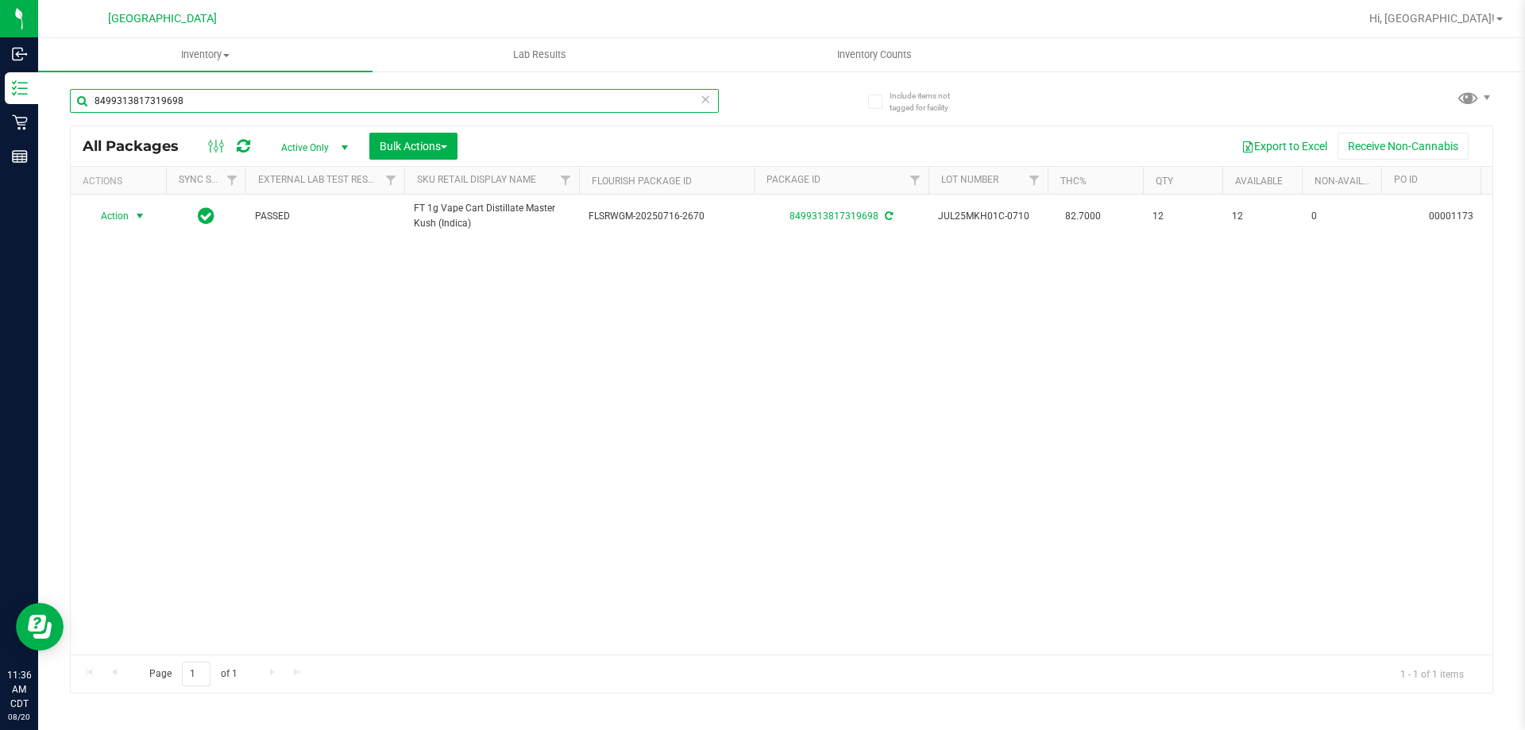
click at [326, 103] on input "8499313817319698" at bounding box center [394, 101] width 649 height 24
click at [326, 102] on input "8499313817319698" at bounding box center [394, 101] width 649 height 24
type input "jun25amn01c-0630"
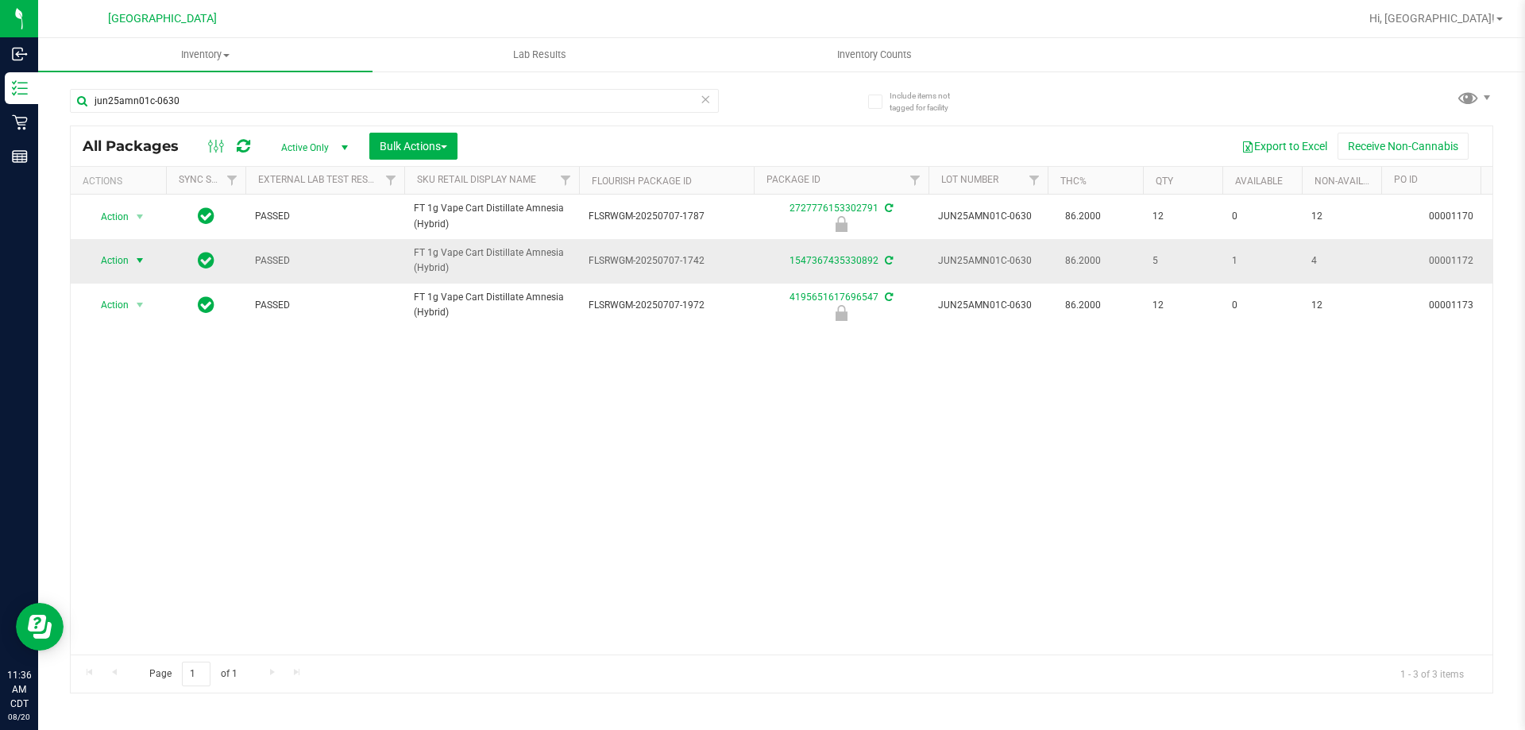
click at [144, 257] on span "select" at bounding box center [139, 260] width 13 height 13
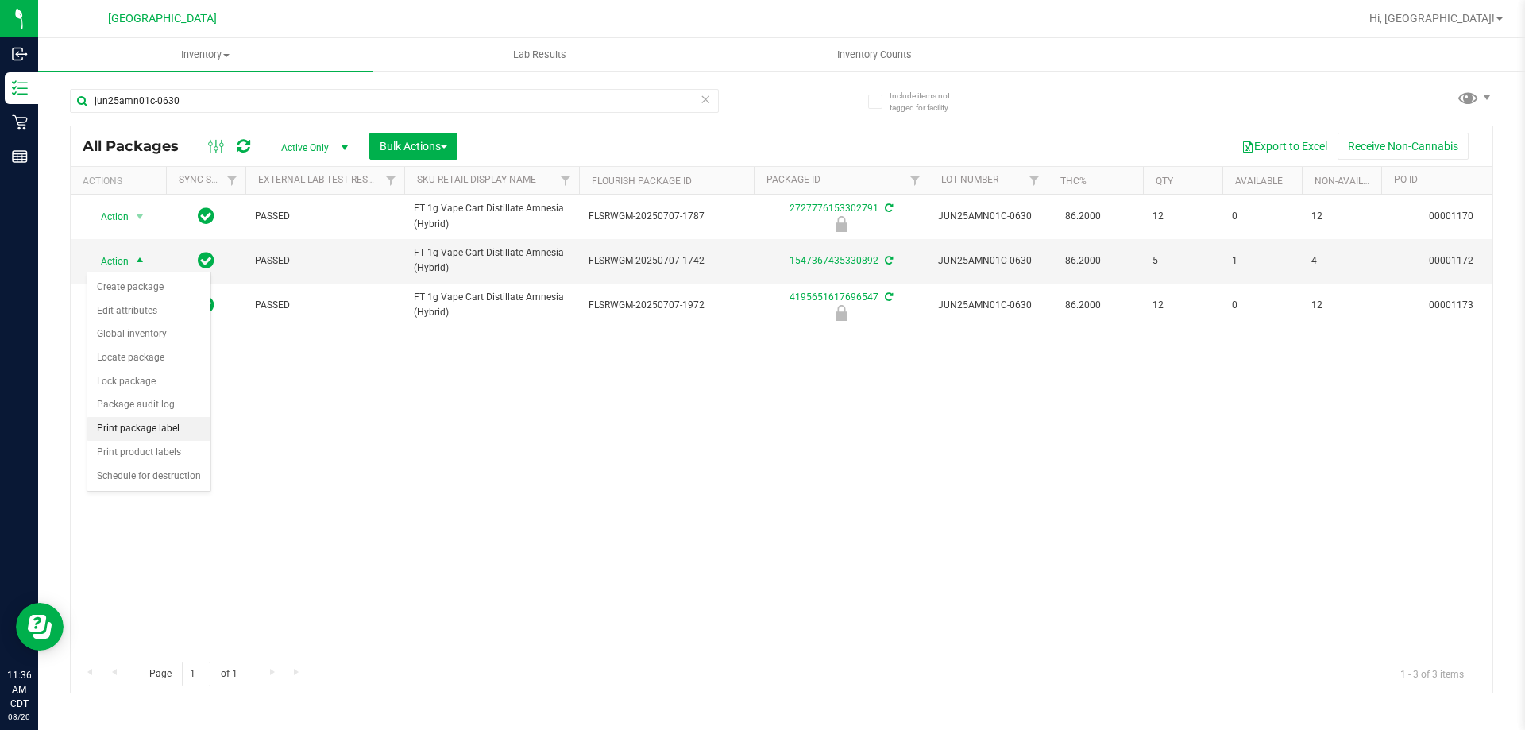
click at [157, 433] on li "Print package label" at bounding box center [148, 429] width 123 height 24
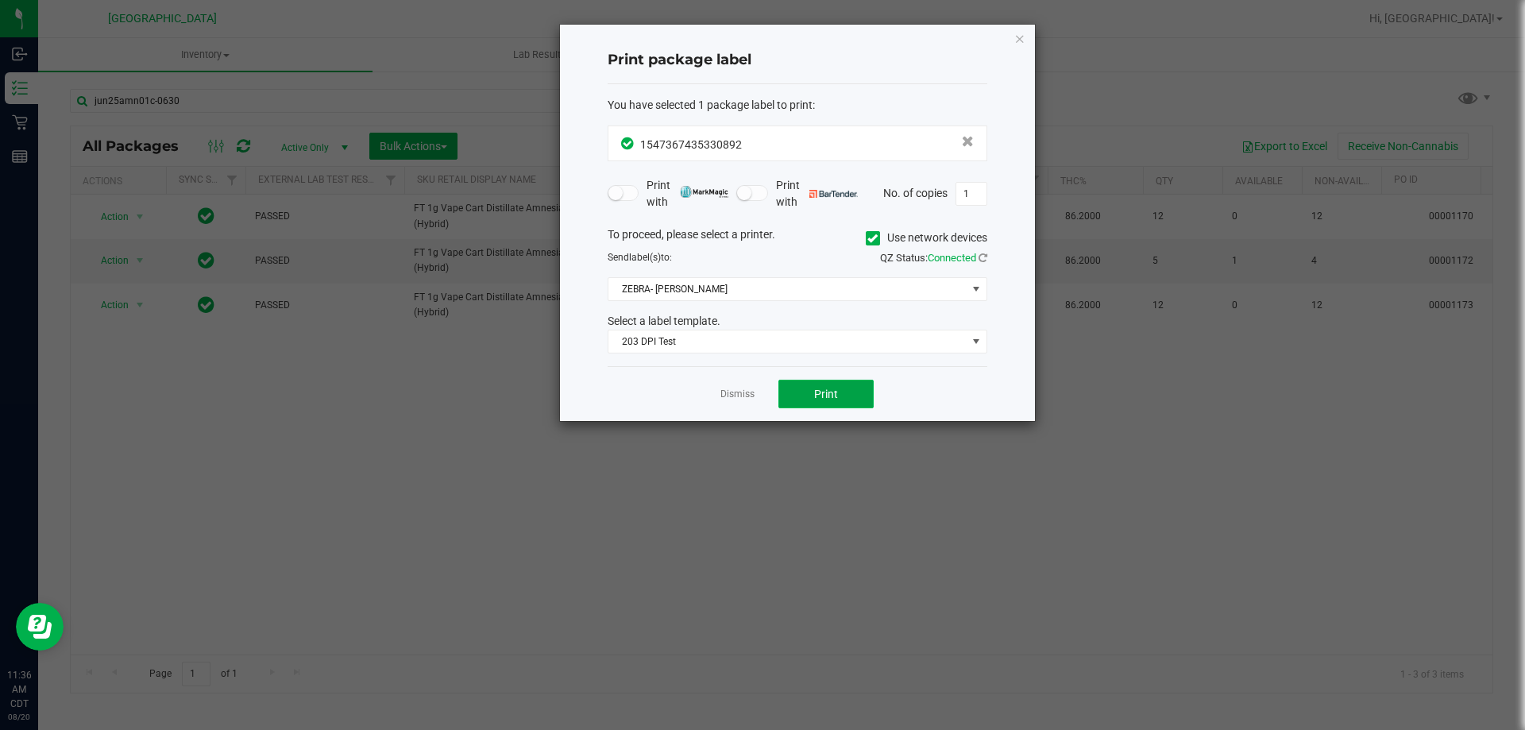
click at [828, 395] on span "Print" at bounding box center [826, 394] width 24 height 13
click at [724, 403] on div "Dismiss Print" at bounding box center [798, 393] width 380 height 55
click at [726, 400] on link "Dismiss" at bounding box center [737, 395] width 34 height 14
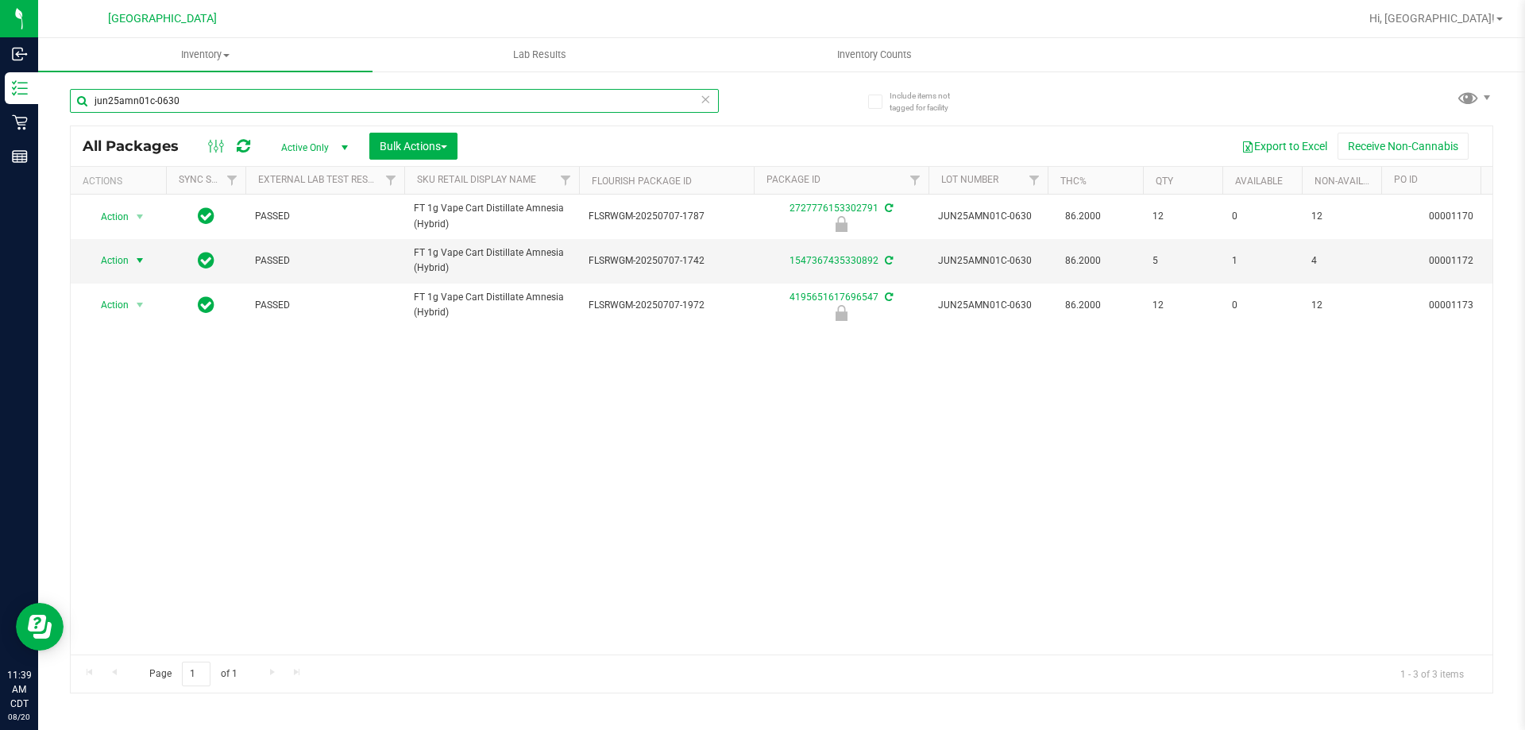
click at [264, 106] on input "jun25amn01c-0630" at bounding box center [394, 101] width 649 height 24
type input "4195651617696547"
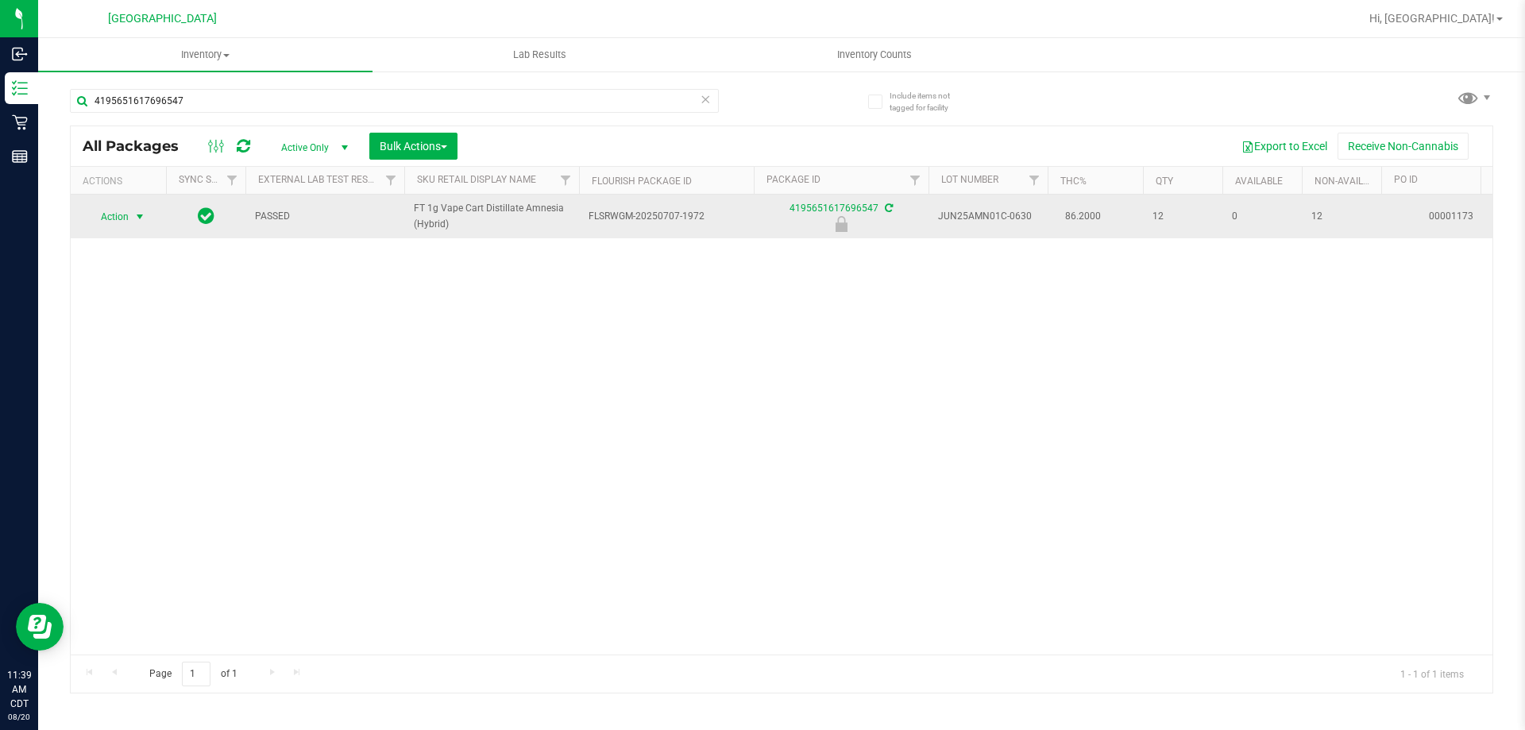
click at [137, 220] on span "select" at bounding box center [139, 216] width 13 height 13
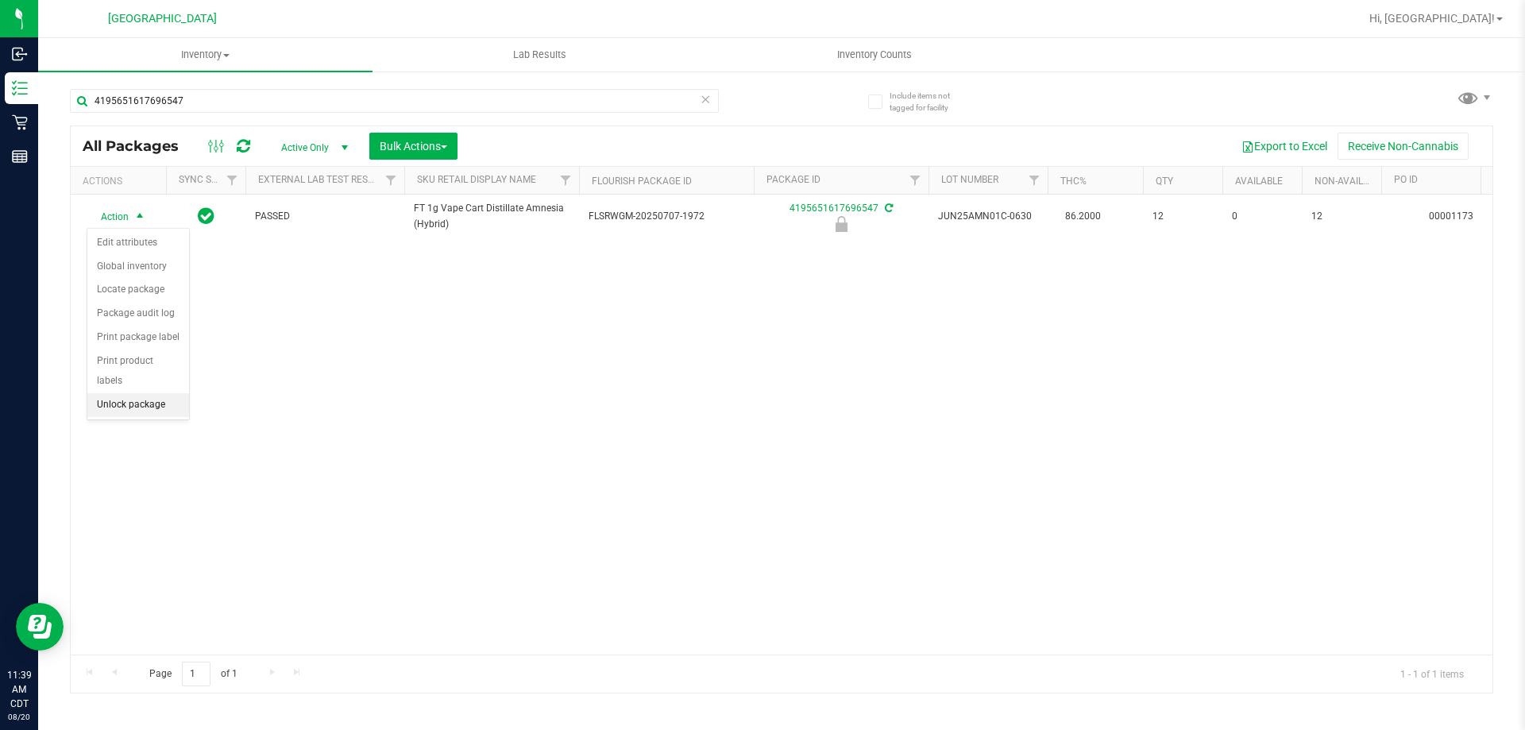
click at [116, 393] on li "Unlock package" at bounding box center [138, 405] width 102 height 24
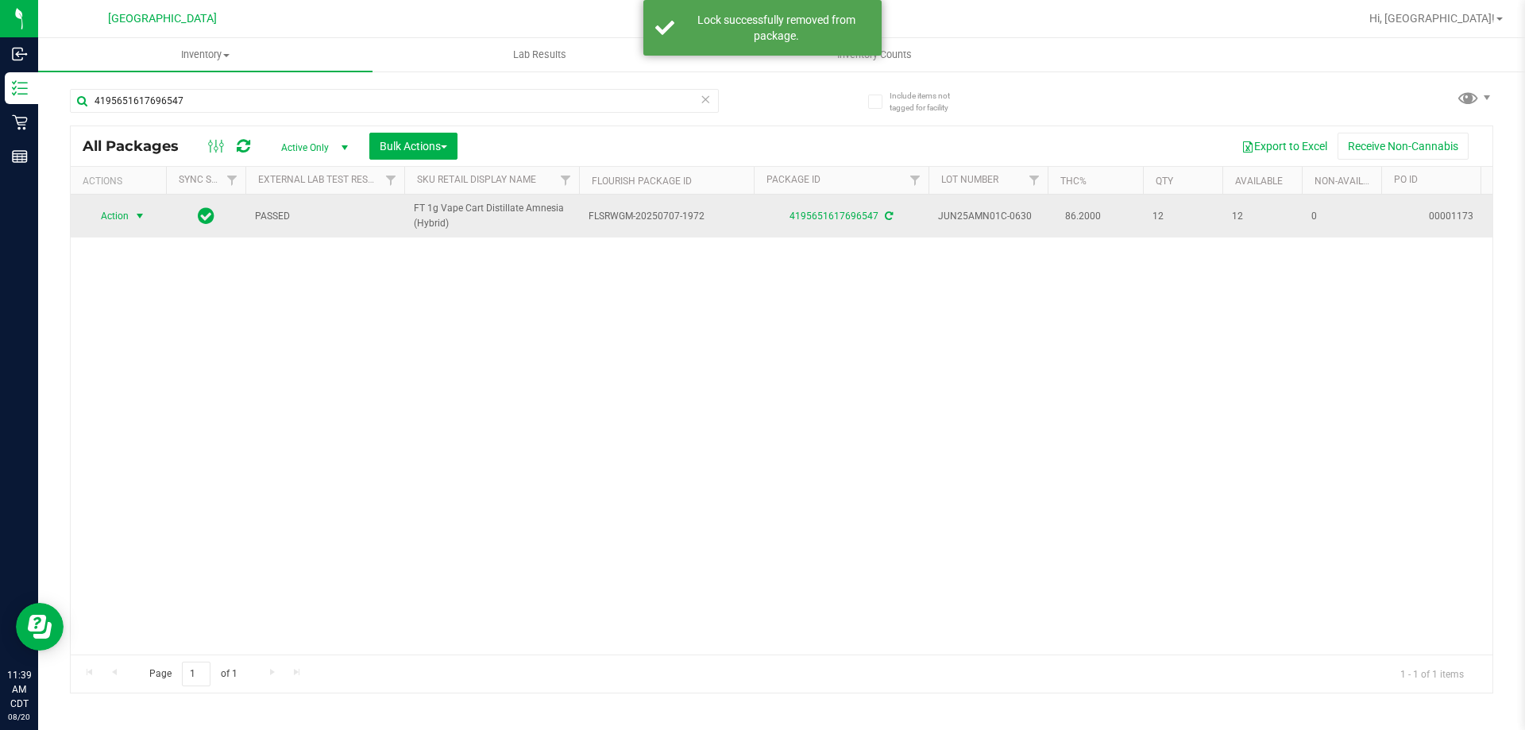
drag, startPoint x: 126, startPoint y: 218, endPoint x: 137, endPoint y: 213, distance: 11.4
click at [137, 213] on span "select" at bounding box center [139, 216] width 13 height 13
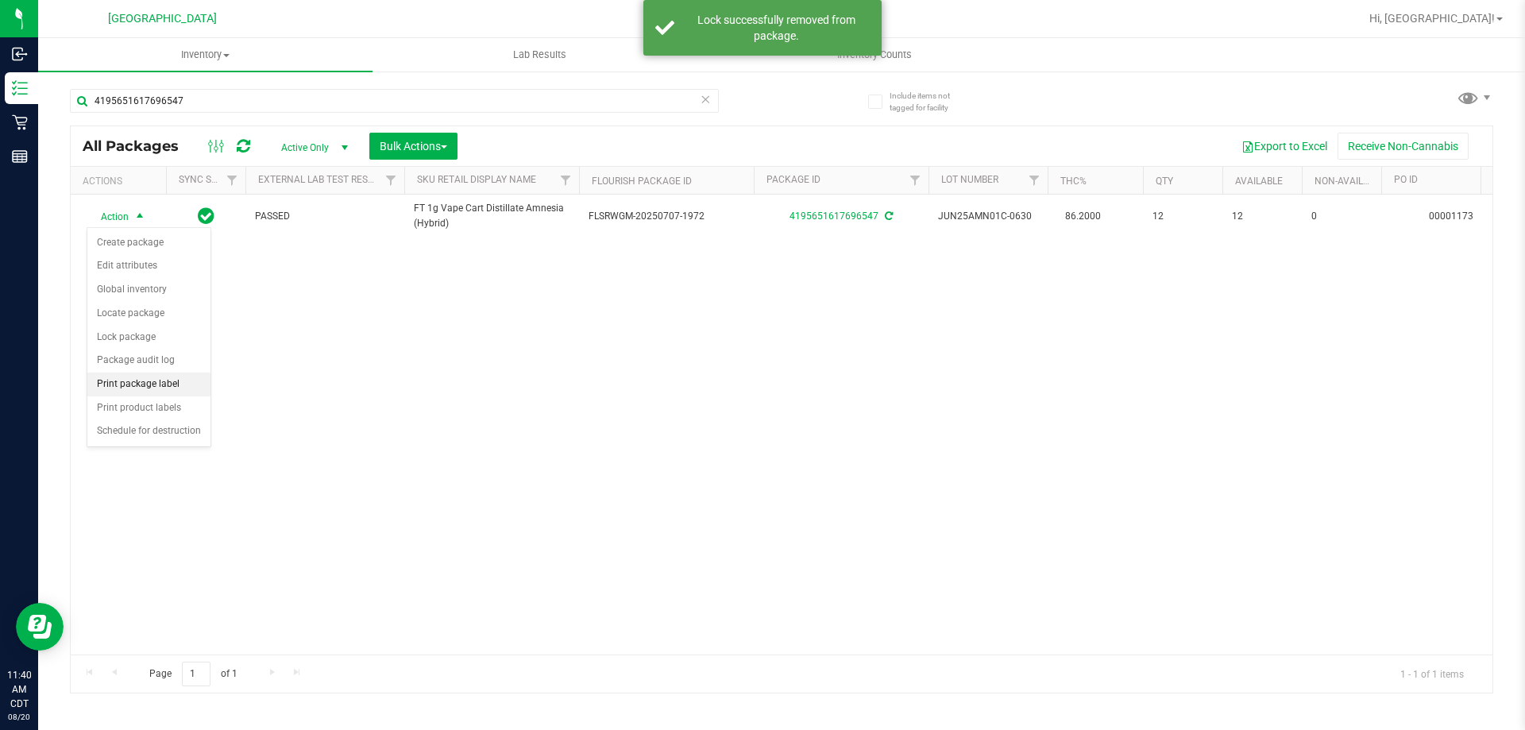
click at [147, 386] on li "Print package label" at bounding box center [148, 384] width 123 height 24
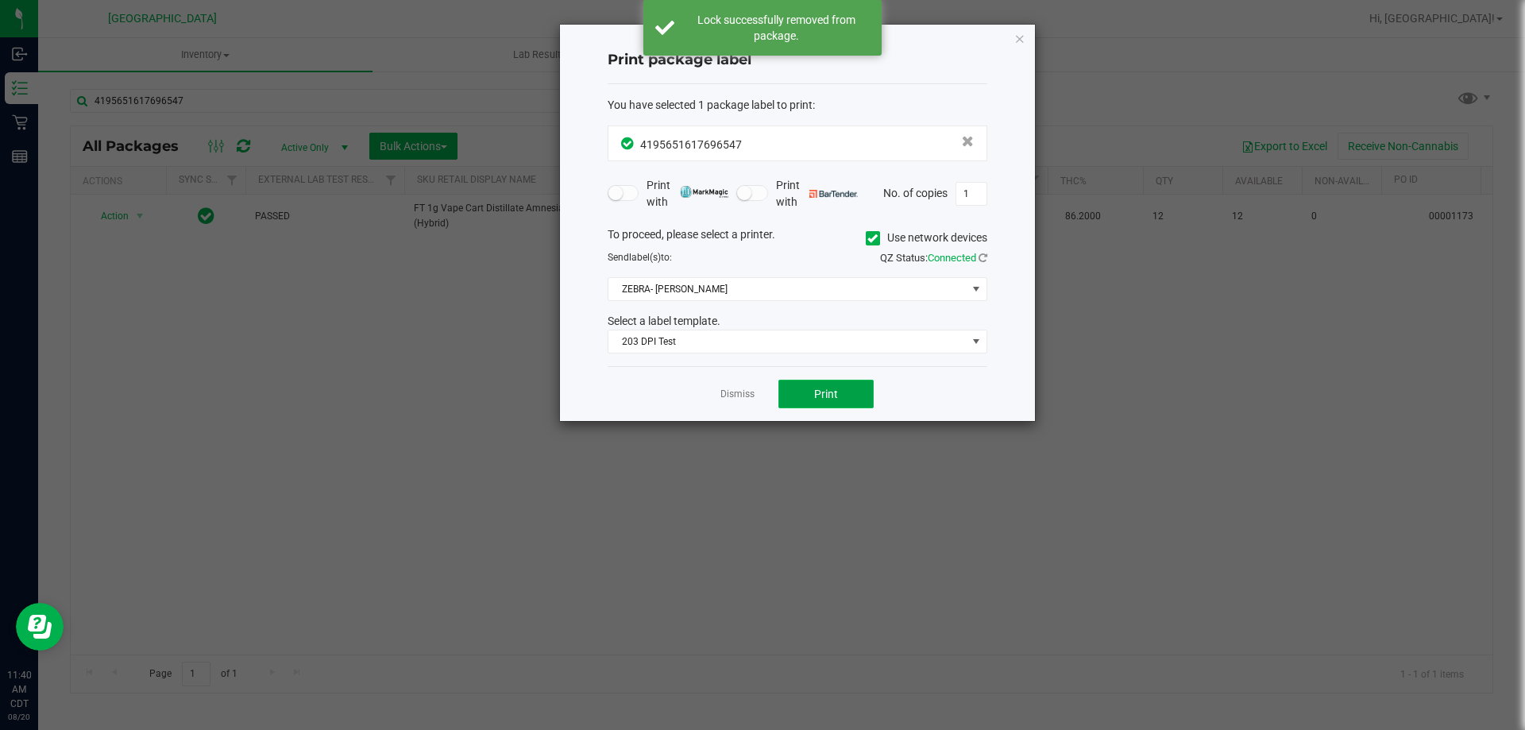
click at [813, 393] on button "Print" at bounding box center [825, 394] width 95 height 29
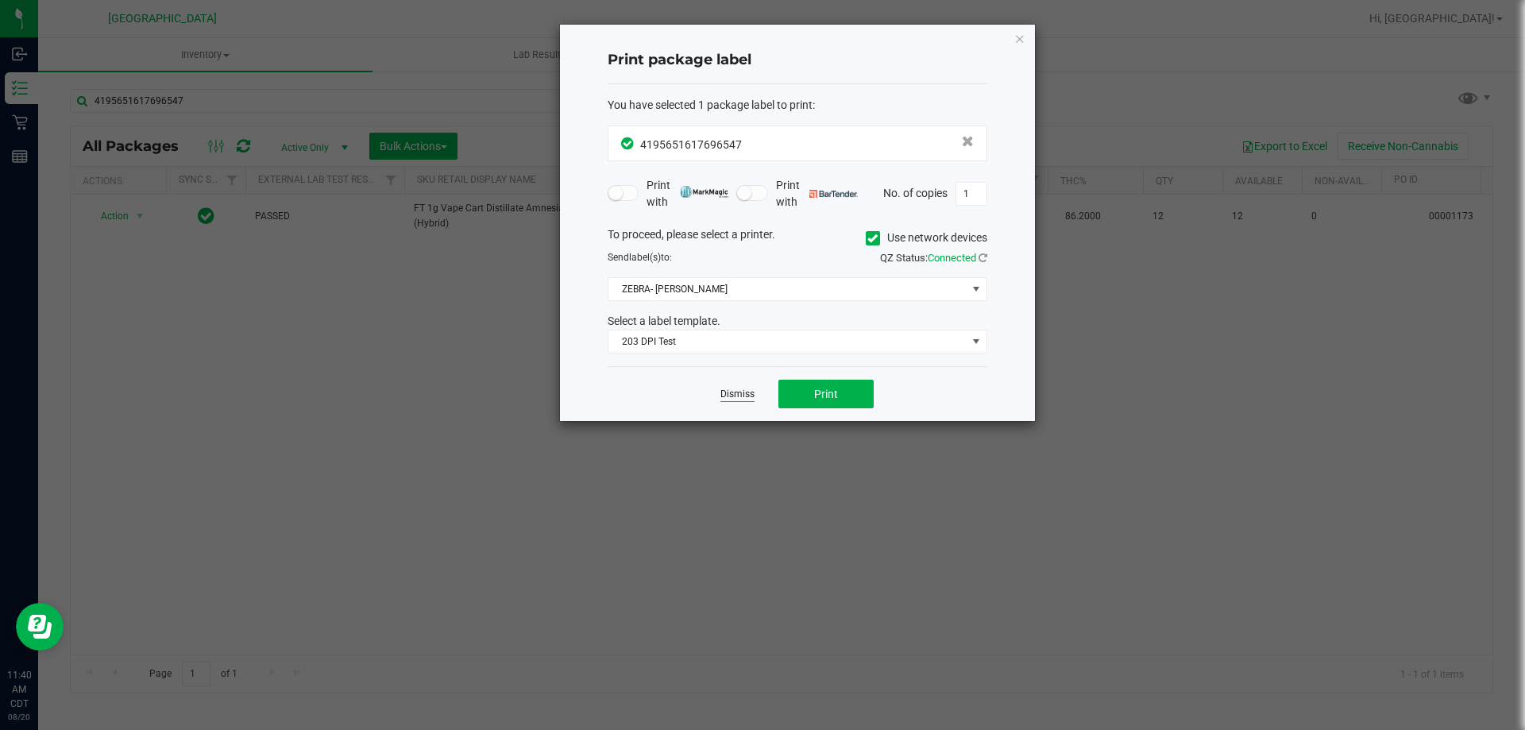
click at [720, 388] on div "Dismiss Print" at bounding box center [798, 393] width 380 height 55
click at [732, 397] on link "Dismiss" at bounding box center [737, 395] width 34 height 14
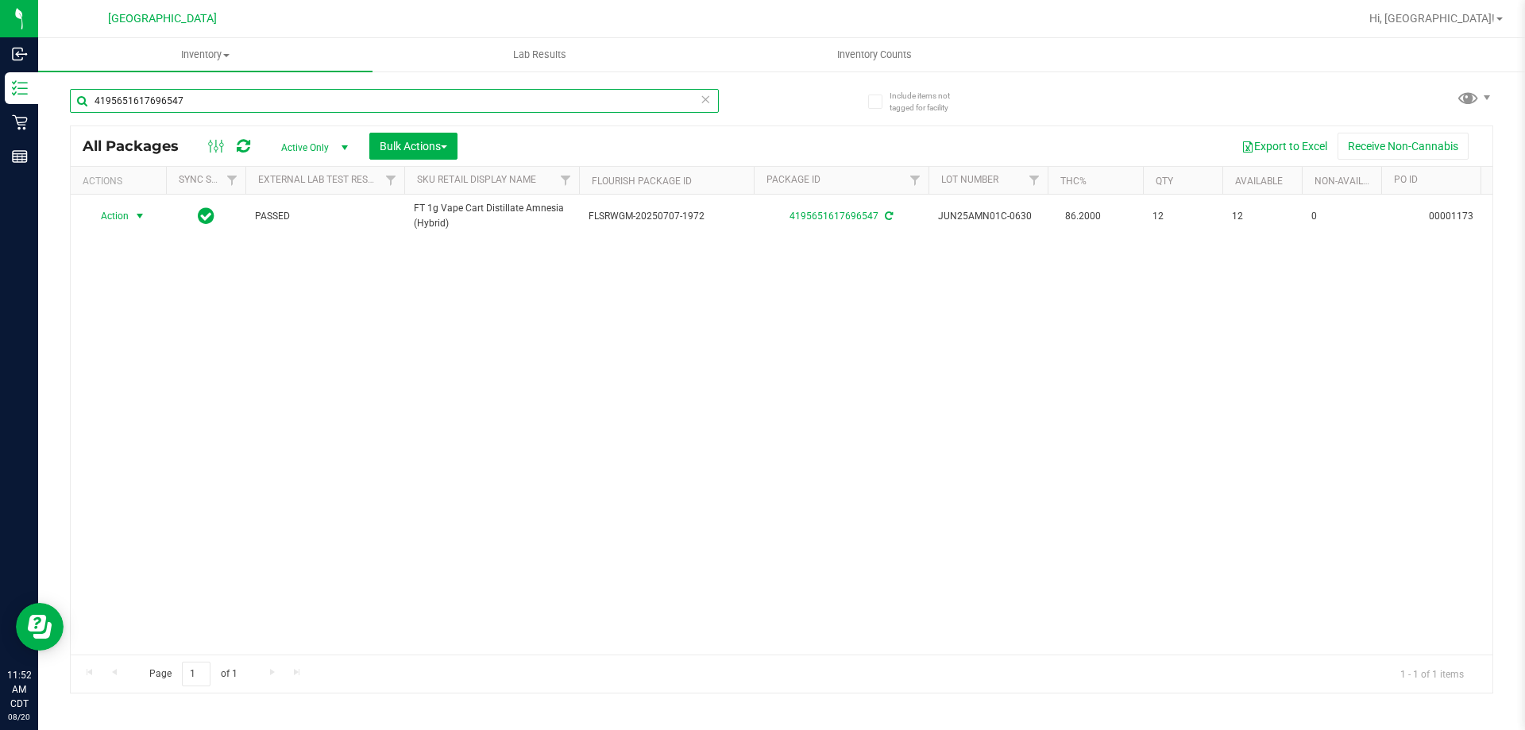
click at [222, 103] on input "4195651617696547" at bounding box center [394, 101] width 649 height 24
drag, startPoint x: 222, startPoint y: 103, endPoint x: 222, endPoint y: 92, distance: 11.1
click at [222, 102] on input "4195651617696547" at bounding box center [394, 101] width 649 height 24
type input "6232339222693654"
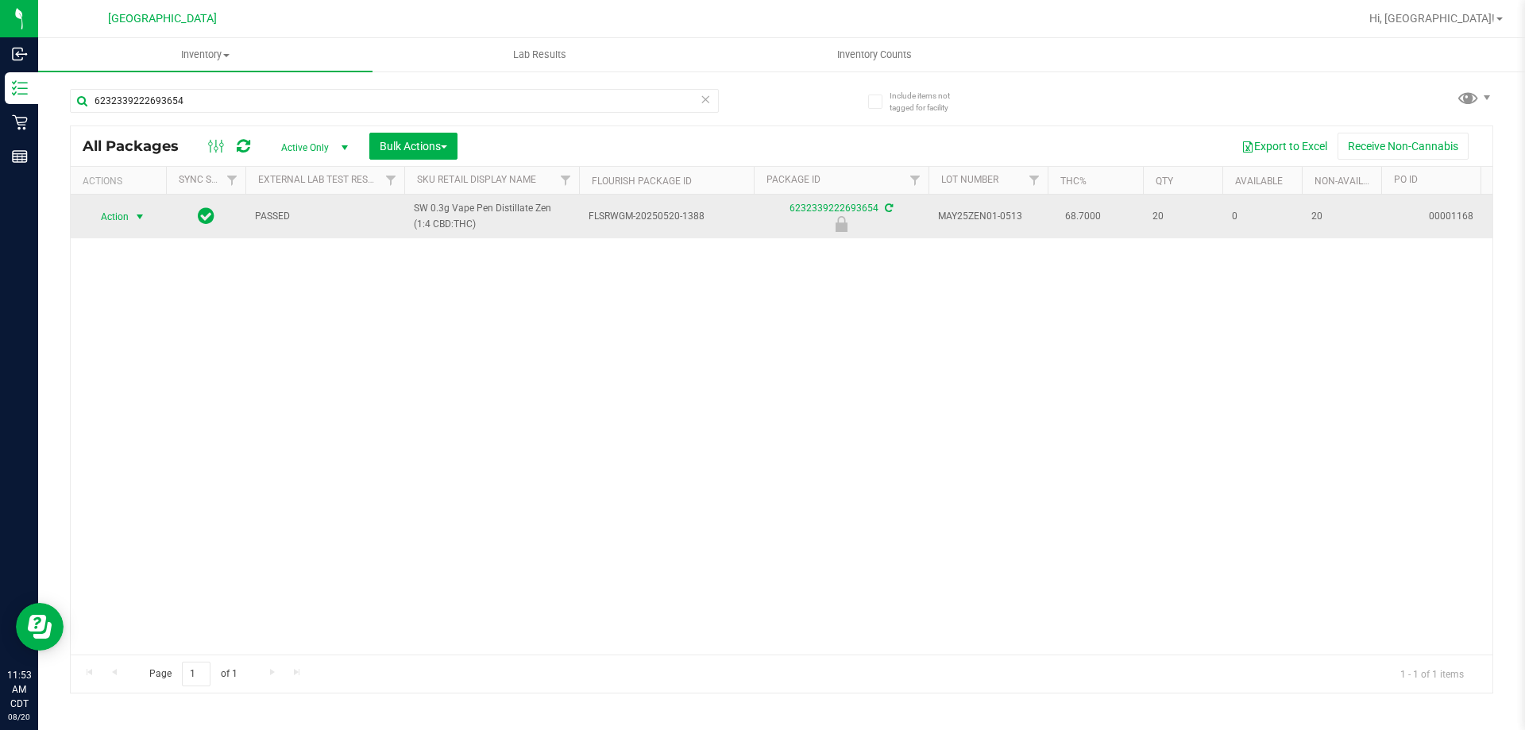
click at [124, 220] on span "Action" at bounding box center [108, 217] width 43 height 22
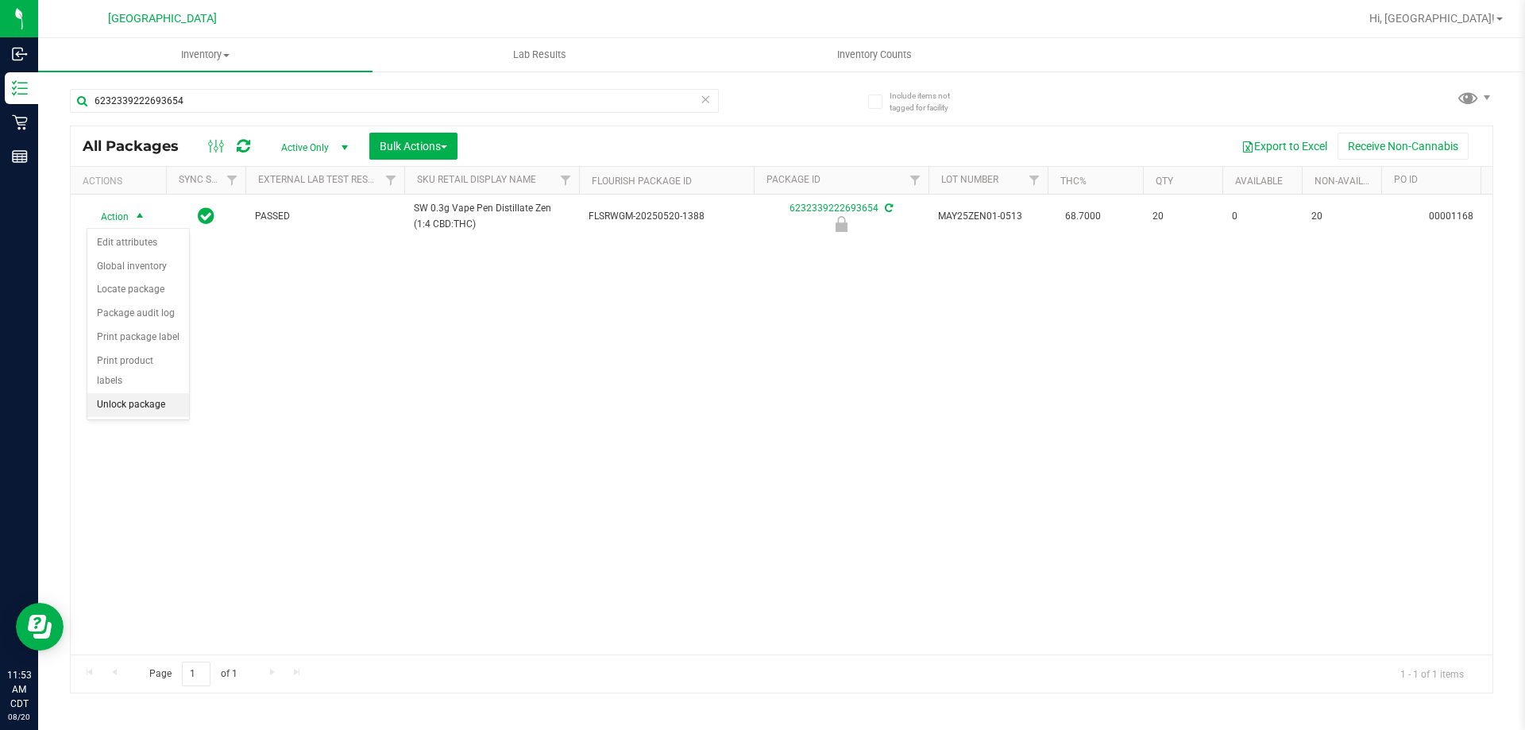
click at [127, 393] on li "Unlock package" at bounding box center [138, 405] width 102 height 24
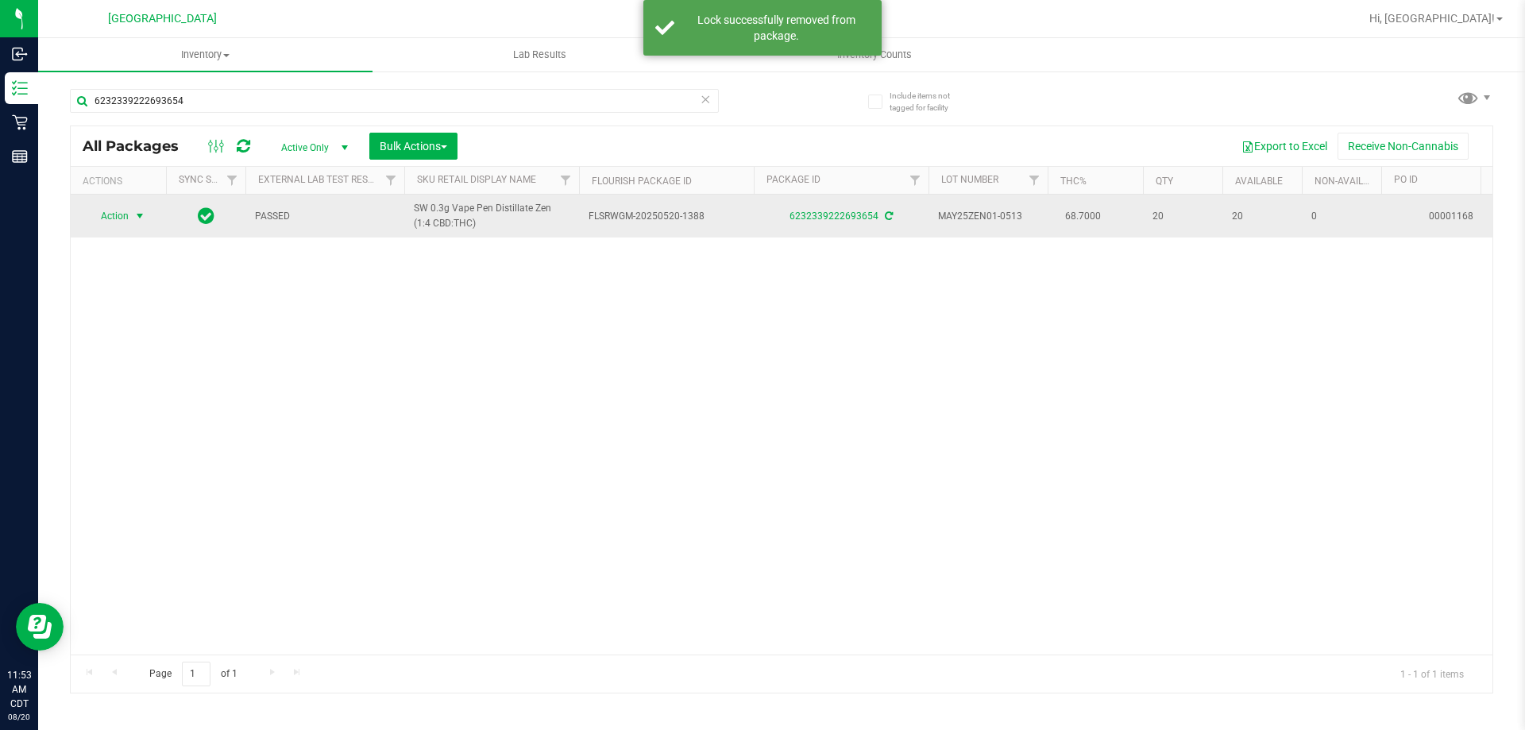
click at [140, 218] on span "select" at bounding box center [139, 216] width 13 height 13
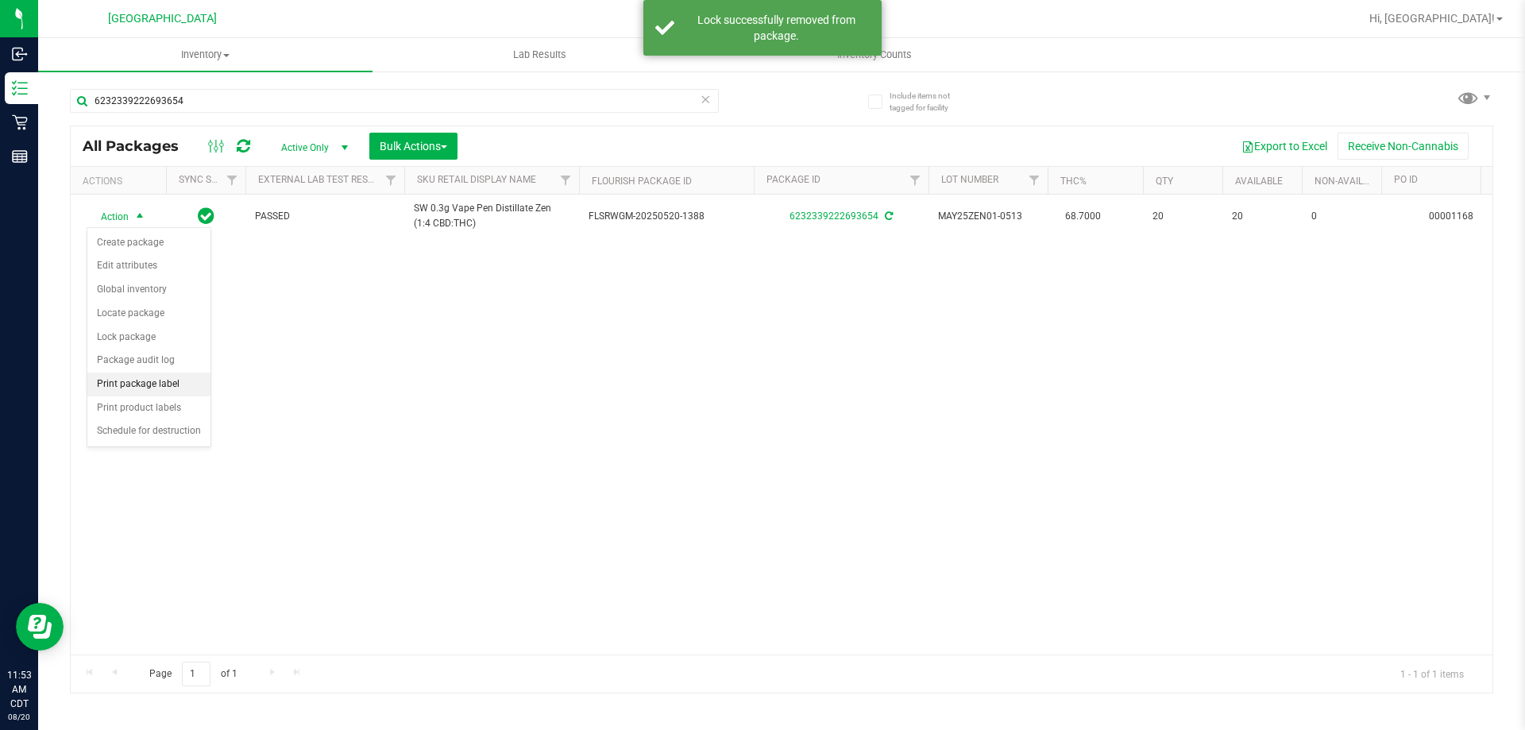
click at [156, 380] on li "Print package label" at bounding box center [148, 384] width 123 height 24
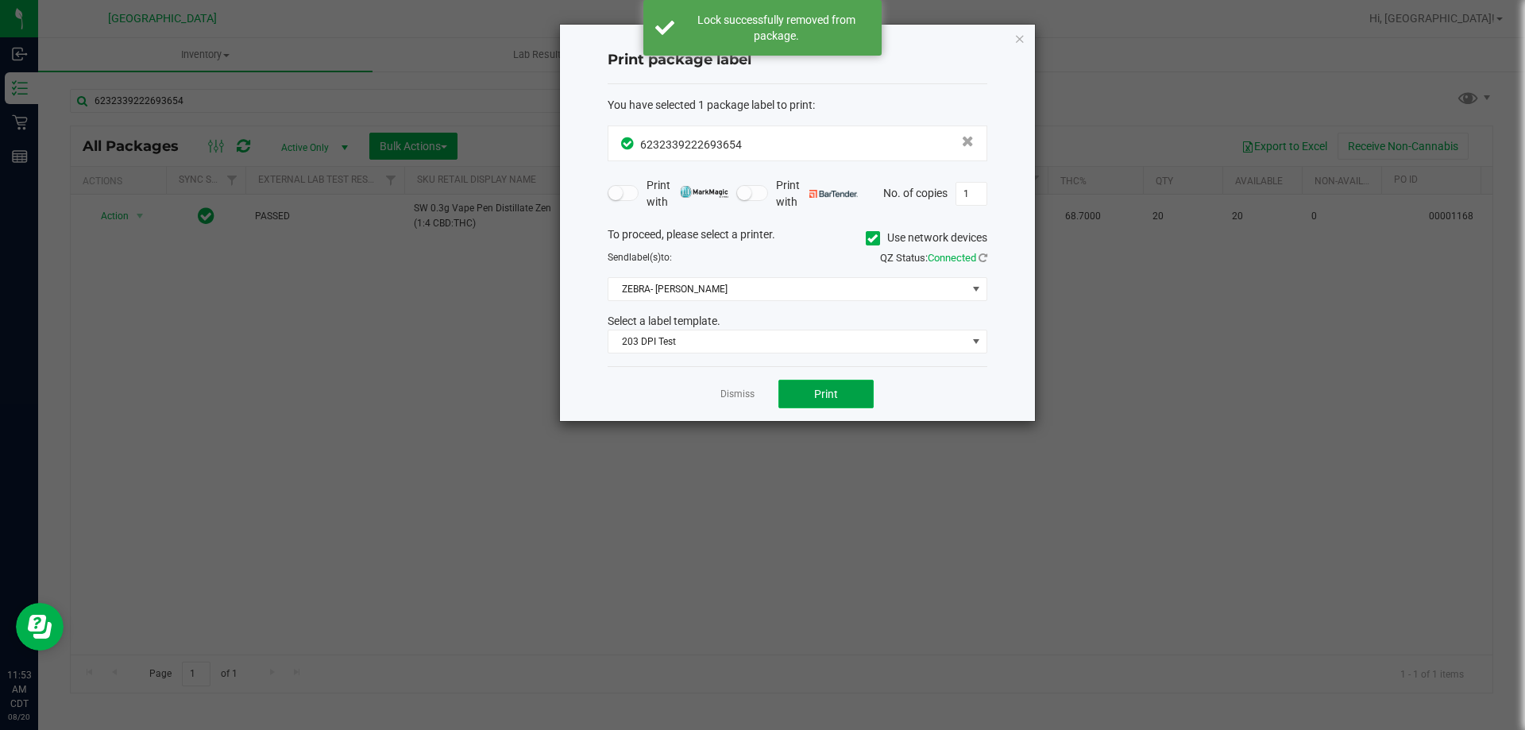
click at [800, 392] on button "Print" at bounding box center [825, 394] width 95 height 29
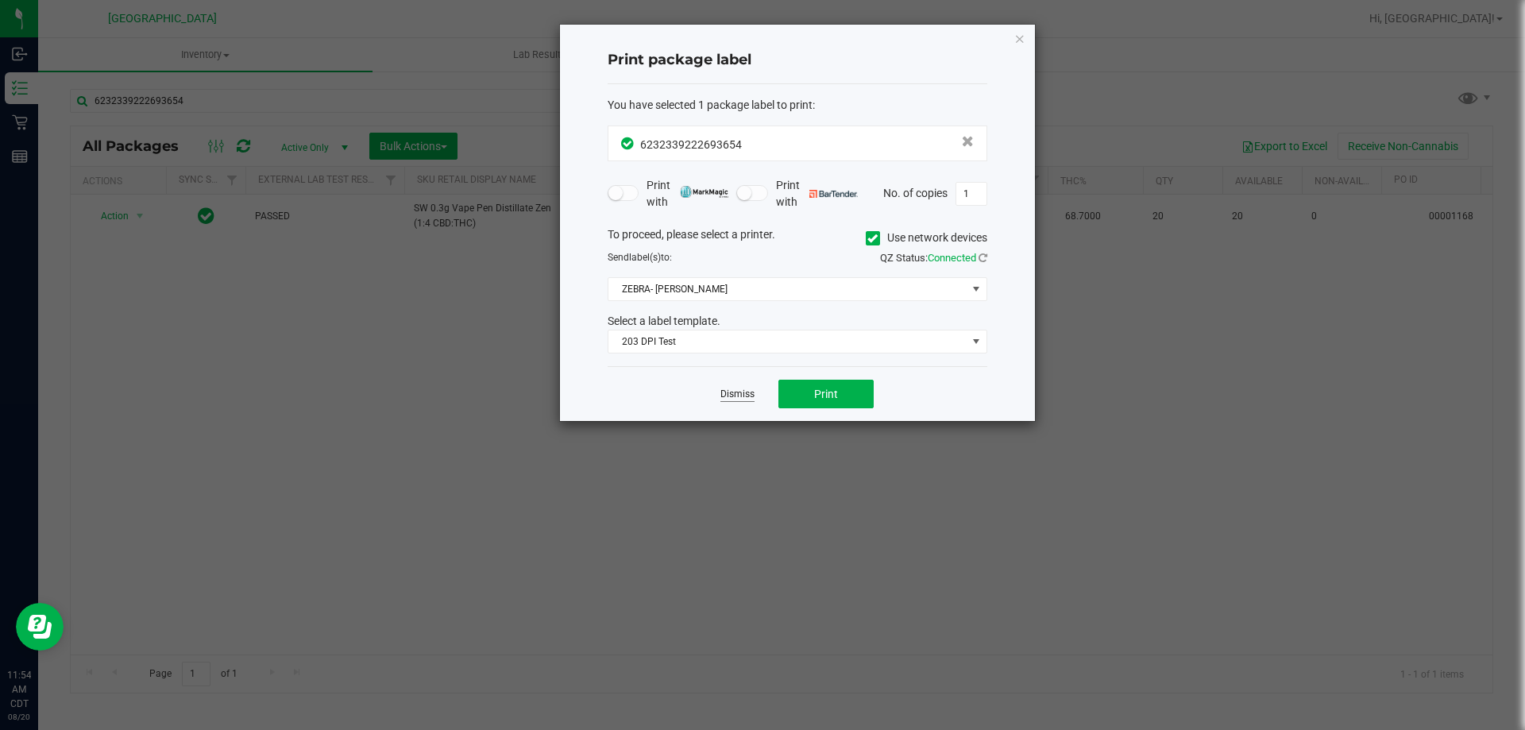
click at [747, 392] on link "Dismiss" at bounding box center [737, 395] width 34 height 14
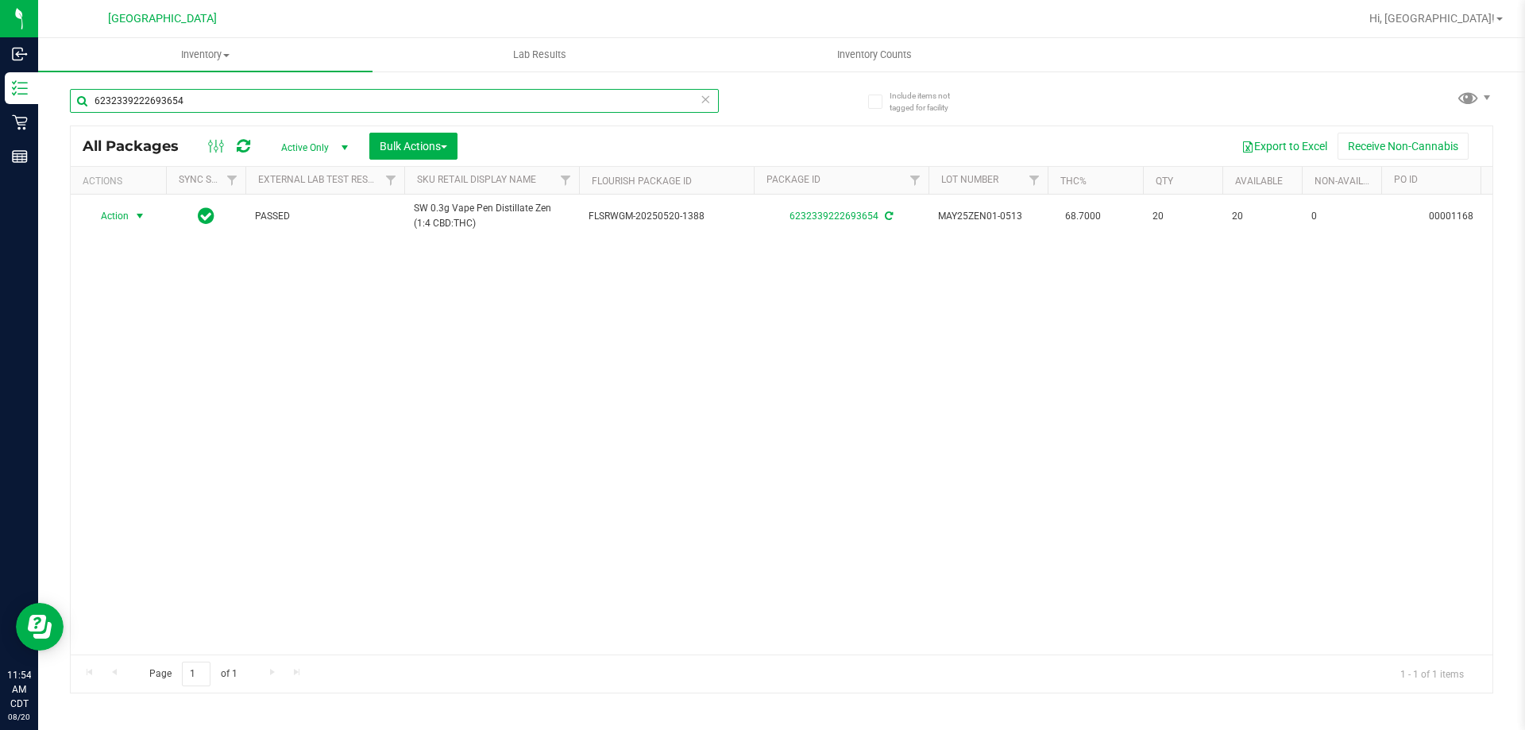
click at [512, 95] on input "6232339222693654" at bounding box center [394, 101] width 649 height 24
type input "9548432394826351"
click at [512, 95] on input "9548432394826351" at bounding box center [394, 101] width 649 height 24
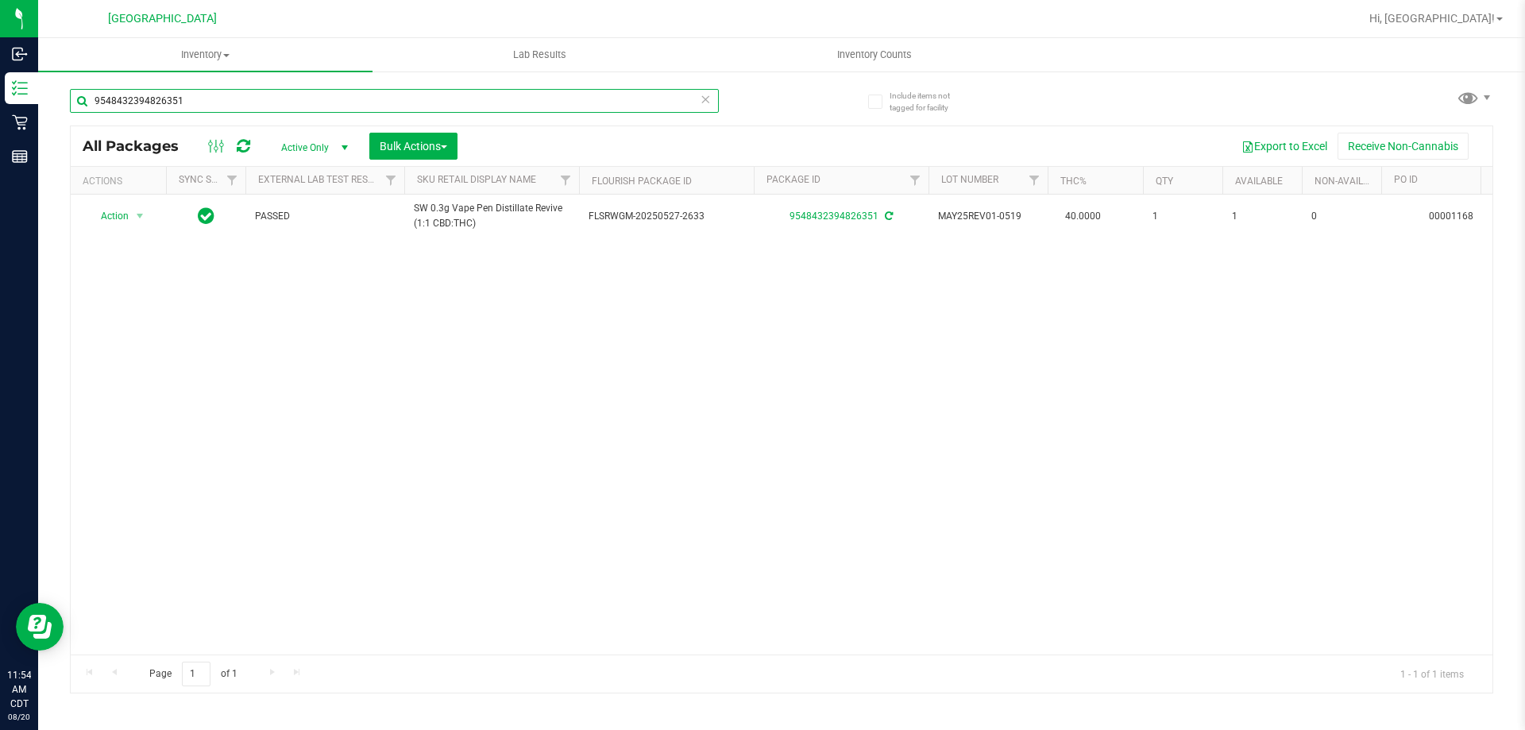
click at [512, 95] on input "9548432394826351" at bounding box center [394, 101] width 649 height 24
type input "6848447593118357"
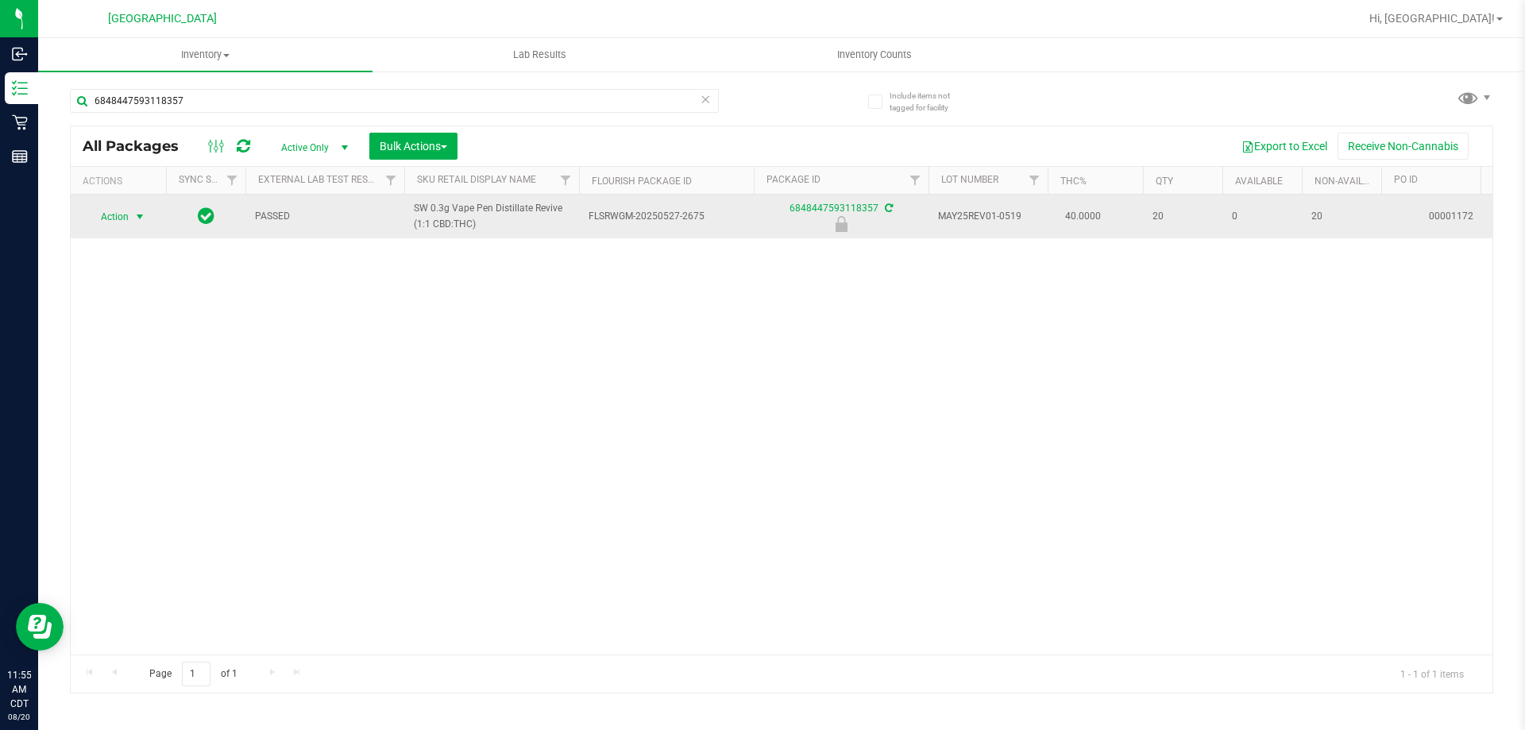
click at [143, 216] on span "select" at bounding box center [139, 216] width 13 height 13
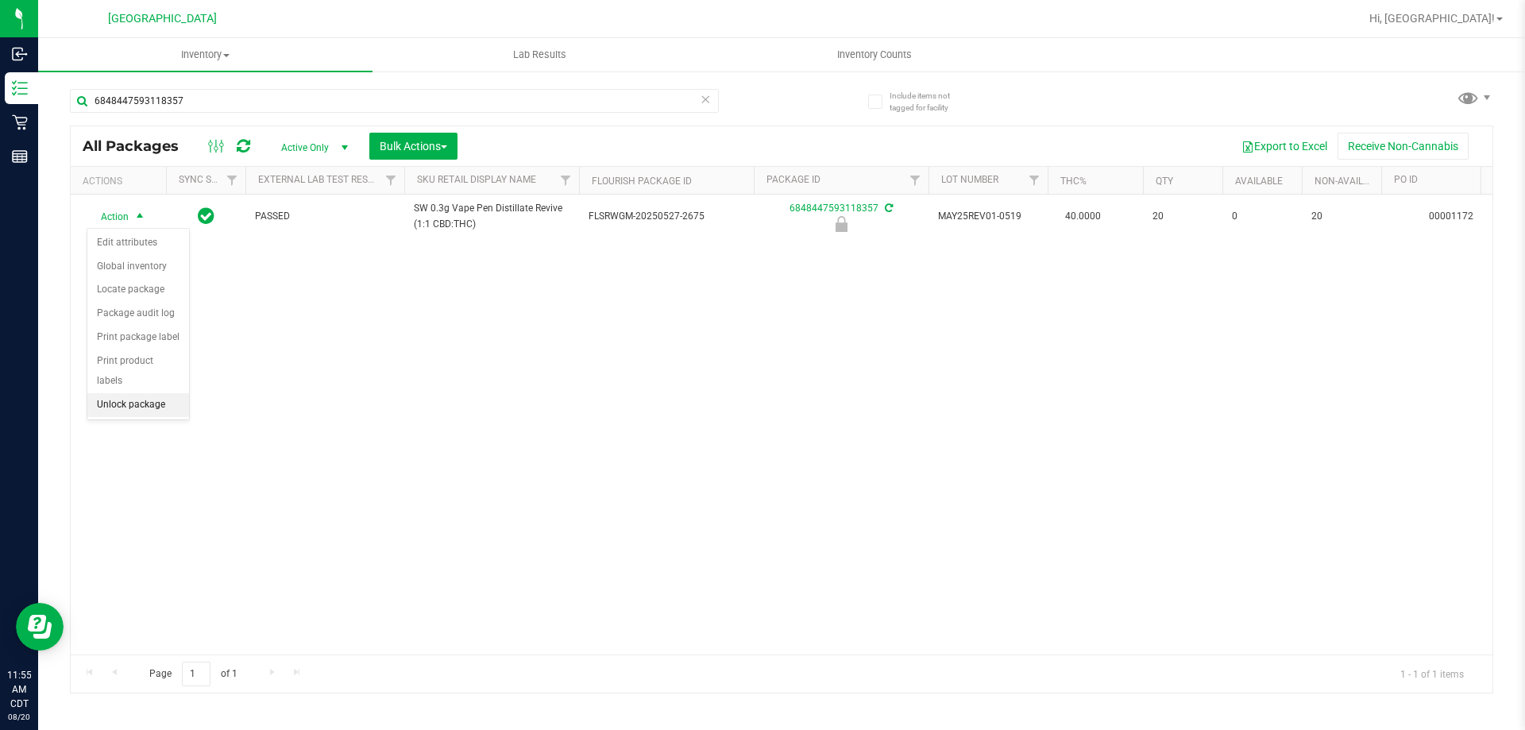
click at [144, 393] on li "Unlock package" at bounding box center [138, 405] width 102 height 24
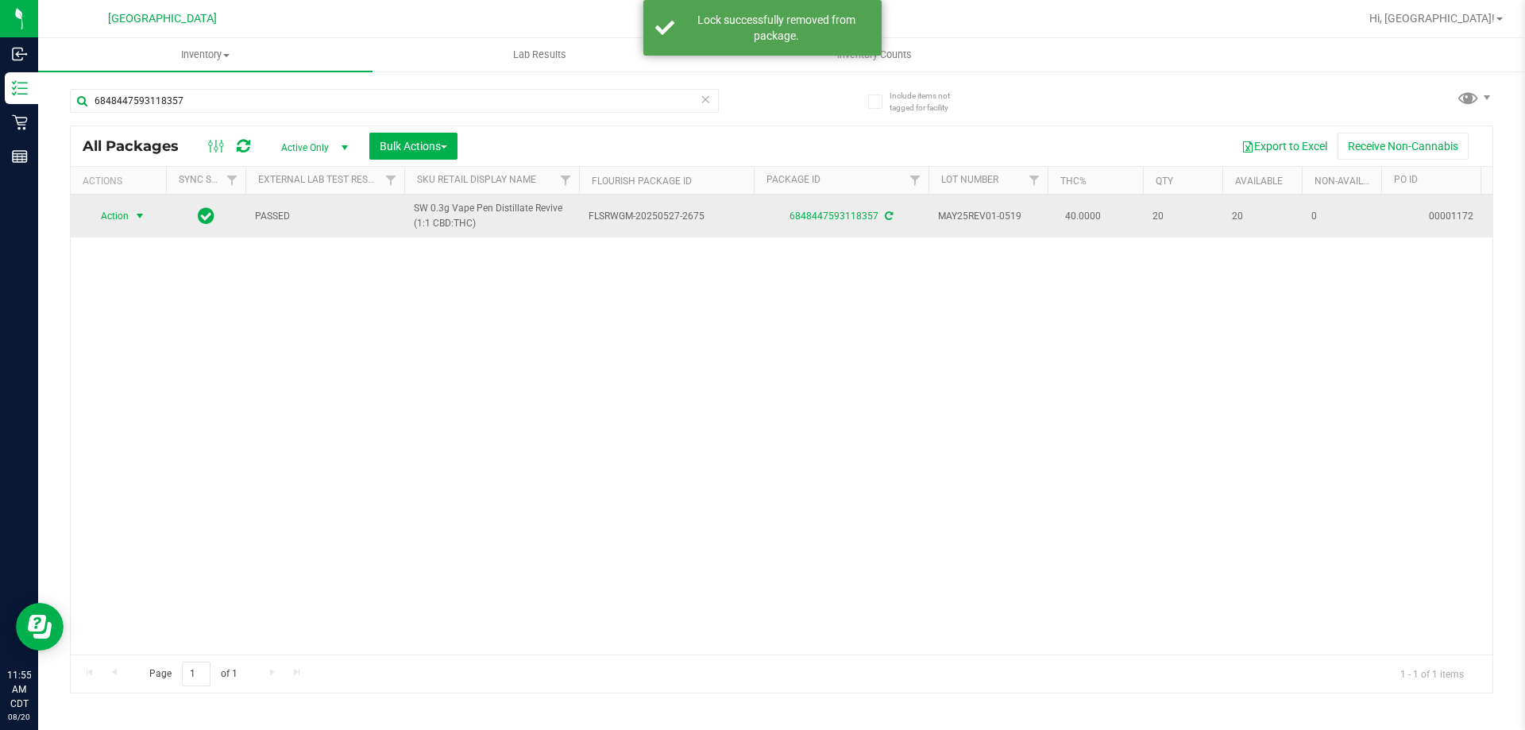
click at [127, 214] on span "Action" at bounding box center [108, 216] width 43 height 22
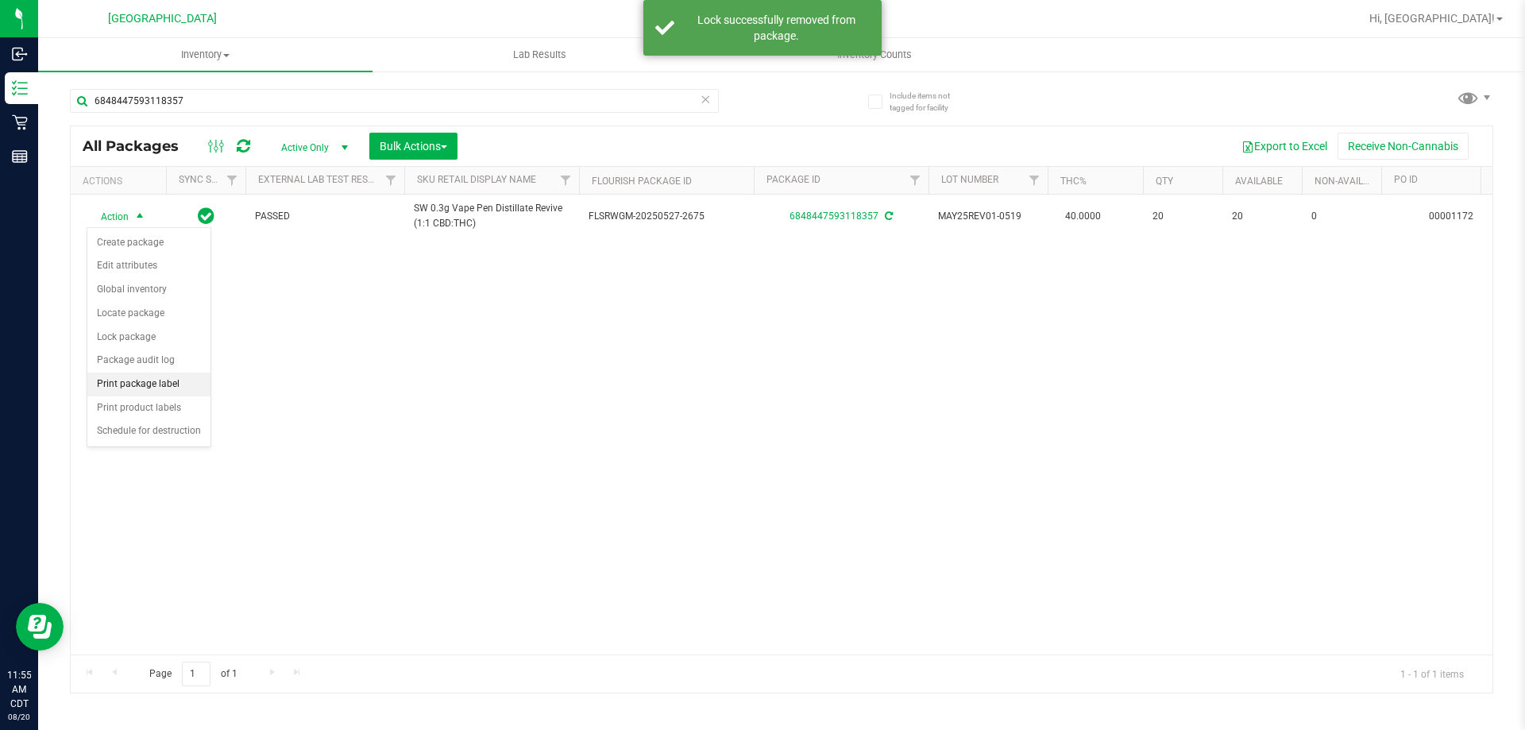
click at [145, 381] on li "Print package label" at bounding box center [148, 384] width 123 height 24
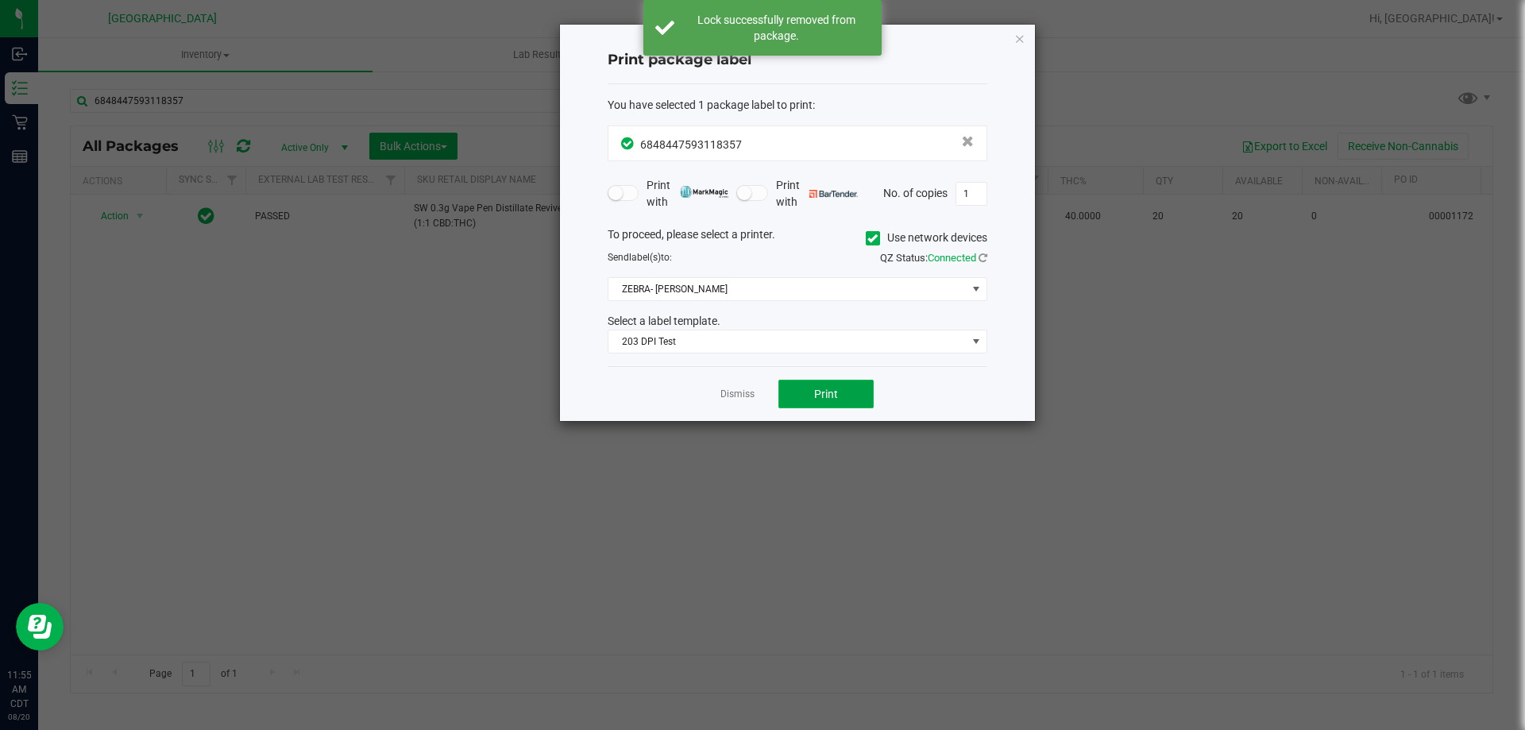
click at [843, 395] on button "Print" at bounding box center [825, 394] width 95 height 29
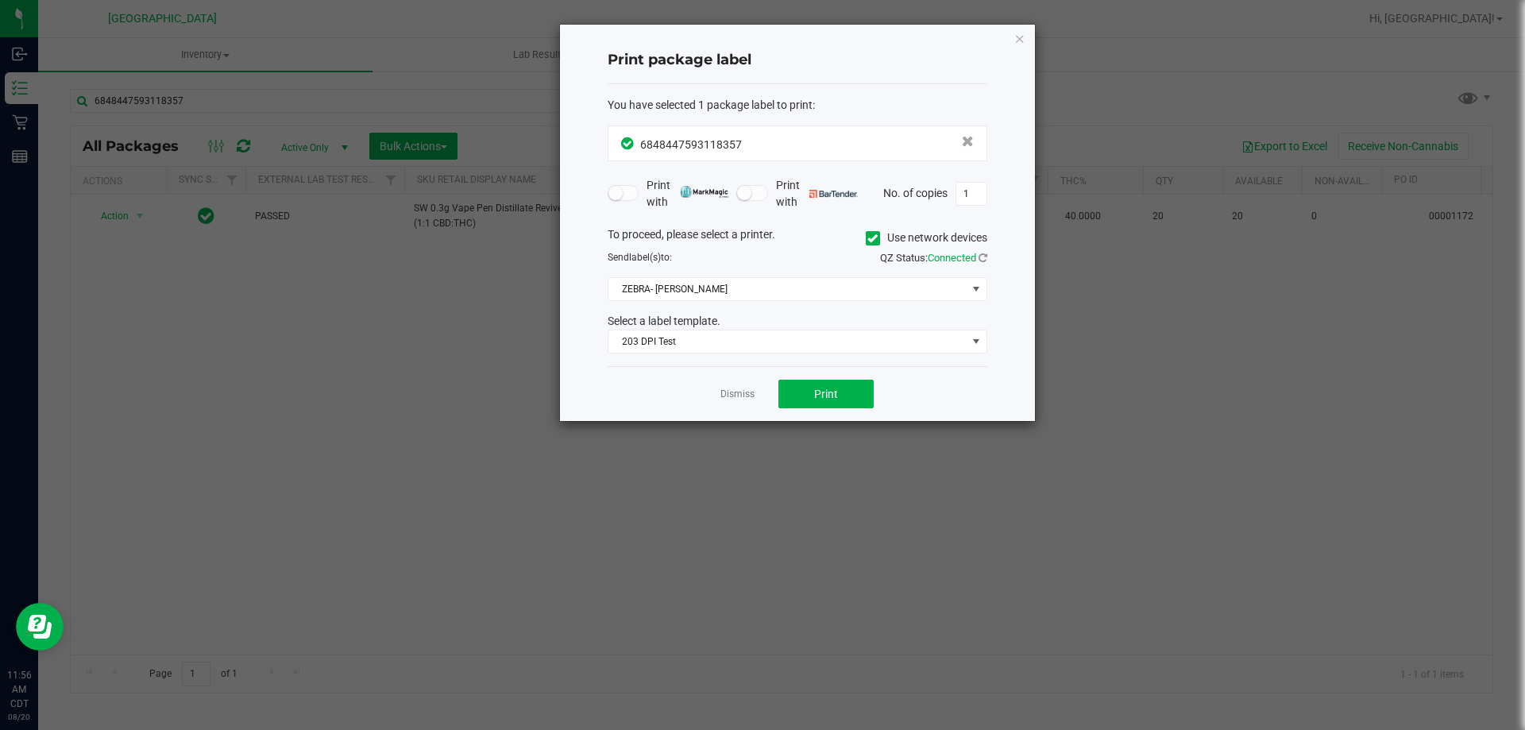
click at [727, 391] on link "Dismiss" at bounding box center [737, 395] width 34 height 14
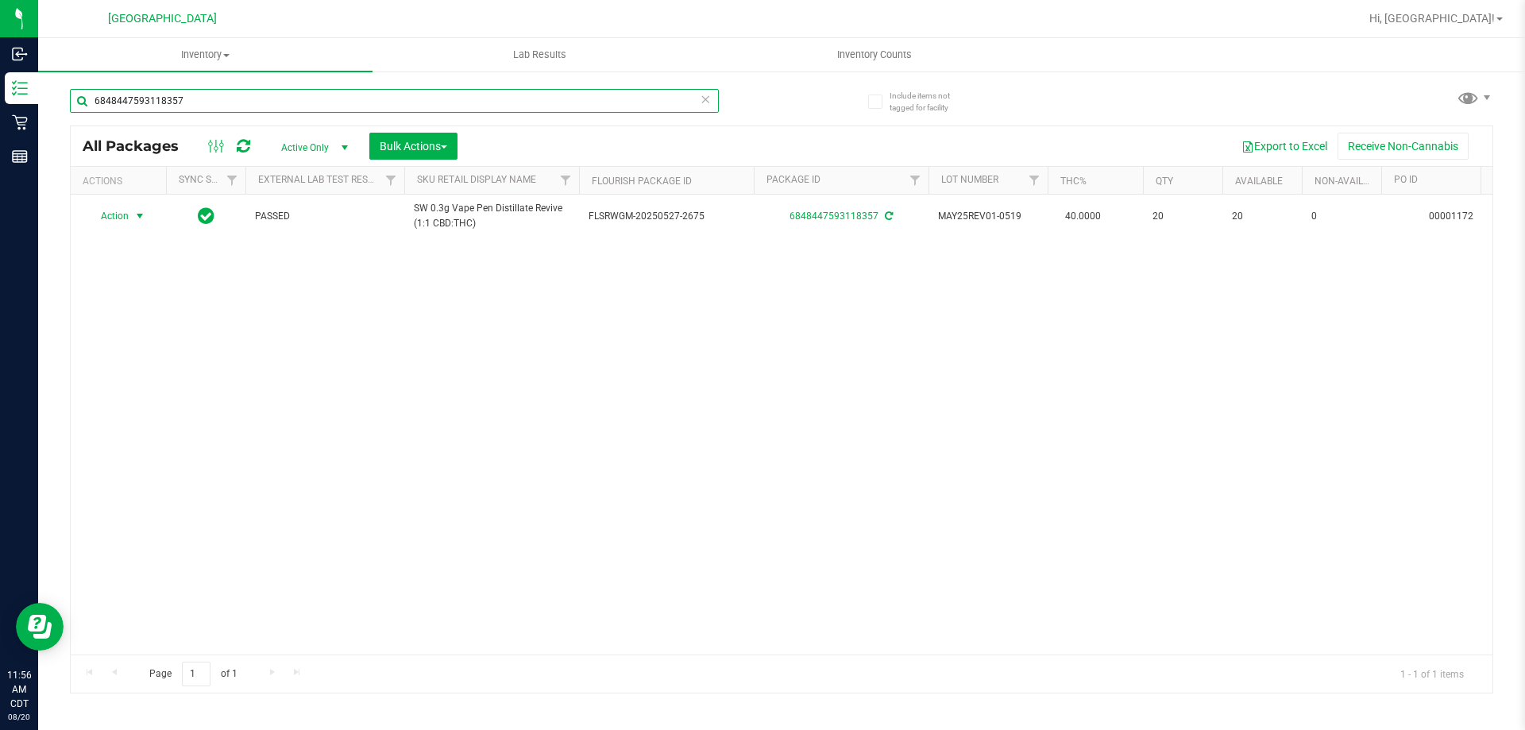
click at [471, 101] on input "6848447593118357" at bounding box center [394, 101] width 649 height 24
type input "MAY25ARR02-0529"
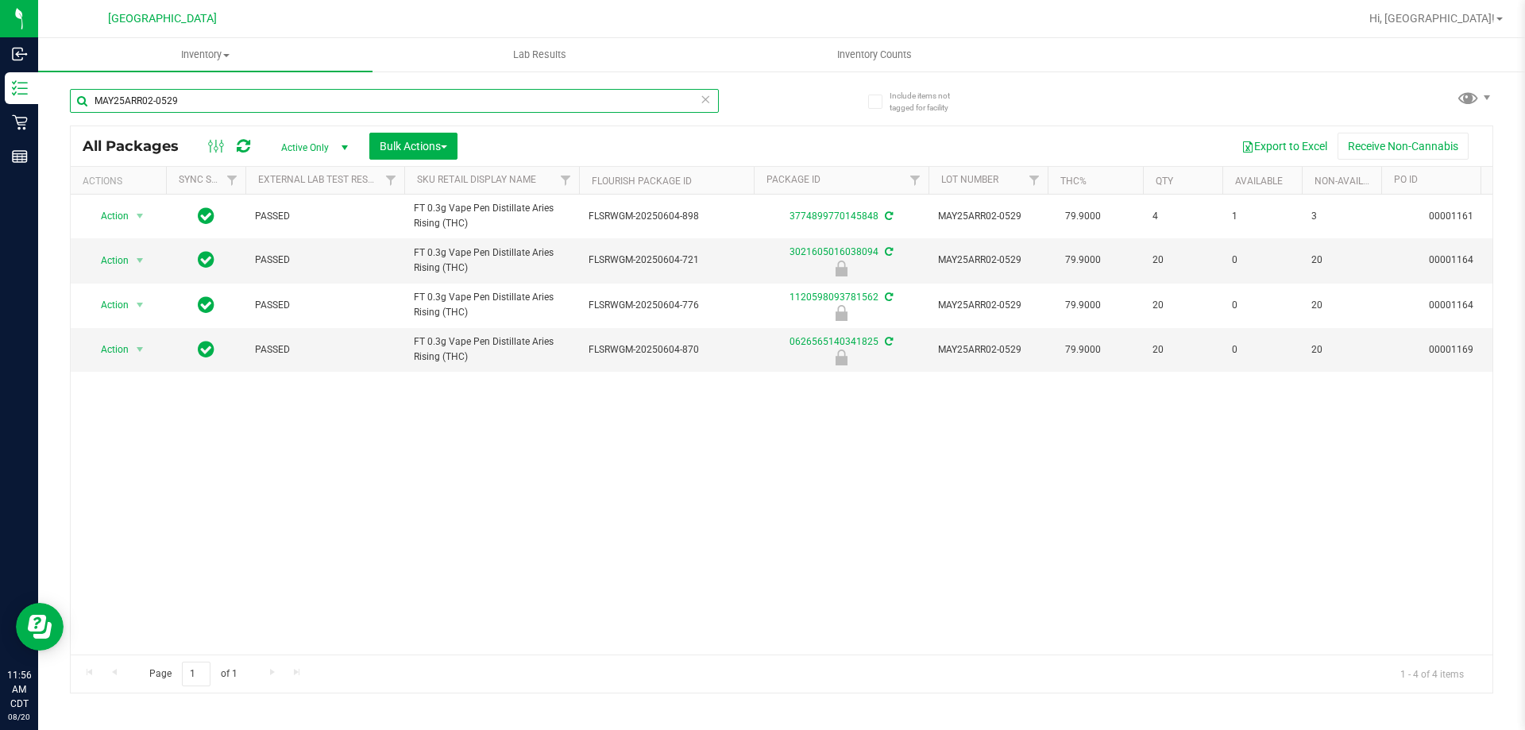
click at [455, 98] on input "MAY25ARR02-0529" at bounding box center [394, 101] width 649 height 24
click at [454, 98] on input "MAY25ARR02-0529" at bounding box center [394, 101] width 649 height 24
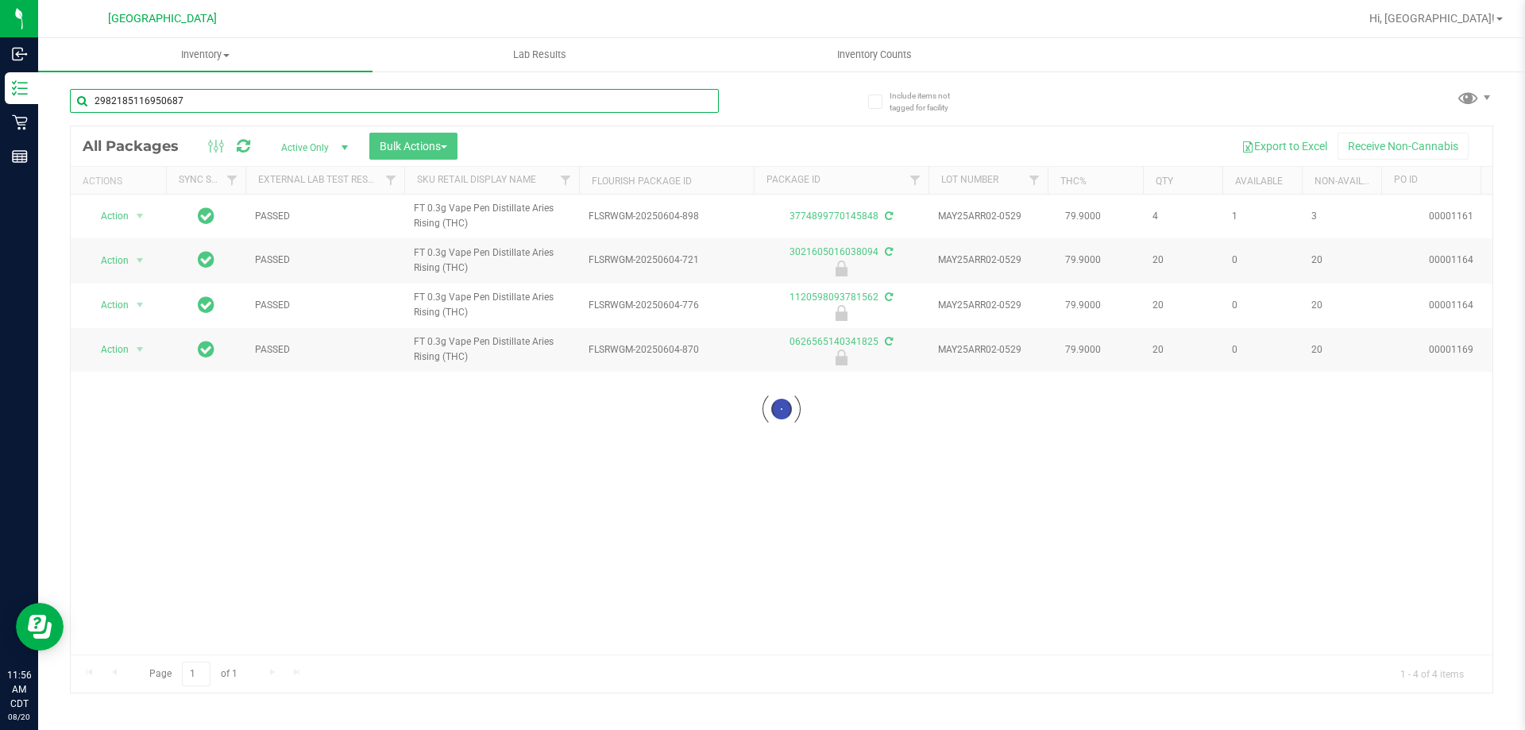
type input "2982185116950687"
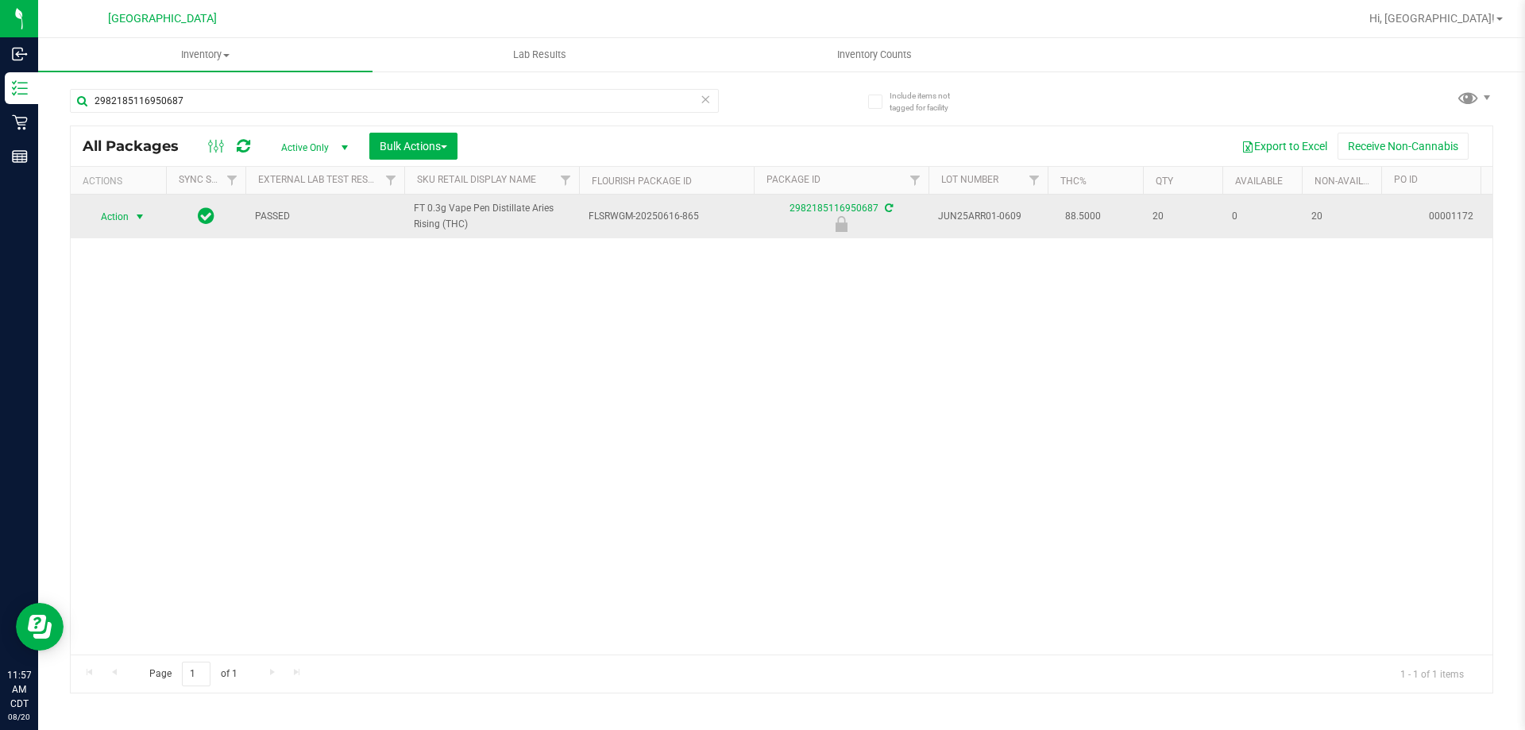
click at [126, 215] on span "Action" at bounding box center [108, 217] width 43 height 22
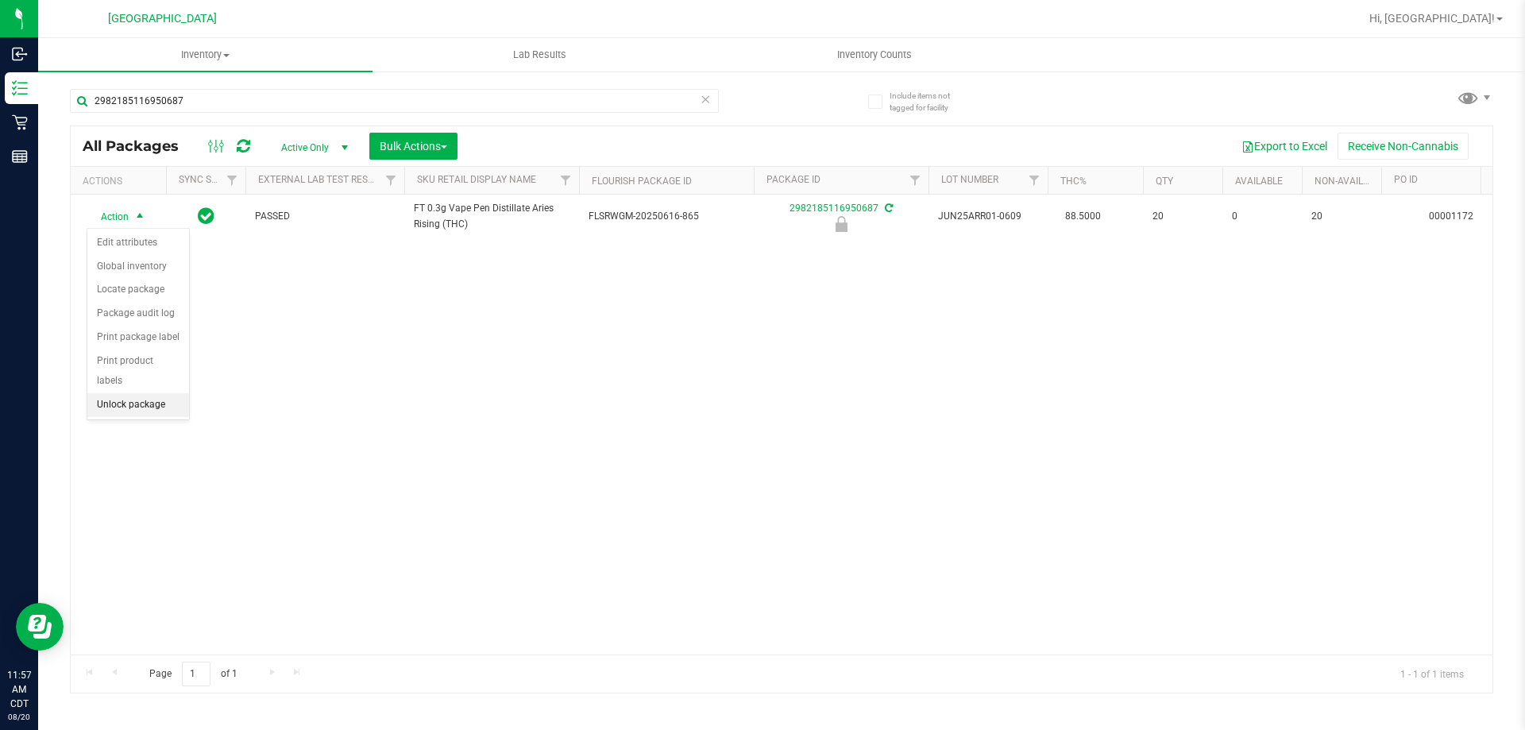
click at [115, 393] on li "Unlock package" at bounding box center [138, 405] width 102 height 24
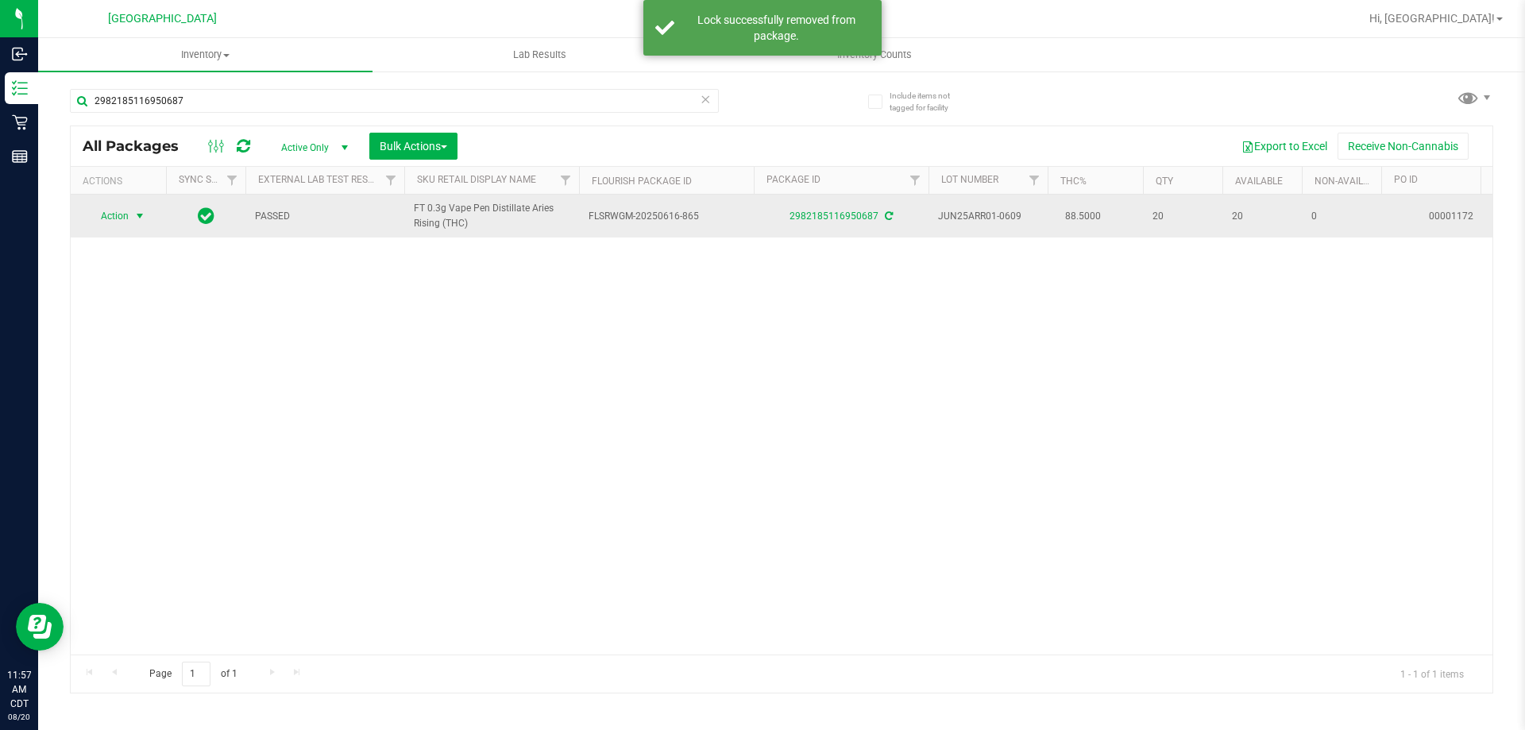
click at [135, 213] on span "select" at bounding box center [139, 216] width 13 height 13
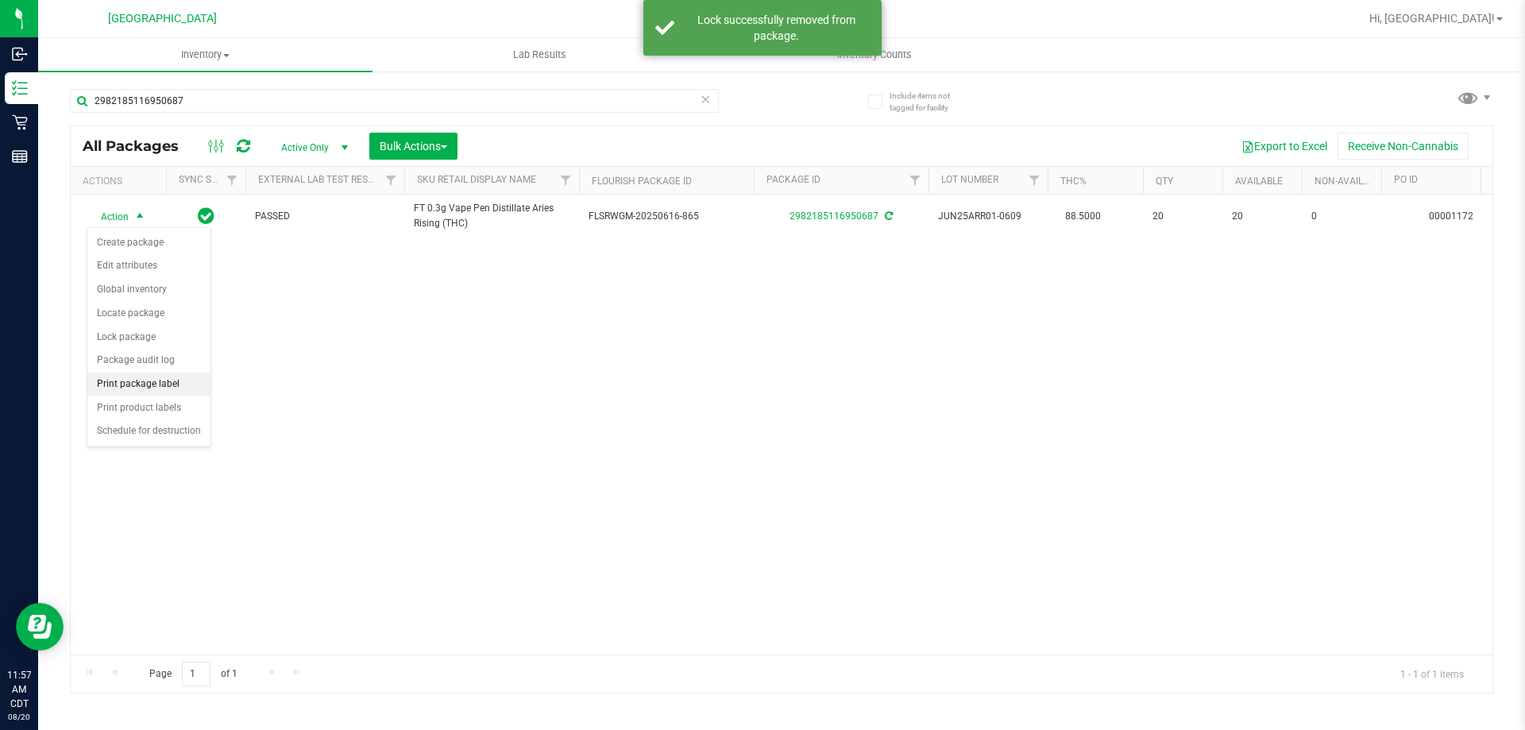
click at [138, 381] on li "Print package label" at bounding box center [148, 384] width 123 height 24
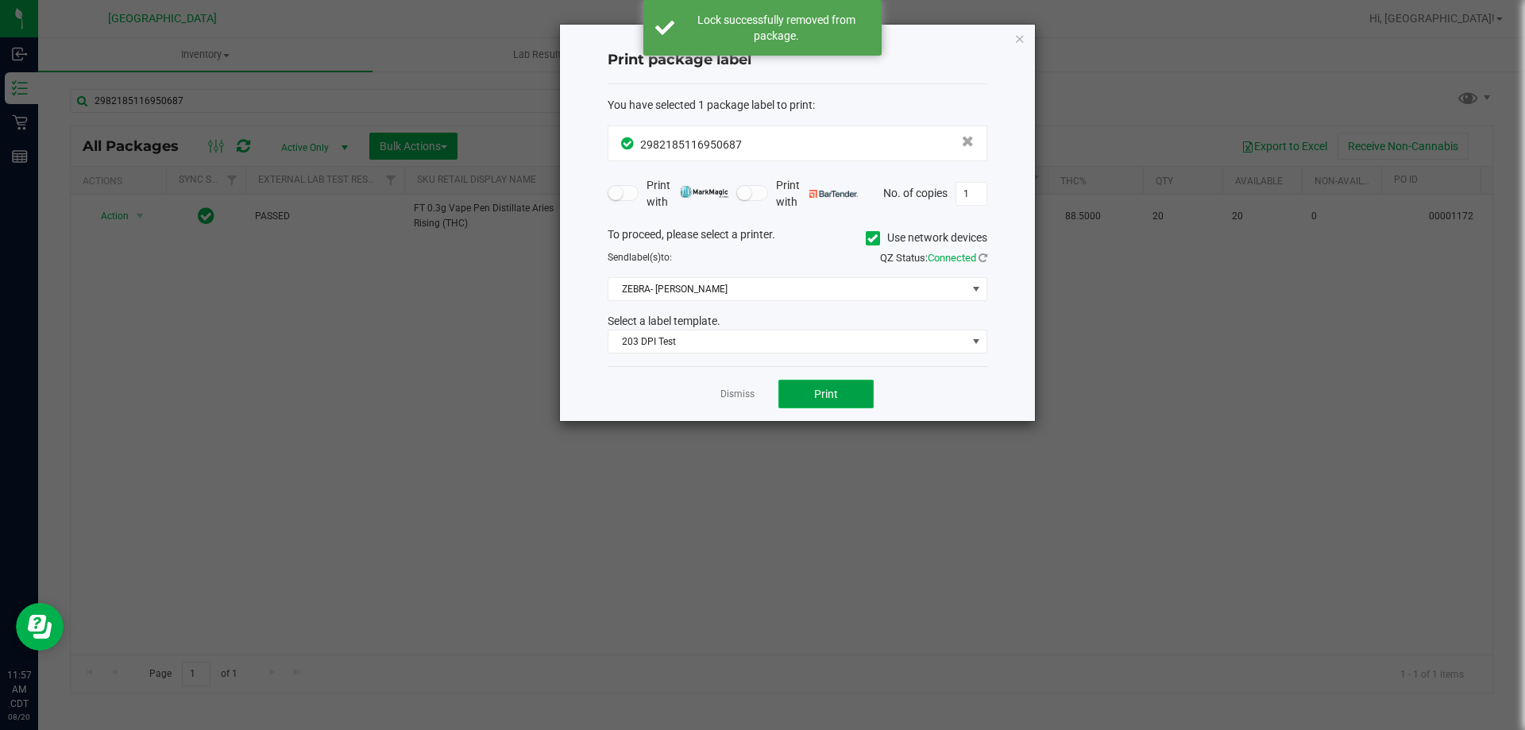
click at [820, 399] on span "Print" at bounding box center [826, 394] width 24 height 13
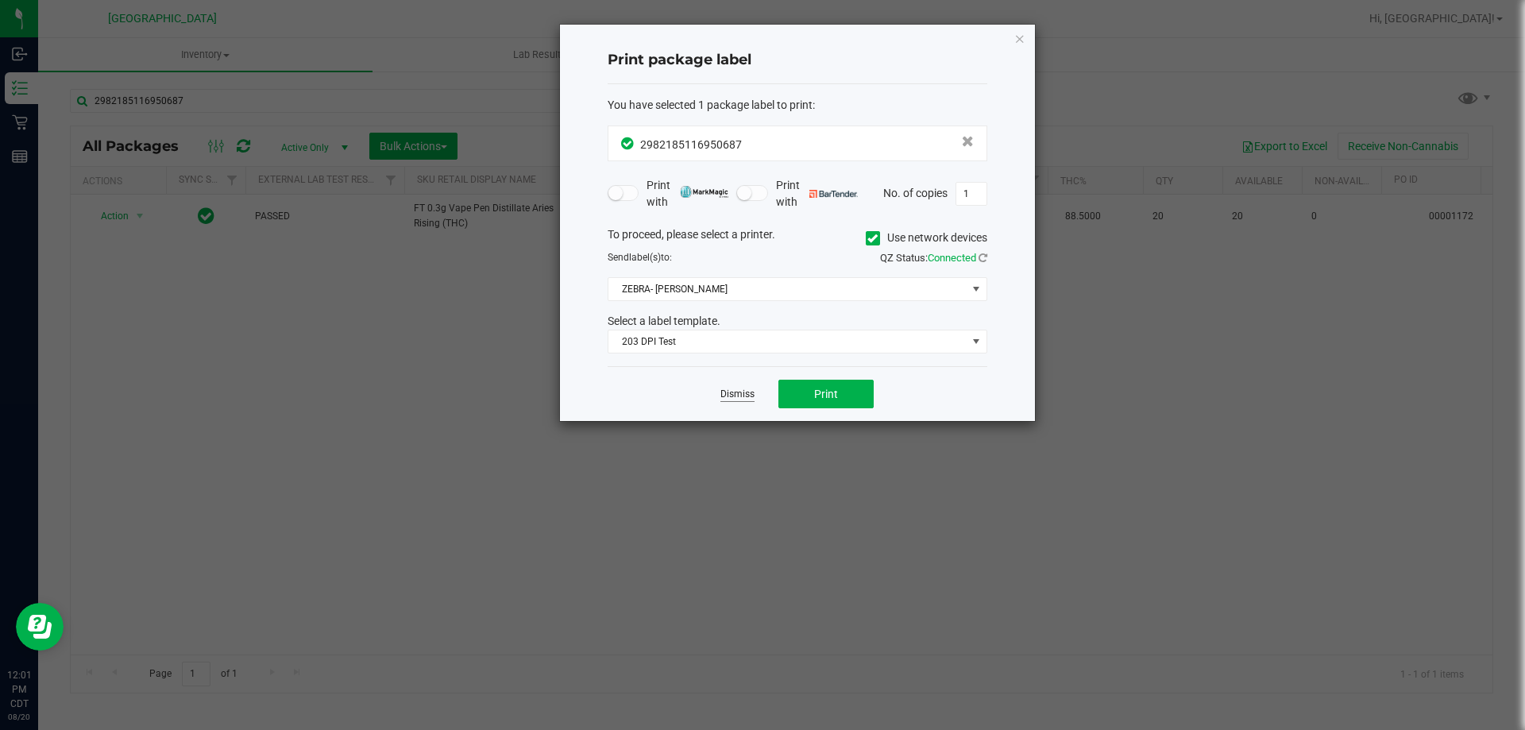
click at [728, 390] on link "Dismiss" at bounding box center [737, 395] width 34 height 14
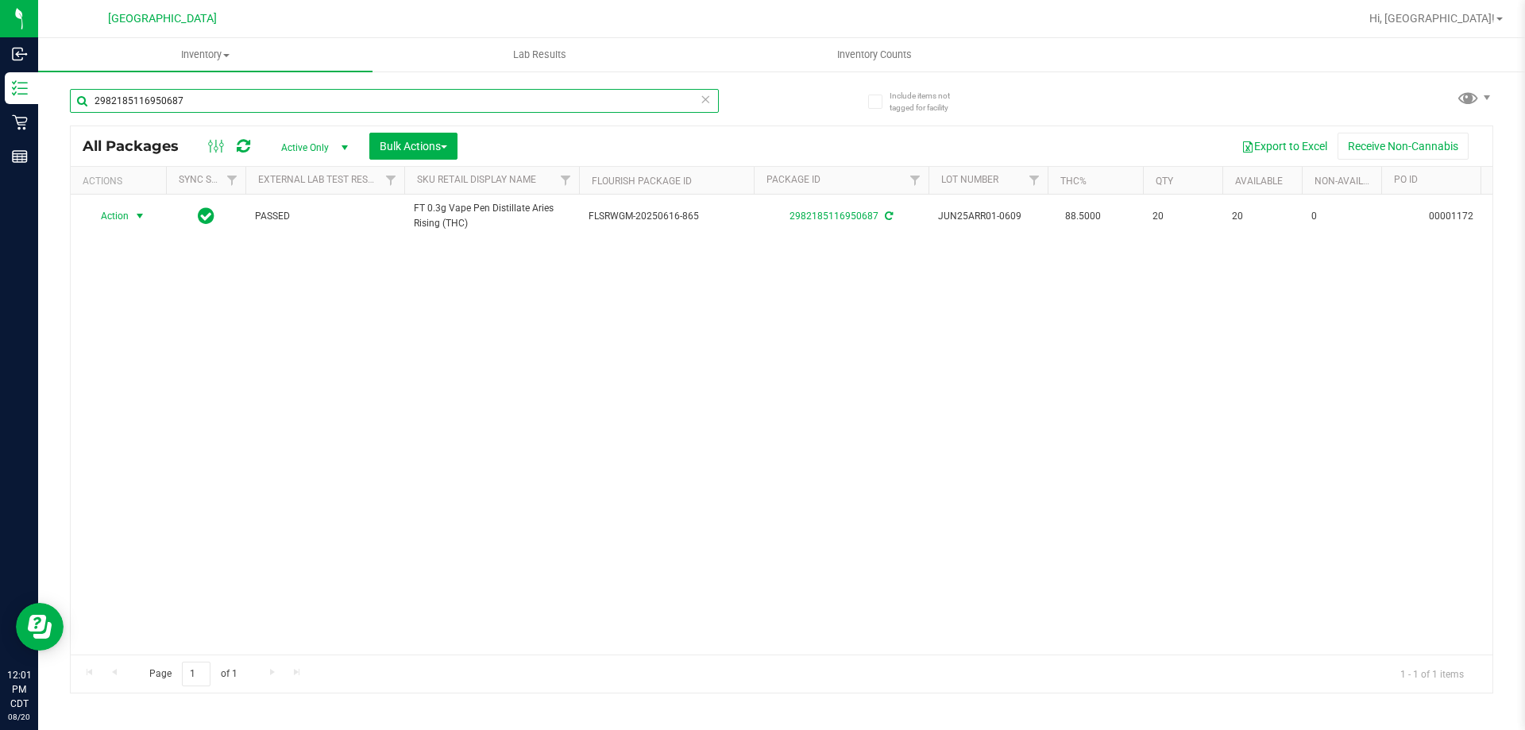
click at [449, 103] on input "2982185116950687" at bounding box center [394, 101] width 649 height 24
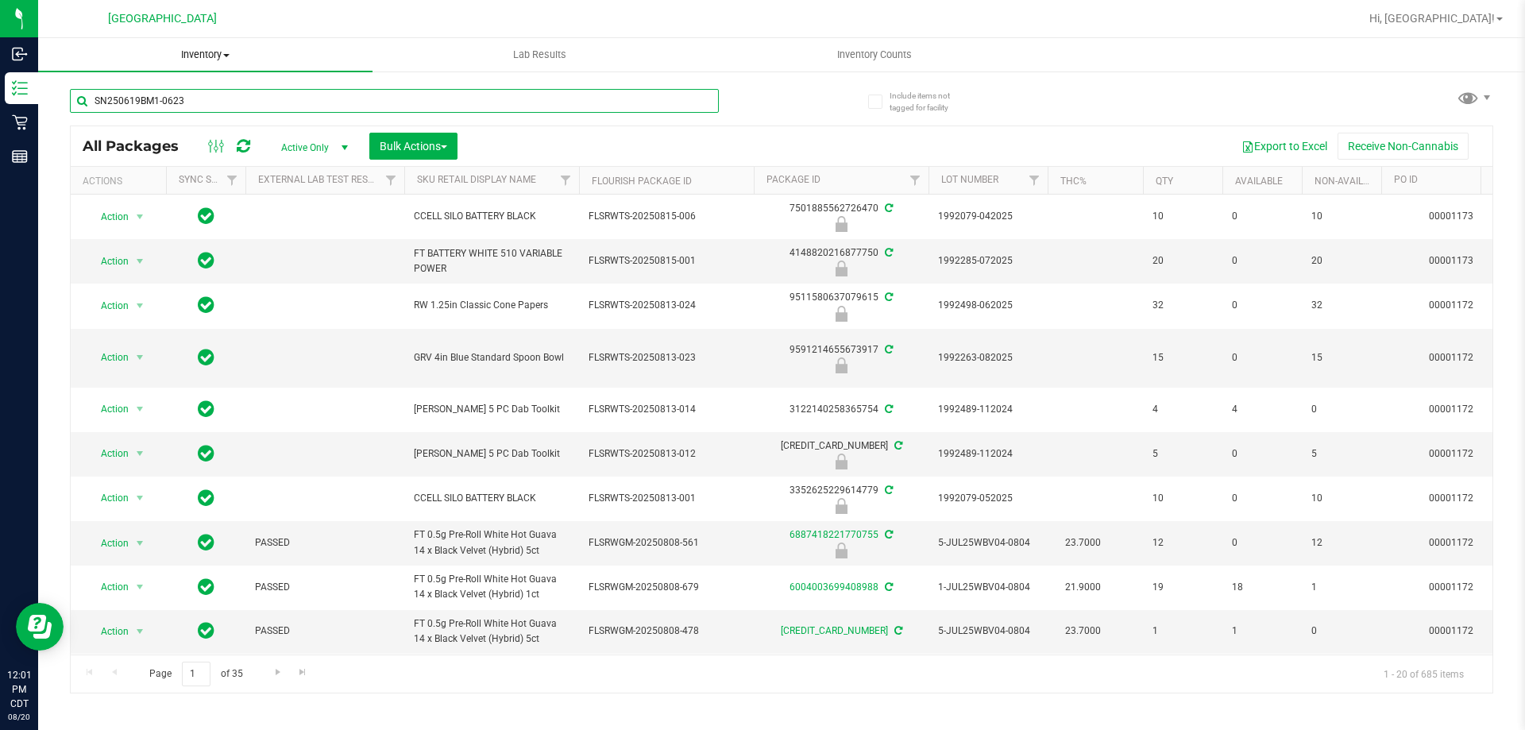
type input "SN250619BM1-0623"
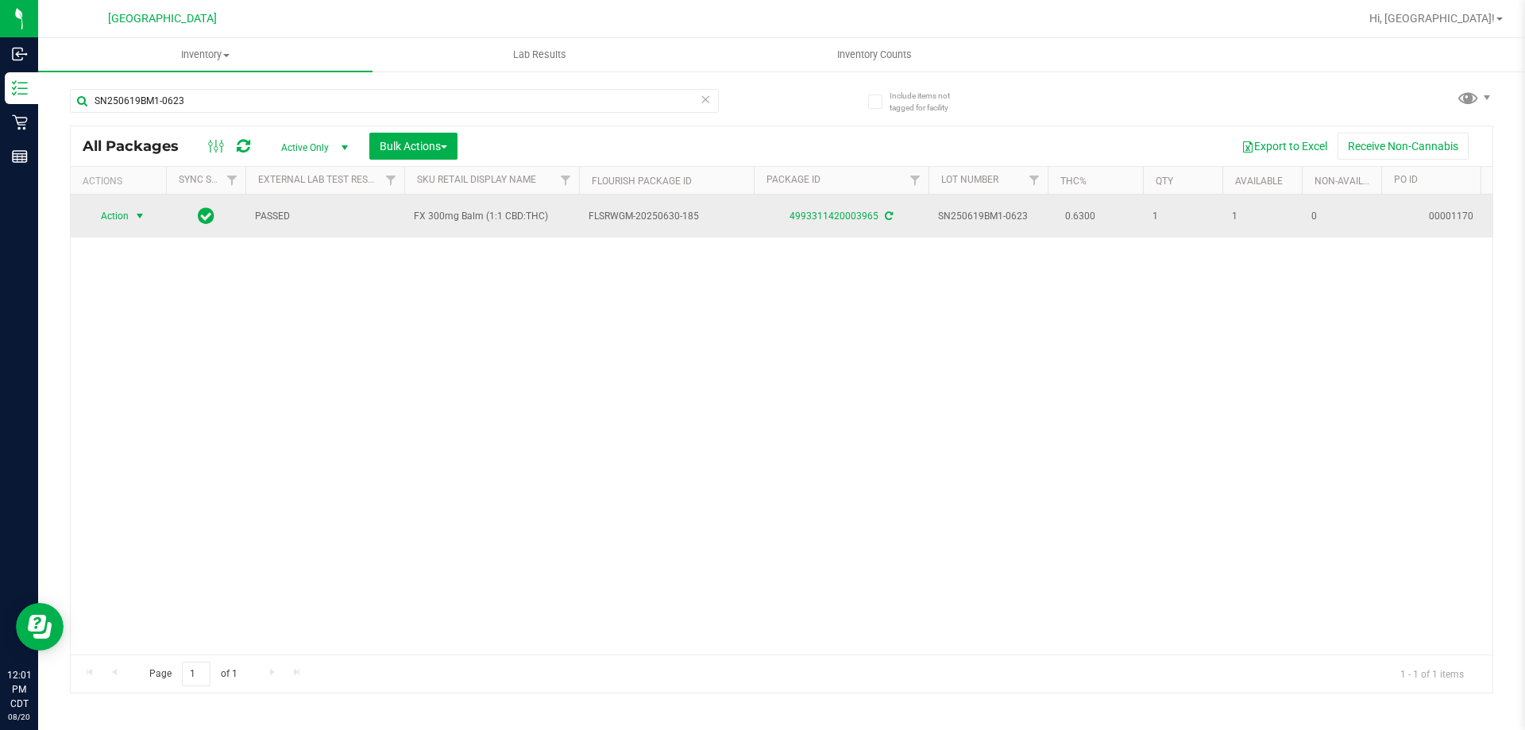
click at [138, 216] on span "select" at bounding box center [139, 216] width 13 height 13
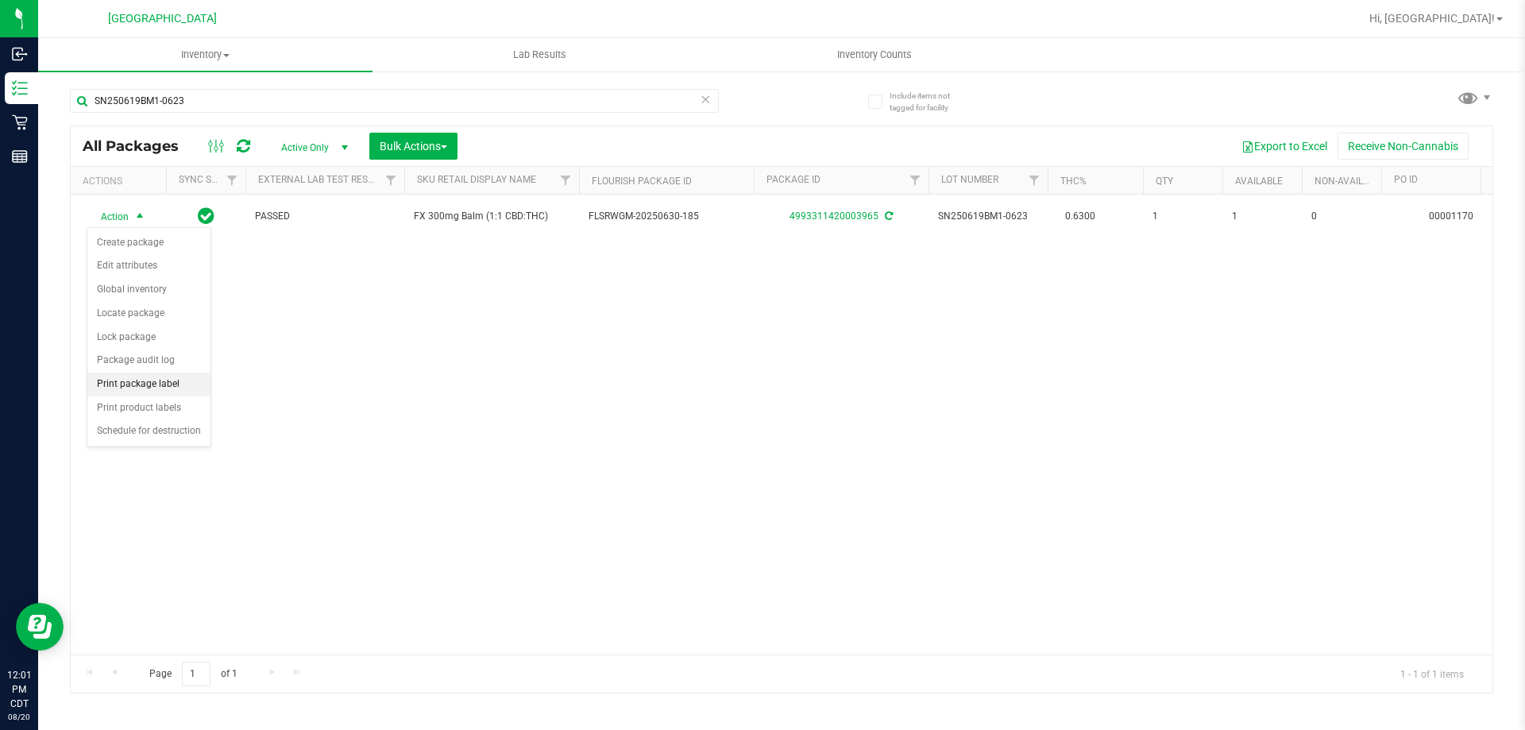
click at [163, 385] on li "Print package label" at bounding box center [148, 384] width 123 height 24
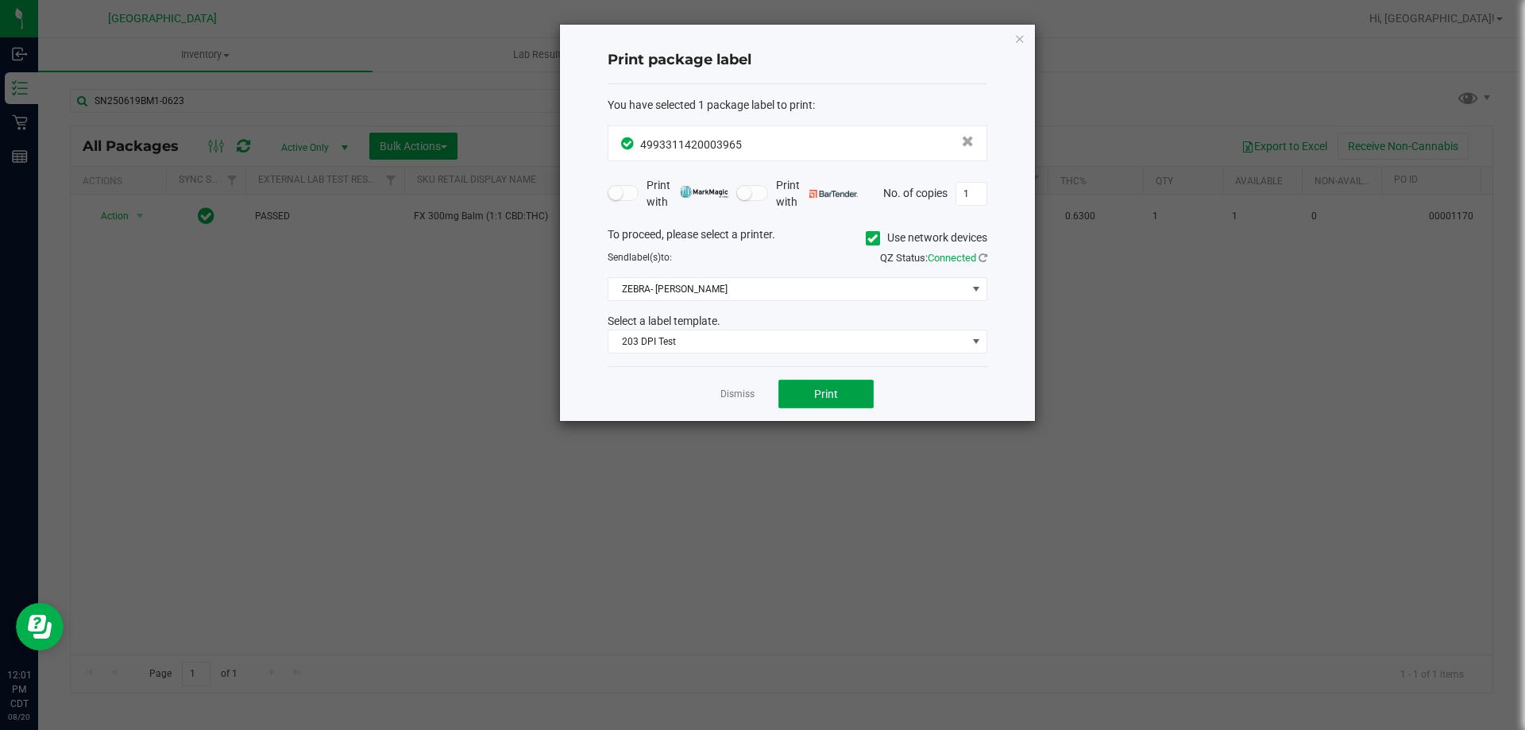
click at [838, 384] on button "Print" at bounding box center [825, 394] width 95 height 29
click at [751, 392] on link "Dismiss" at bounding box center [737, 395] width 34 height 14
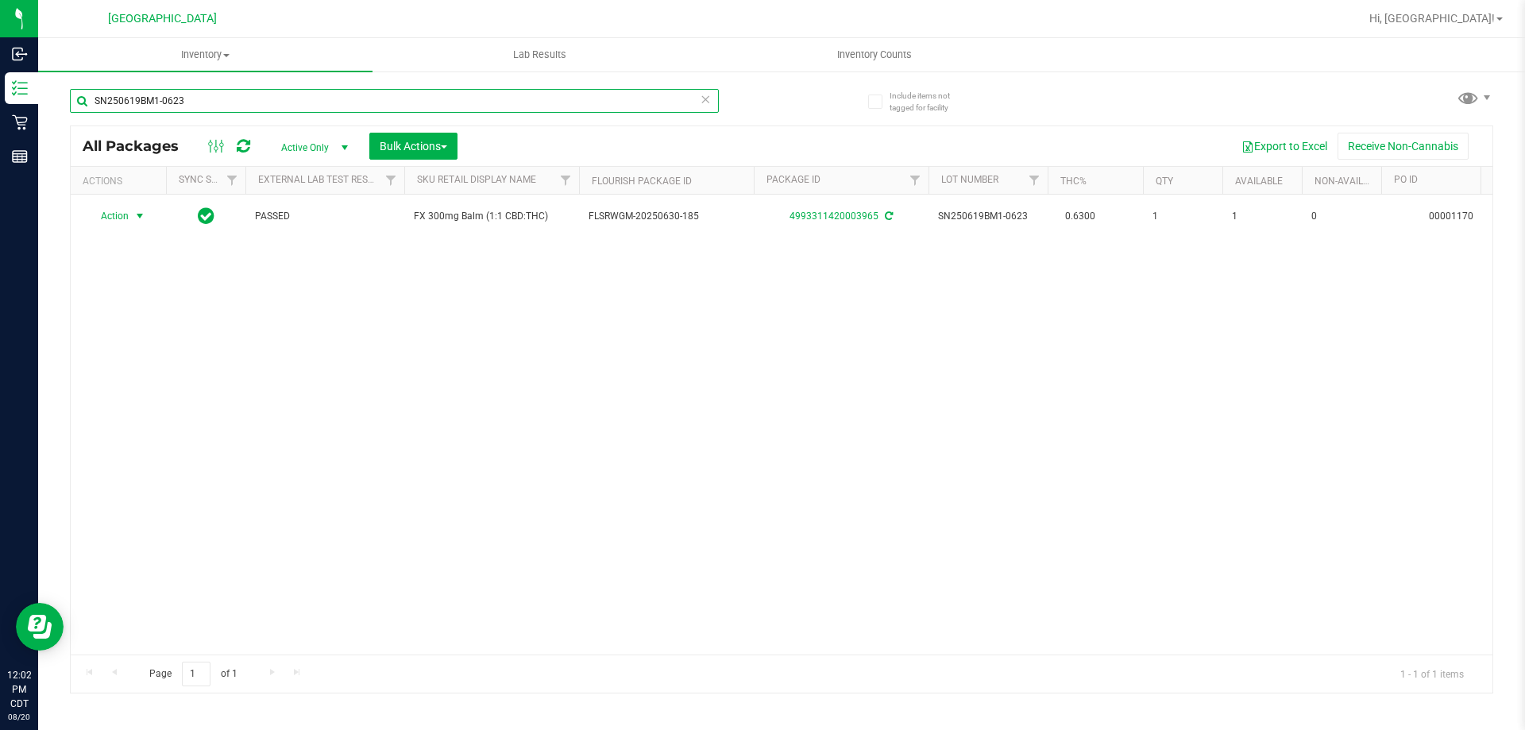
click at [484, 109] on input "SN250619BM1-0623" at bounding box center [394, 101] width 649 height 24
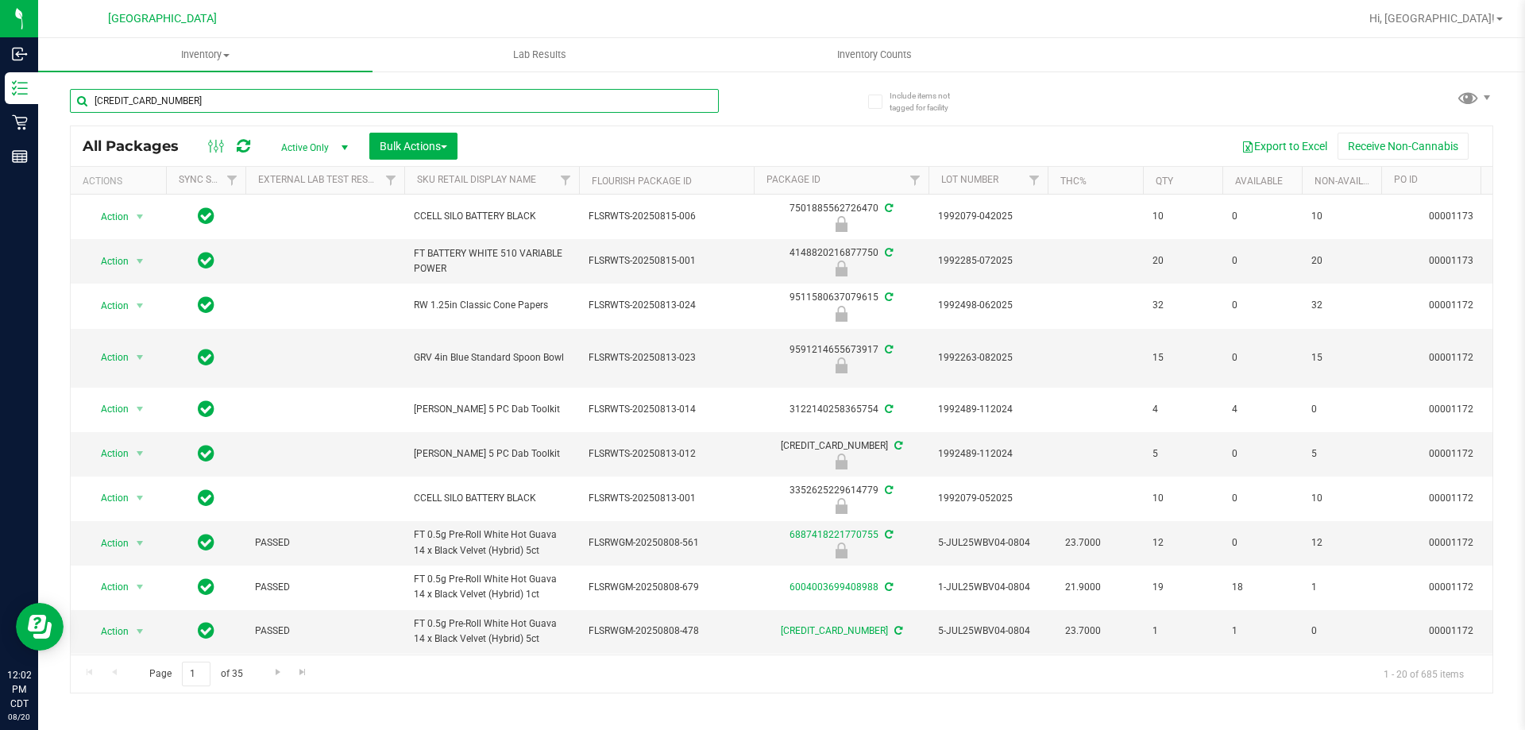
type input "6427929285295384"
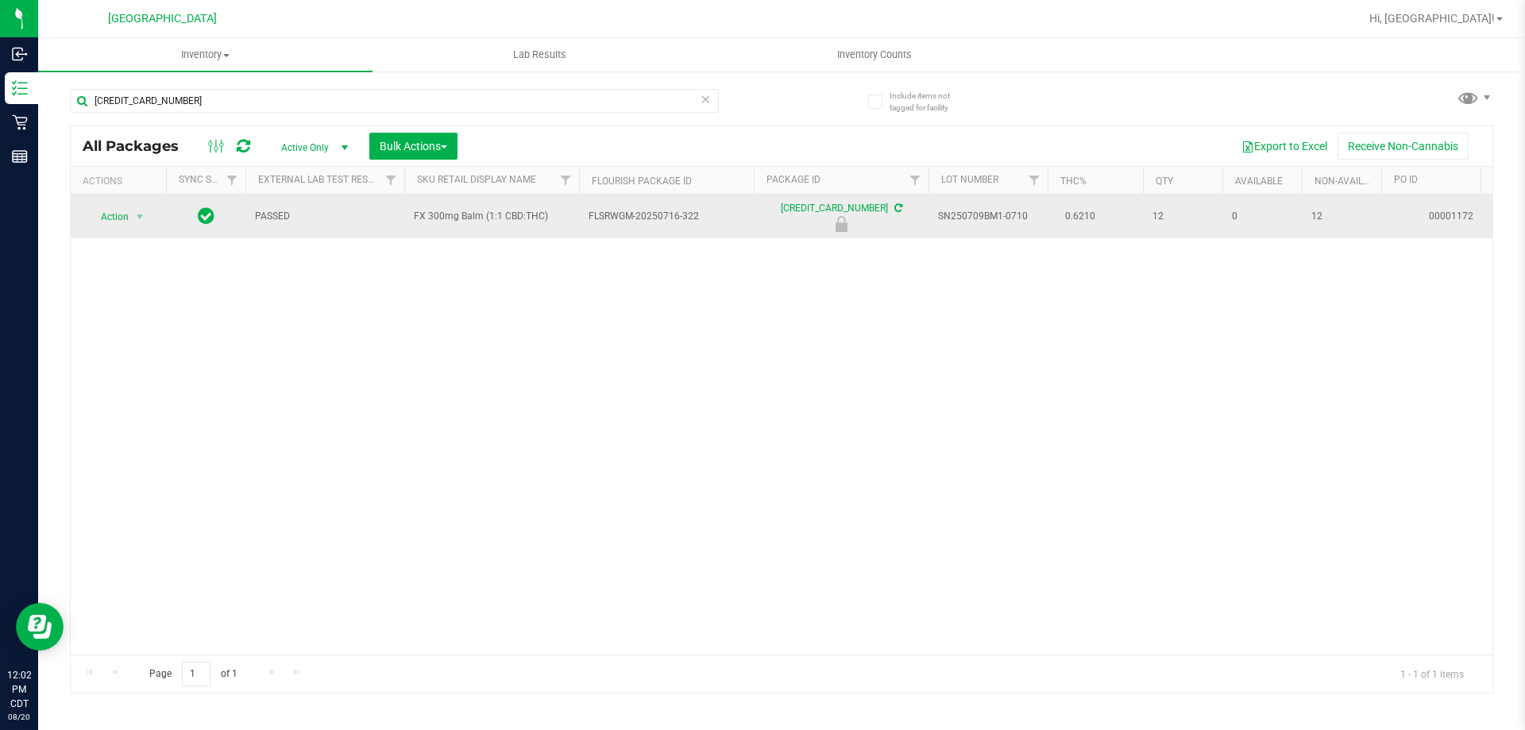
click at [150, 215] on div "Action Action Edit attributes Global inventory Locate package Package audit log…" at bounding box center [118, 217] width 76 height 22
click at [141, 212] on span "select" at bounding box center [139, 216] width 13 height 13
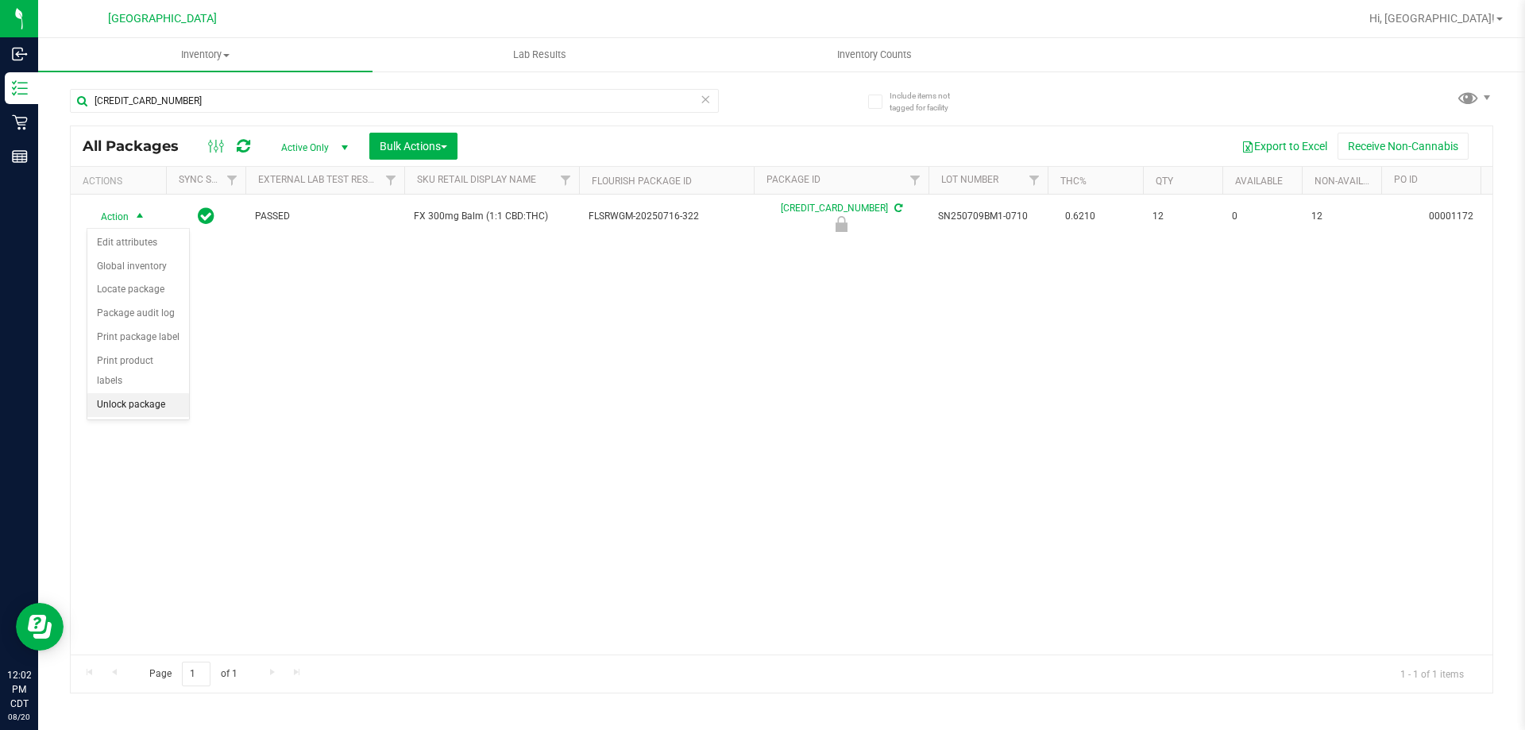
click at [122, 393] on li "Unlock package" at bounding box center [138, 405] width 102 height 24
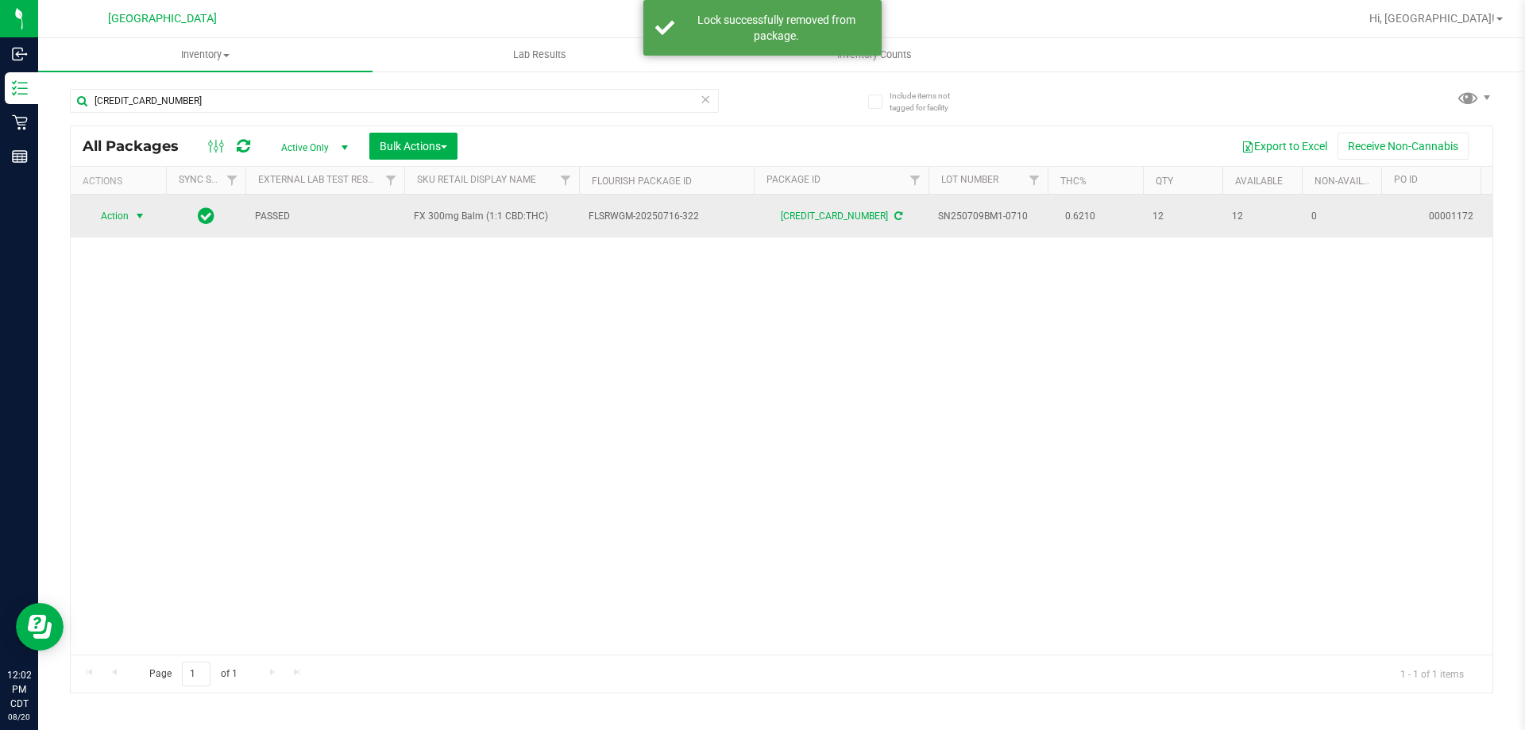
click at [139, 218] on span "select" at bounding box center [139, 216] width 13 height 13
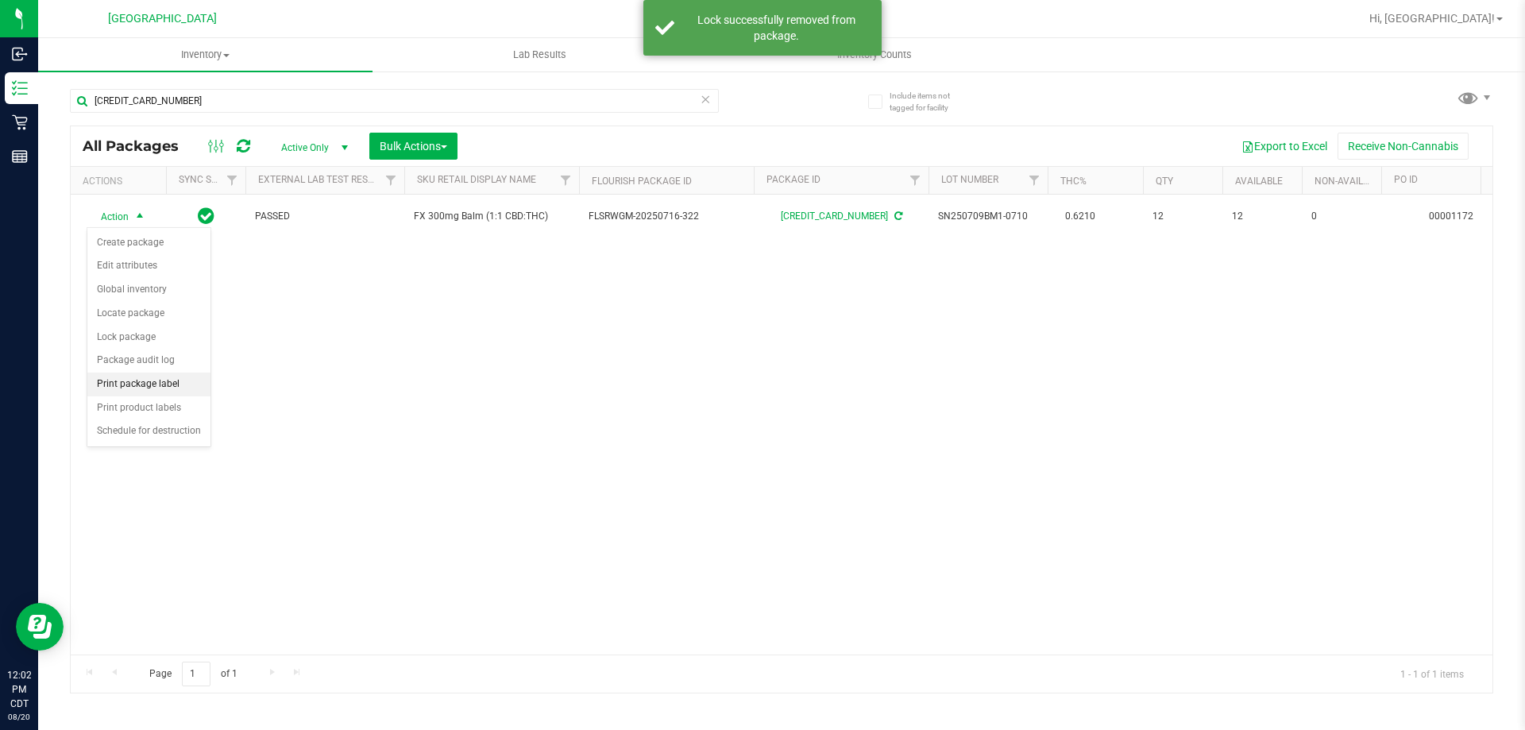
click at [145, 381] on li "Print package label" at bounding box center [148, 384] width 123 height 24
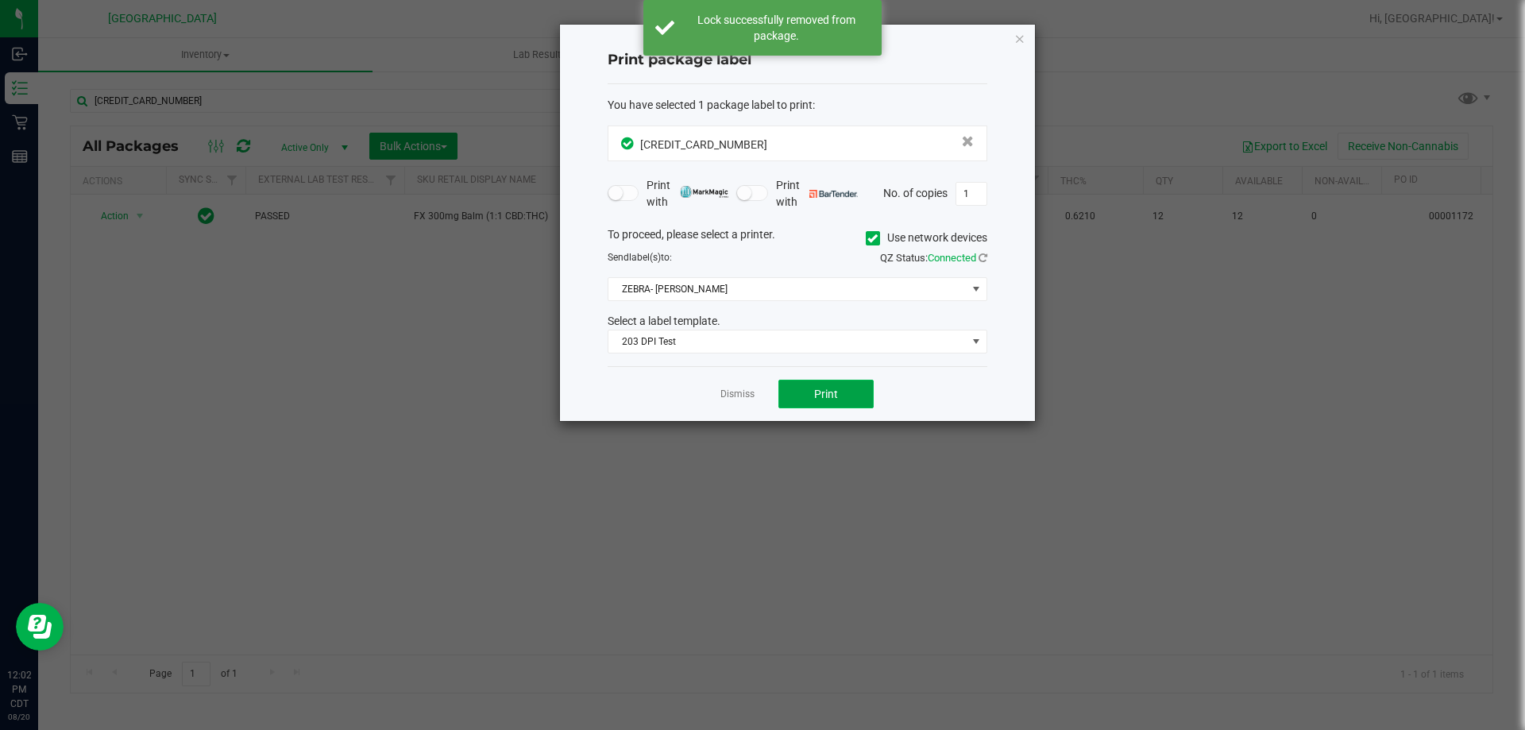
click at [813, 396] on button "Print" at bounding box center [825, 394] width 95 height 29
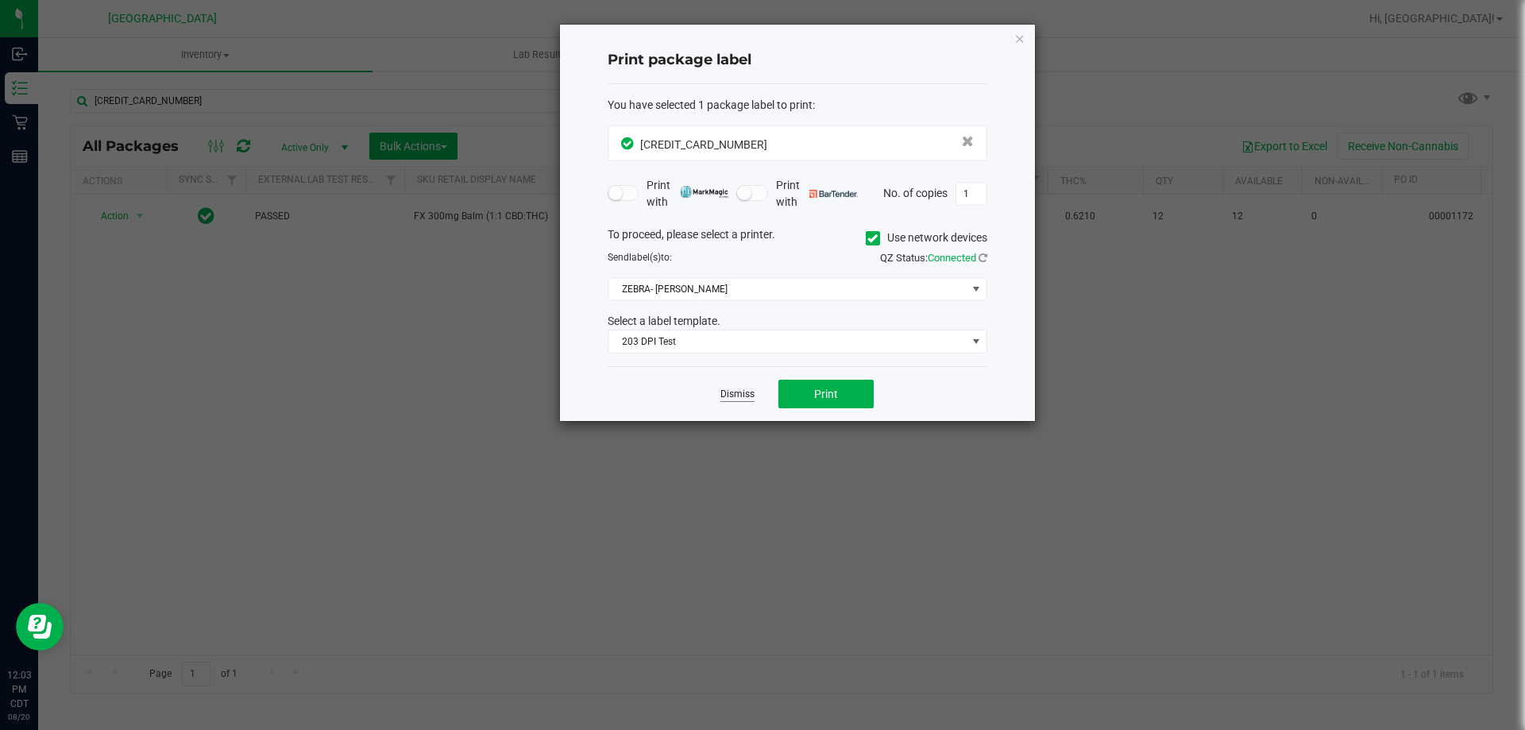
click at [731, 396] on link "Dismiss" at bounding box center [737, 395] width 34 height 14
